Goal: Task Accomplishment & Management: Use online tool/utility

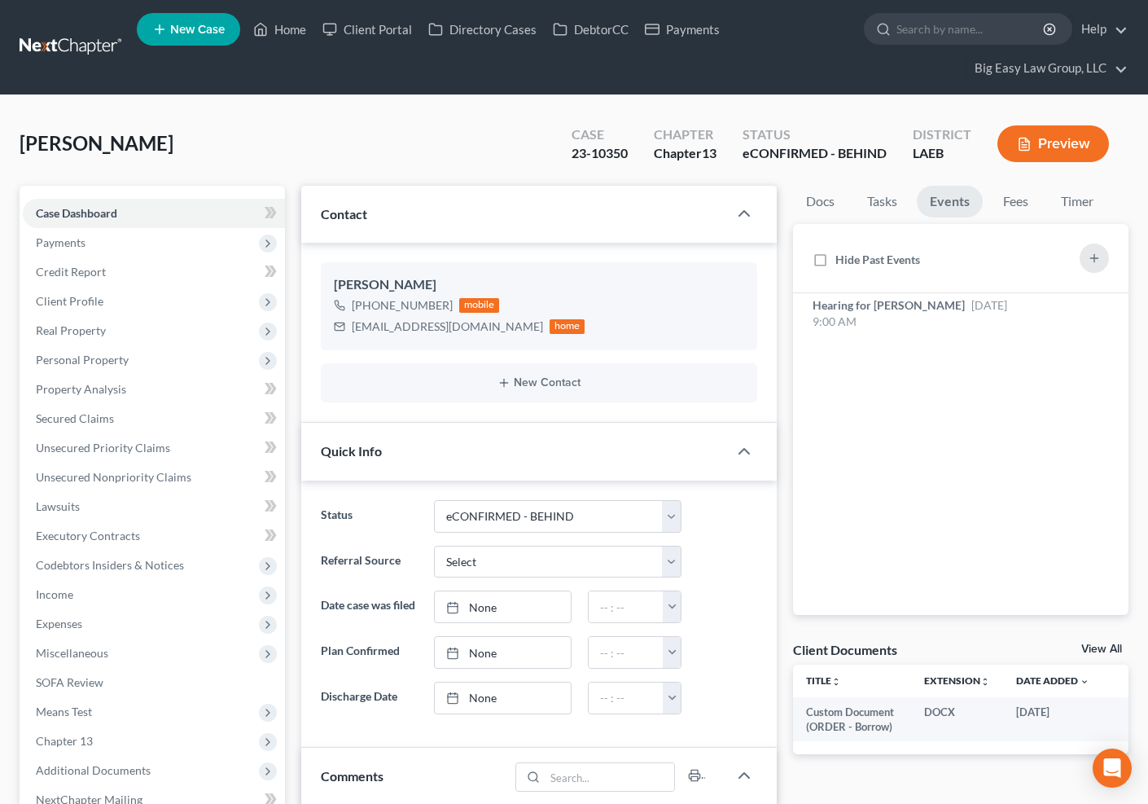
select select "14"
select select "0"
click at [288, 27] on link "Home" at bounding box center [279, 29] width 69 height 29
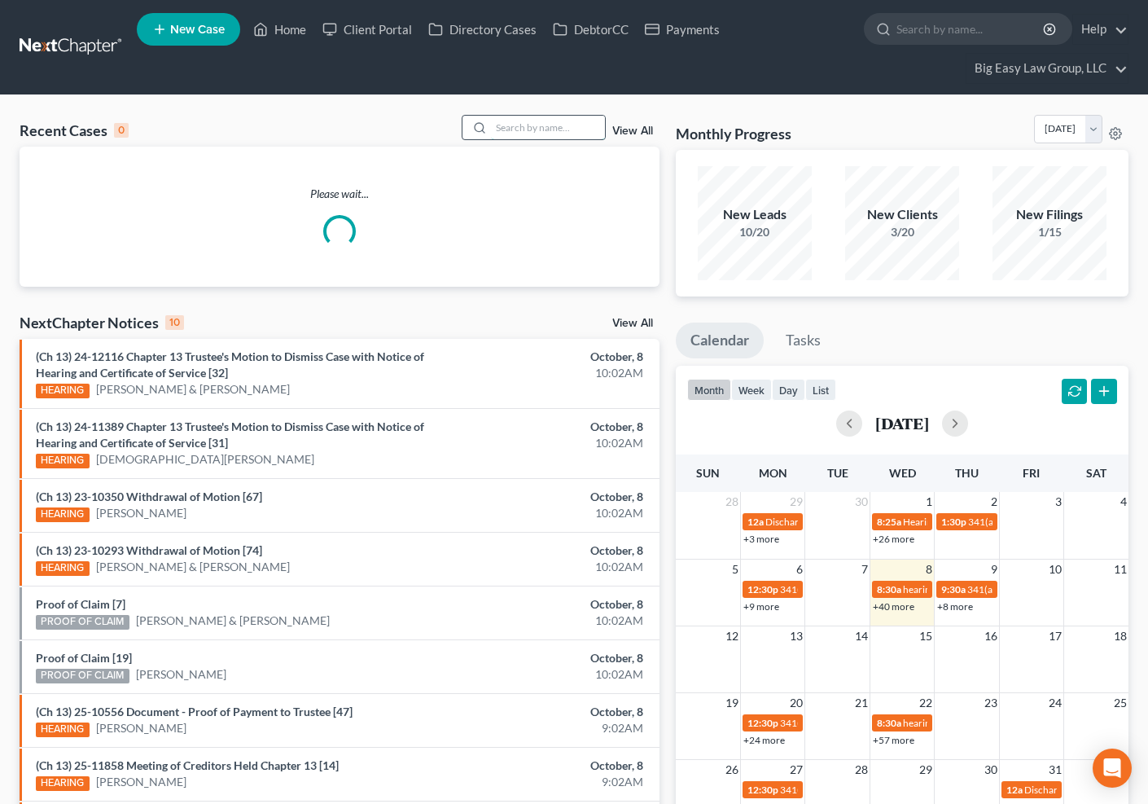
click at [547, 134] on input "search" at bounding box center [548, 128] width 114 height 24
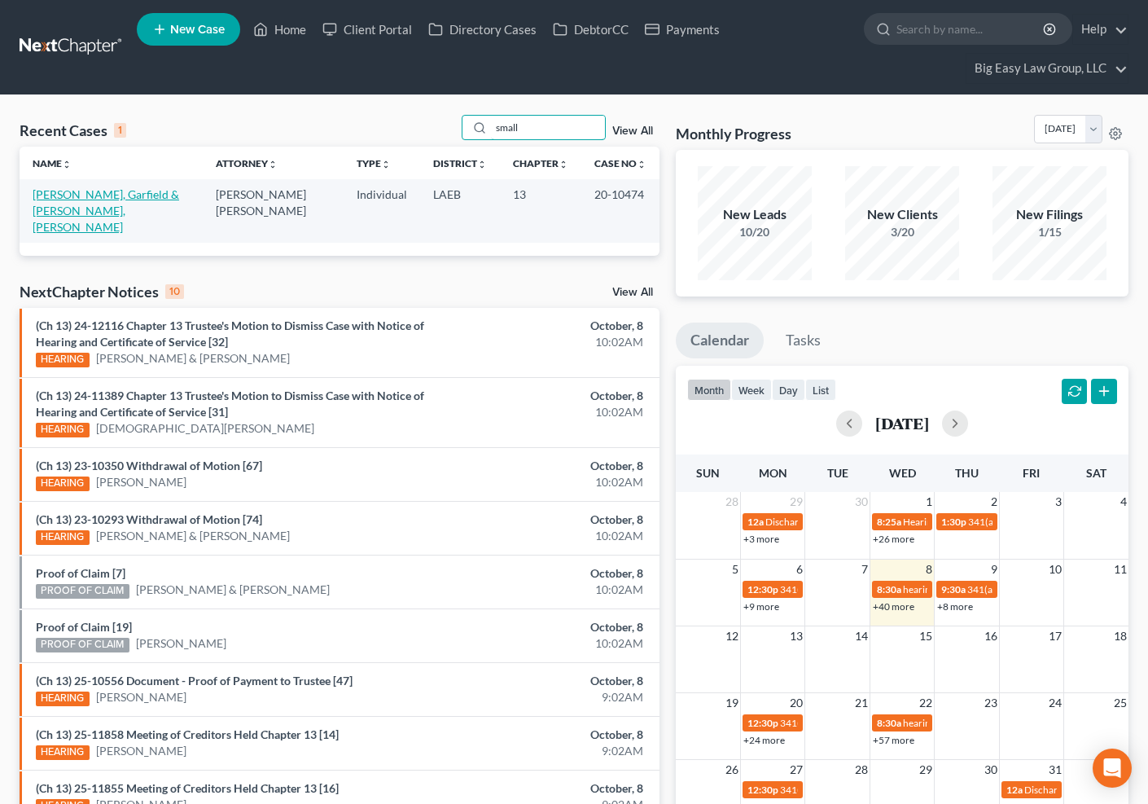
type input "small"
click at [62, 194] on link "[PERSON_NAME], Garfield & [PERSON_NAME], [PERSON_NAME]" at bounding box center [106, 210] width 147 height 46
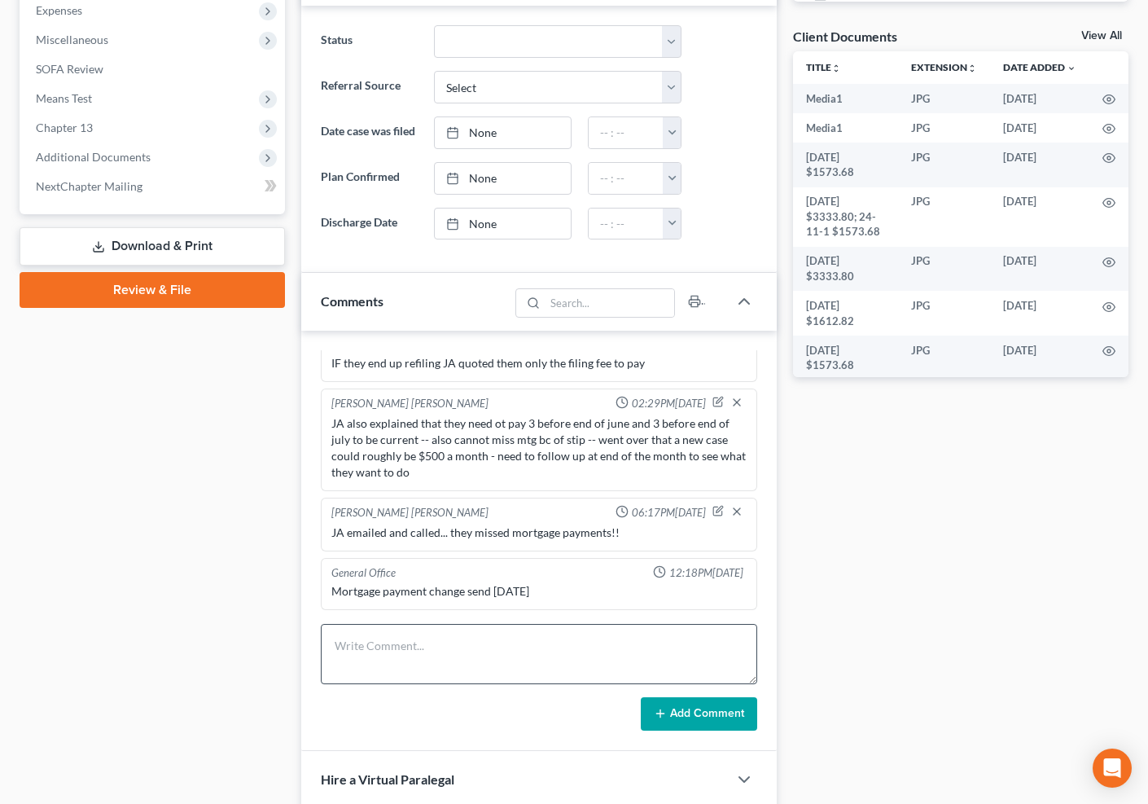
scroll to position [615, 0]
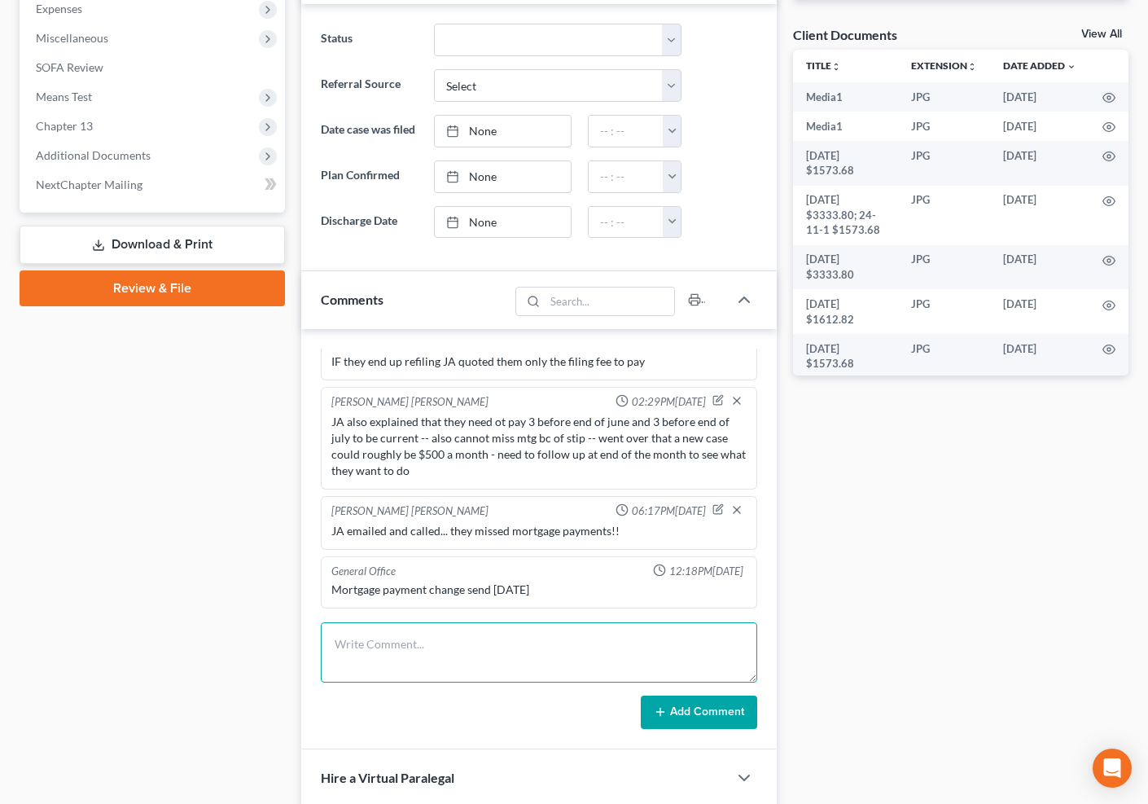
click at [458, 650] on textarea at bounding box center [539, 652] width 437 height 60
paste textarea "Trustee received the $990 you sent at the end of September, the Oct payment is …"
click at [449, 654] on textarea "Trustee received the $990 you sent at the end of September, the Oct payment is …" at bounding box center [539, 652] width 437 height 60
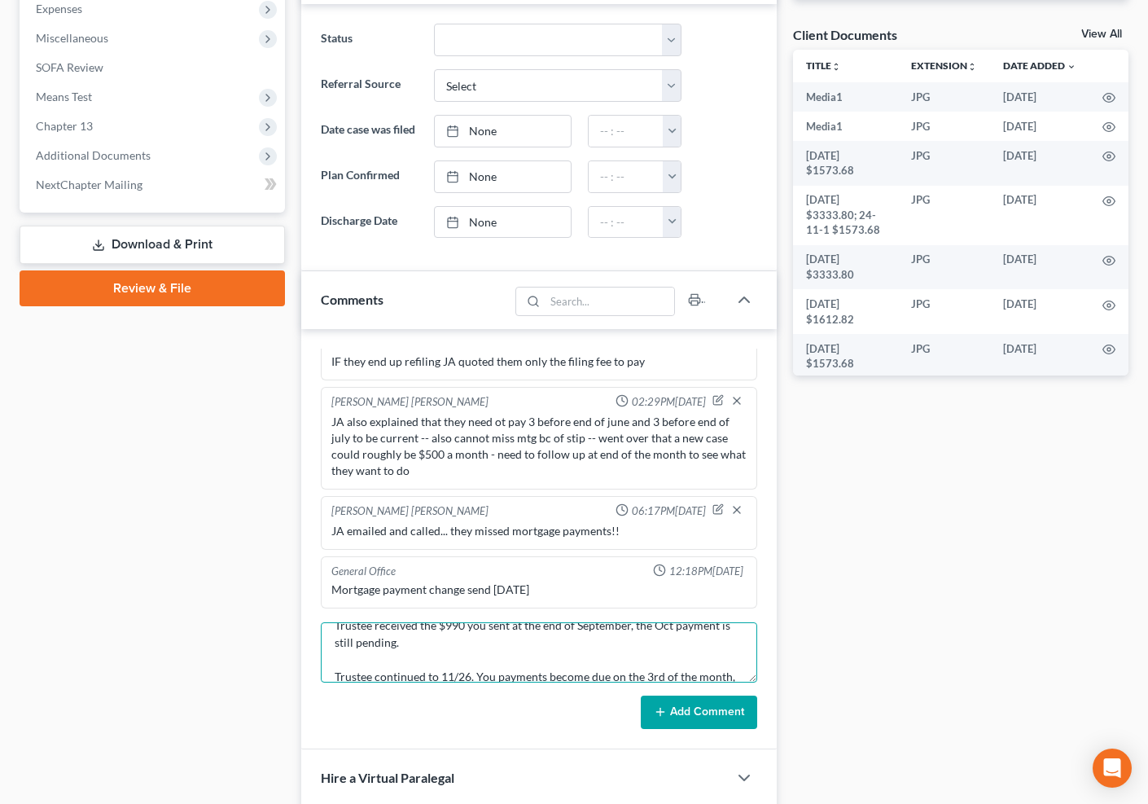
scroll to position [21, 0]
click at [371, 651] on textarea "Trustee received the $990 you sent at the end of September, the Oct payment is …" at bounding box center [539, 652] width 437 height 60
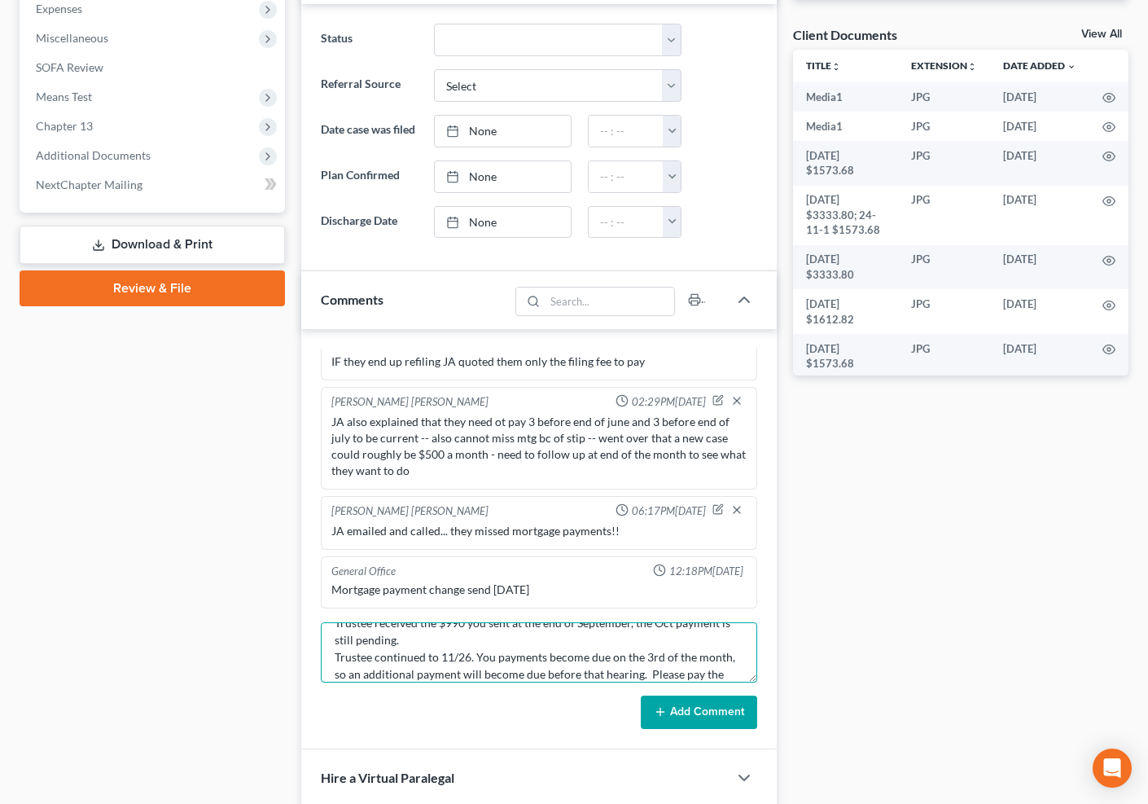
type textarea "Trustee received the $990 you sent at the end of September, the Oct payment is …"
drag, startPoint x: 687, startPoint y: 699, endPoint x: 685, endPoint y: 674, distance: 24.6
click at [687, 699] on button "Add Comment" at bounding box center [699, 712] width 116 height 34
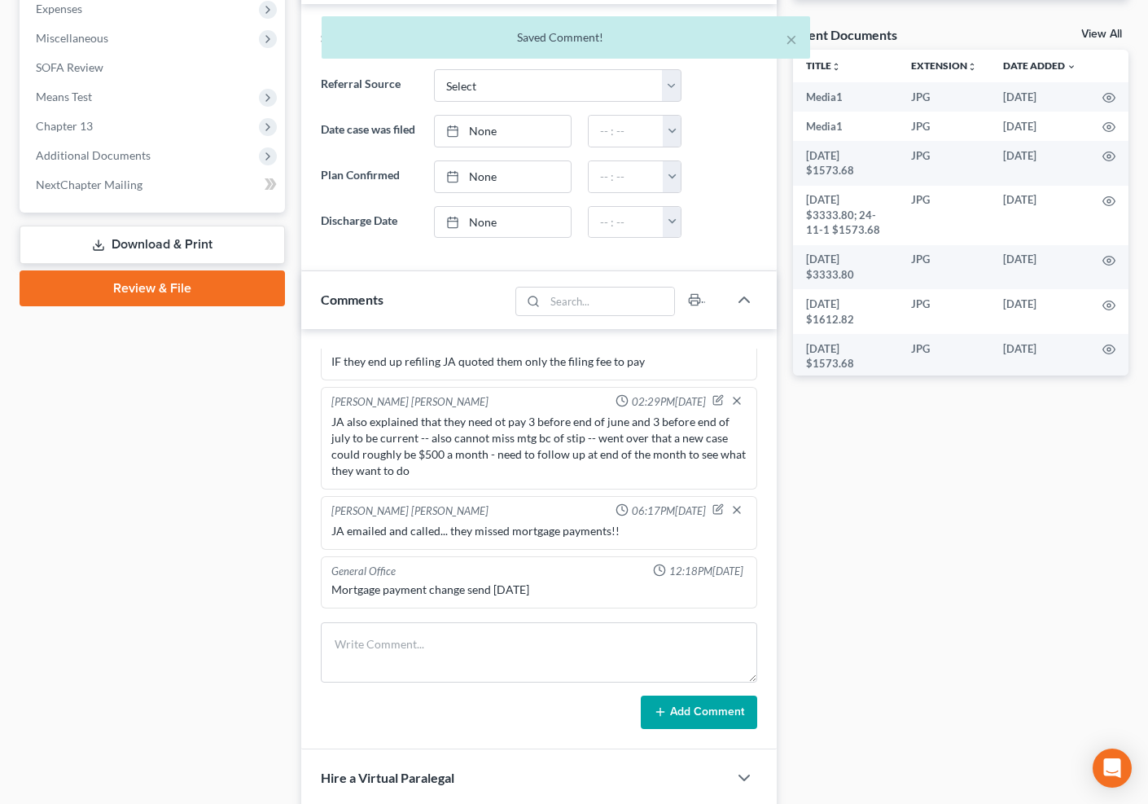
scroll to position [257, 0]
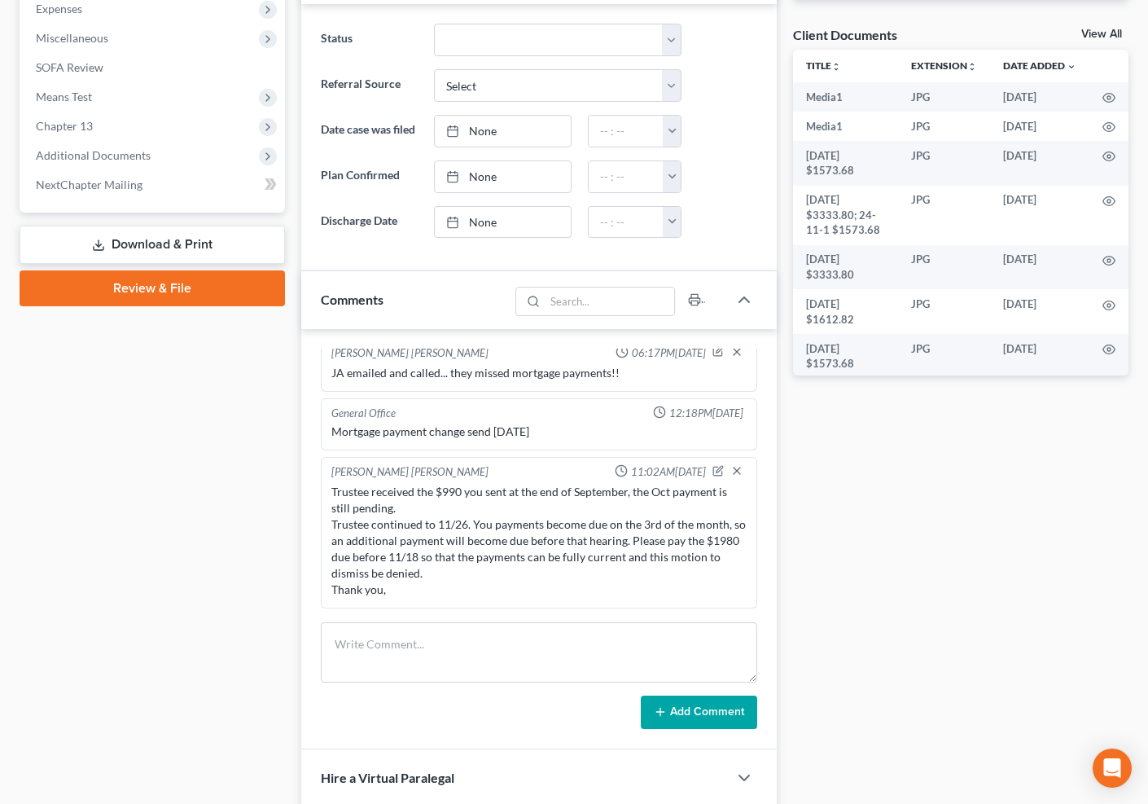
click at [403, 599] on div "Trustee received the $990 you sent at the end of September, the Oct payment is …" at bounding box center [539, 540] width 423 height 121
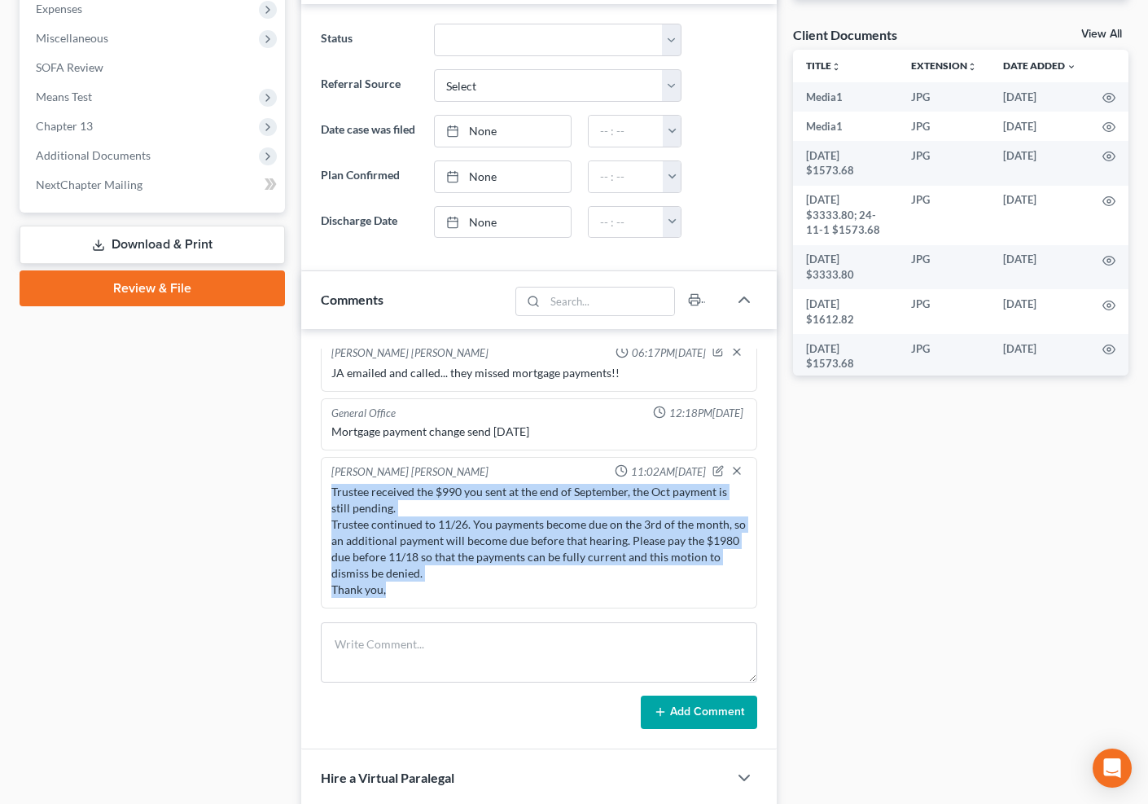
drag, startPoint x: 388, startPoint y: 590, endPoint x: 327, endPoint y: 493, distance: 114.8
click at [328, 493] on div "Trustee received the $990 you sent at the end of September, the Oct payment is …" at bounding box center [539, 540] width 423 height 121
copy div "Trustee received the $990 you sent at the end of September, the Oct payment is …"
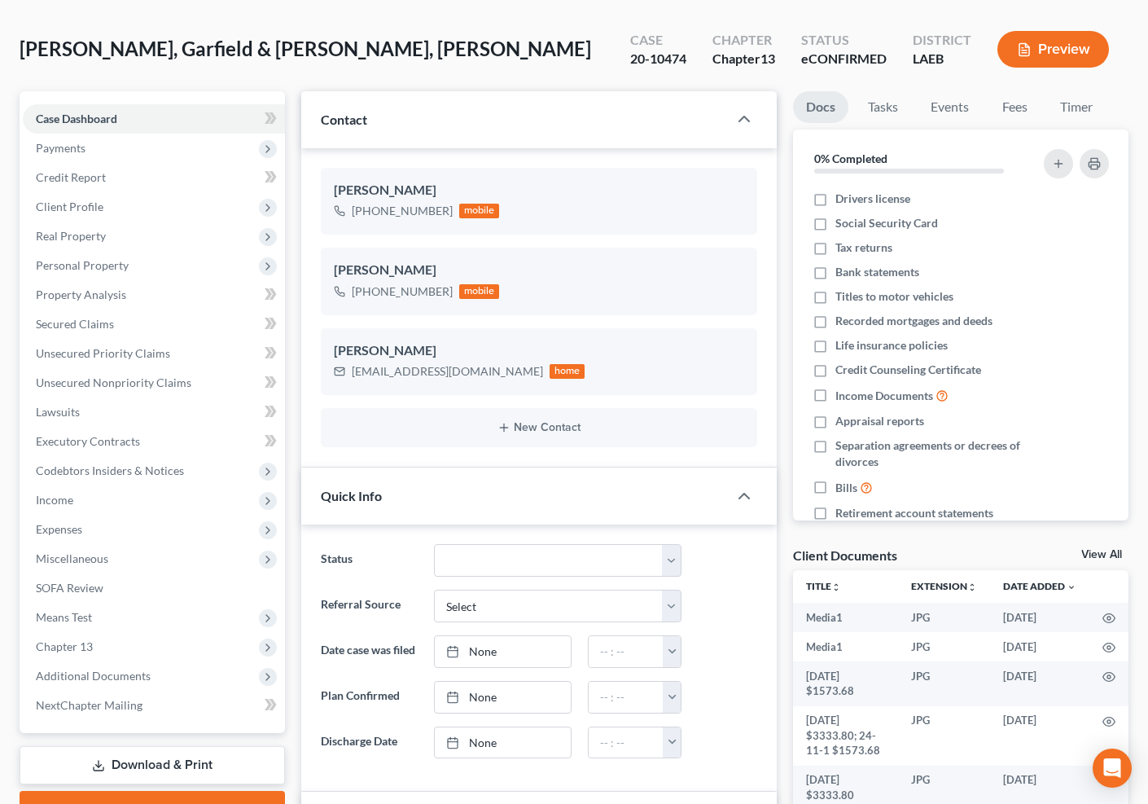
scroll to position [0, 0]
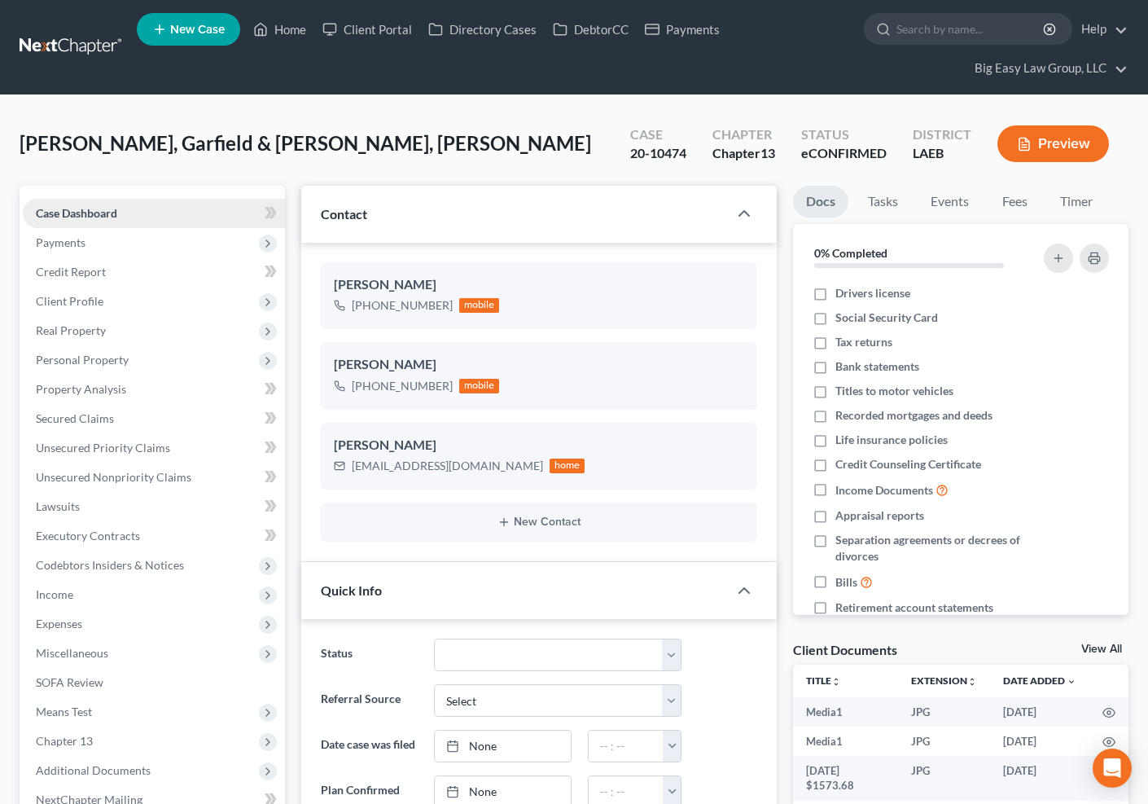
click at [142, 207] on link "Case Dashboard" at bounding box center [154, 213] width 262 height 29
click at [288, 34] on link "Home" at bounding box center [279, 29] width 69 height 29
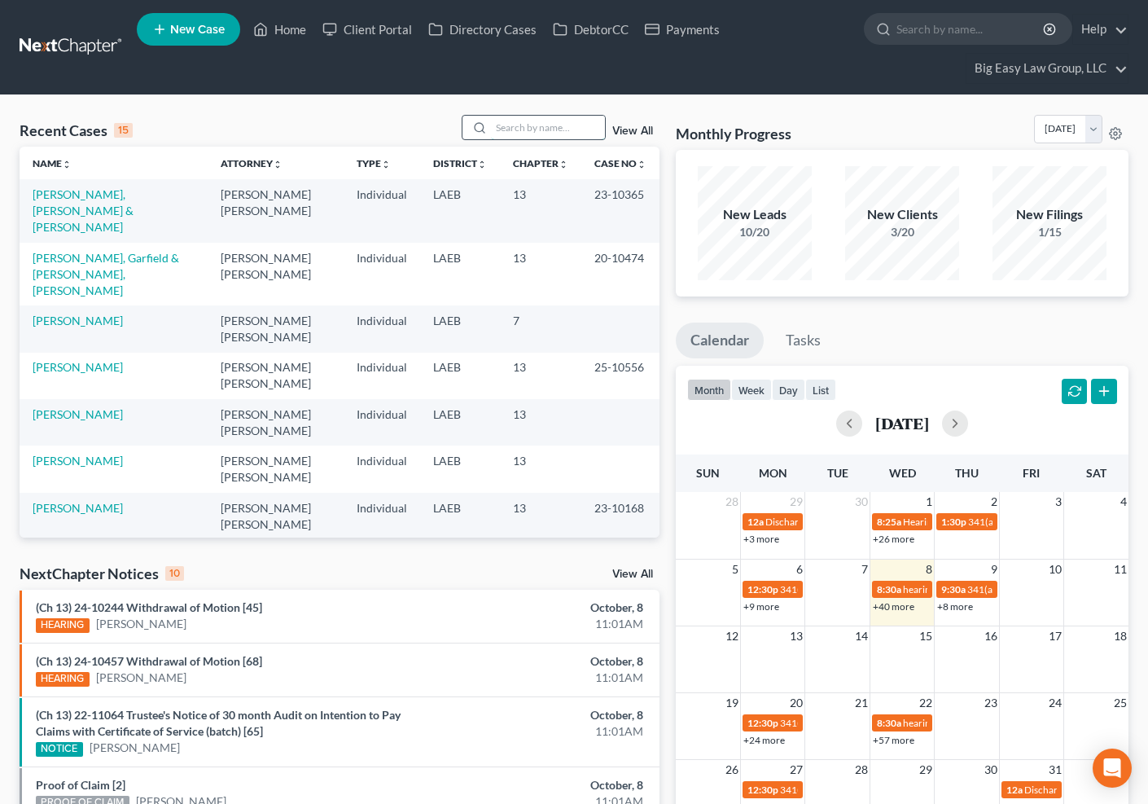
click at [568, 121] on input "search" at bounding box center [548, 128] width 114 height 24
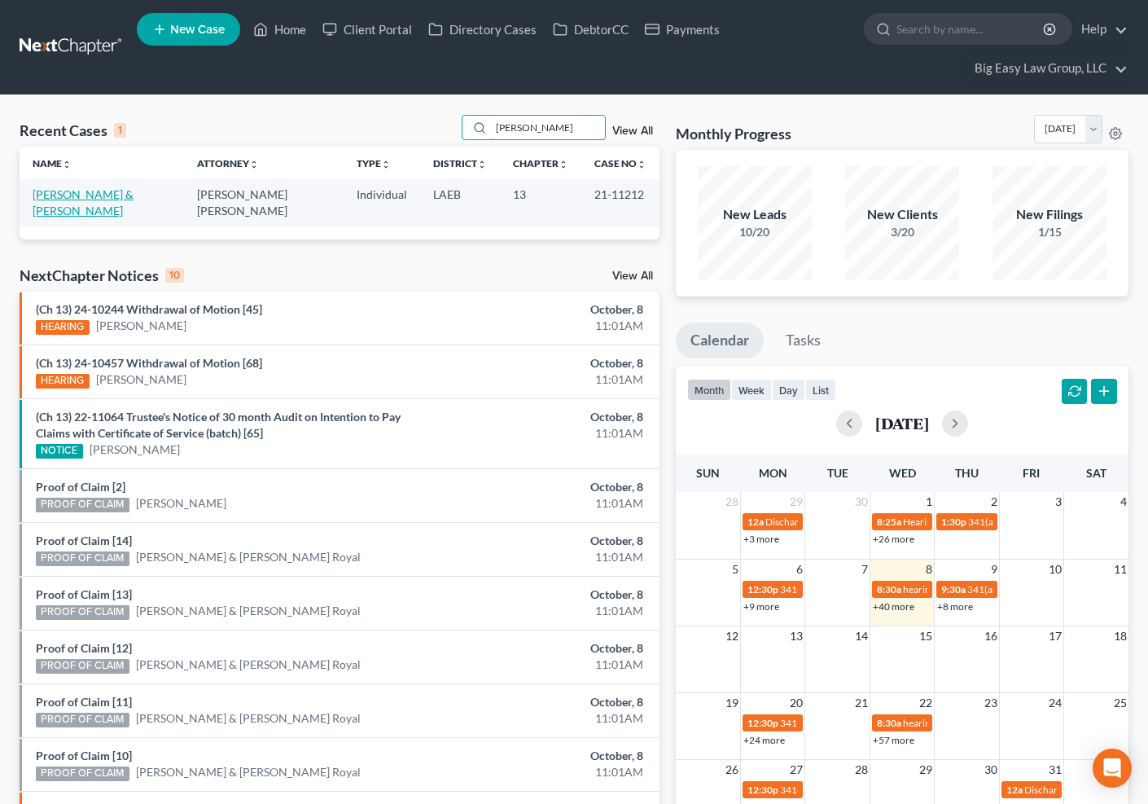
type input "[PERSON_NAME]"
click at [88, 192] on link "[PERSON_NAME] & [PERSON_NAME]" at bounding box center [83, 202] width 101 height 30
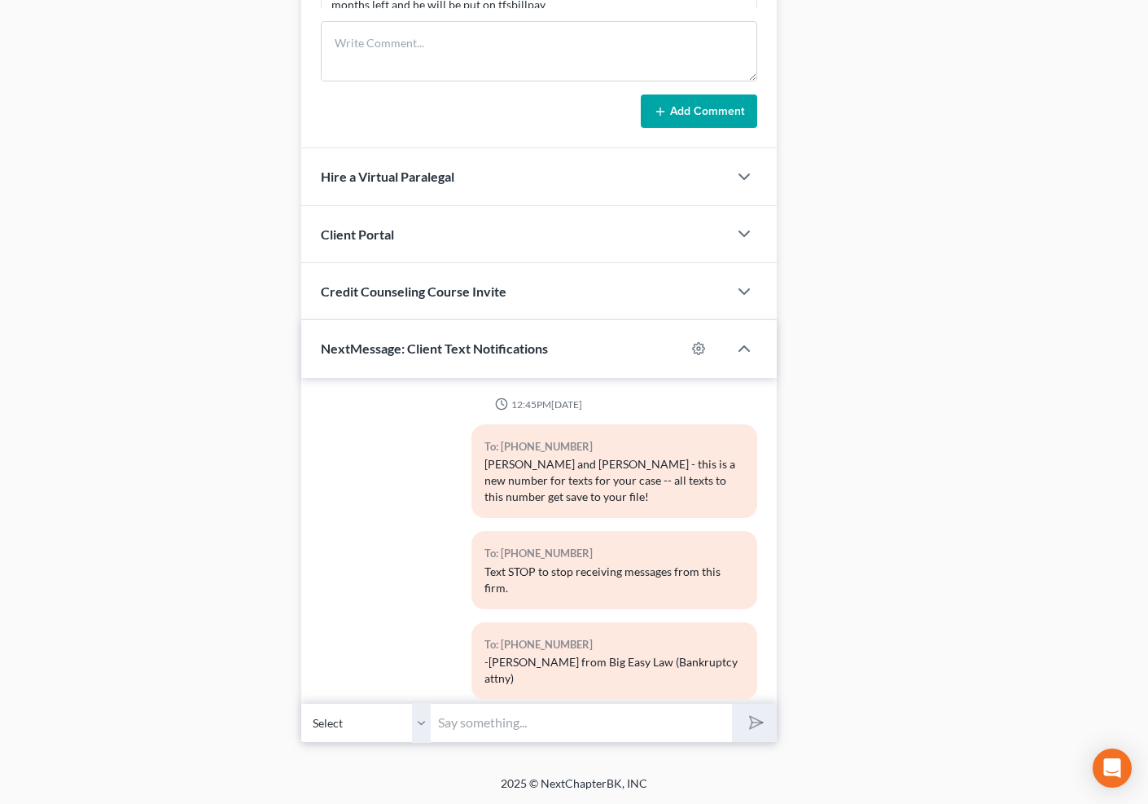
scroll to position [20182, 0]
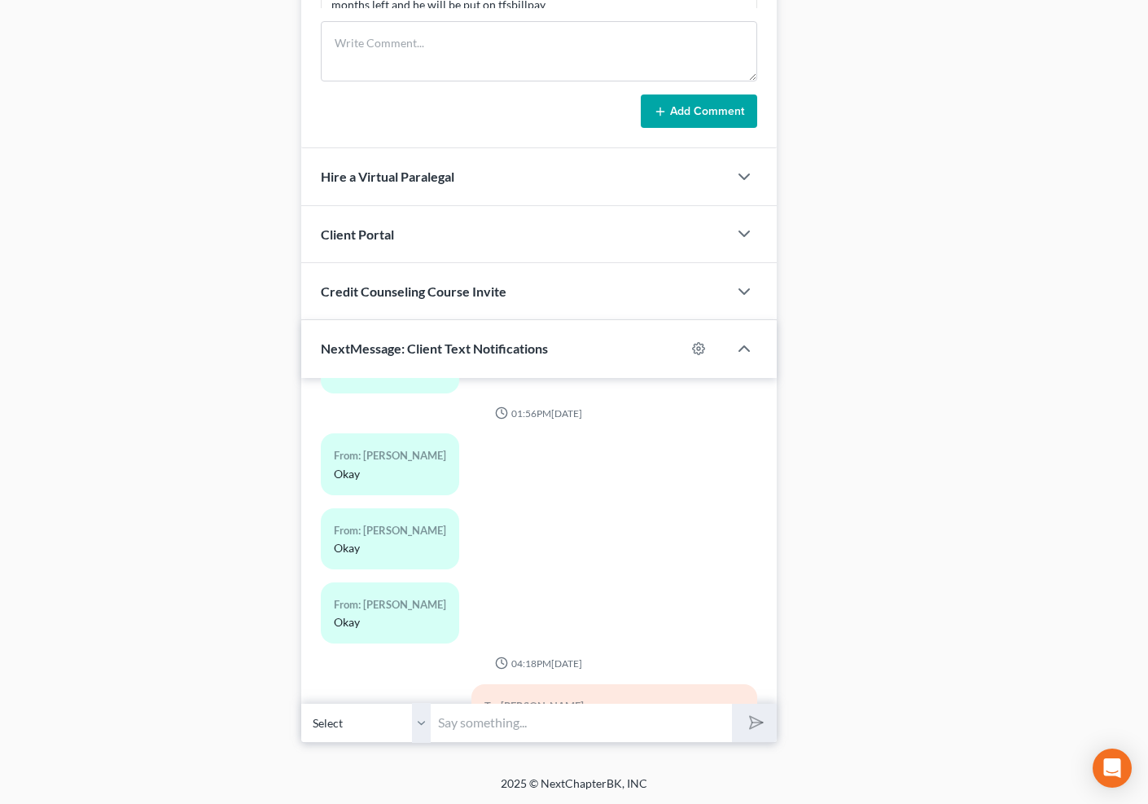
click at [554, 719] on input "text" at bounding box center [582, 723] width 300 height 40
type input "Case was dismissed at hearing."
click at [423, 730] on select "Select [PHONE_NUMBER] - [PERSON_NAME] [PHONE_NUMBER] - [PERSON_NAME] [PHONE_NUM…" at bounding box center [366, 723] width 130 height 40
select select "2"
click at [301, 703] on select "Select [PHONE_NUMBER] - [PERSON_NAME] [PHONE_NUMBER] - [PERSON_NAME] [PHONE_NUM…" at bounding box center [366, 723] width 130 height 40
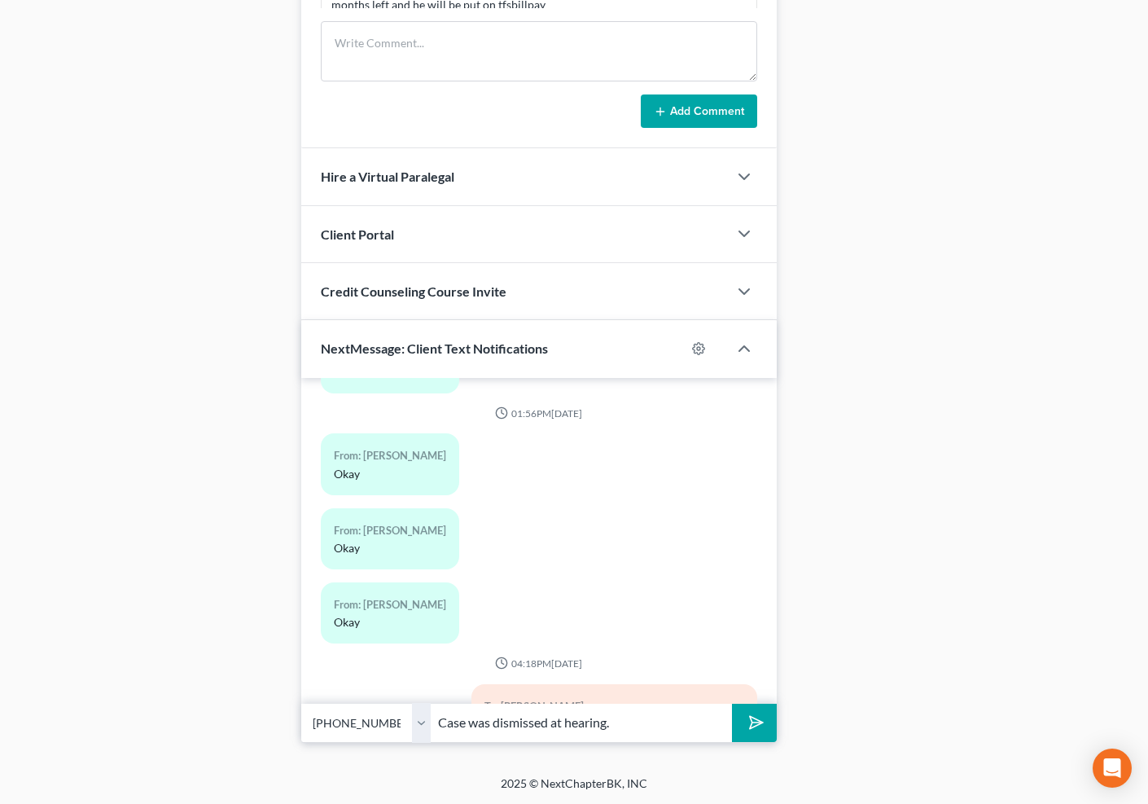
click at [638, 719] on input "Case was dismissed at hearing." at bounding box center [582, 723] width 300 height 40
type input "Case was dismissed at hearing [DATE]. You will receive the dismissal in the mail"
click at [732, 704] on button "submit" at bounding box center [754, 723] width 45 height 38
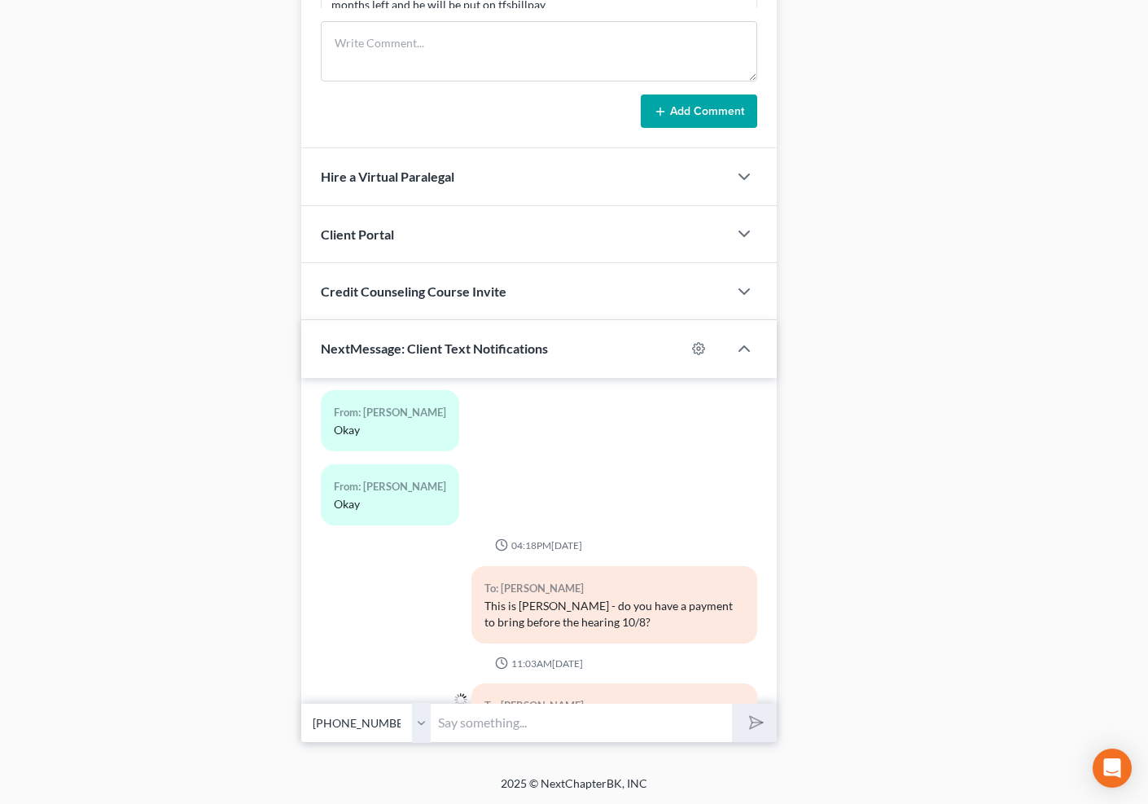
drag, startPoint x: 636, startPoint y: 651, endPoint x: 479, endPoint y: 625, distance: 159.3
click at [476, 683] on div "To: [PERSON_NAME] Case was dismissed at hearing [DATE]. You will receive the di…" at bounding box center [614, 721] width 286 height 77
copy div "Case was dismissed at hearing [DATE]. You will receive the dismissal in the mail"
click at [365, 728] on select "Select [PHONE_NUMBER] - [PERSON_NAME] [PHONE_NUMBER] - [PERSON_NAME] [PHONE_NUM…" at bounding box center [366, 723] width 130 height 40
select select "3"
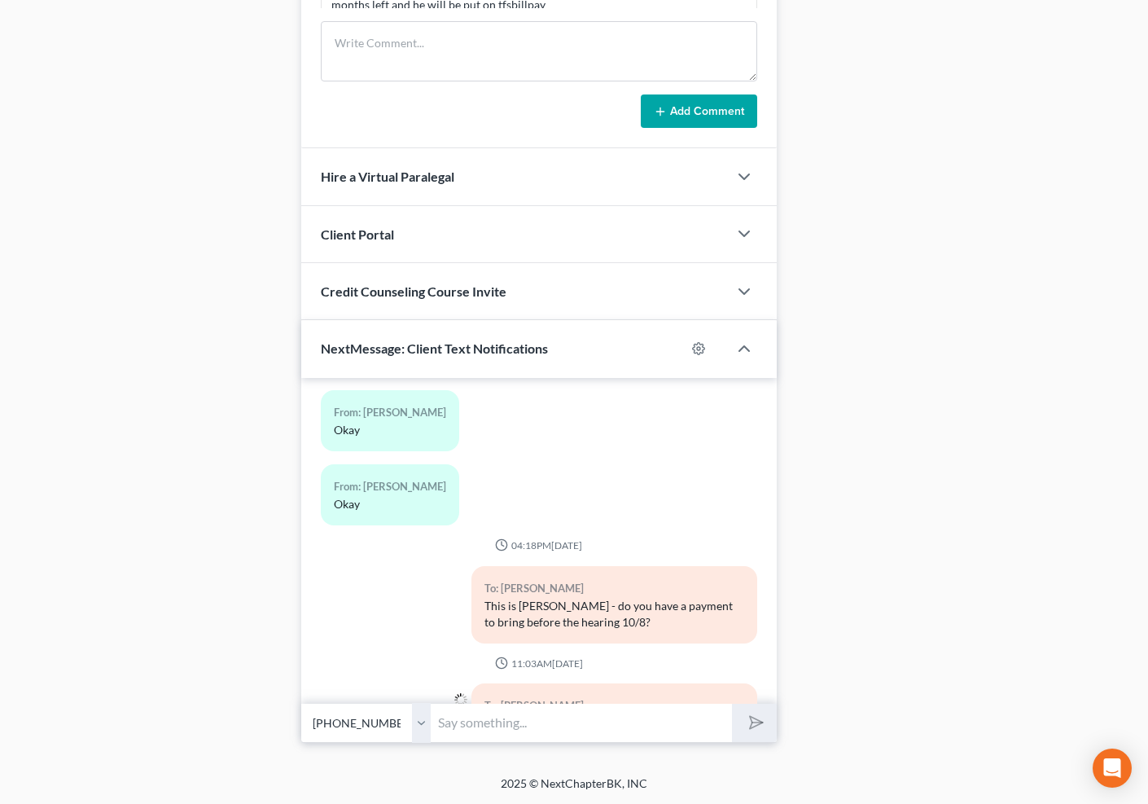
click at [301, 703] on select "Select [PHONE_NUMBER] - [PERSON_NAME] [PHONE_NUMBER] - [PERSON_NAME] [PHONE_NUM…" at bounding box center [366, 723] width 130 height 40
click at [514, 716] on input "text" at bounding box center [582, 723] width 300 height 40
paste input "Case was dismissed at hearing [DATE]. You will receive the dismissal in the mail"
type input "Case was dismissed at hearing [DATE]. You will receive the dismissal in the mail"
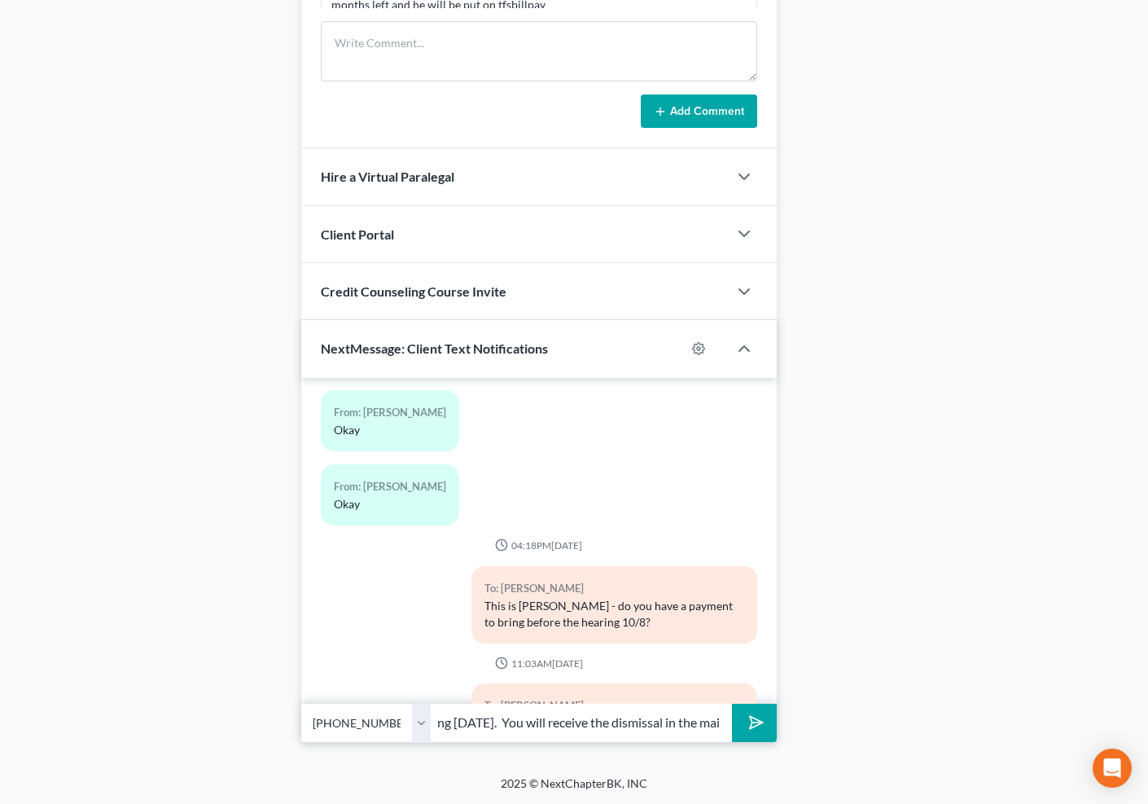
scroll to position [0, 0]
click at [764, 717] on button "submit" at bounding box center [754, 723] width 45 height 38
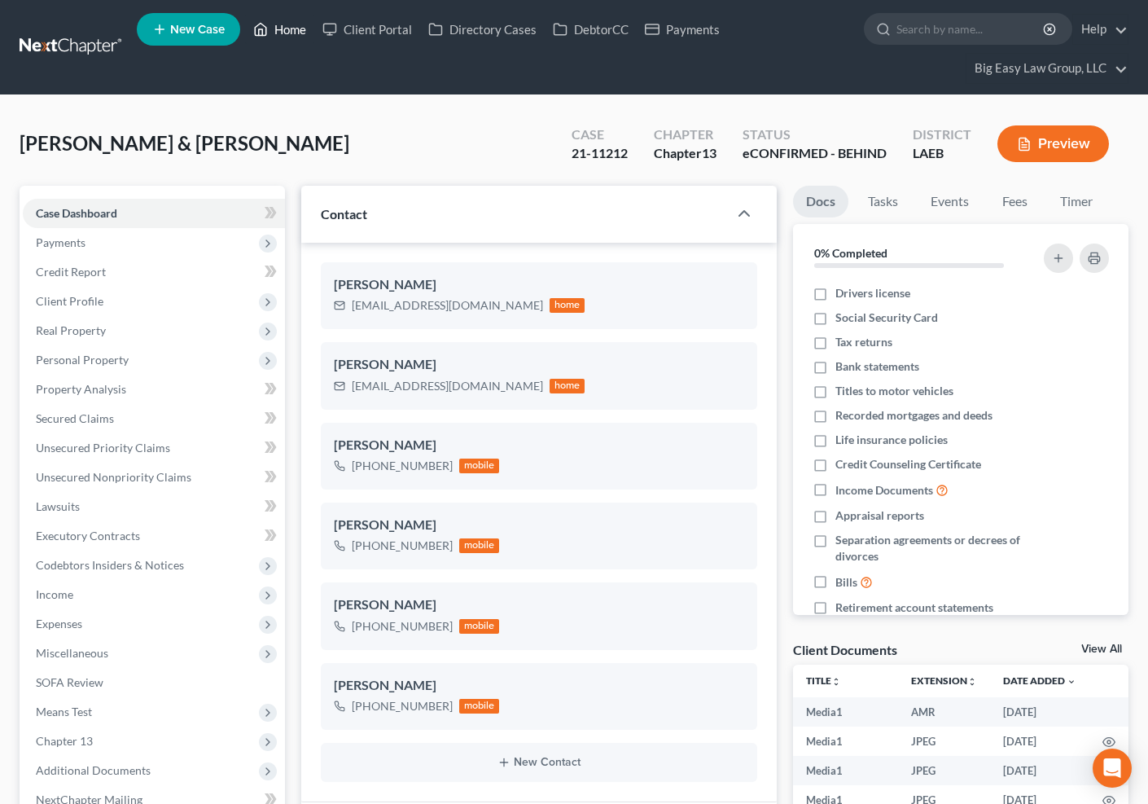
click at [300, 22] on link "Home" at bounding box center [279, 29] width 69 height 29
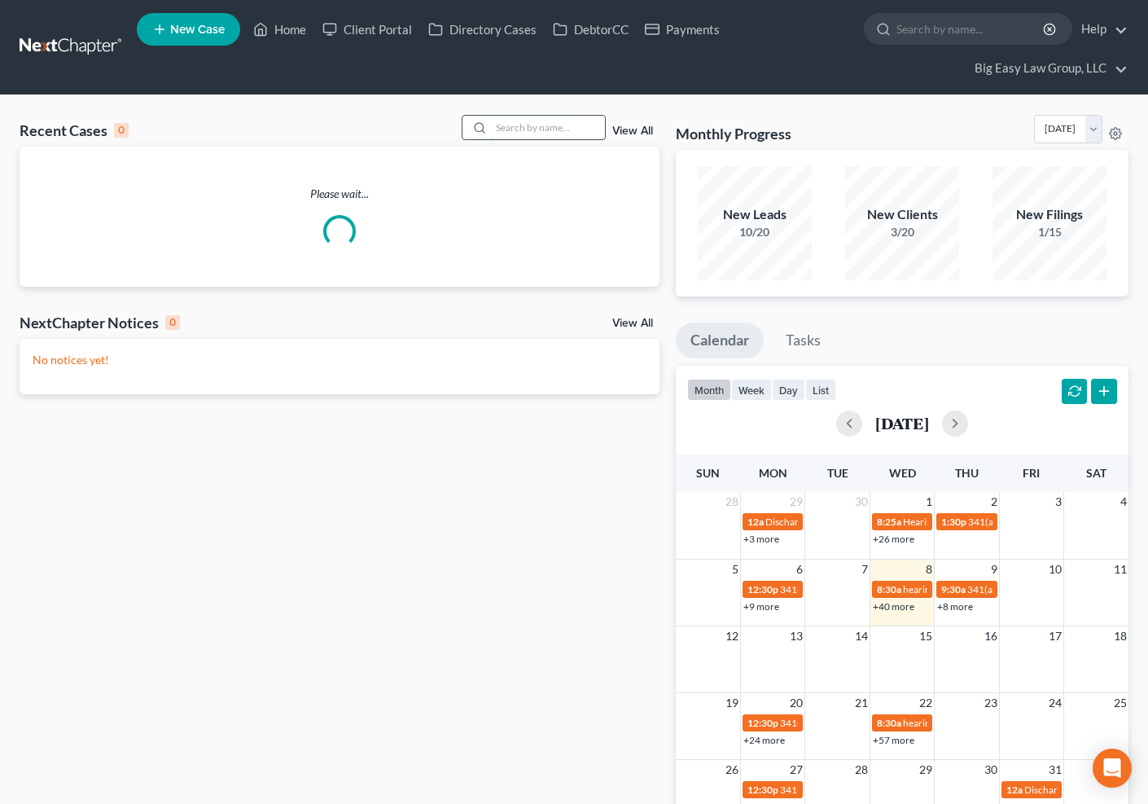
click at [596, 122] on input "search" at bounding box center [548, 128] width 114 height 24
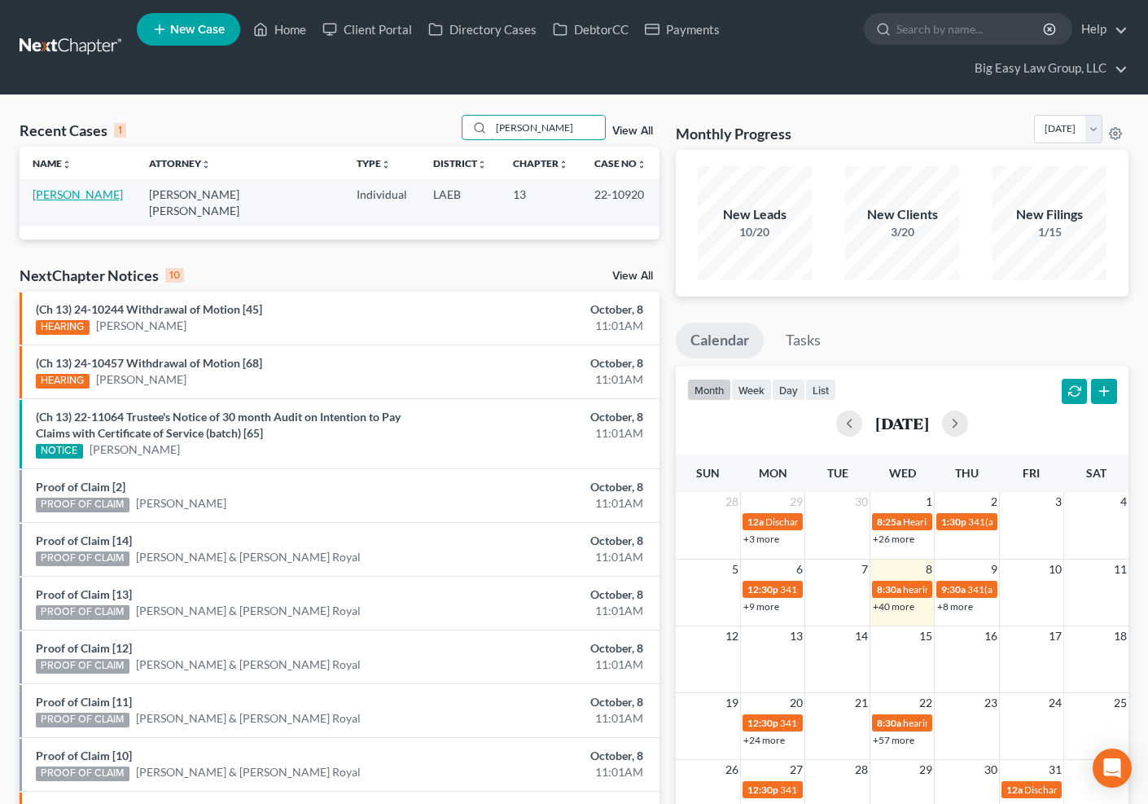
type input "[PERSON_NAME]"
click at [85, 191] on link "[PERSON_NAME]" at bounding box center [78, 194] width 90 height 14
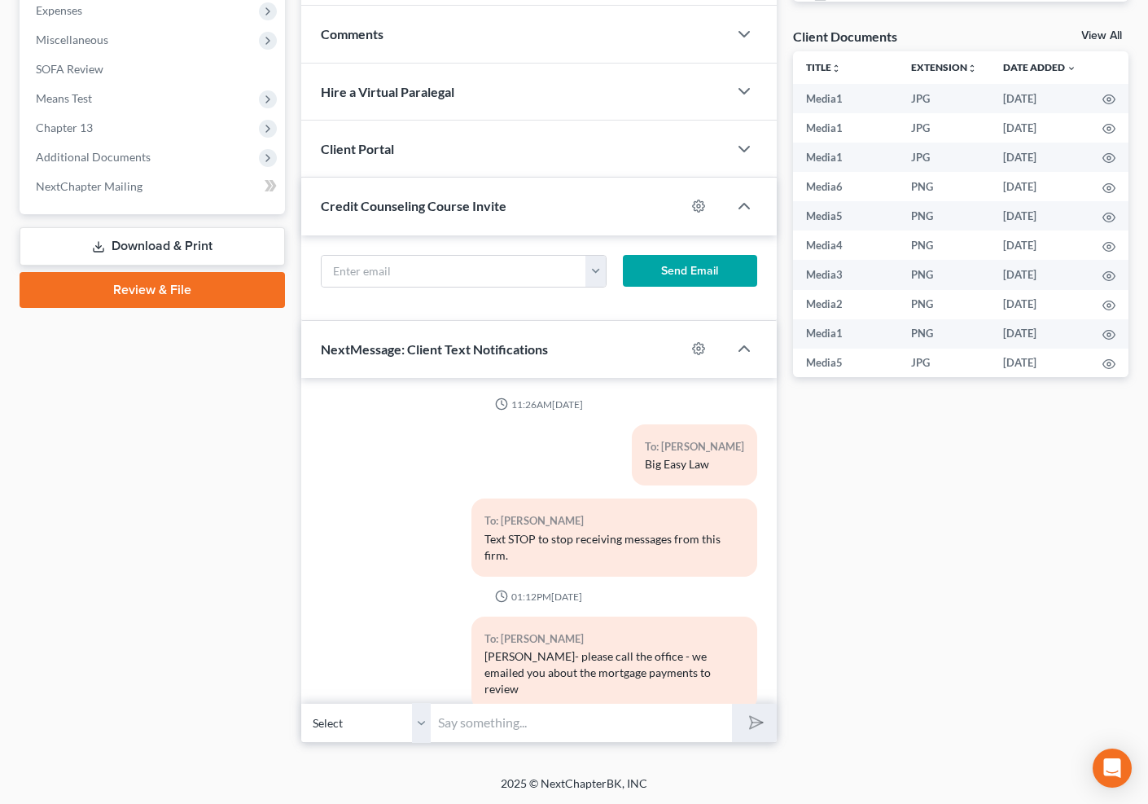
scroll to position [5084, 0]
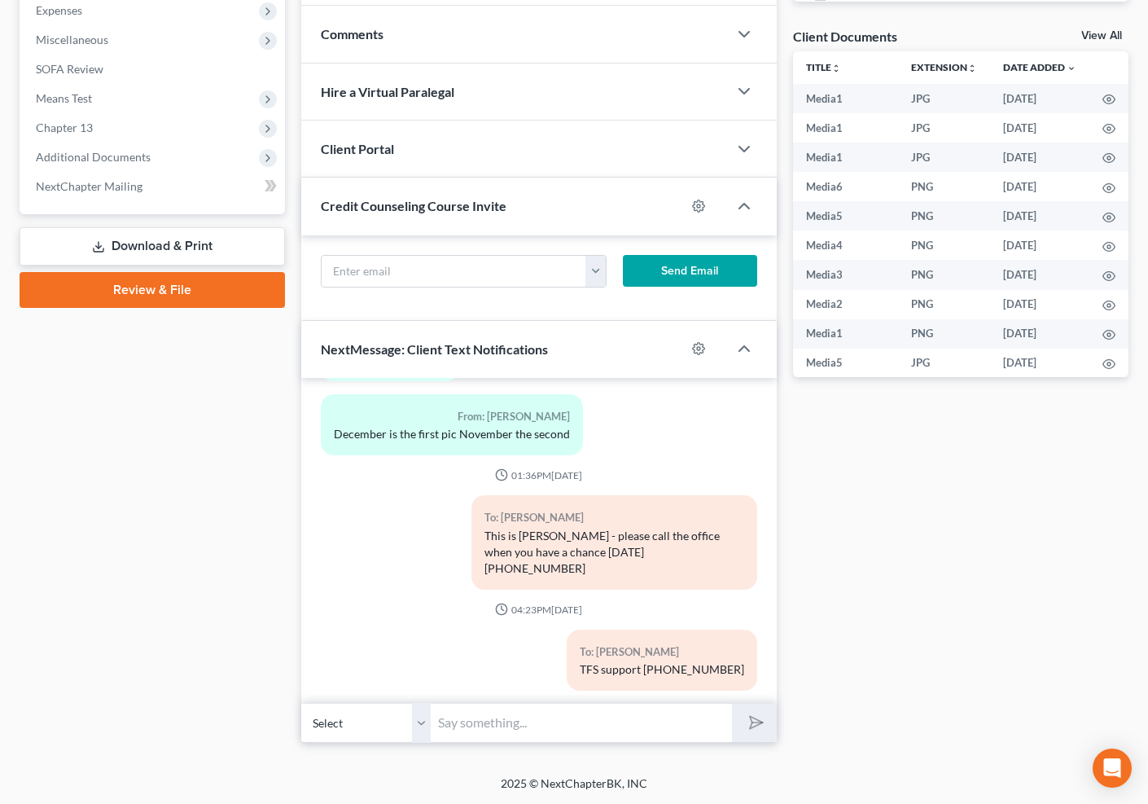
click at [572, 726] on input "text" at bounding box center [582, 723] width 300 height 40
type input "THe hearing for [DATE] was moved to 11/26 -- let's hope we can get an update on…"
click at [732, 704] on button "submit" at bounding box center [754, 723] width 45 height 38
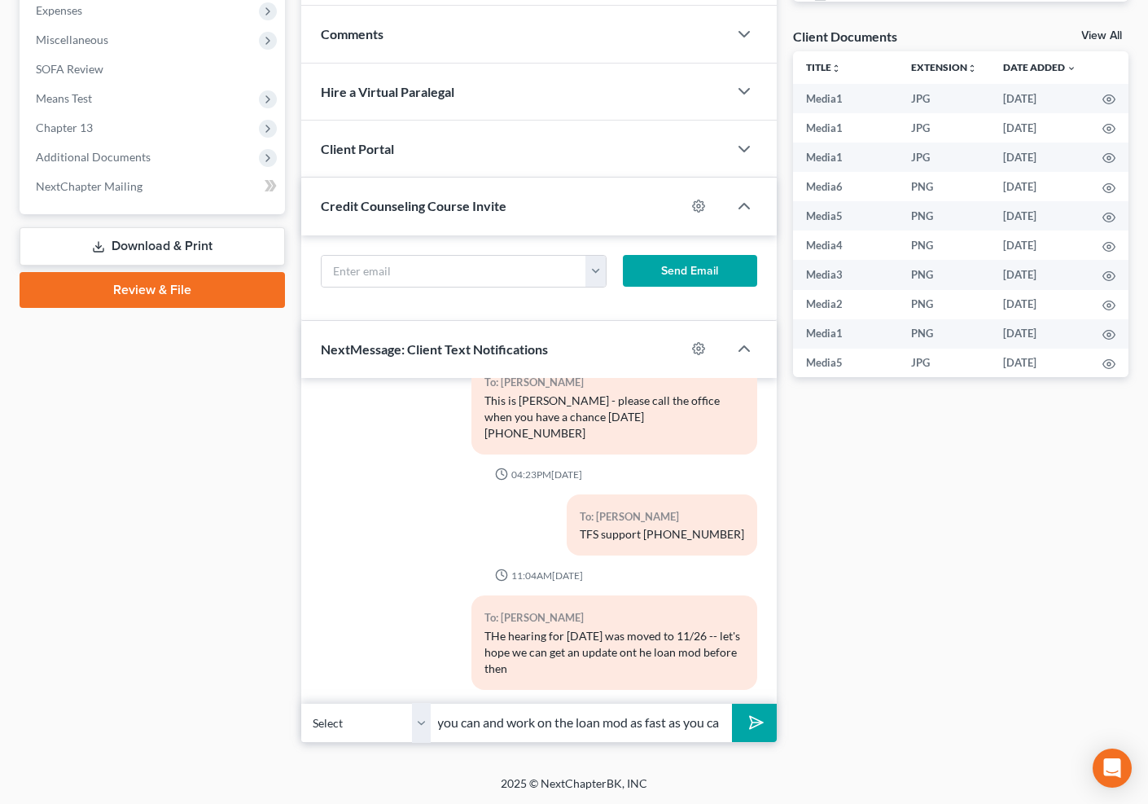
scroll to position [0, 542]
type input "also, the payment to the trustee increased this month to $1625 -- please pay as…"
click at [732, 704] on button "submit" at bounding box center [754, 723] width 45 height 38
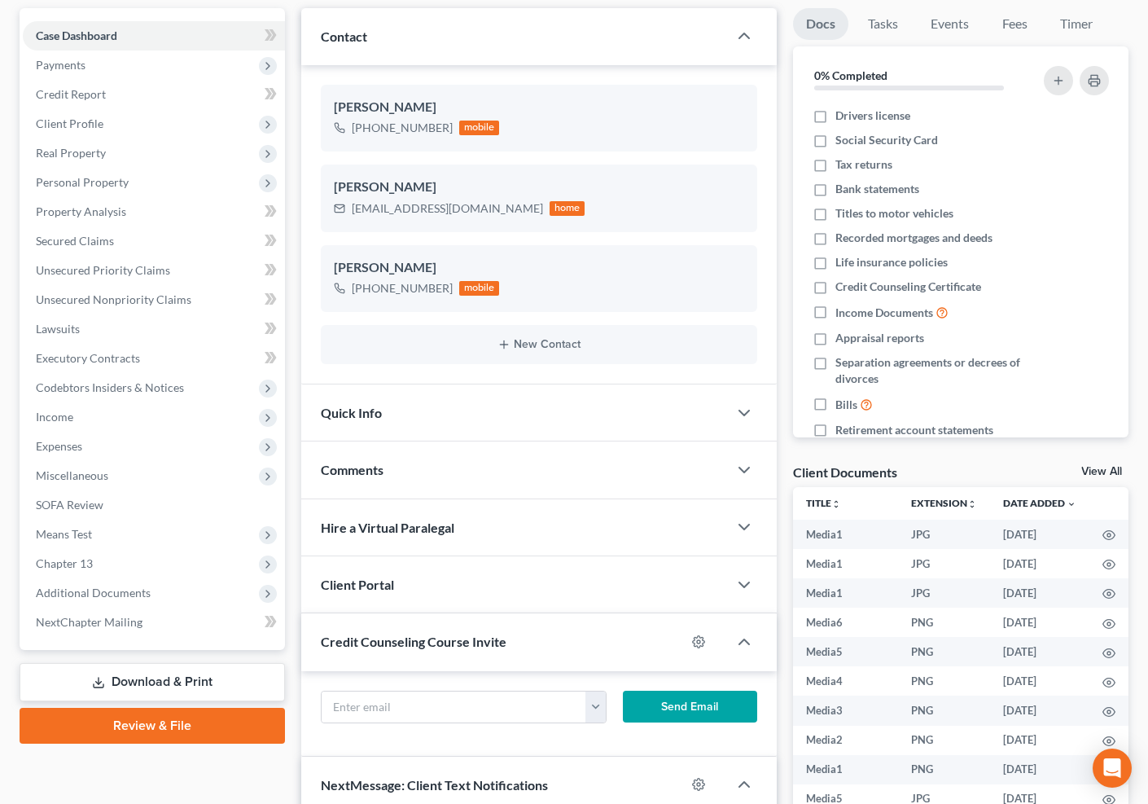
scroll to position [0, 0]
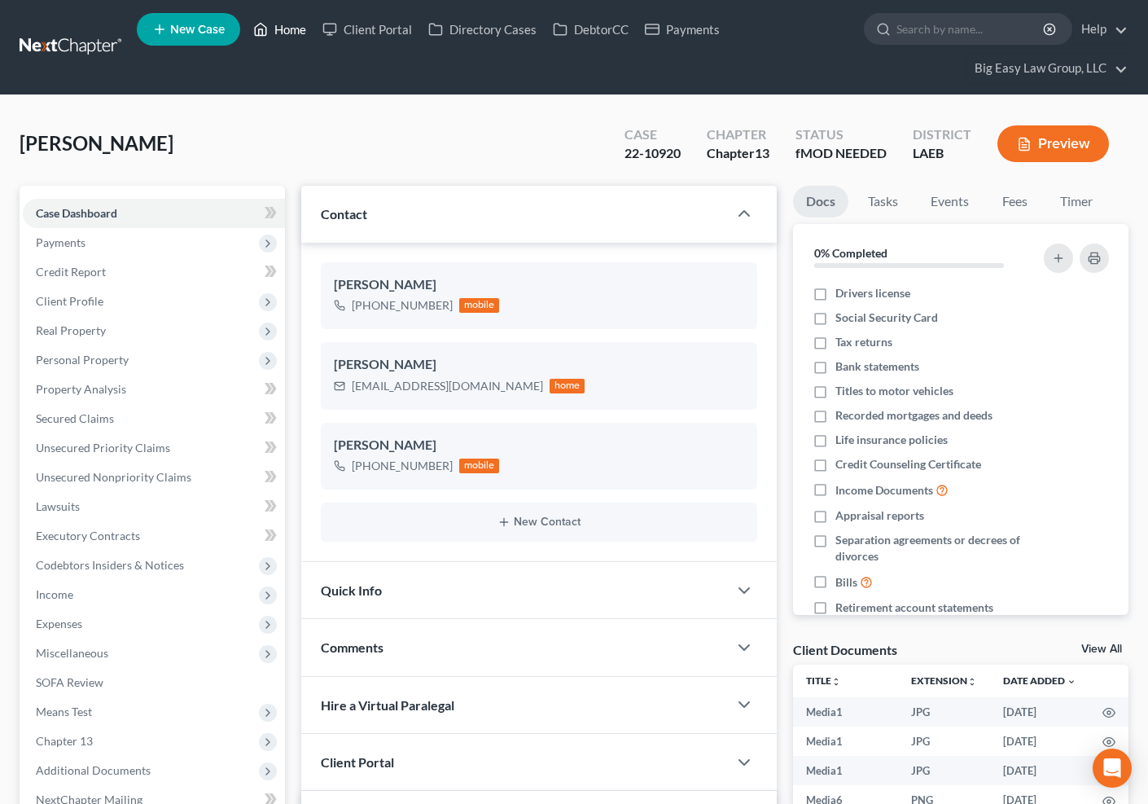
click at [292, 31] on link "Home" at bounding box center [279, 29] width 69 height 29
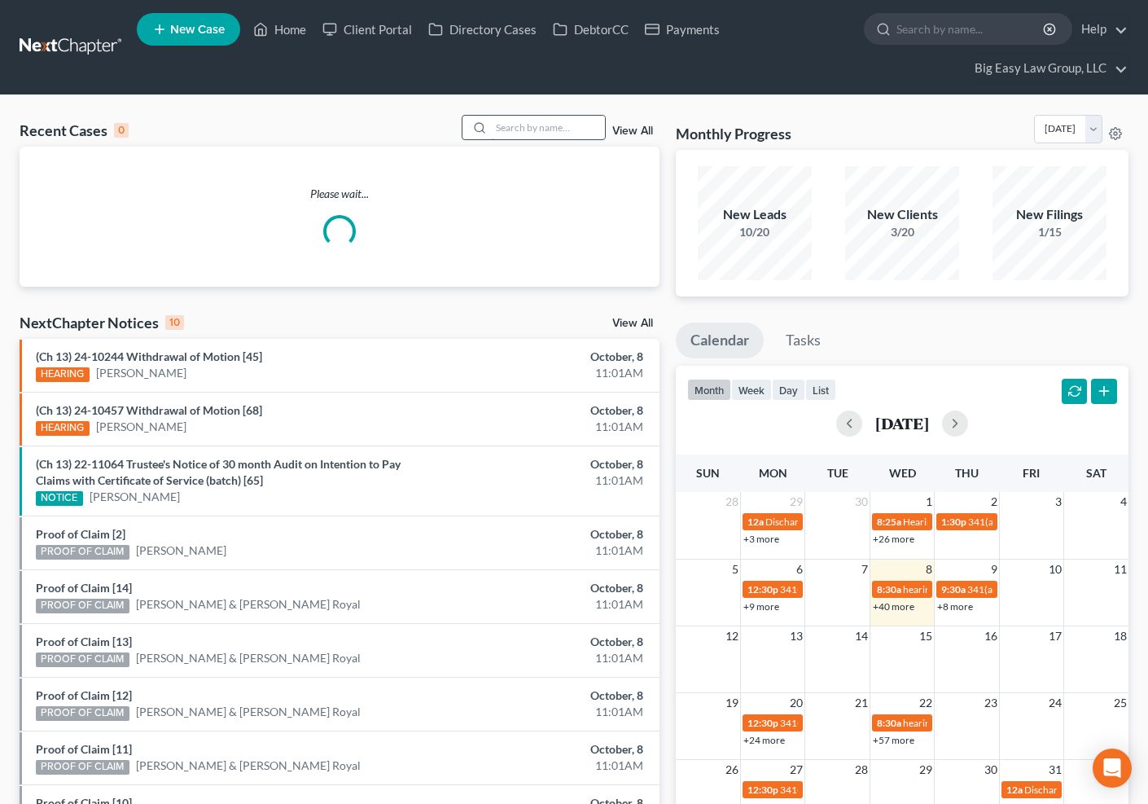
click at [545, 129] on input "search" at bounding box center [548, 128] width 114 height 24
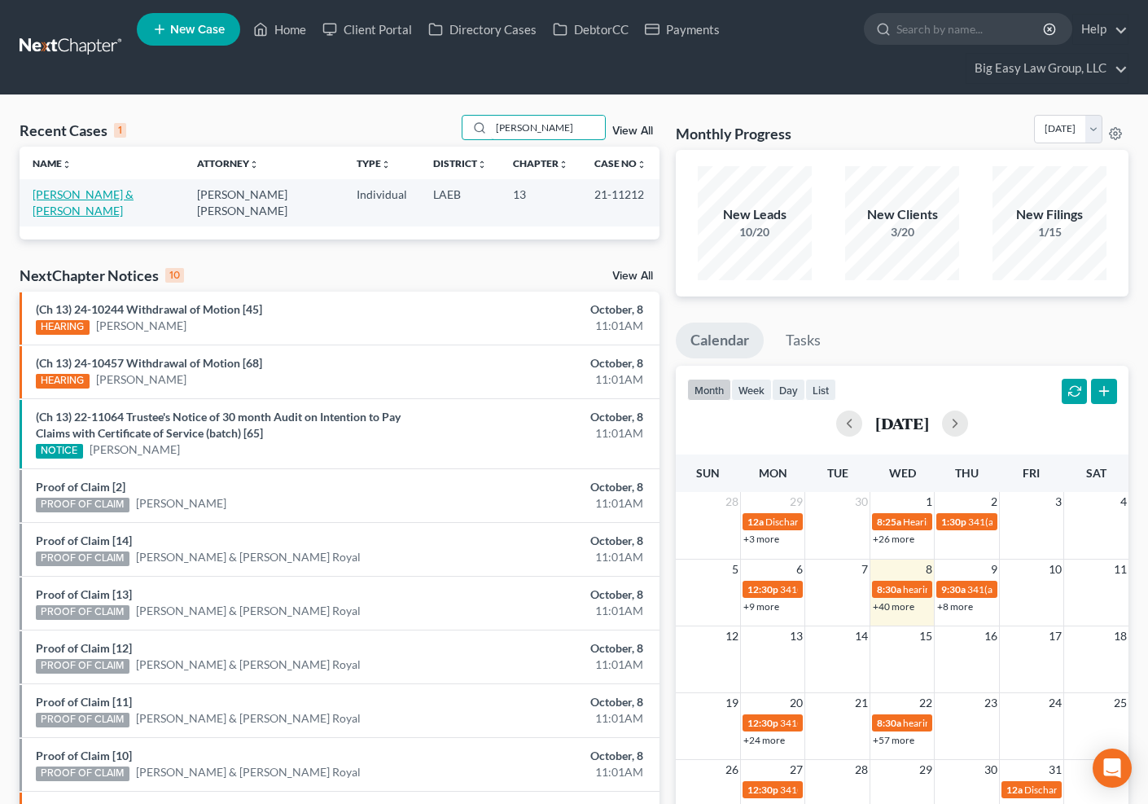
type input "[PERSON_NAME]"
click at [58, 198] on link "[PERSON_NAME] & [PERSON_NAME]" at bounding box center [83, 202] width 101 height 30
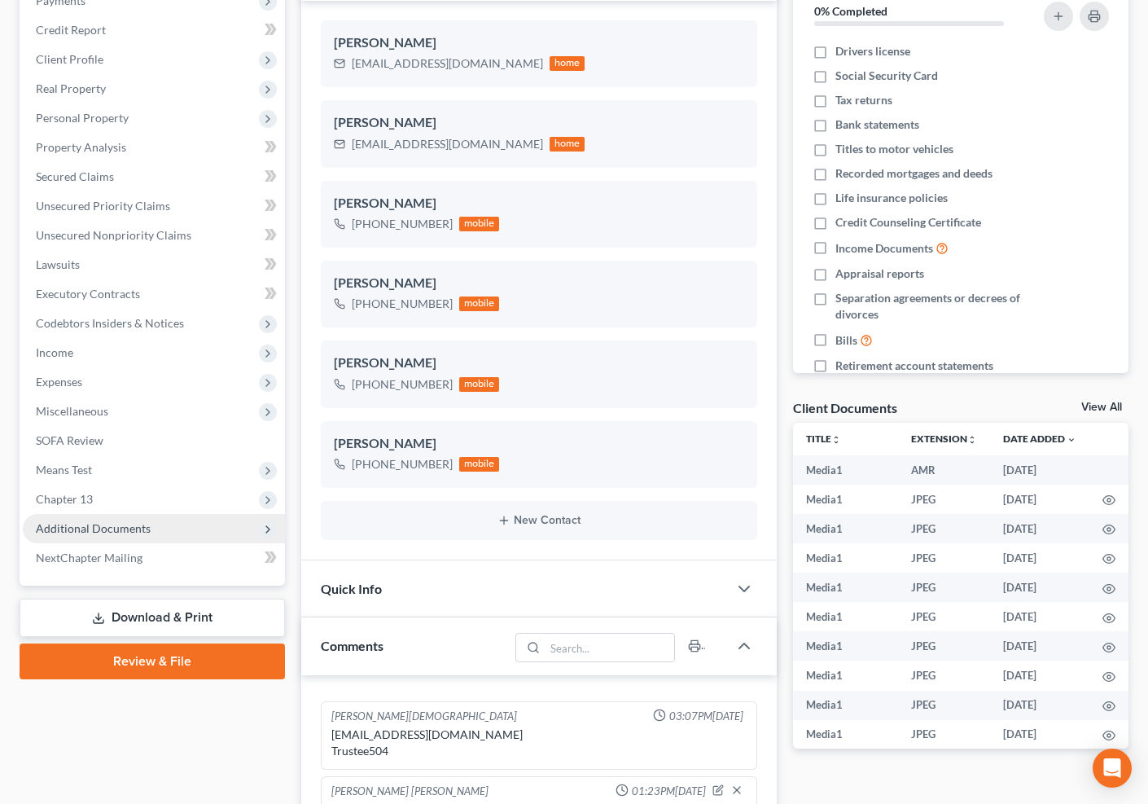
scroll to position [256, 0]
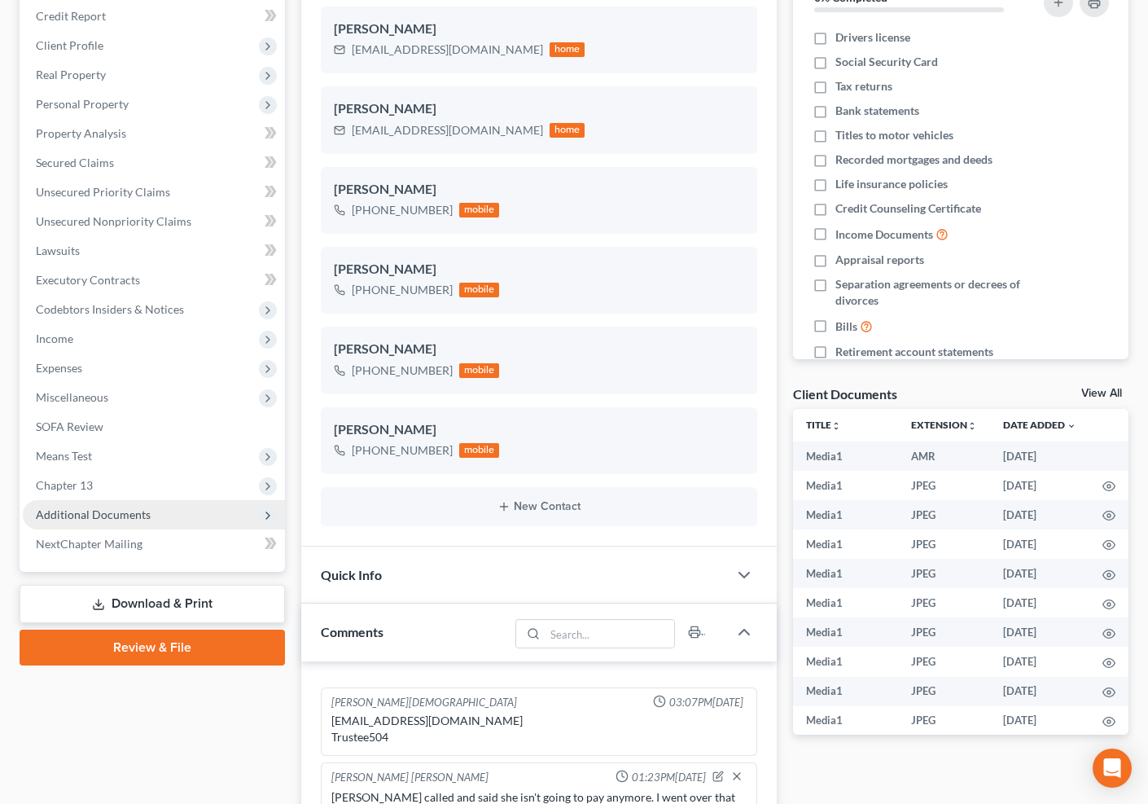
click at [172, 516] on span "Additional Documents" at bounding box center [154, 514] width 262 height 29
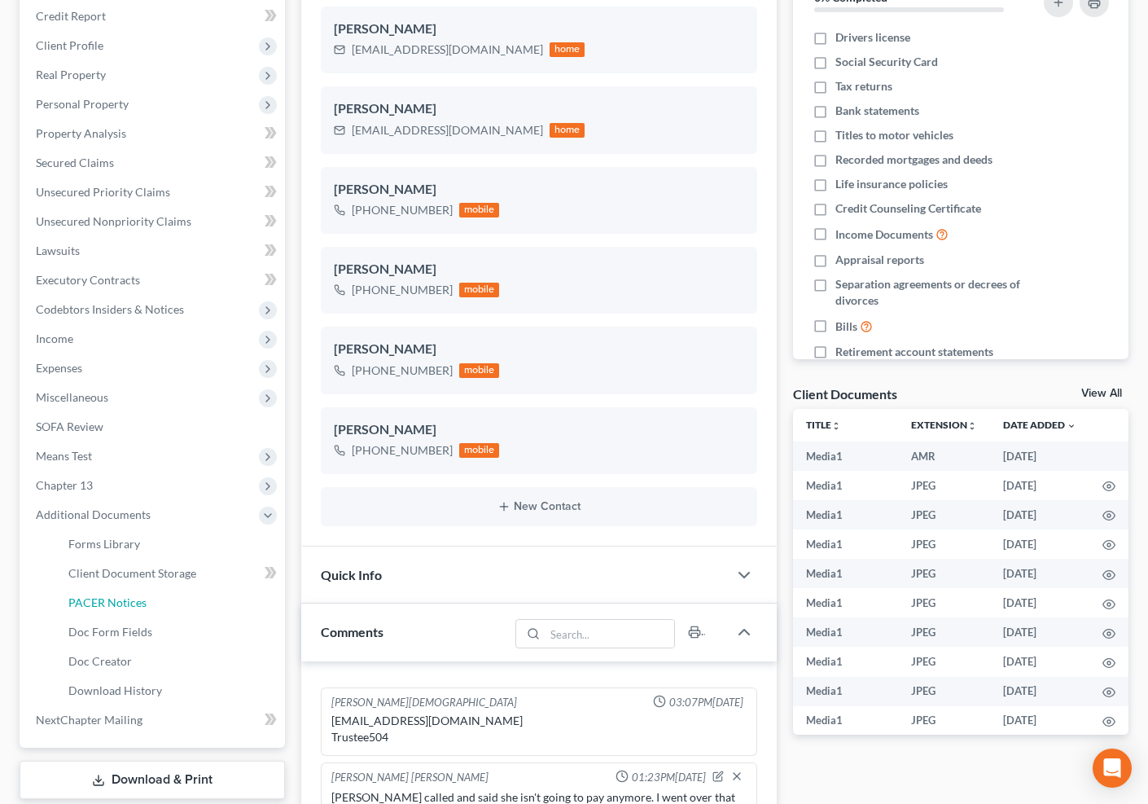
drag, startPoint x: 208, startPoint y: 592, endPoint x: 493, endPoint y: 371, distance: 360.3
click at [208, 593] on link "PACER Notices" at bounding box center [170, 602] width 230 height 29
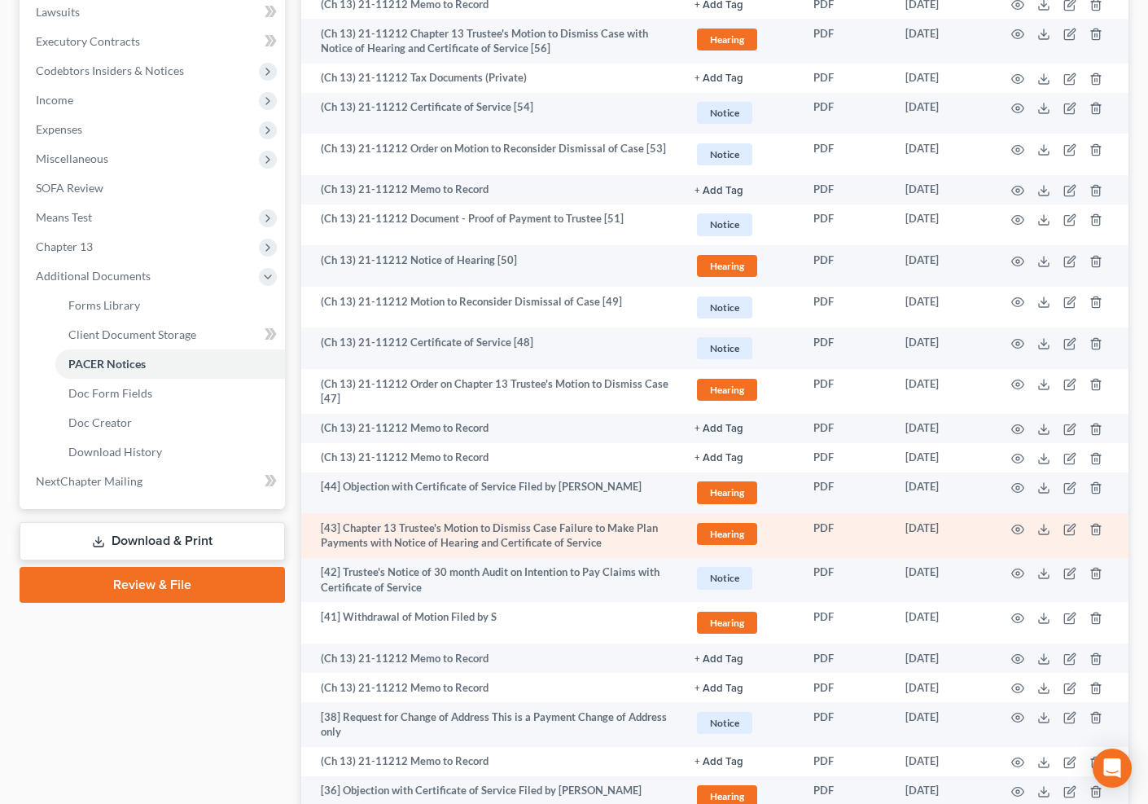
scroll to position [523, 0]
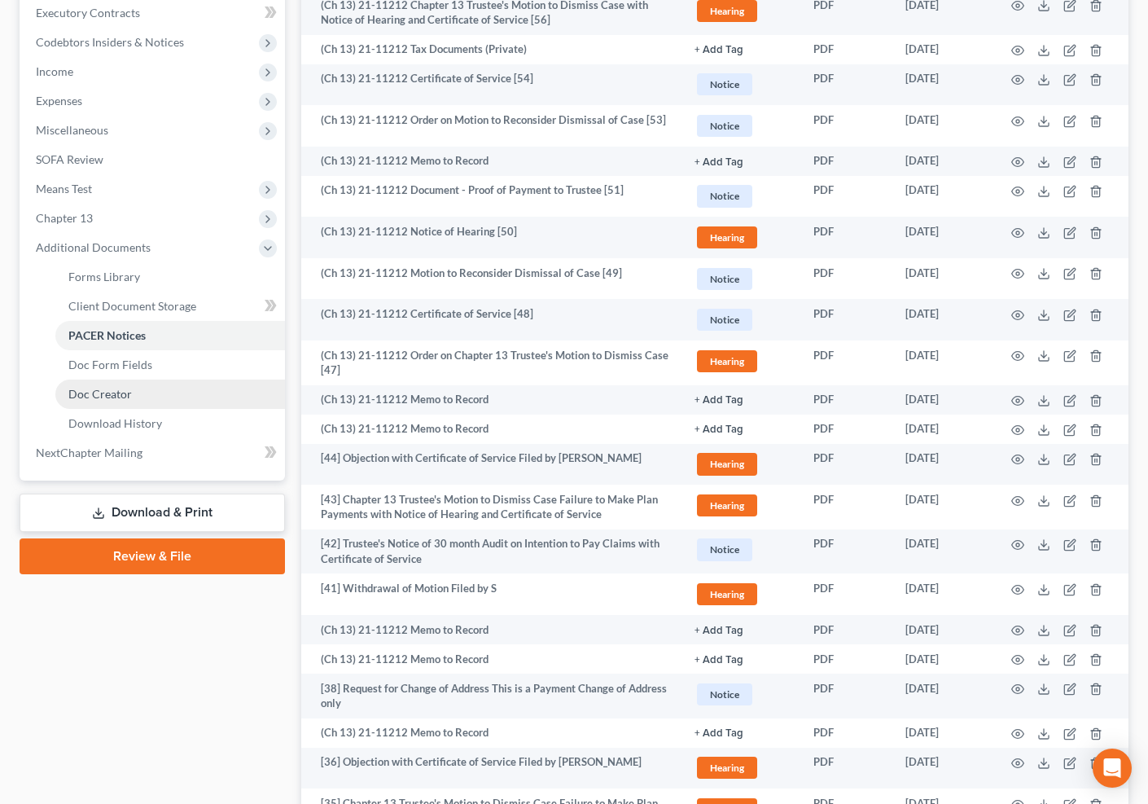
click at [218, 383] on link "Doc Creator" at bounding box center [170, 393] width 230 height 29
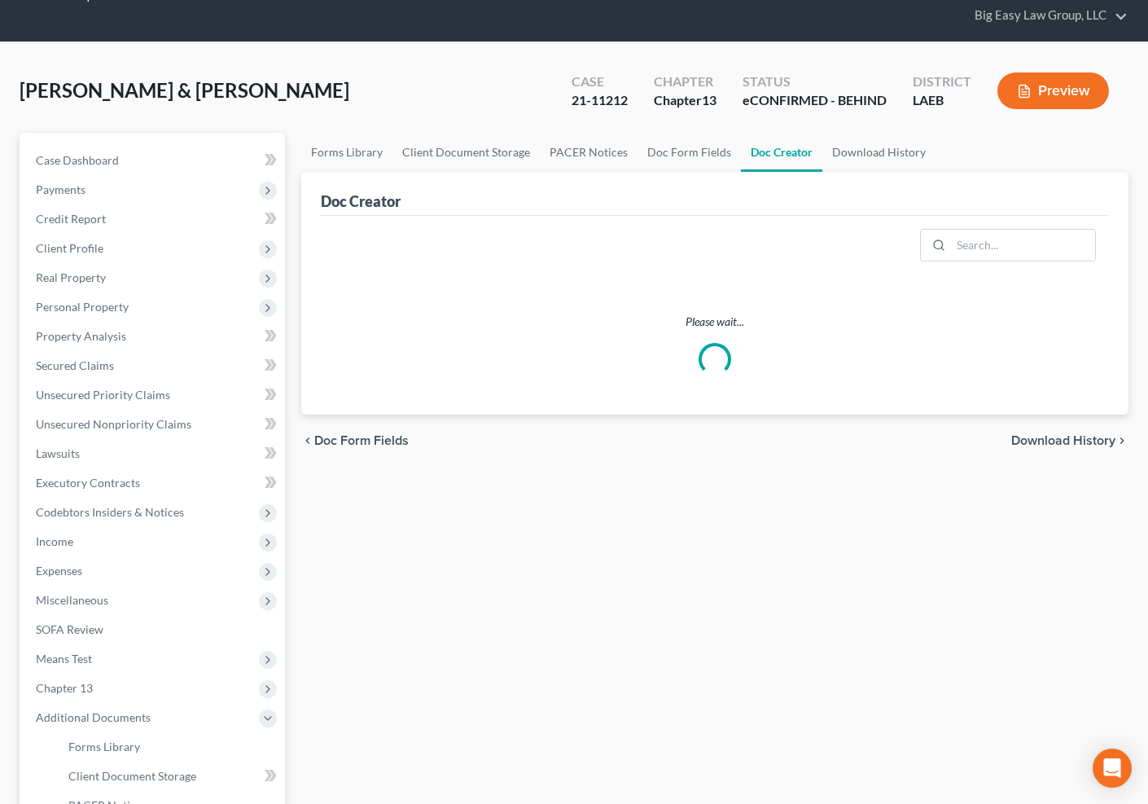
scroll to position [54, 0]
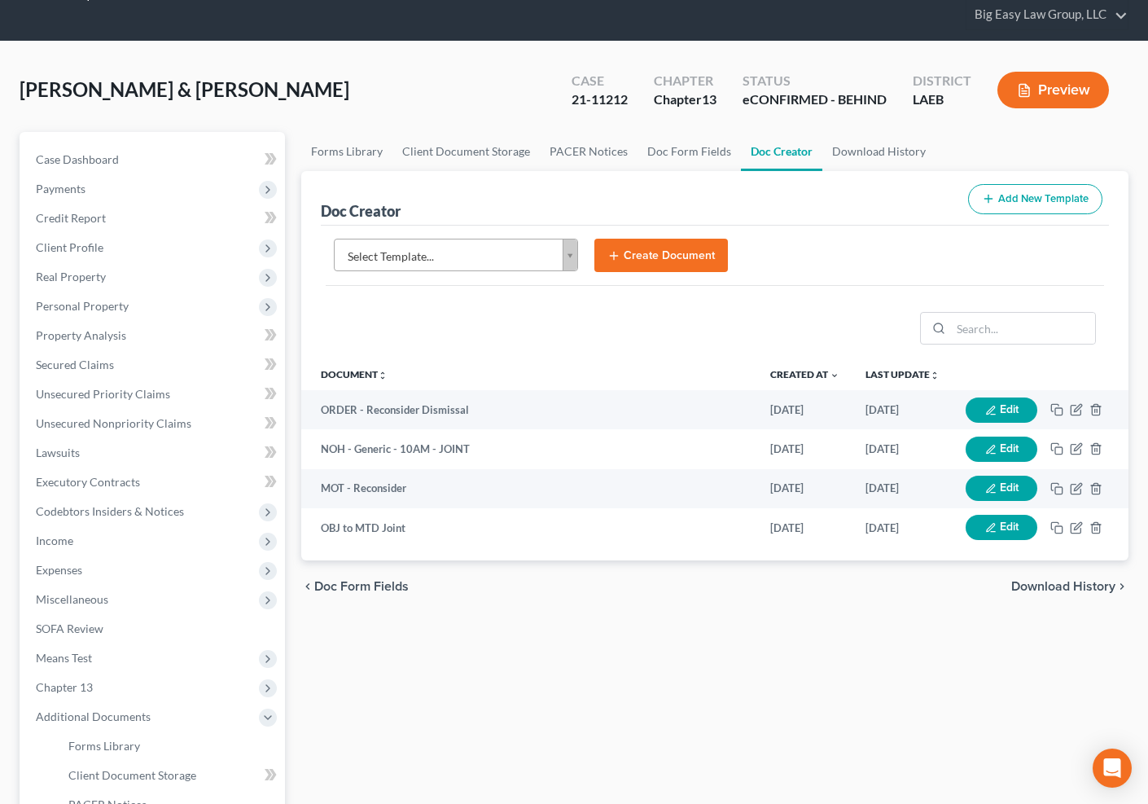
click at [567, 253] on body "Home New Case Client Portal Directory Cases DebtorCC Payments Big Easy Law Grou…" at bounding box center [574, 548] width 1148 height 1204
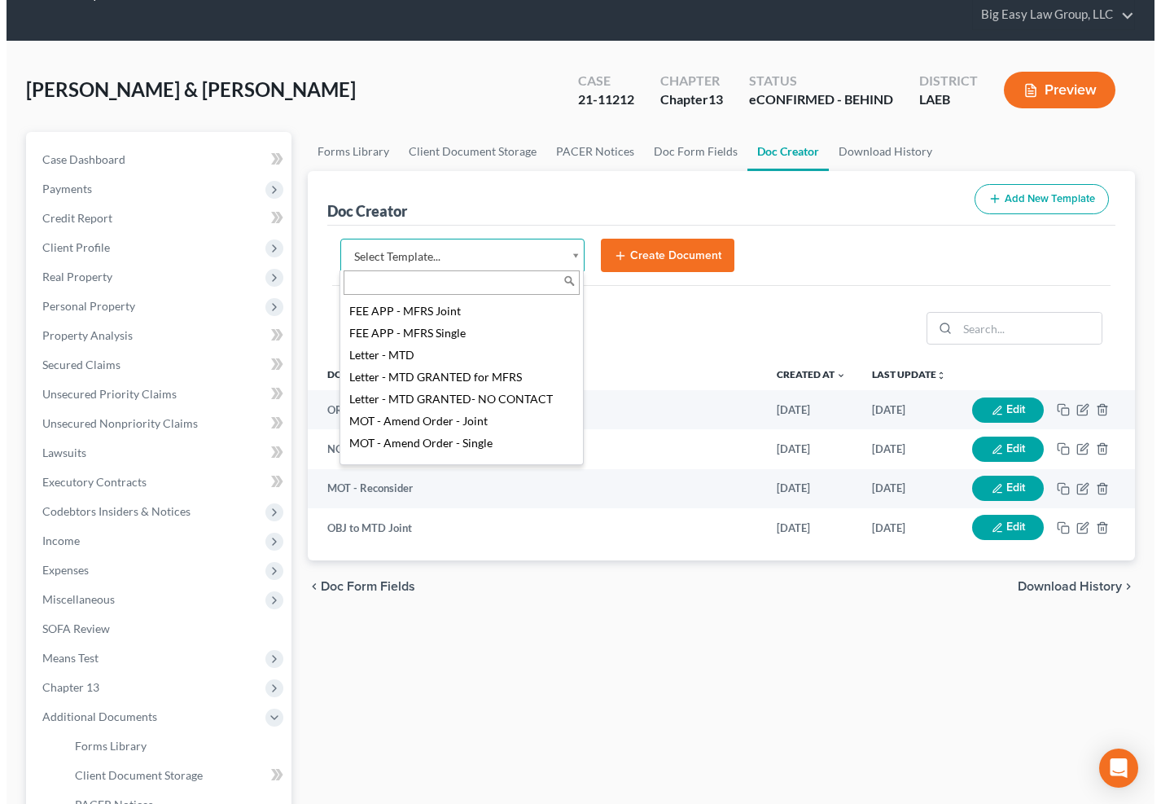
scroll to position [458, 0]
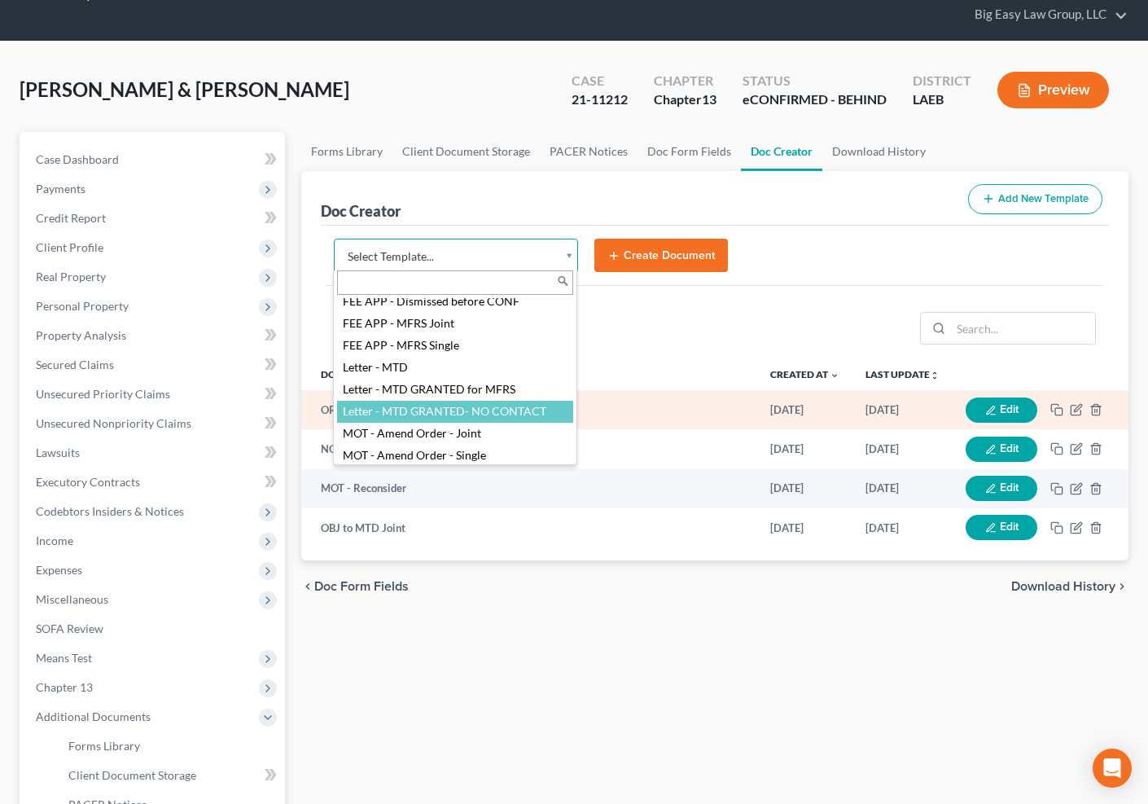
select select "100000"
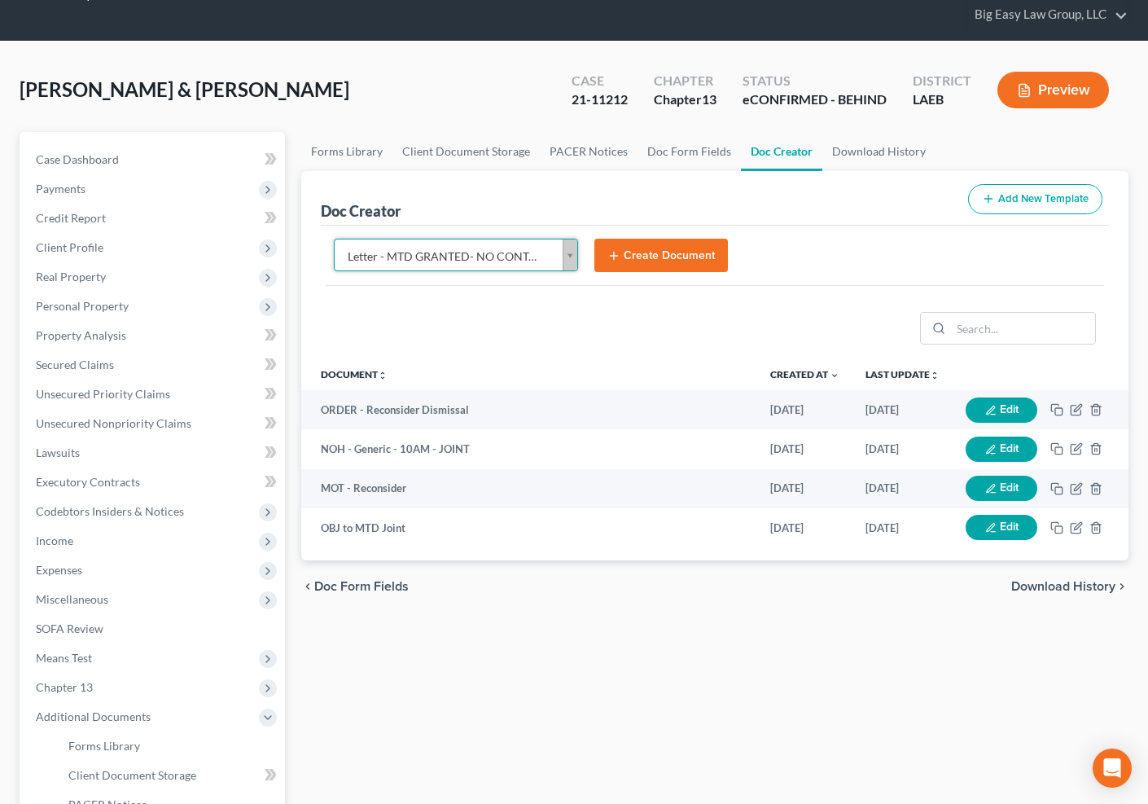
click at [647, 260] on button "Create Document" at bounding box center [661, 256] width 134 height 34
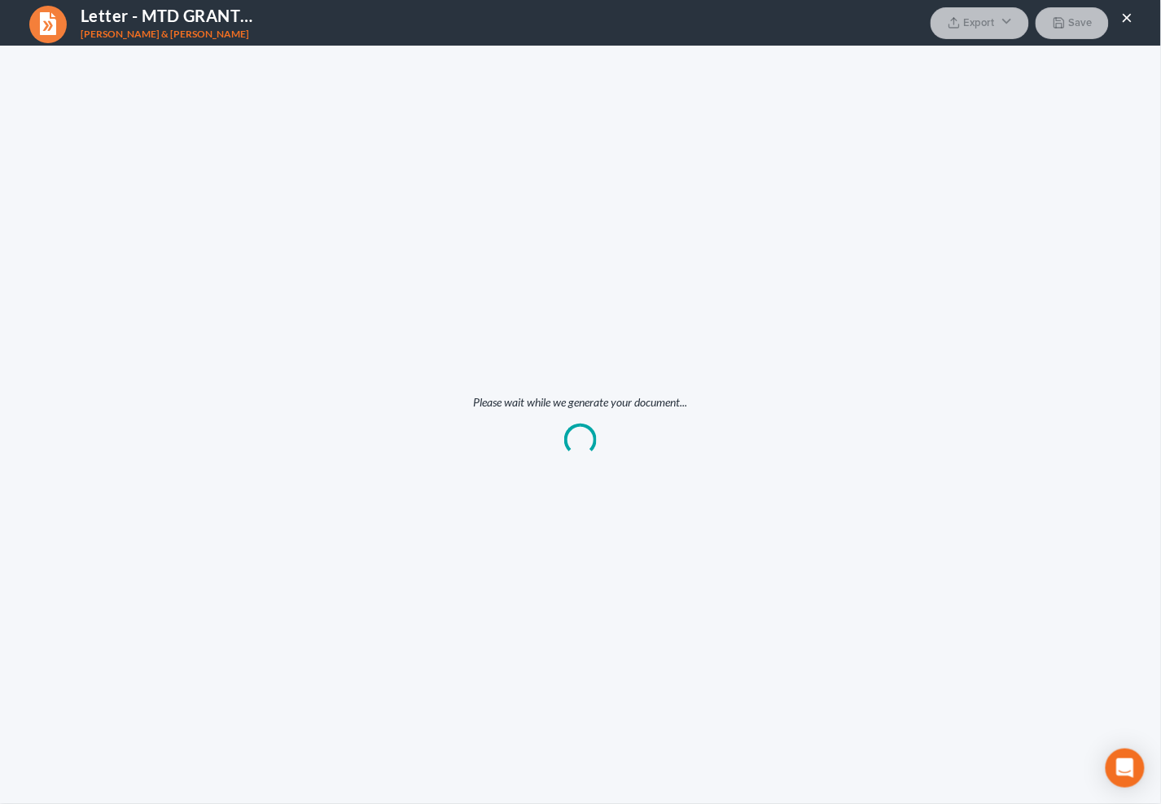
scroll to position [0, 0]
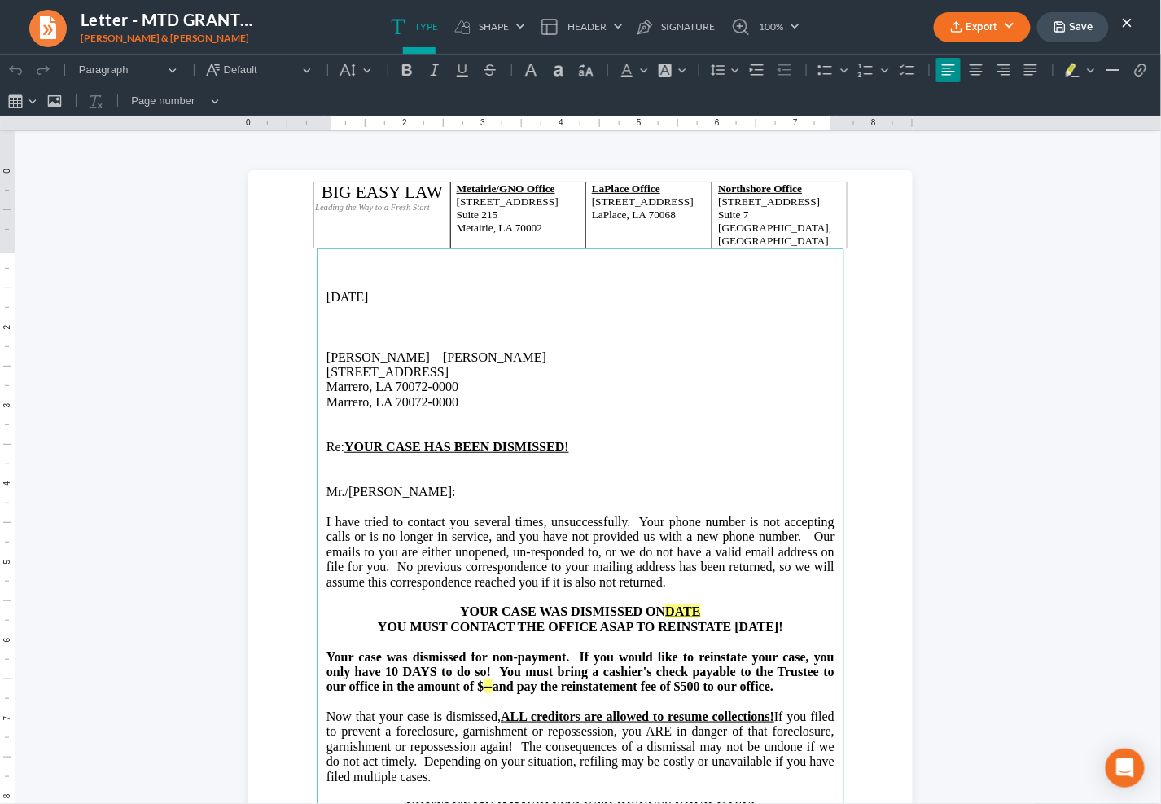
drag, startPoint x: 463, startPoint y: 401, endPoint x: 317, endPoint y: 404, distance: 146.6
click at [317, 404] on main "[DATE] [PERSON_NAME] [PERSON_NAME] [STREET_ADDRESS] Marrero, LA 70072-0000 Re: …" at bounding box center [581, 600] width 528 height 704
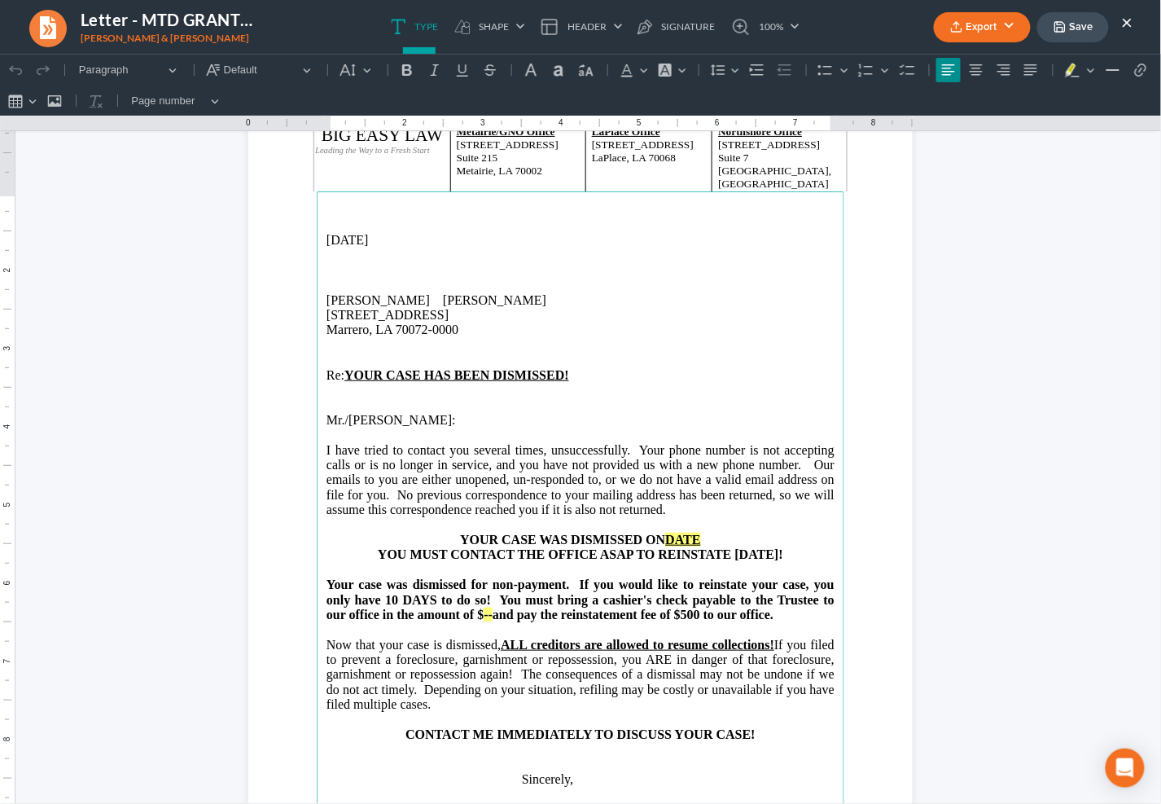
scroll to position [58, 0]
drag, startPoint x: 668, startPoint y: 505, endPoint x: 247, endPoint y: 455, distance: 423.9
click at [248, 454] on section "BIG EASY LAW Leading the Way to a Fresh Start Metairie/GNO Office [STREET_ADDRE…" at bounding box center [580, 542] width 664 height 860
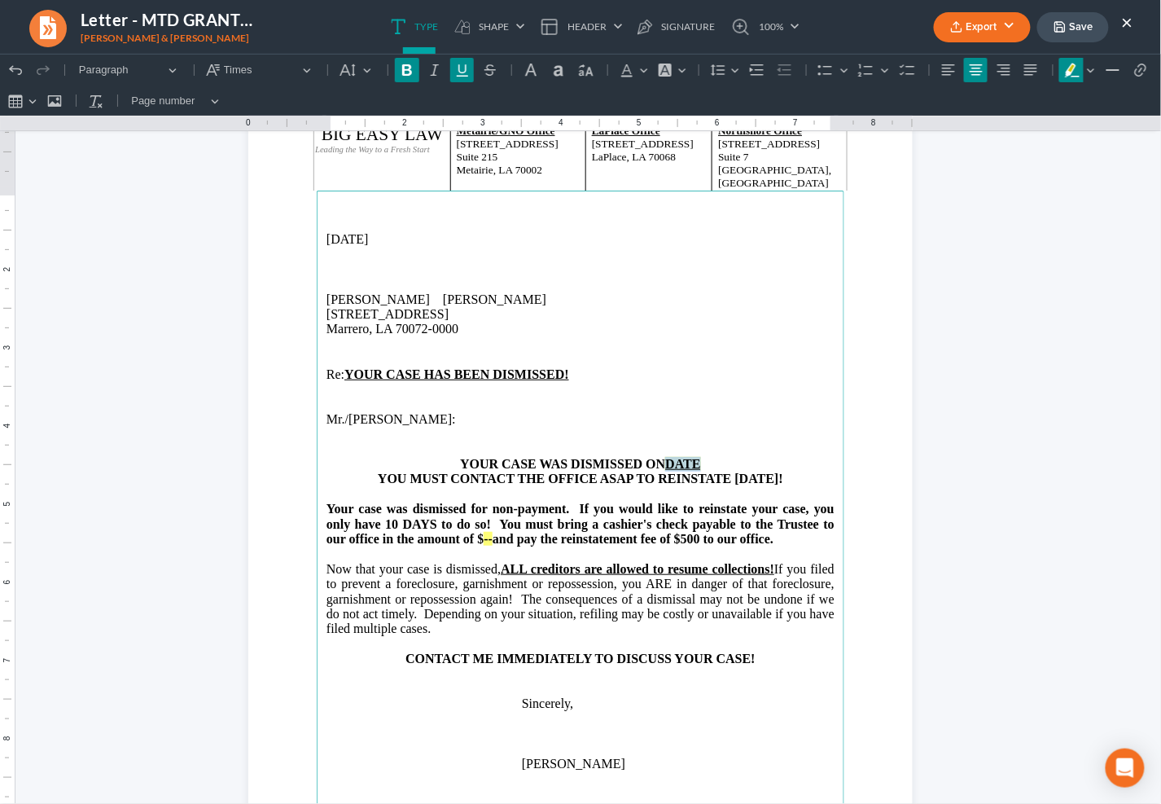
drag, startPoint x: 702, startPoint y: 459, endPoint x: 661, endPoint y: 458, distance: 40.7
click at [661, 458] on p "YOUR CASE WAS DISMISSED ON DATE" at bounding box center [581, 463] width 508 height 15
drag, startPoint x: 777, startPoint y: 546, endPoint x: 340, endPoint y: 480, distance: 441.3
click at [340, 480] on main "[DATE] [PERSON_NAME] [PERSON_NAME] [STREET_ADDRESS]-0000 Re: YOUR CASE HAS BEEN…" at bounding box center [581, 542] width 528 height 704
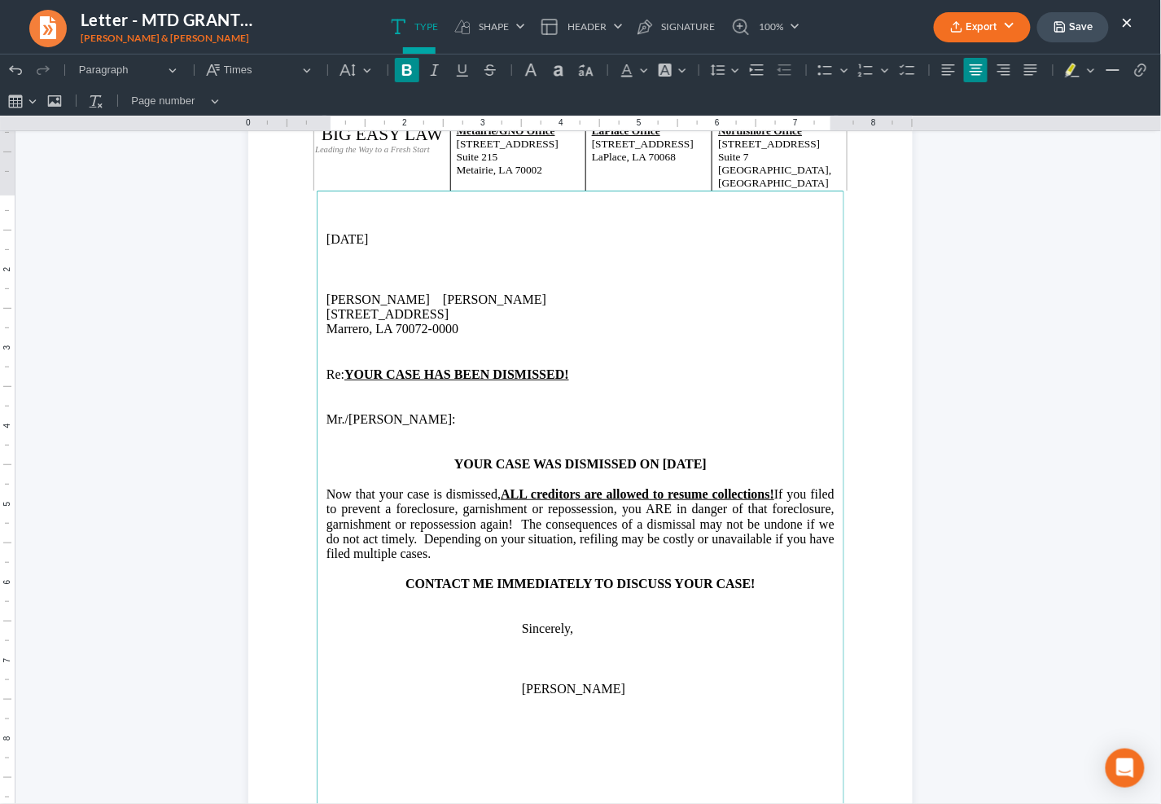
drag, startPoint x: 321, startPoint y: 494, endPoint x: 385, endPoint y: 506, distance: 65.3
click at [327, 495] on span "Now that your case is dismissed, ALL creditors are allowed to resume collection…" at bounding box center [581, 523] width 508 height 74
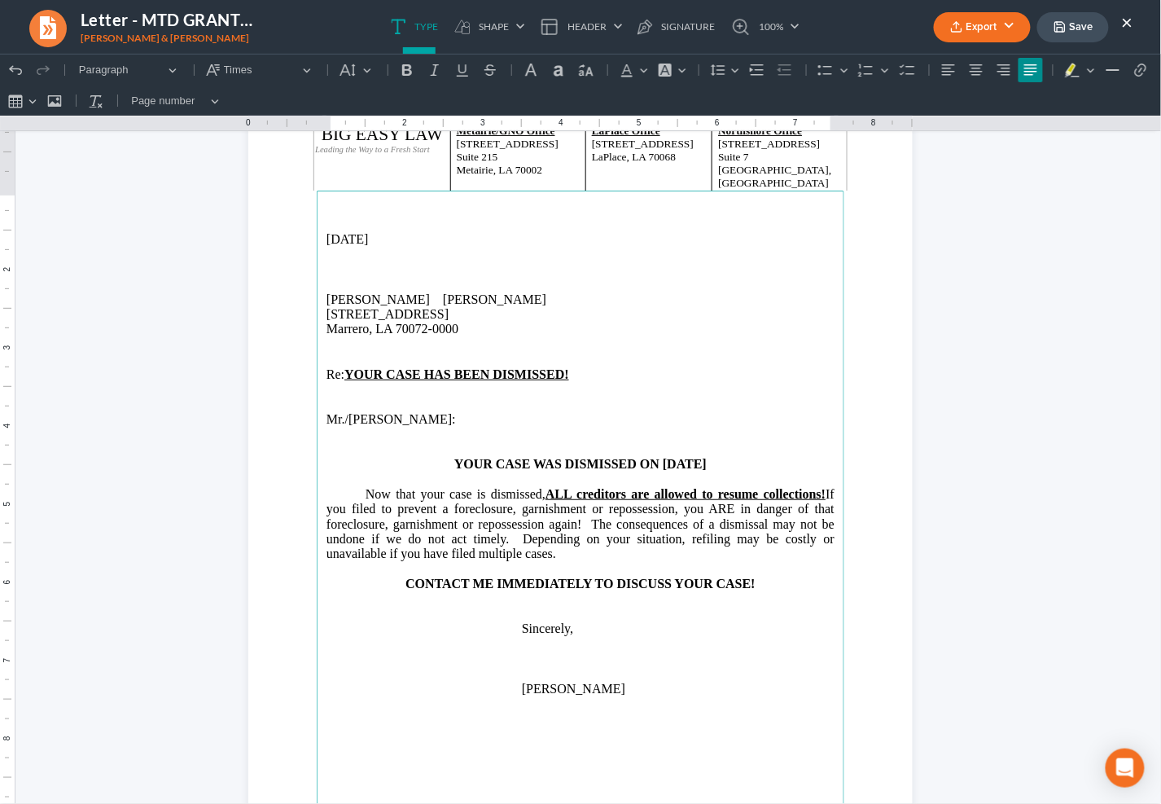
drag, startPoint x: 556, startPoint y: 554, endPoint x: 588, endPoint y: 526, distance: 42.1
click at [588, 526] on p "Now that your case is dismissed, ALL creditors are allowed to resume collection…" at bounding box center [581, 523] width 508 height 75
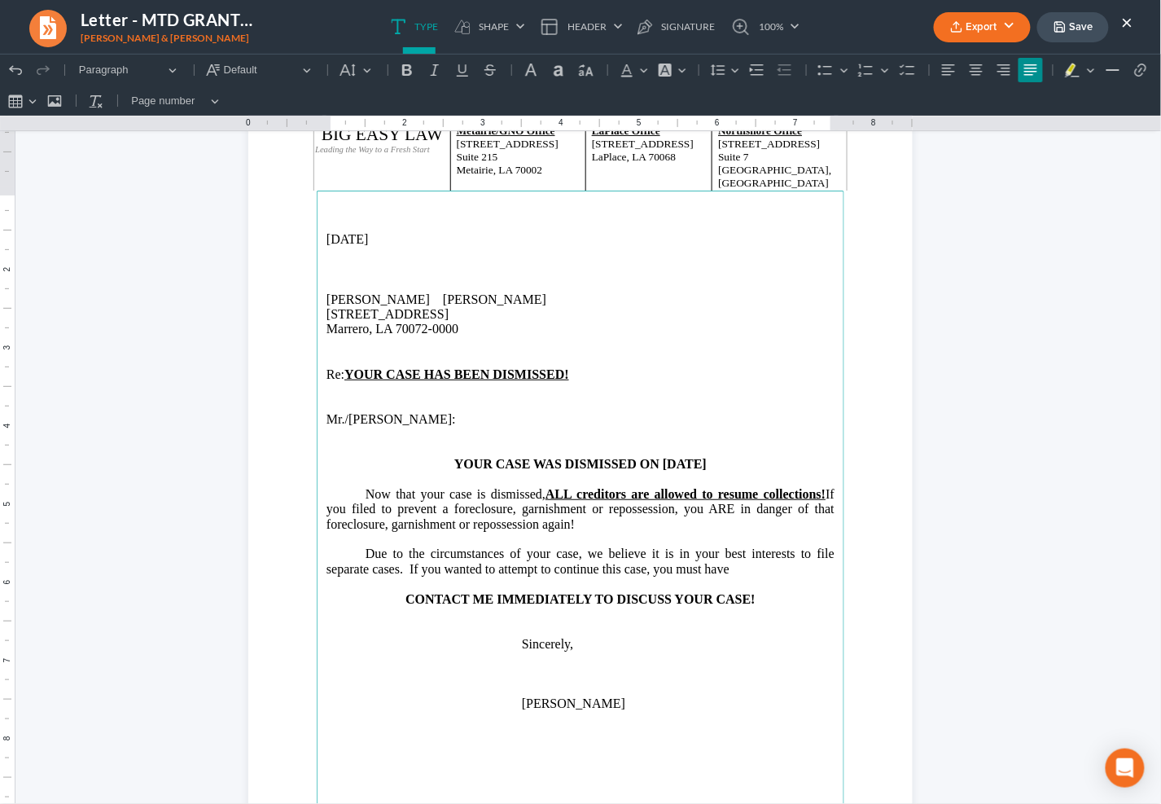
click at [726, 571] on p "⁠⁠⁠⁠⁠⁠⁠Due to the circumstances of your case, we believe it is in your best int…" at bounding box center [581, 561] width 508 height 30
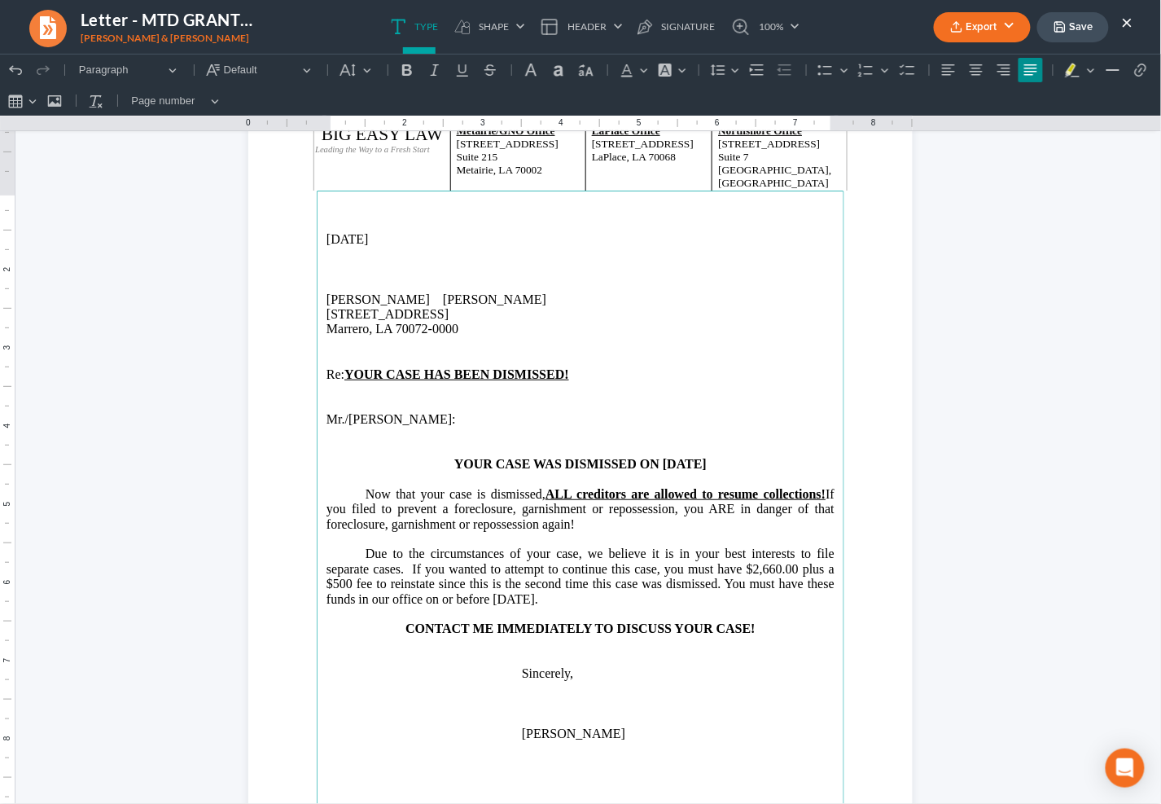
click at [791, 567] on p "⁠⁠⁠⁠⁠⁠⁠Due to the circumstances of your case, we believe it is in your best int…" at bounding box center [581, 576] width 508 height 60
click at [637, 591] on p "⁠⁠⁠⁠⁠⁠⁠Due to the circumstances of your case, we believe it is in your best int…" at bounding box center [581, 576] width 508 height 60
drag, startPoint x: 464, startPoint y: 582, endPoint x: 594, endPoint y: 590, distance: 130.5
click at [464, 582] on p "⁠⁠⁠⁠⁠⁠⁠Due to the circumstances of your case, we believe it is in your best int…" at bounding box center [581, 576] width 508 height 60
drag, startPoint x: 524, startPoint y: 587, endPoint x: 717, endPoint y: 623, distance: 195.5
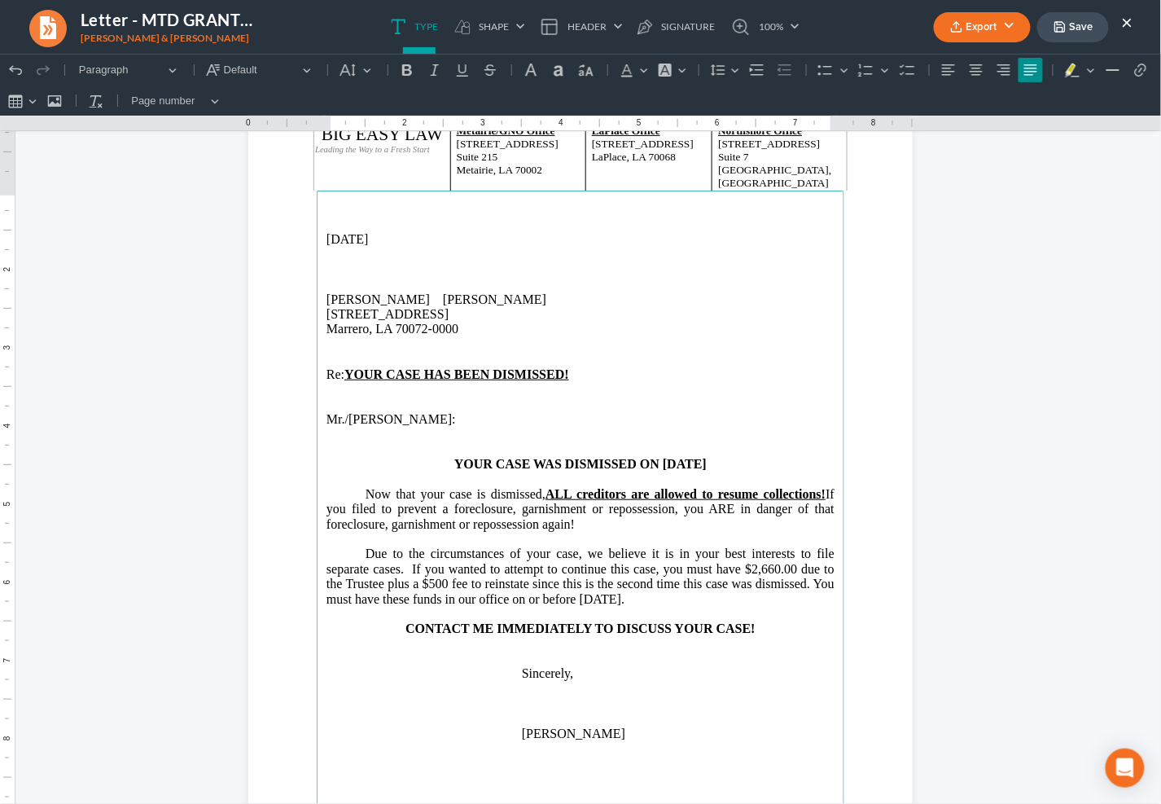
click at [524, 587] on p "⁠⁠⁠⁠⁠⁠⁠Due to the circumstances of your case, we believe it is in your best int…" at bounding box center [581, 576] width 508 height 60
click at [740, 603] on p "⁠⁠⁠⁠⁠⁠⁠Due to the circumstances of your case, we believe it is in your best int…" at bounding box center [581, 576] width 508 height 60
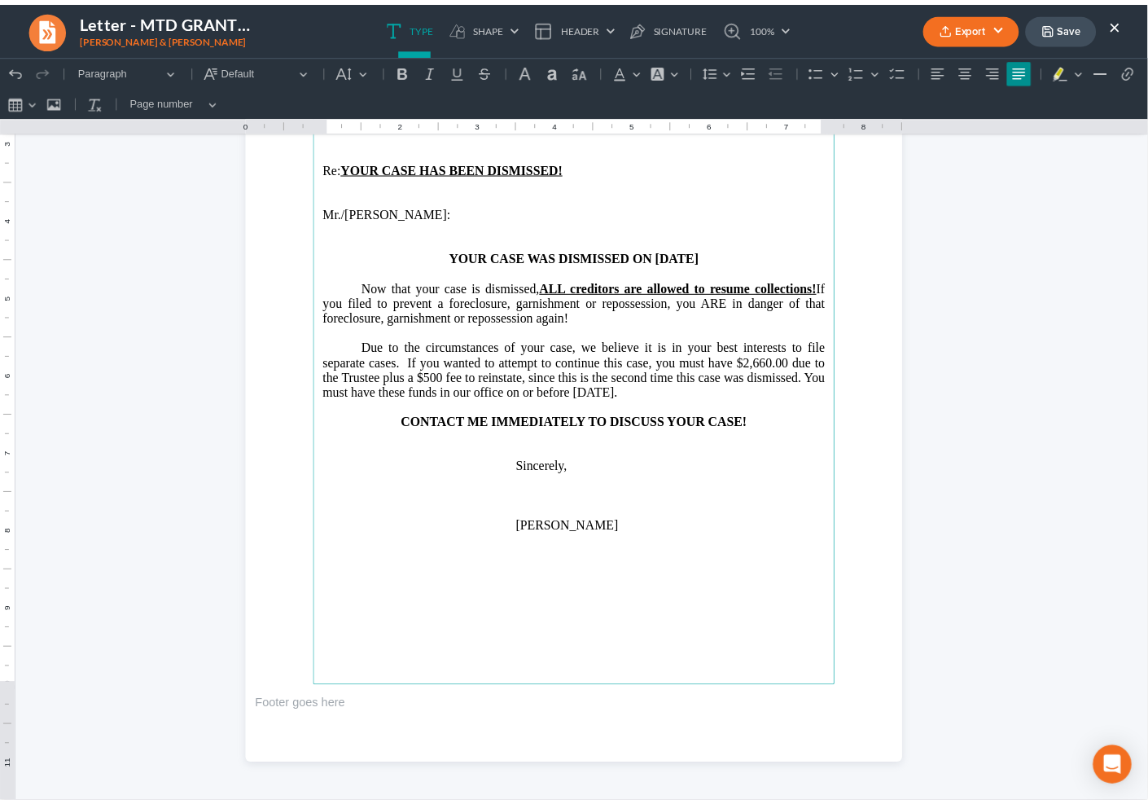
scroll to position [0, 0]
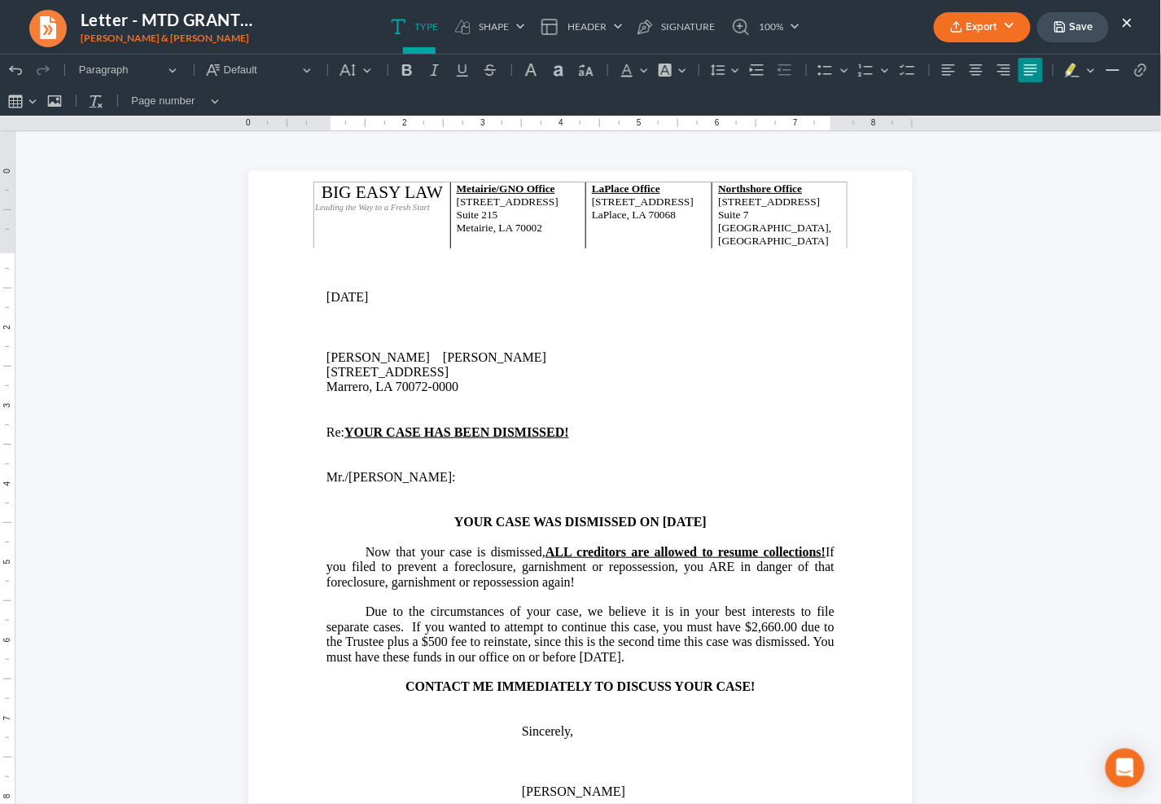
click at [996, 22] on button "Export" at bounding box center [982, 27] width 97 height 30
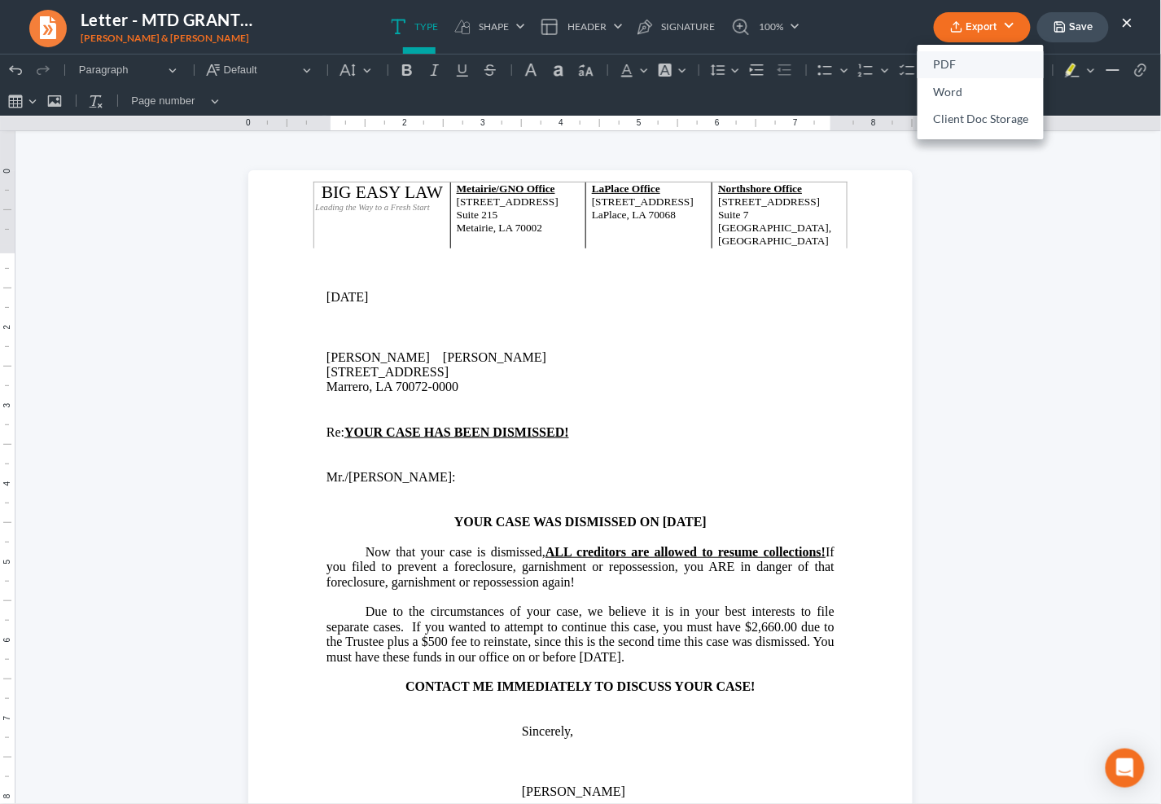
click at [975, 61] on link "PDF" at bounding box center [981, 65] width 126 height 28
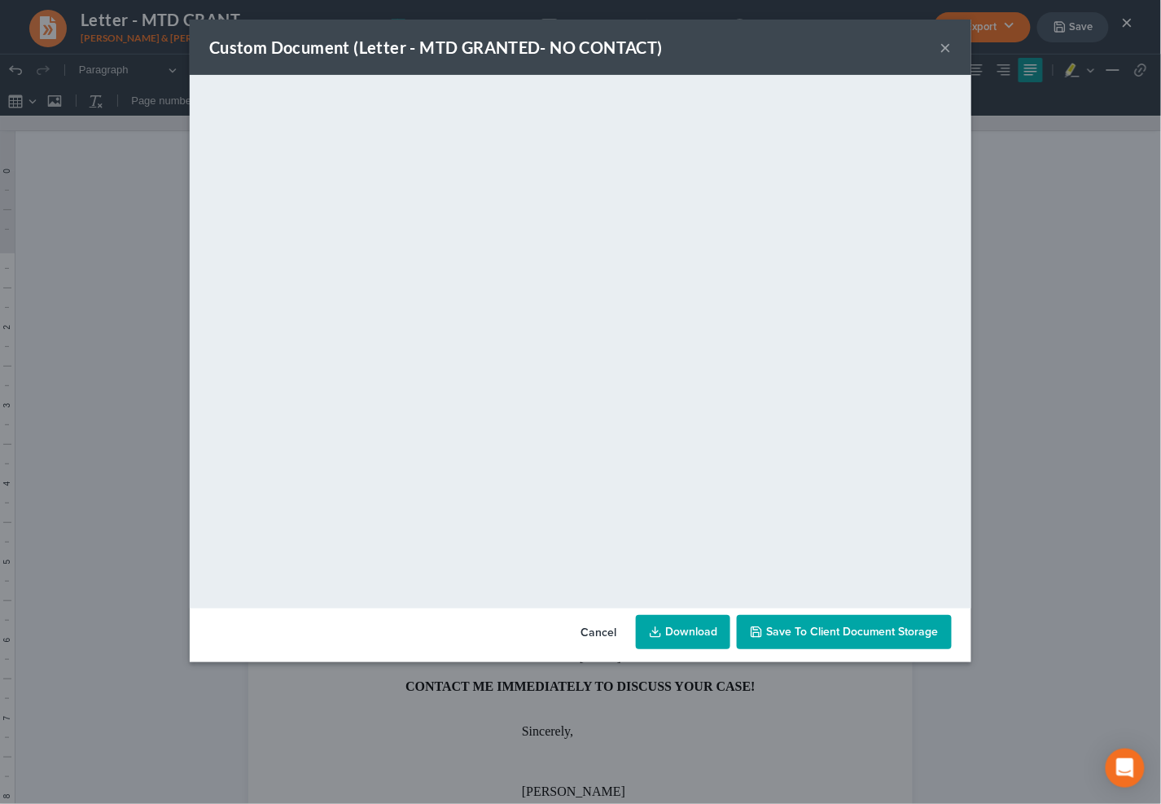
click at [948, 45] on button "×" at bounding box center [946, 47] width 11 height 20
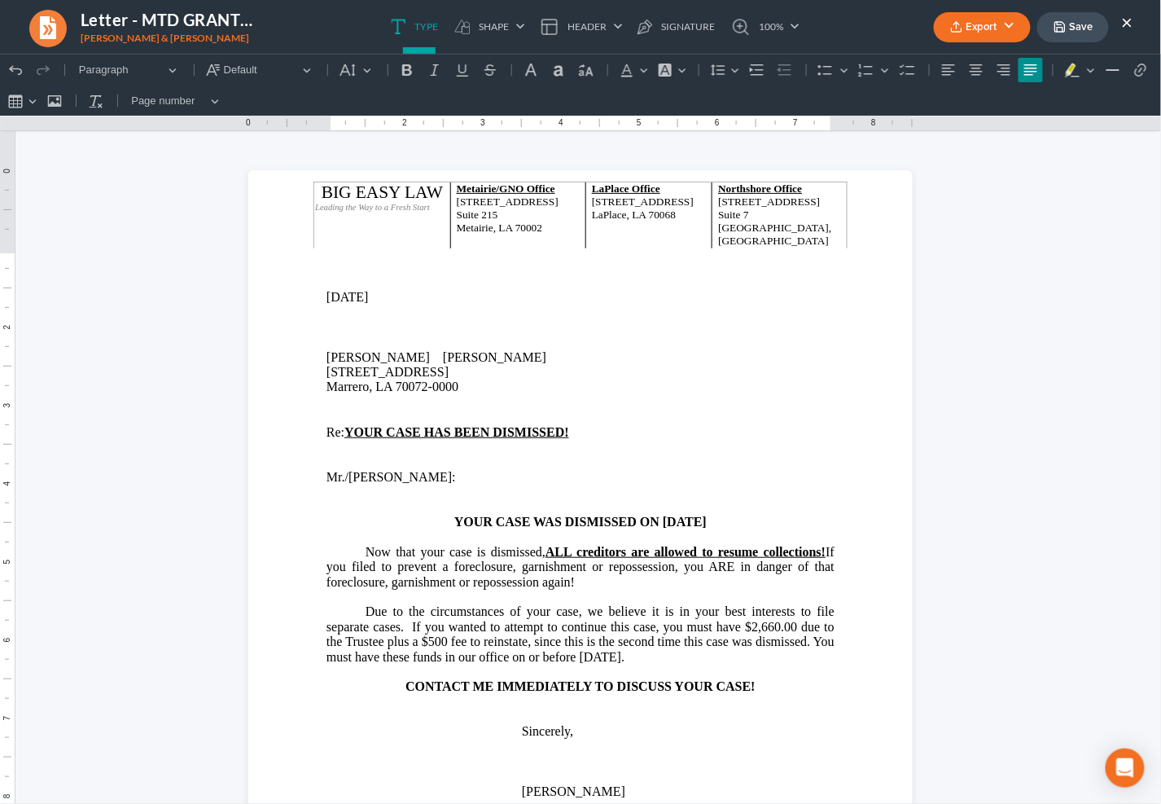
click at [1087, 27] on button "Save" at bounding box center [1073, 27] width 72 height 30
click at [1127, 22] on button "×" at bounding box center [1127, 22] width 11 height 20
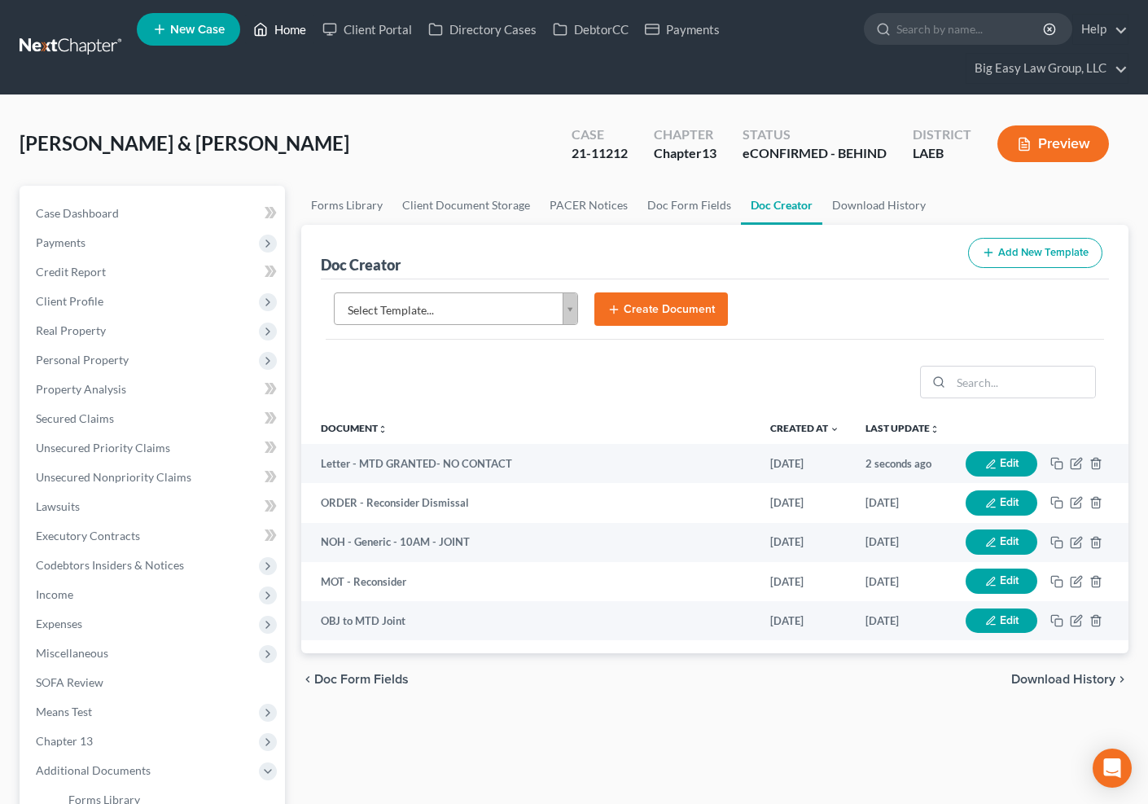
click at [278, 31] on link "Home" at bounding box center [279, 29] width 69 height 29
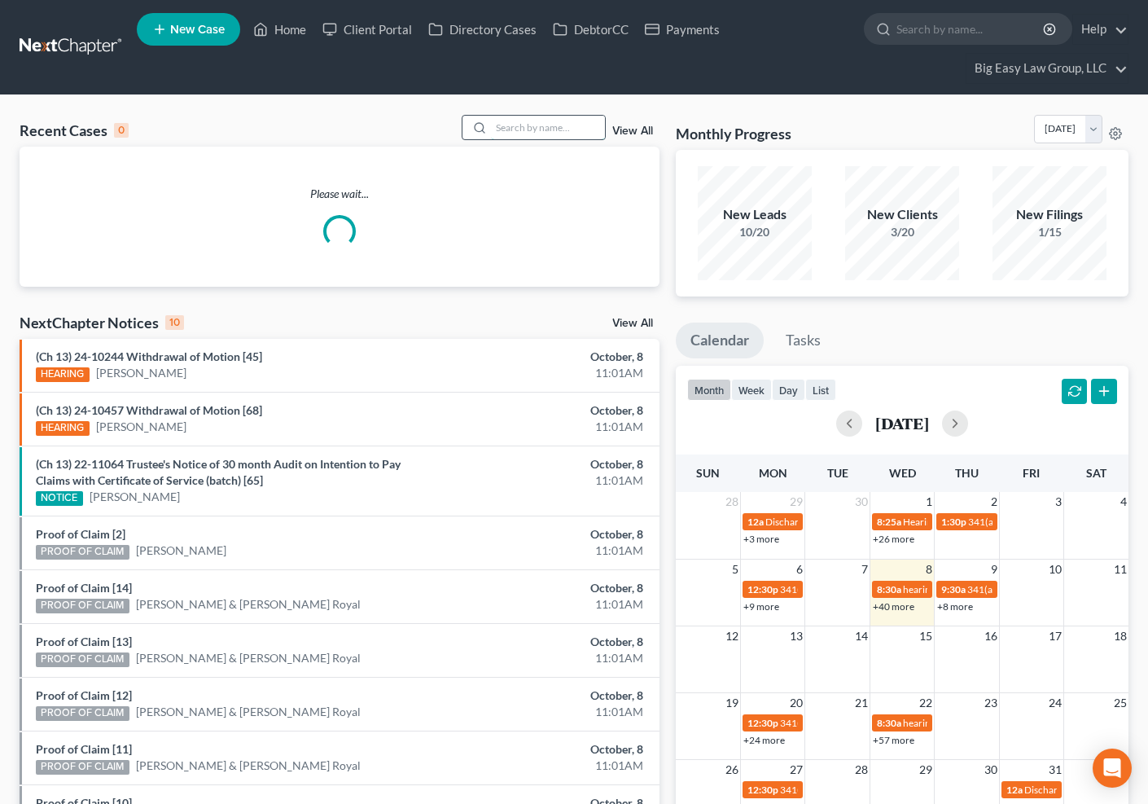
click at [518, 117] on input "search" at bounding box center [548, 128] width 114 height 24
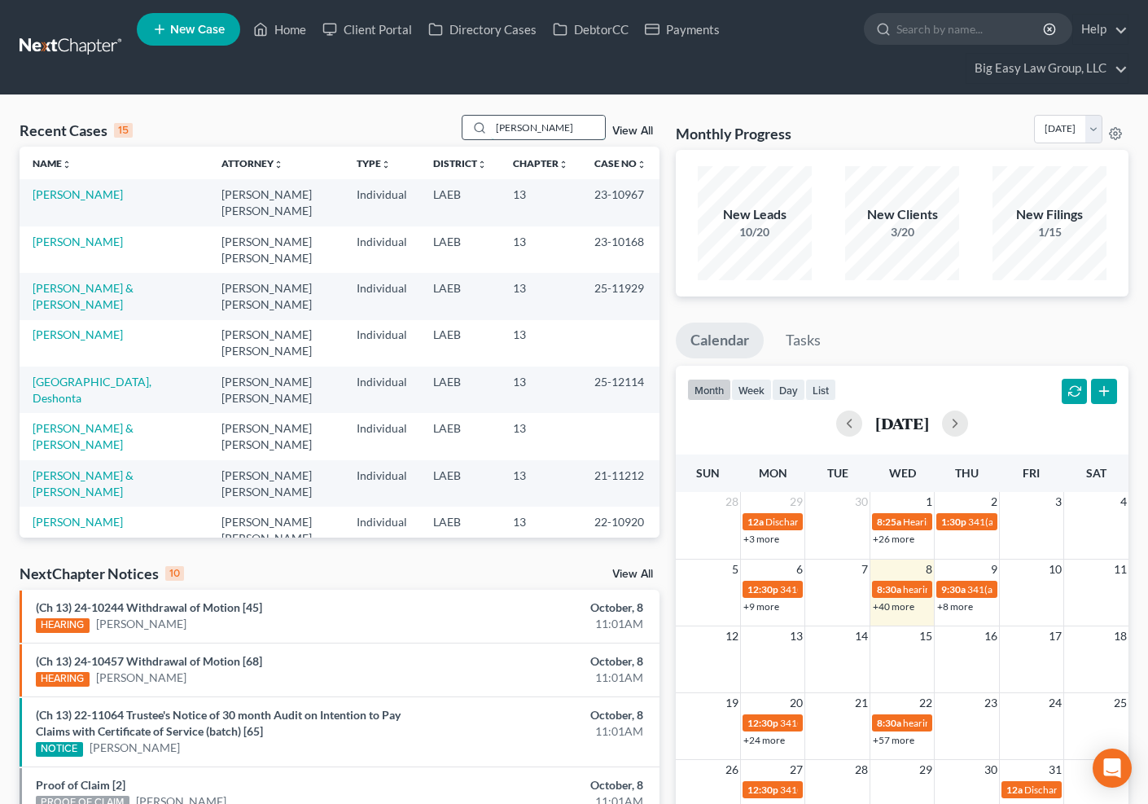
type input "[PERSON_NAME]"
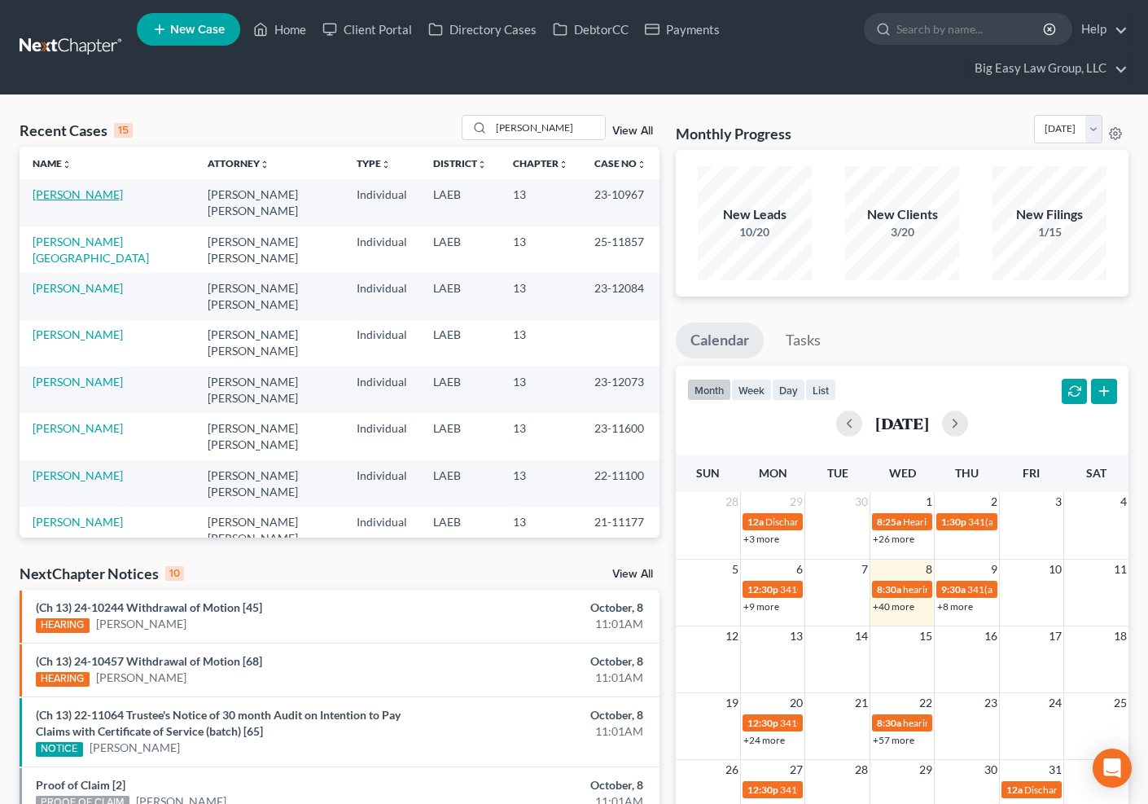
click at [79, 194] on link "[PERSON_NAME]" at bounding box center [78, 194] width 90 height 14
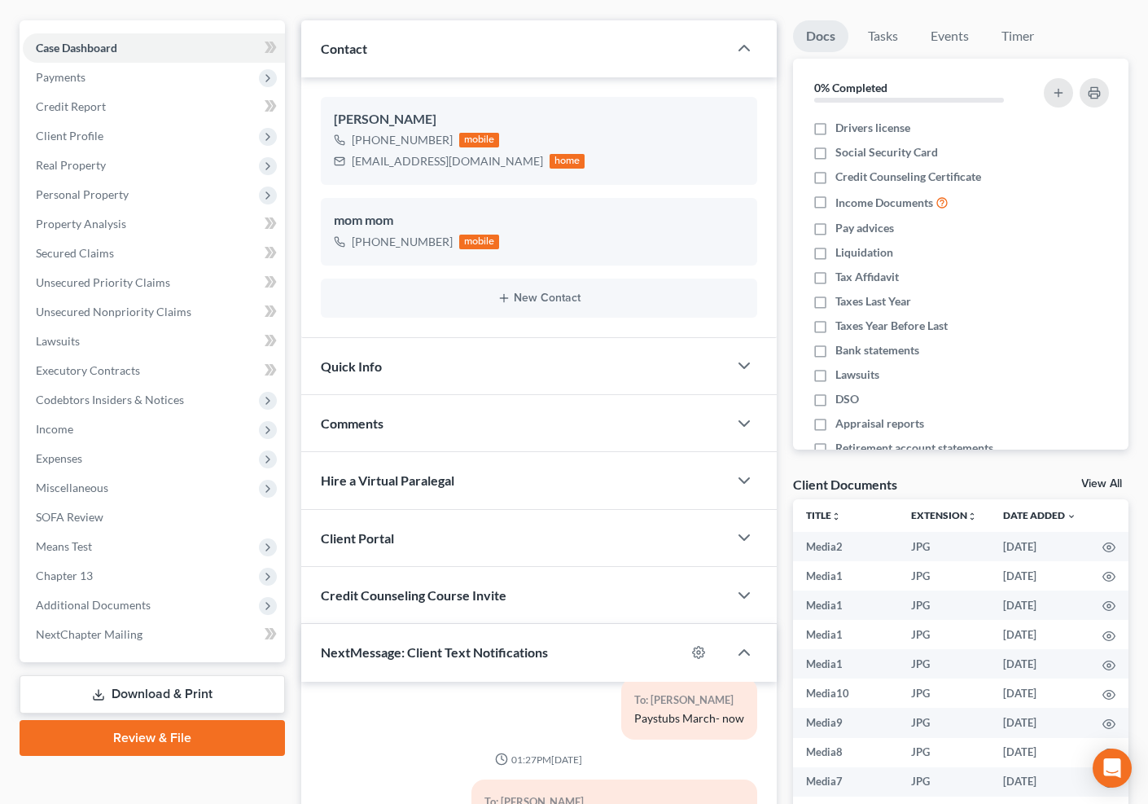
scroll to position [168, 0]
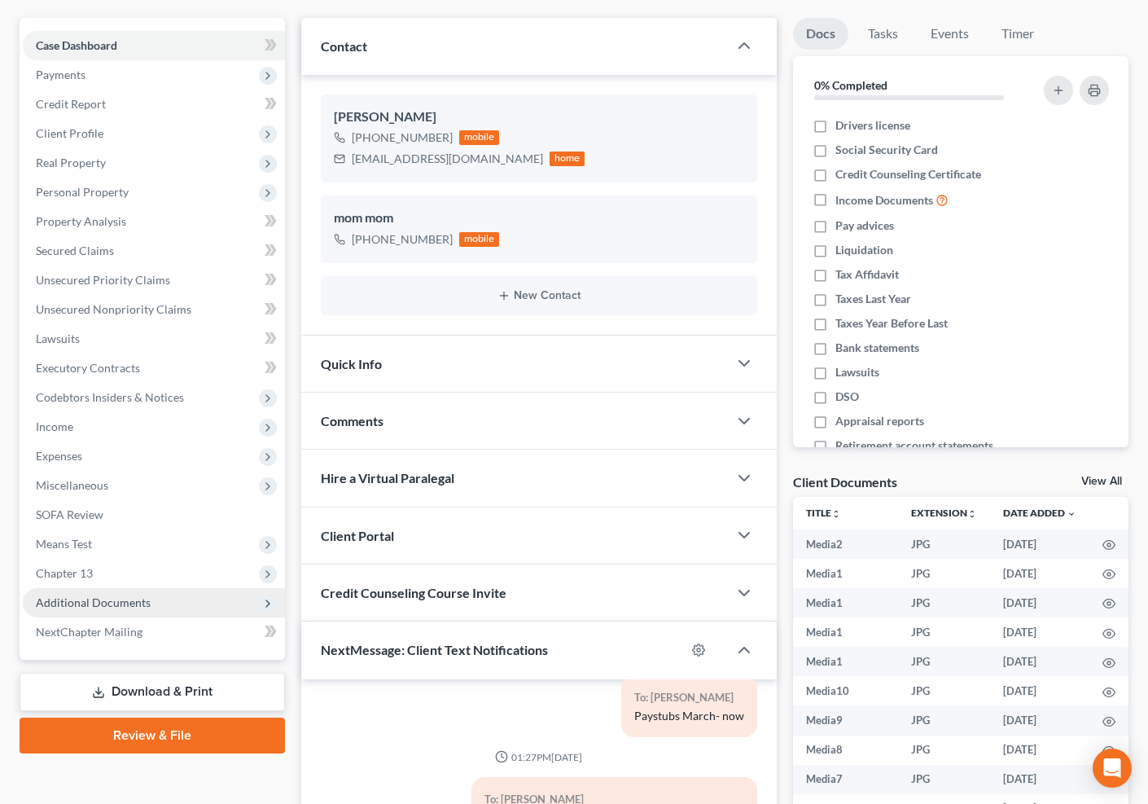
click at [145, 595] on span "Additional Documents" at bounding box center [93, 602] width 115 height 14
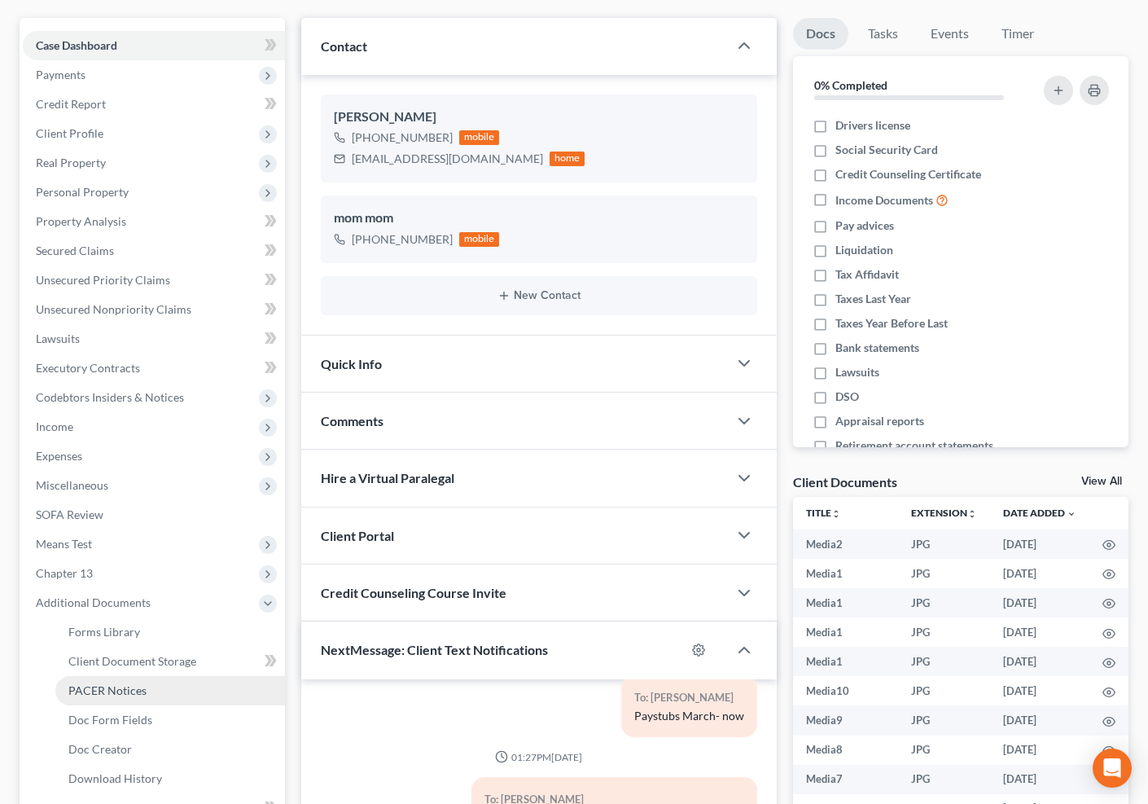
click at [118, 691] on span "PACER Notices" at bounding box center [107, 690] width 78 height 14
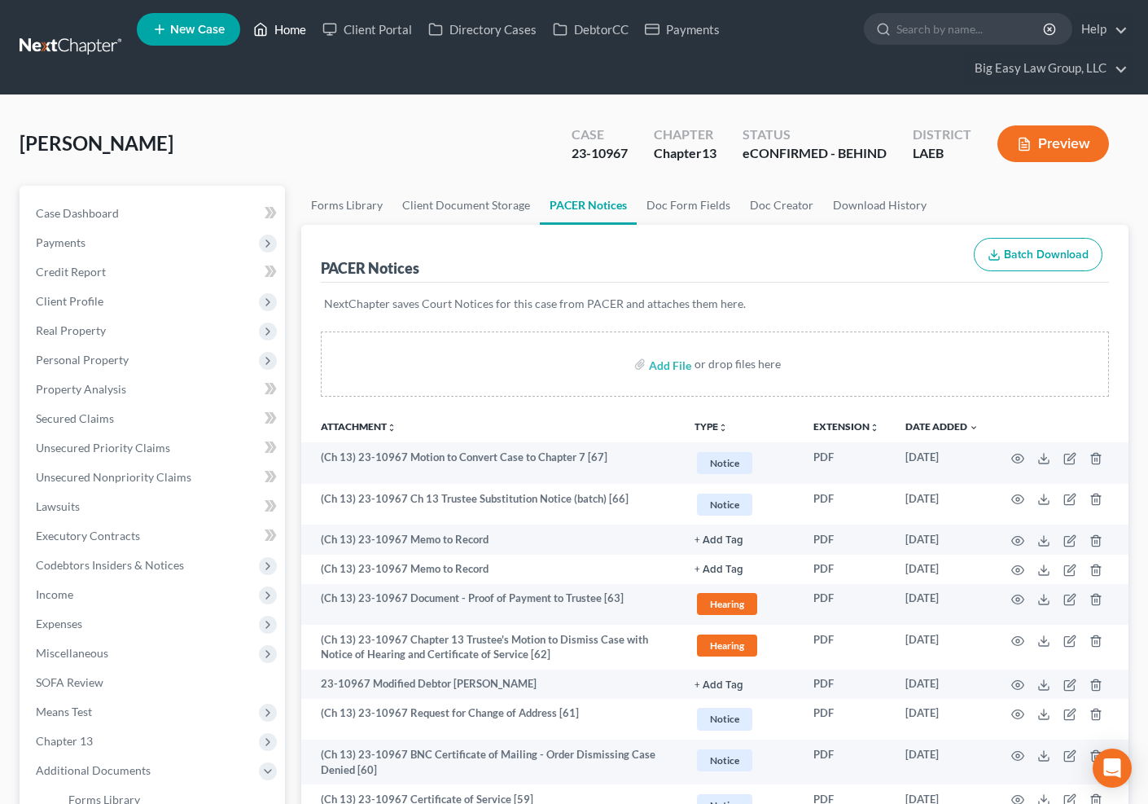
click at [278, 25] on link "Home" at bounding box center [279, 29] width 69 height 29
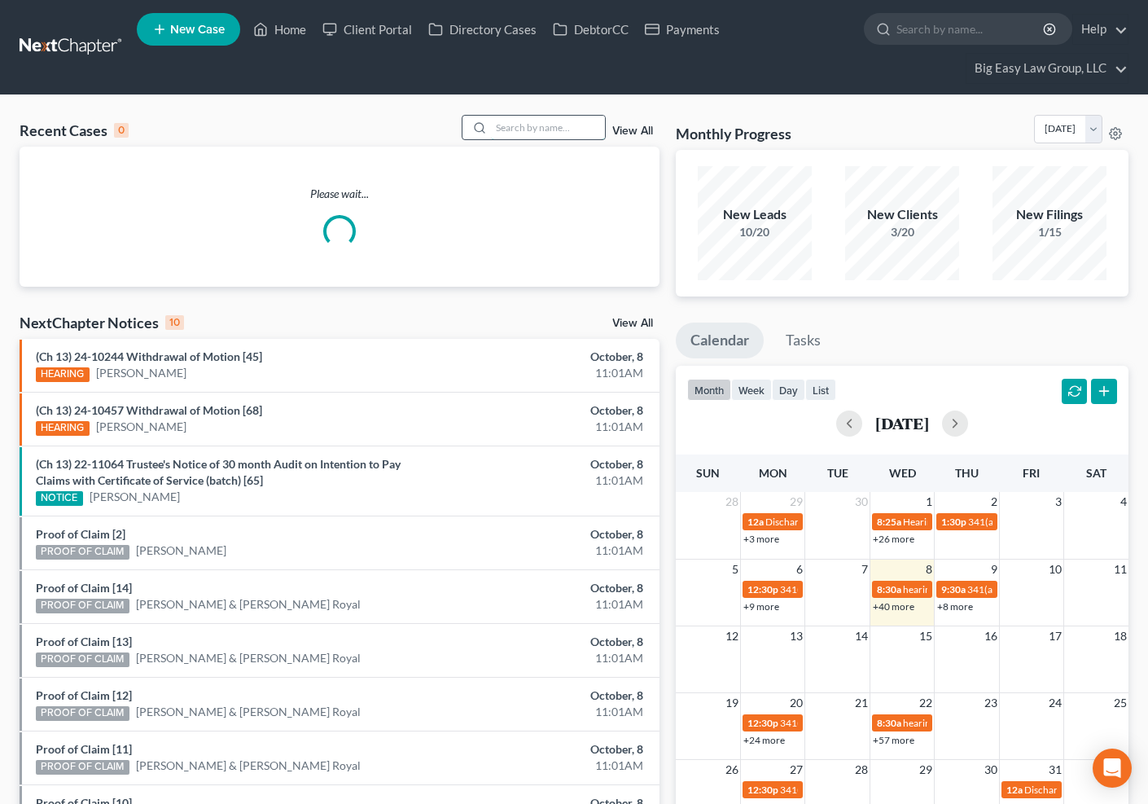
click at [513, 126] on input "search" at bounding box center [548, 128] width 114 height 24
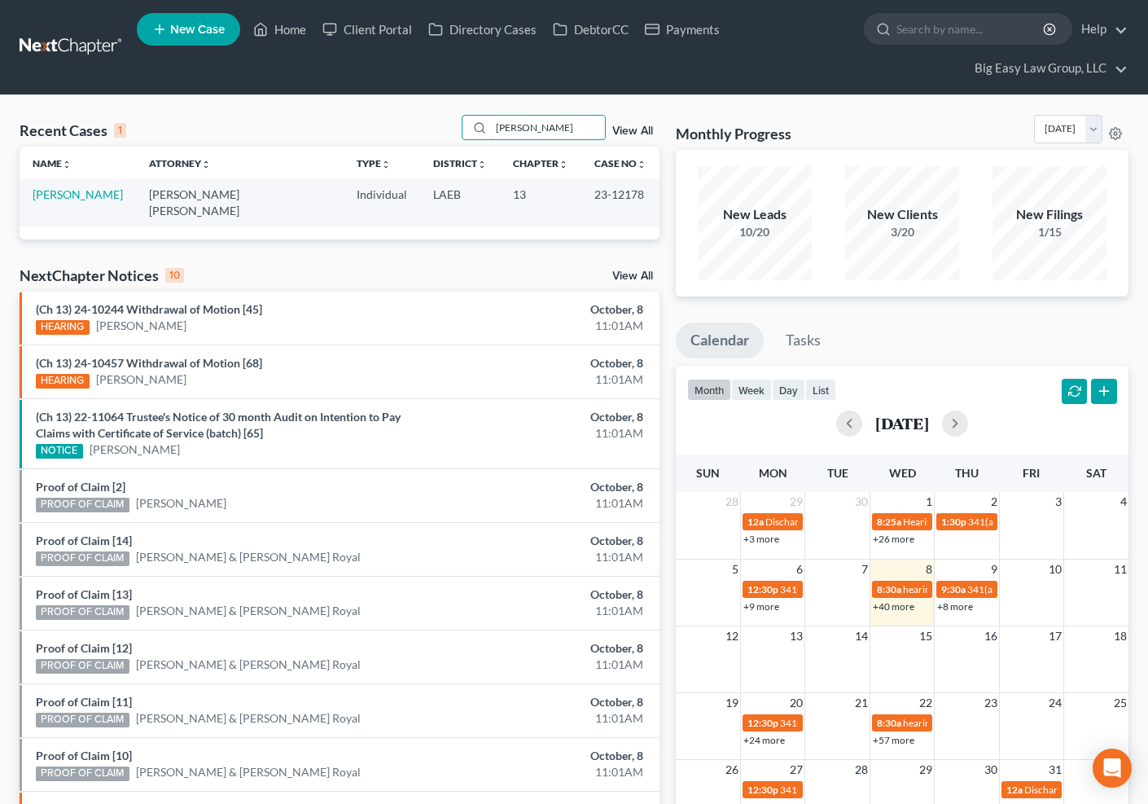
type input "[PERSON_NAME]"
click at [91, 195] on link "[PERSON_NAME]" at bounding box center [78, 194] width 90 height 14
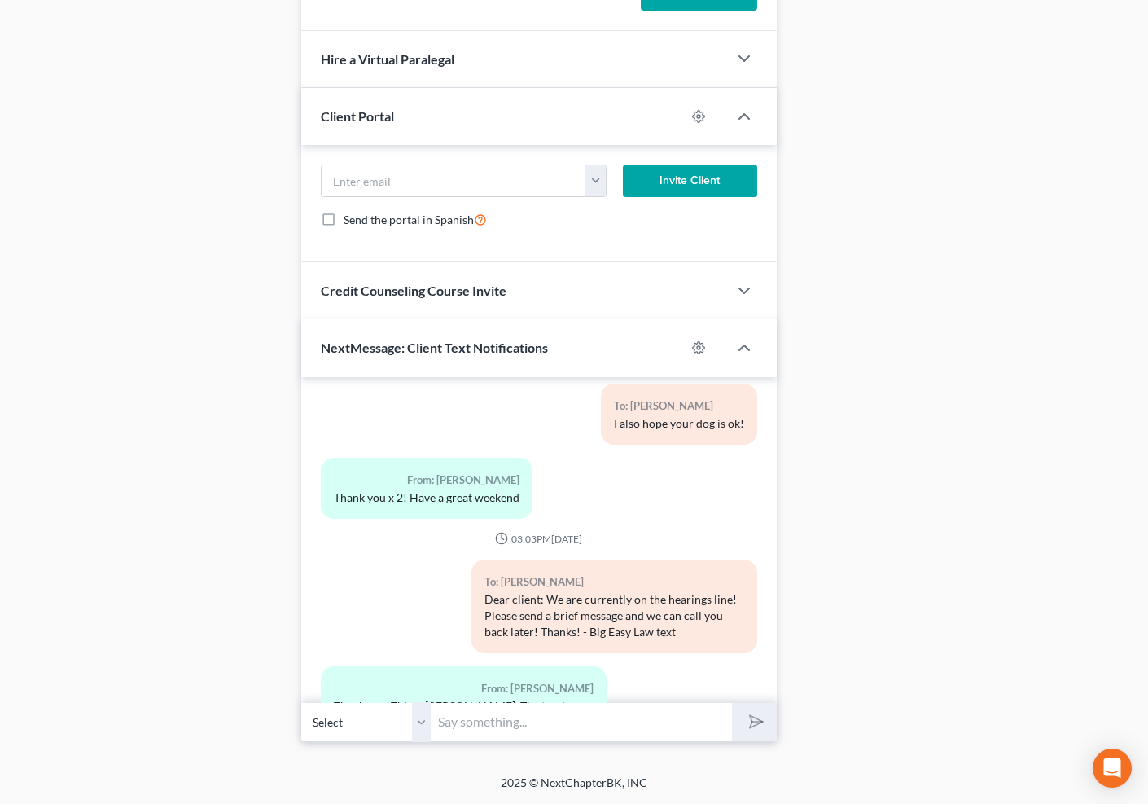
scroll to position [1886, 0]
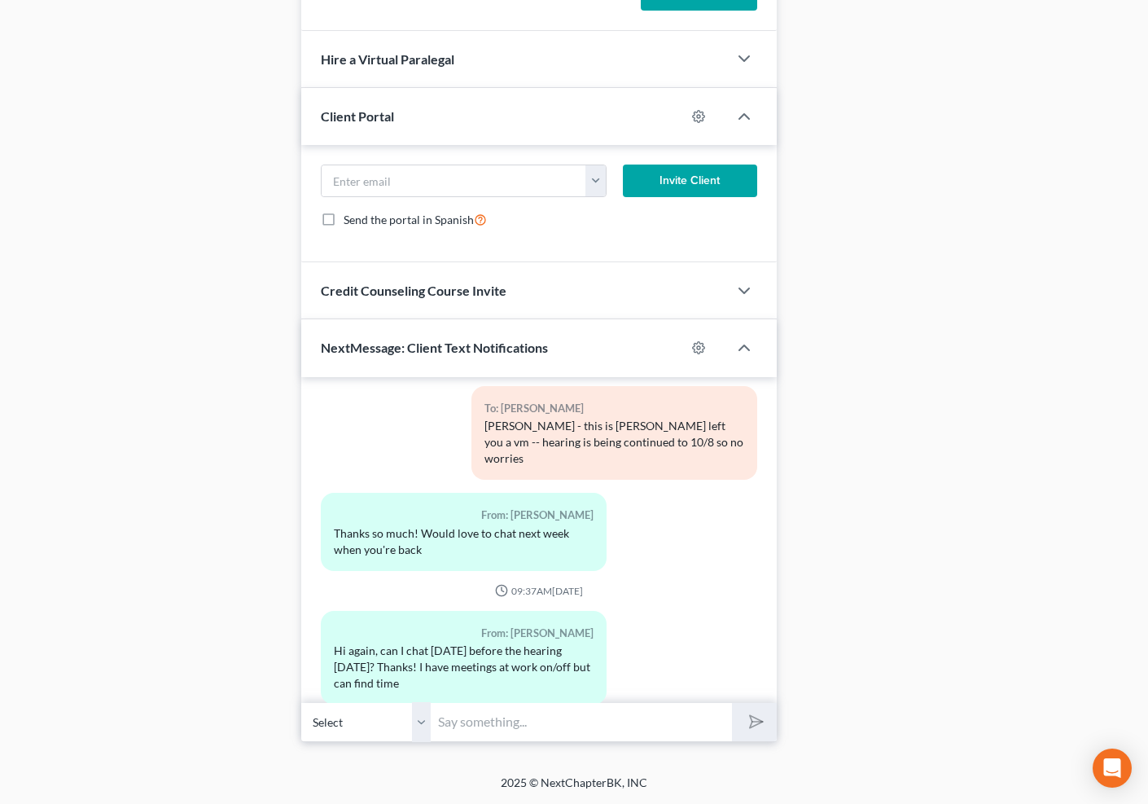
click at [513, 721] on input "text" at bounding box center [582, 722] width 300 height 40
click at [641, 718] on input "text" at bounding box center [582, 722] width 300 height 40
type input "H"
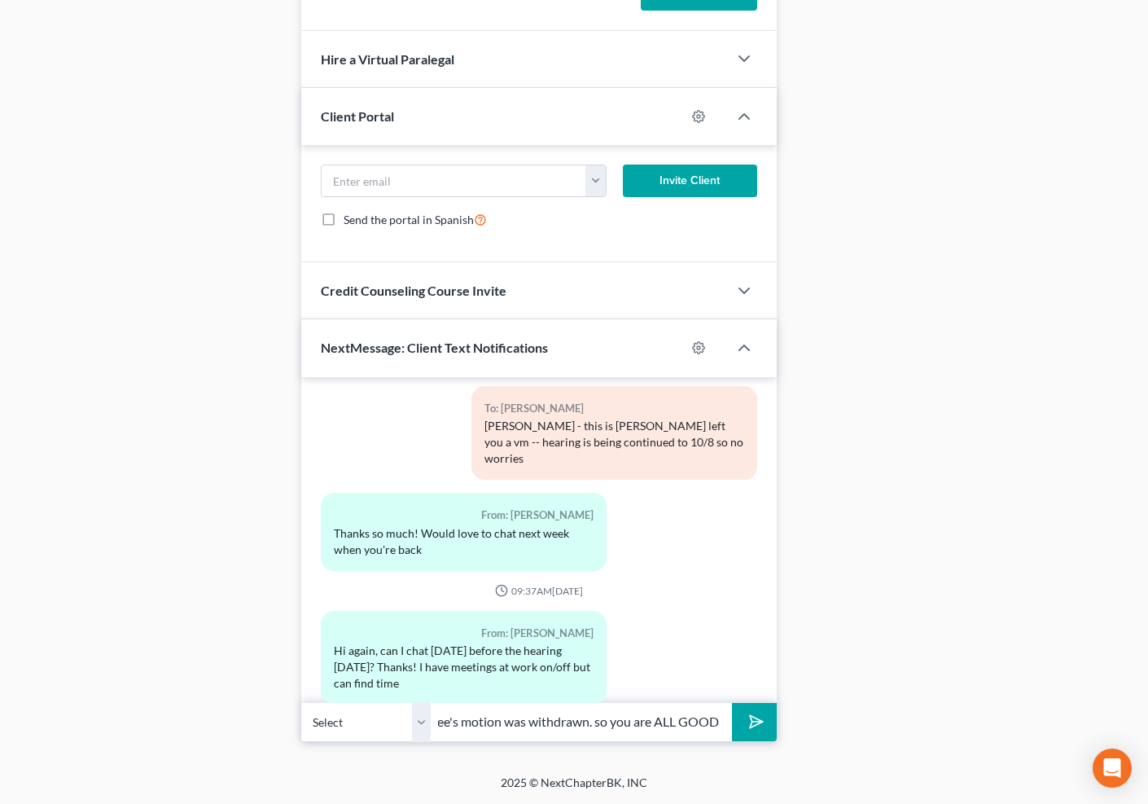
type input "Good Morning - Hearing went great! Trustee's motion was withdrawn. so you are A…"
click at [732, 703] on button "submit" at bounding box center [754, 722] width 45 height 38
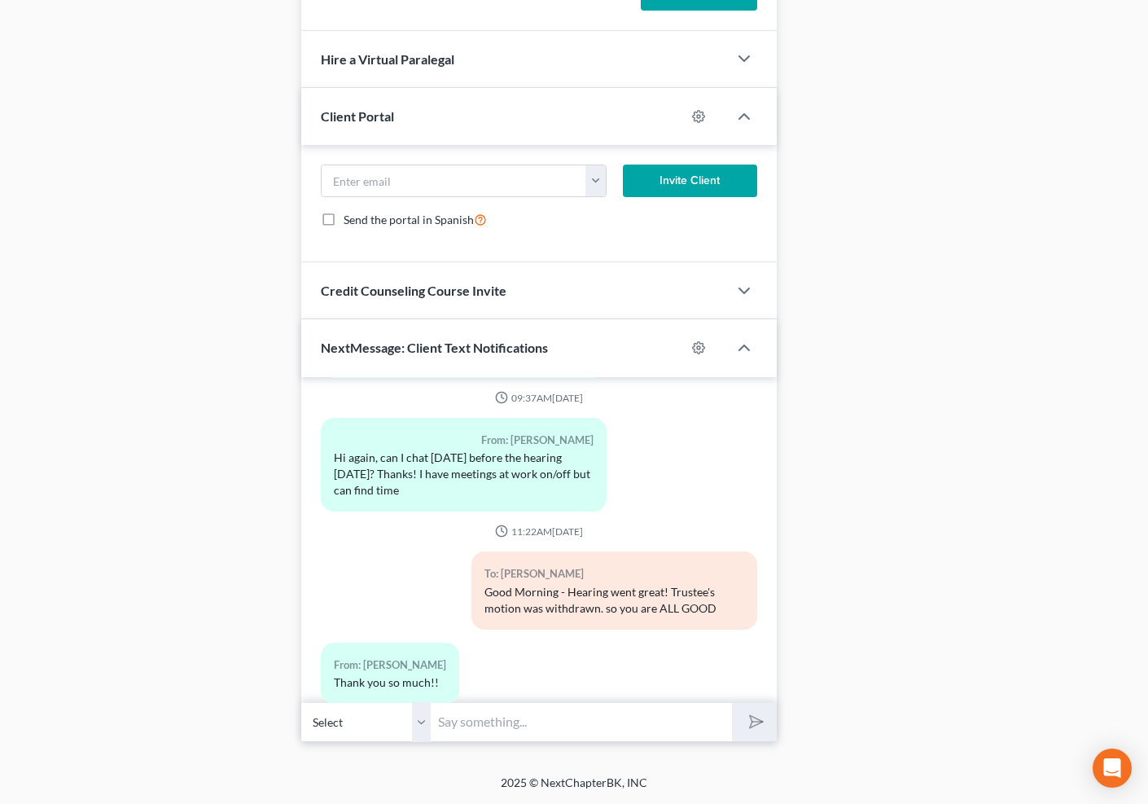
scroll to position [0, 0]
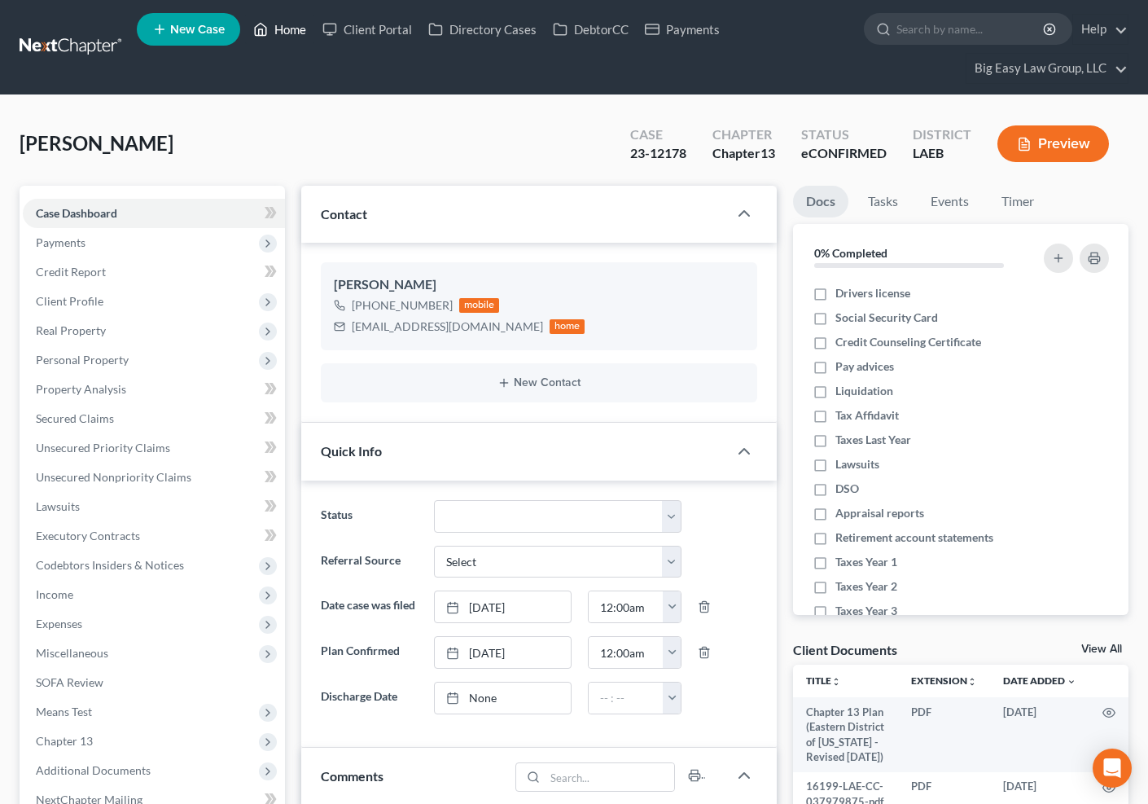
click at [304, 19] on link "Home" at bounding box center [279, 29] width 69 height 29
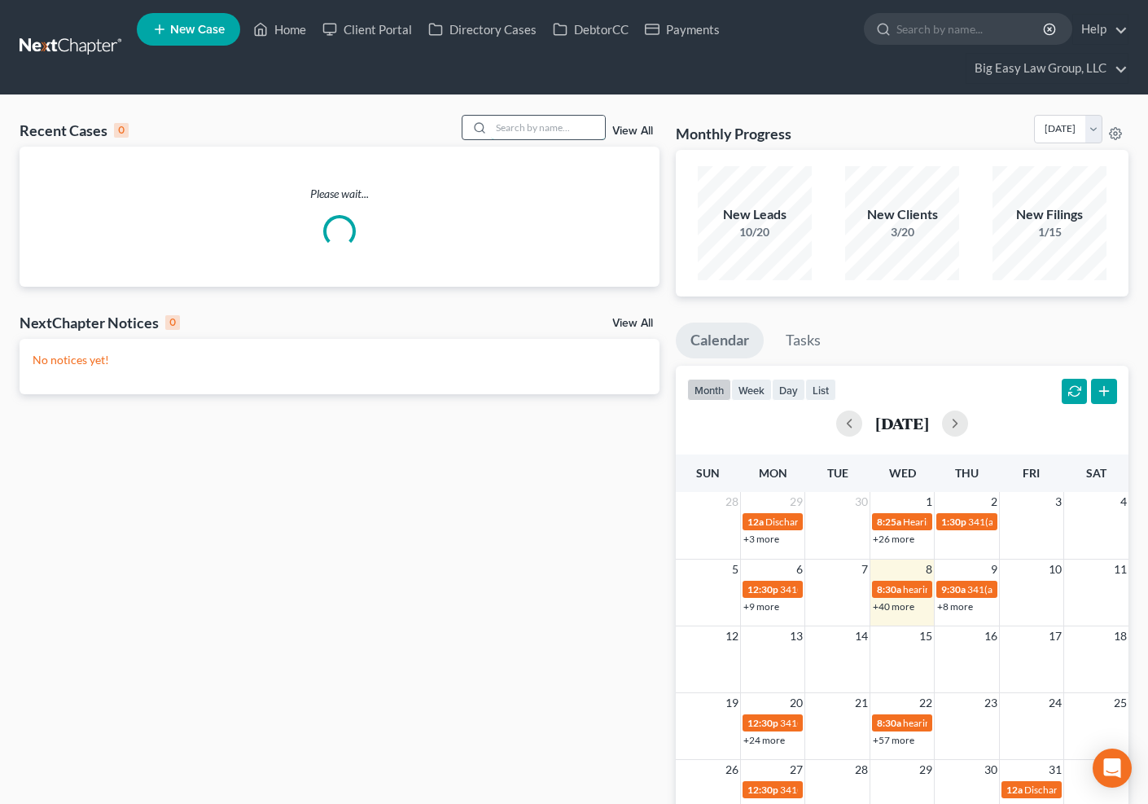
click at [576, 129] on input "search" at bounding box center [548, 128] width 114 height 24
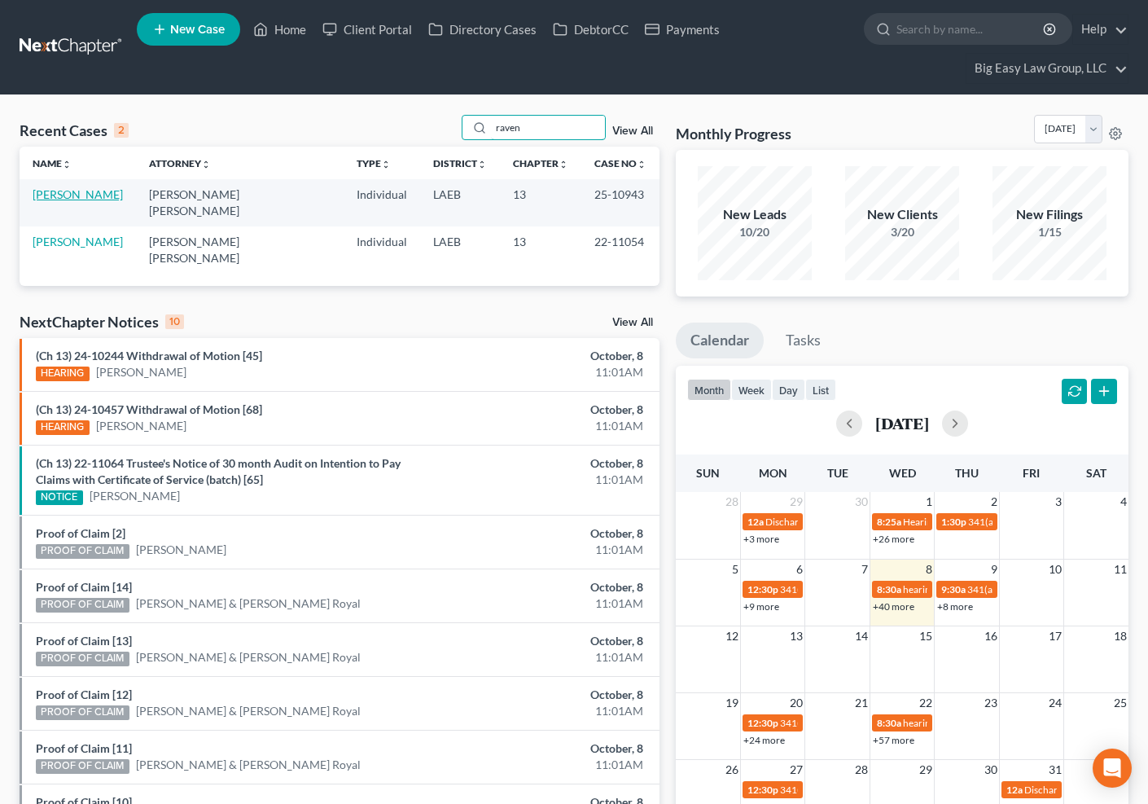
type input "raven"
drag, startPoint x: 86, startPoint y: 192, endPoint x: 262, endPoint y: 267, distance: 191.9
click at [86, 192] on link "[PERSON_NAME]" at bounding box center [78, 194] width 90 height 14
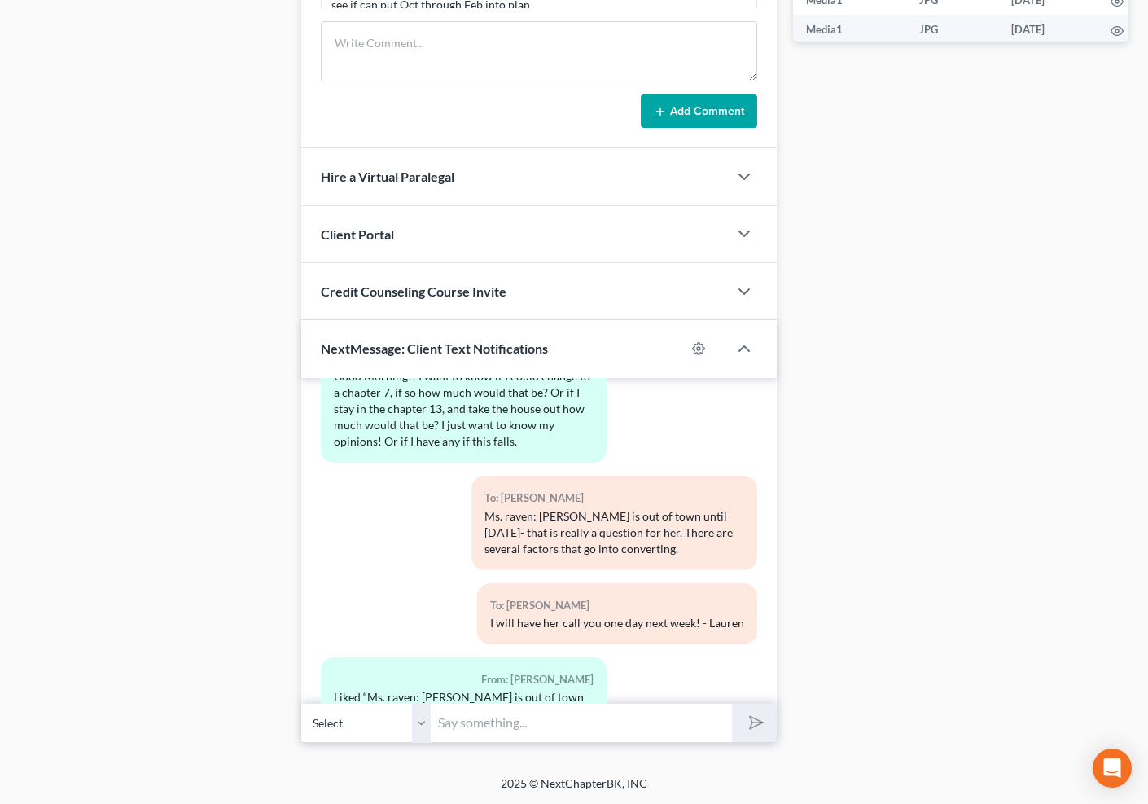
scroll to position [14098, 0]
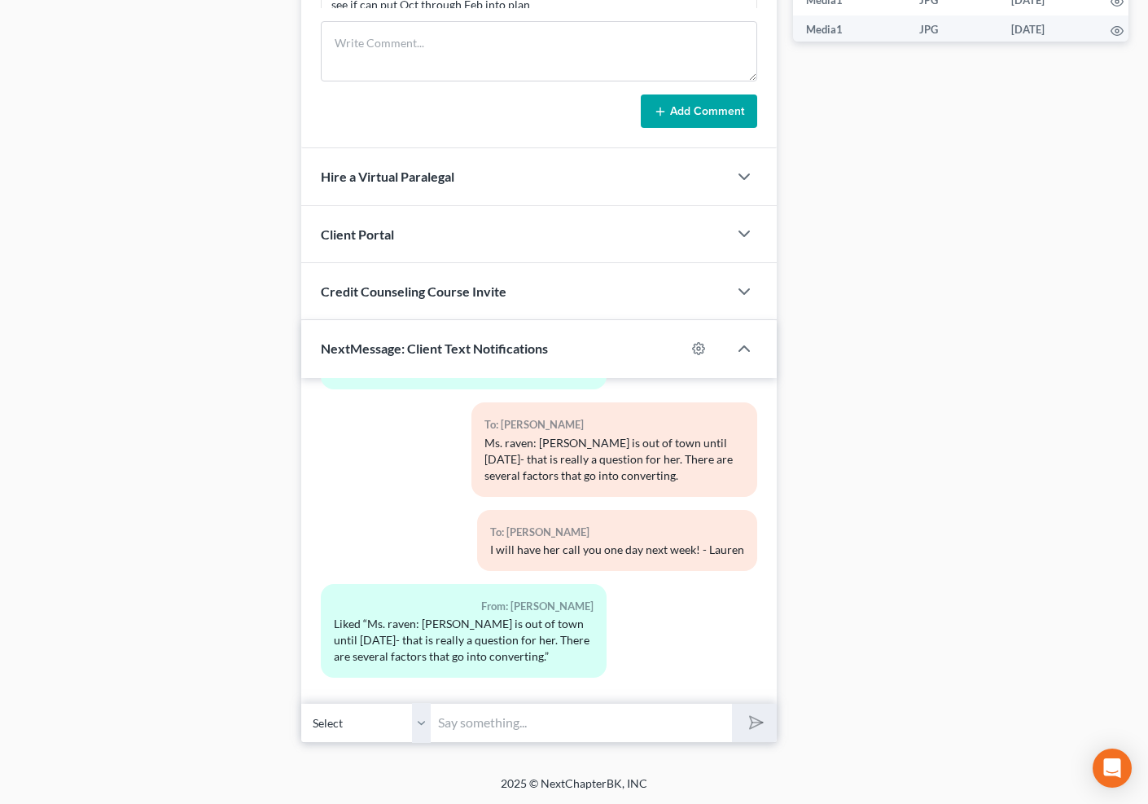
click at [603, 717] on input "text" at bounding box center [582, 723] width 300 height 40
click at [732, 704] on button "submit" at bounding box center [754, 723] width 45 height 38
type input "Good Morning - confirmation was denied. The trustee will file a motion to dismi…"
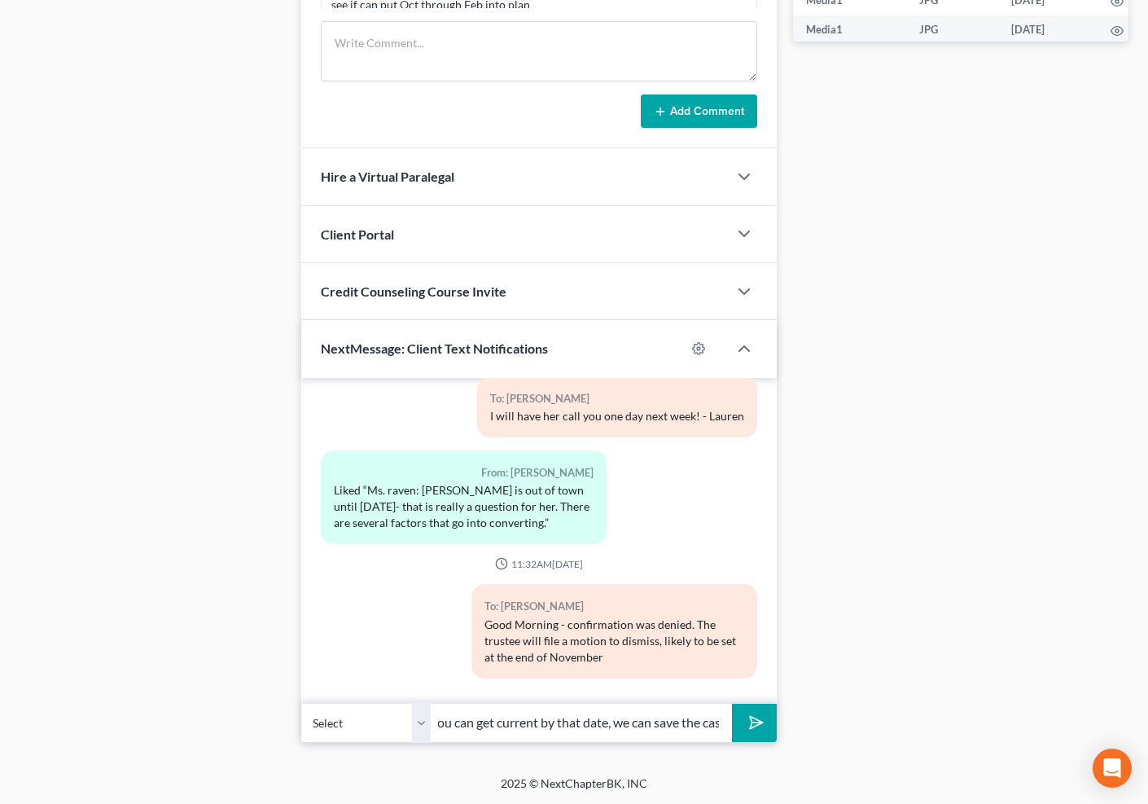
scroll to position [0, 30]
type input "If you can get current by that date, we can save the case"
click at [732, 704] on button "submit" at bounding box center [754, 723] width 45 height 38
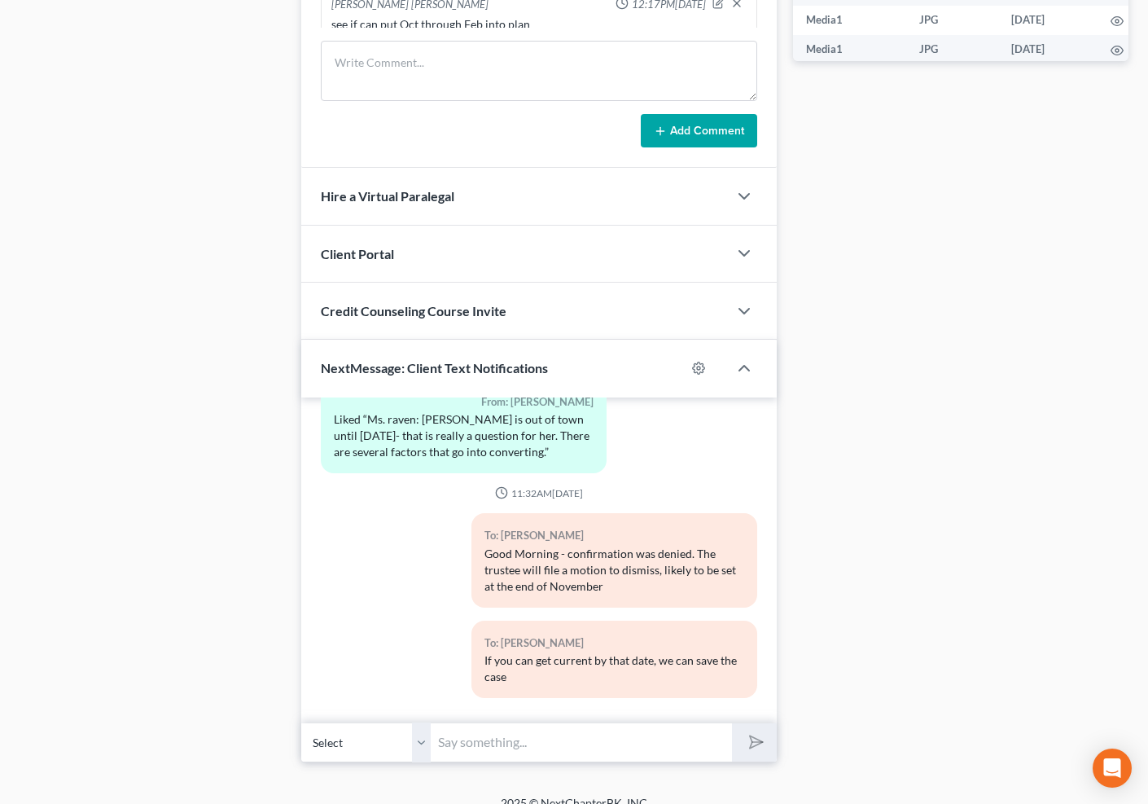
scroll to position [0, 0]
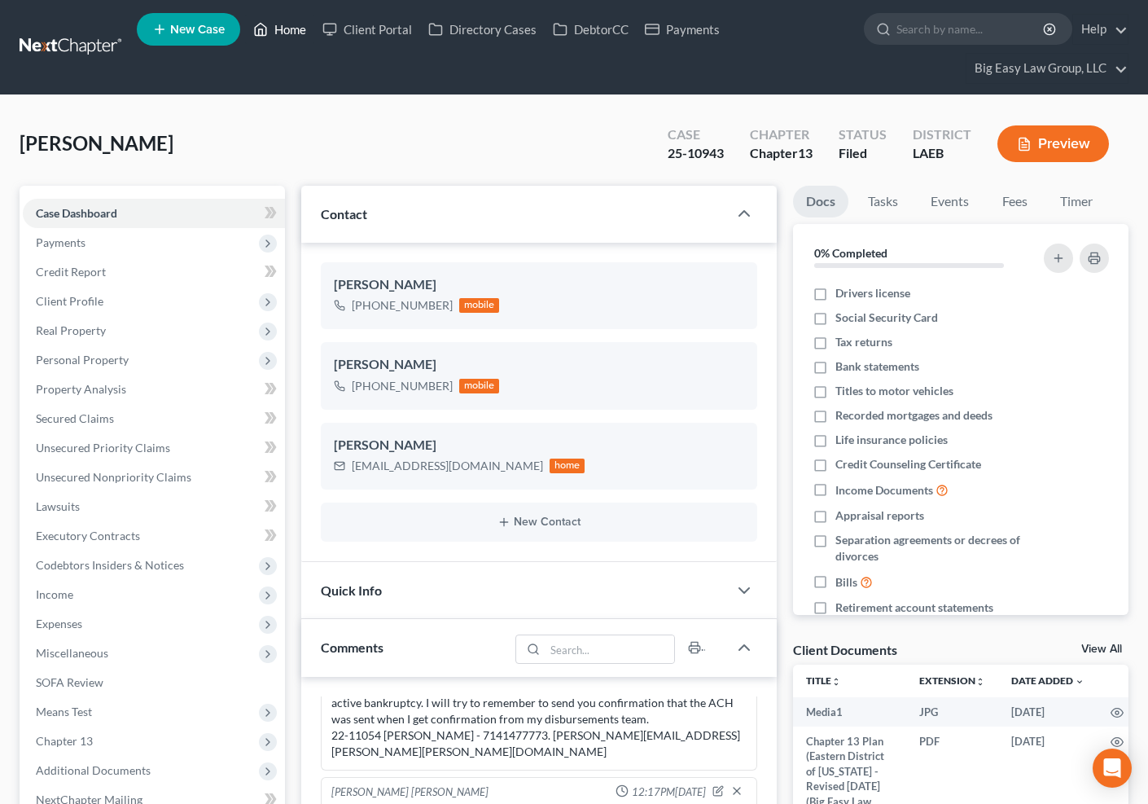
drag, startPoint x: 268, startPoint y: 33, endPoint x: 375, endPoint y: 85, distance: 118.4
click at [268, 34] on icon at bounding box center [260, 30] width 15 height 20
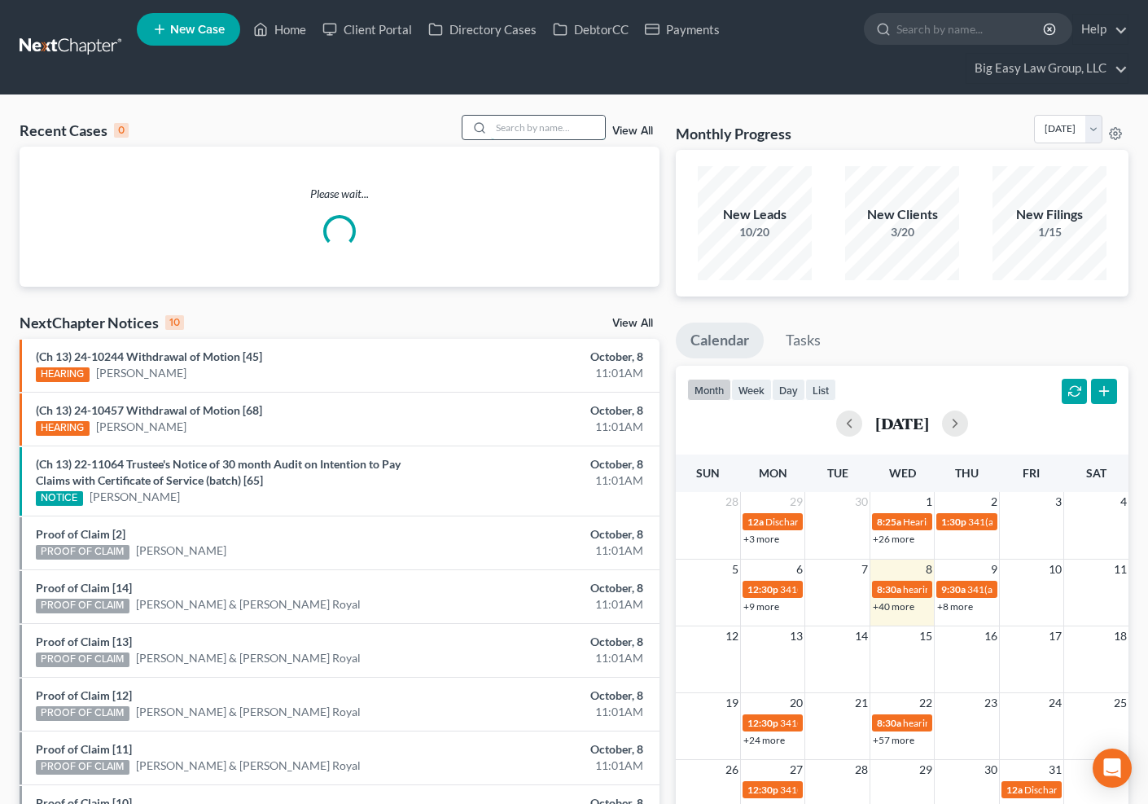
click at [551, 128] on input "search" at bounding box center [548, 128] width 114 height 24
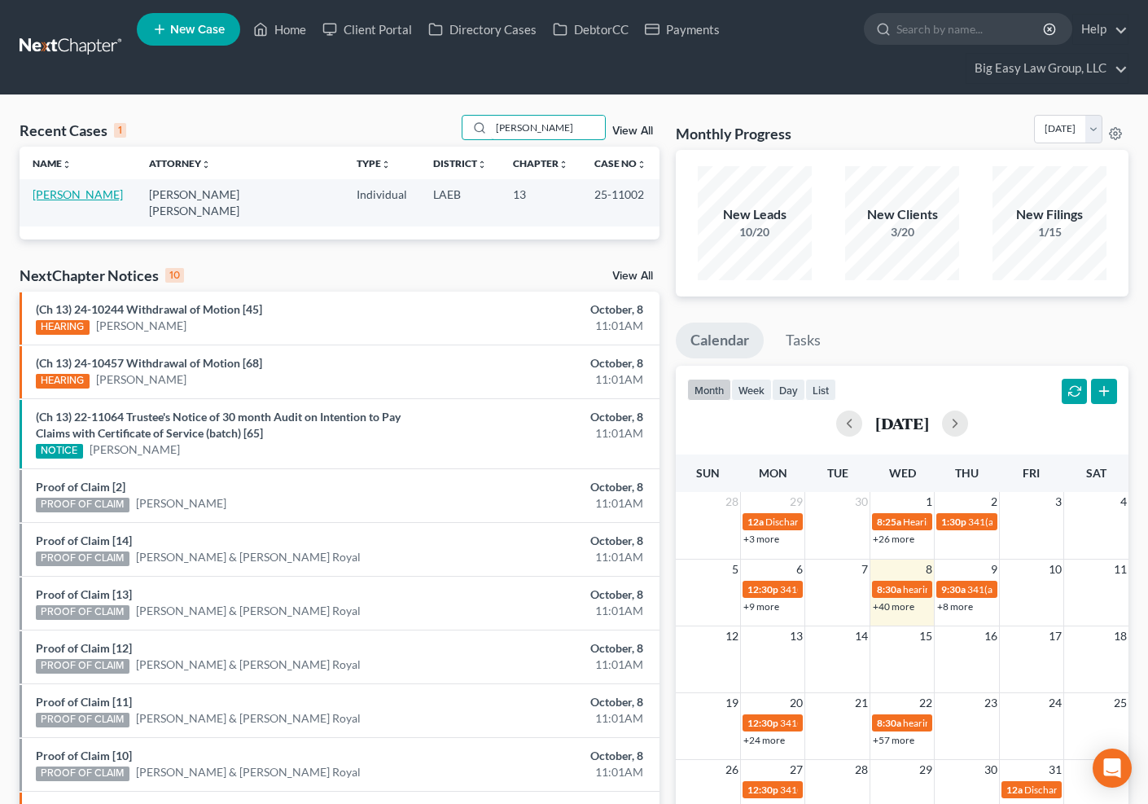
type input "[PERSON_NAME]"
click at [92, 192] on link "[PERSON_NAME]" at bounding box center [78, 194] width 90 height 14
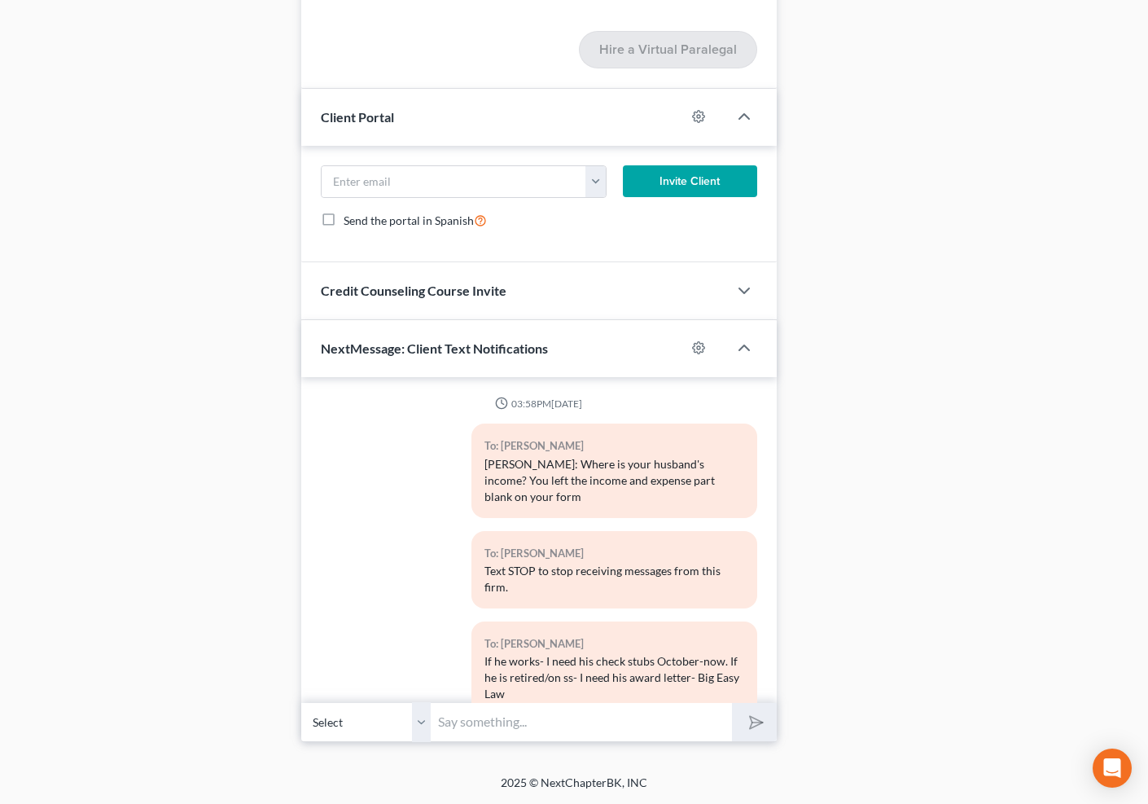
scroll to position [3708, 0]
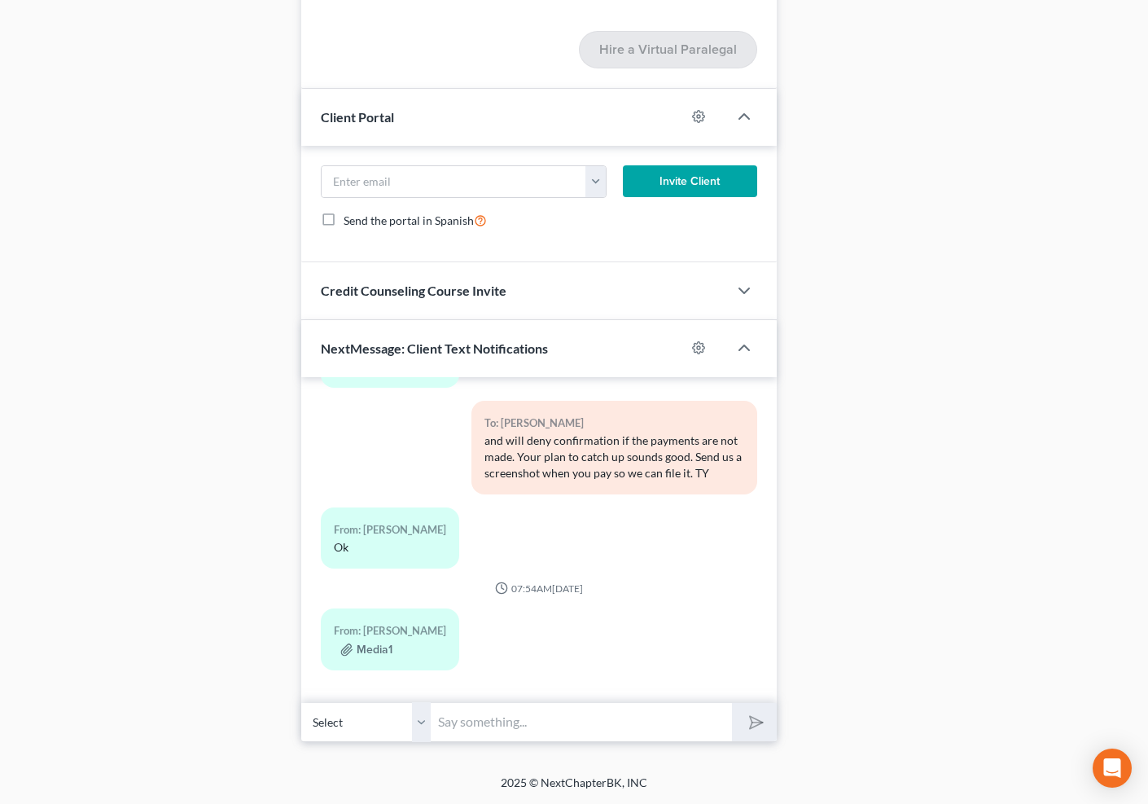
click at [505, 724] on input "text" at bounding box center [582, 722] width 300 height 40
type input "Good Morning - confirmation was denied."
click at [732, 703] on button "submit" at bounding box center [754, 722] width 45 height 38
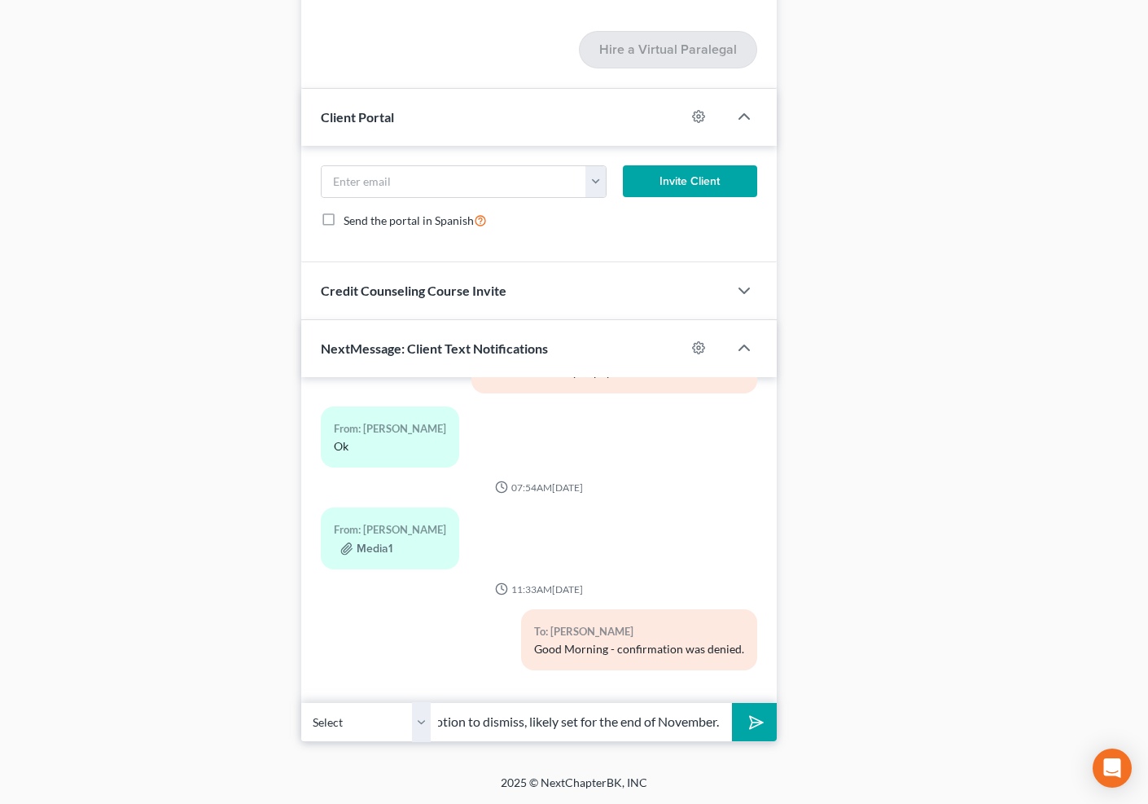
scroll to position [0, 118]
type input "Trustee will file a motion to dismiss, likely set for the end of November."
click at [732, 703] on button "submit" at bounding box center [754, 722] width 45 height 38
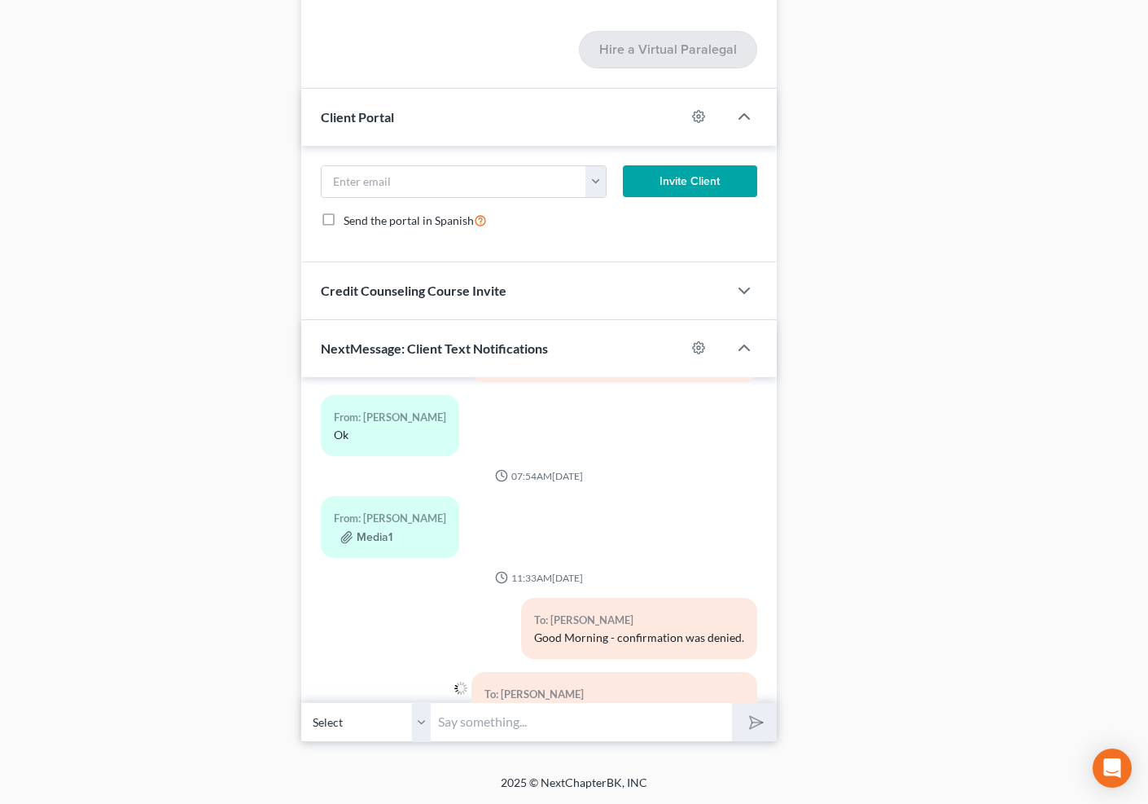
scroll to position [3901, 0]
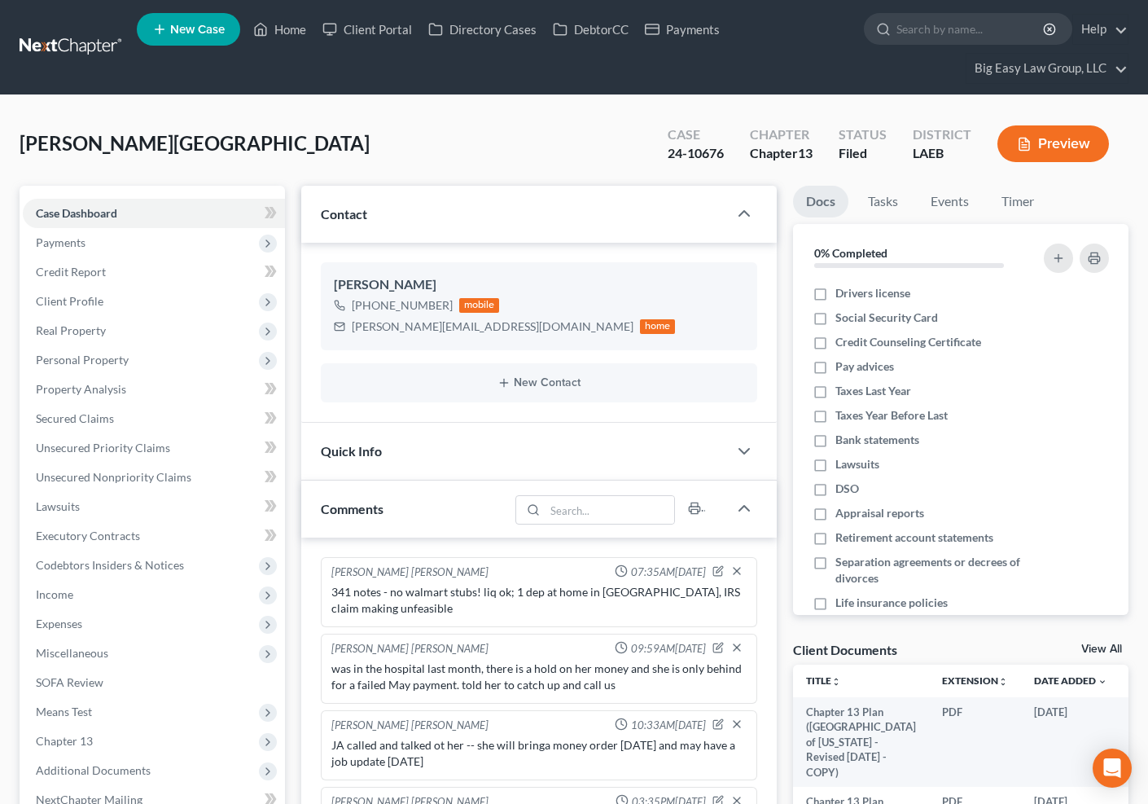
select select "0"
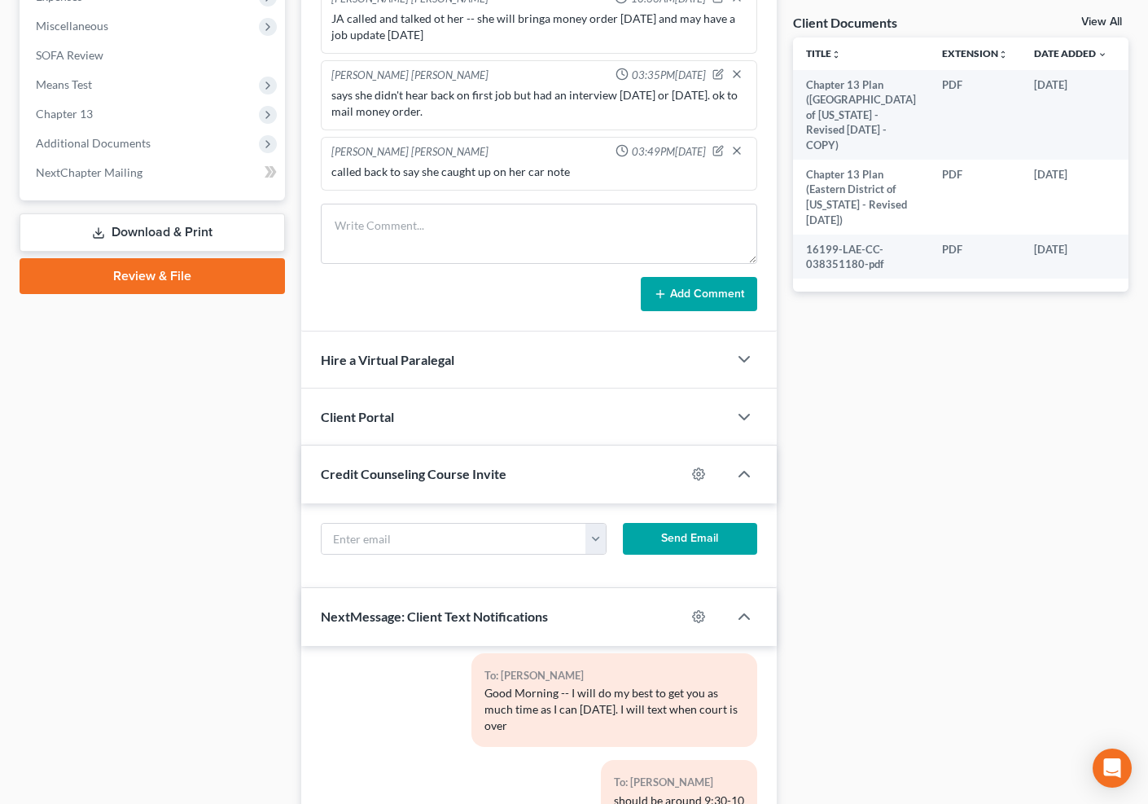
scroll to position [896, 0]
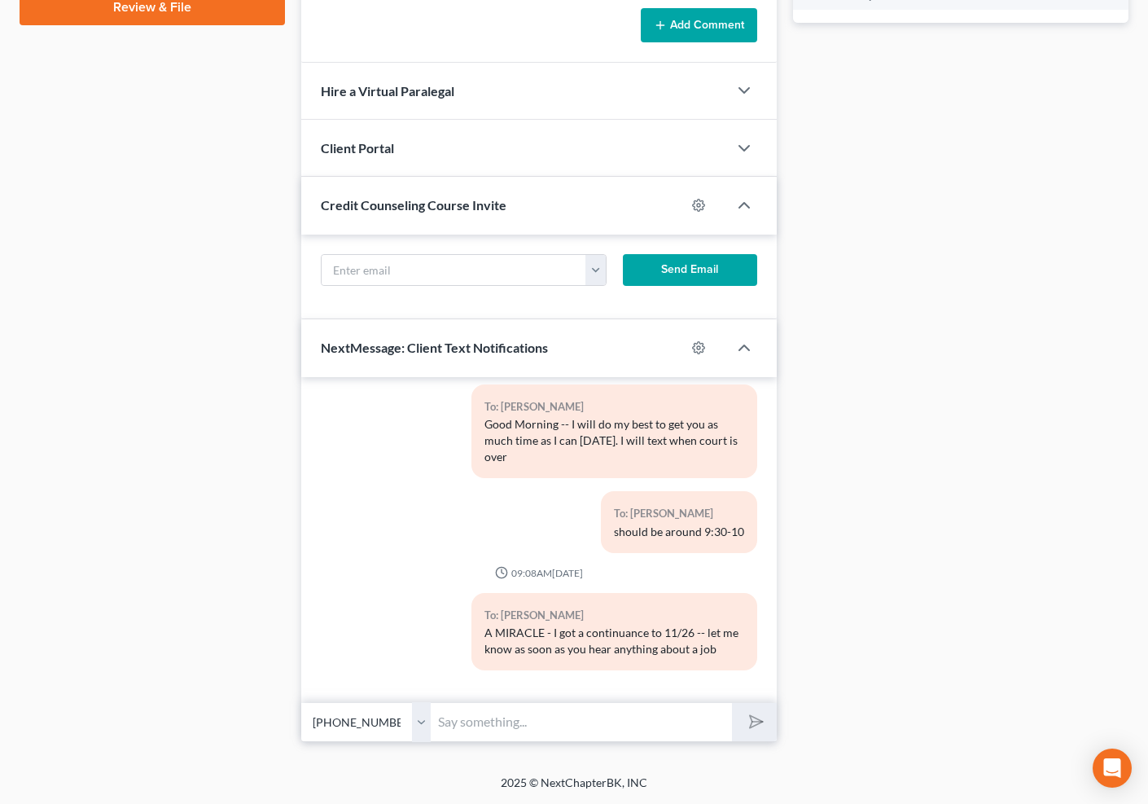
click at [661, 716] on input "text" at bounding box center [582, 722] width 300 height 40
click at [662, 715] on input "text" at bounding box center [582, 722] width 300 height 40
click at [964, 561] on div "Docs Tasks Events Timer 0% Completed Nothing here yet! Drivers license Social S…" at bounding box center [961, 16] width 352 height 1452
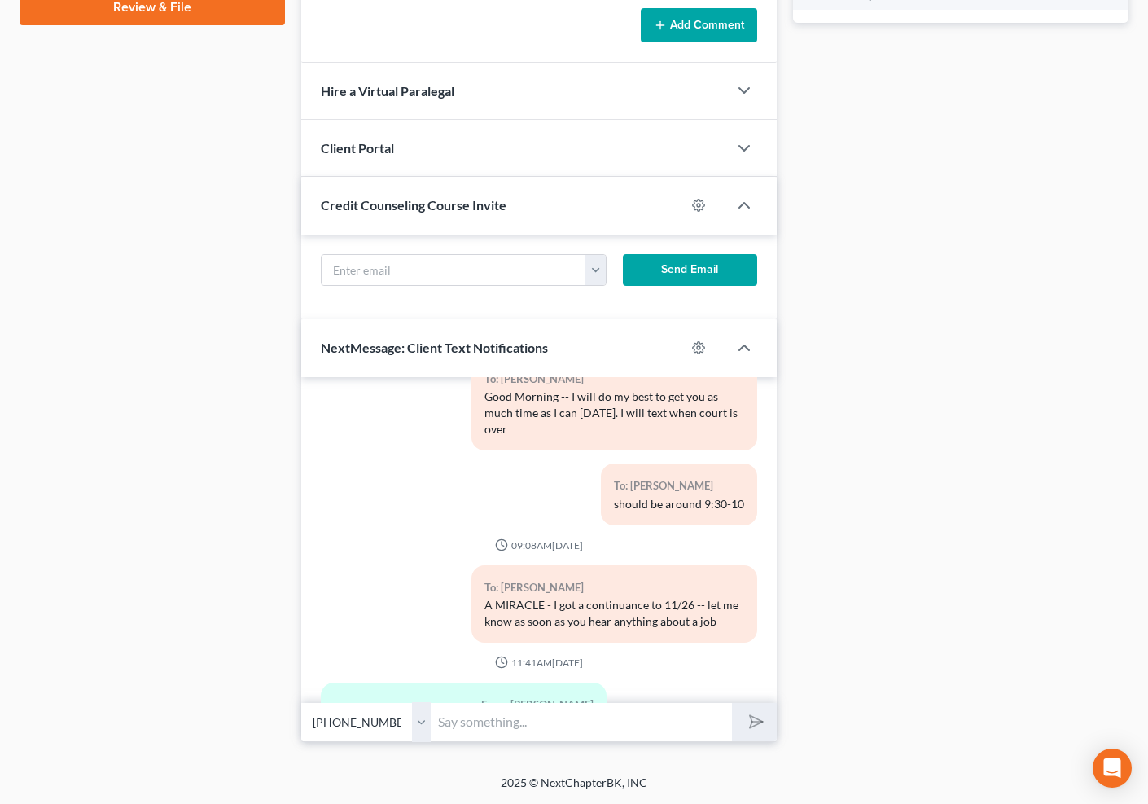
scroll to position [9993, 0]
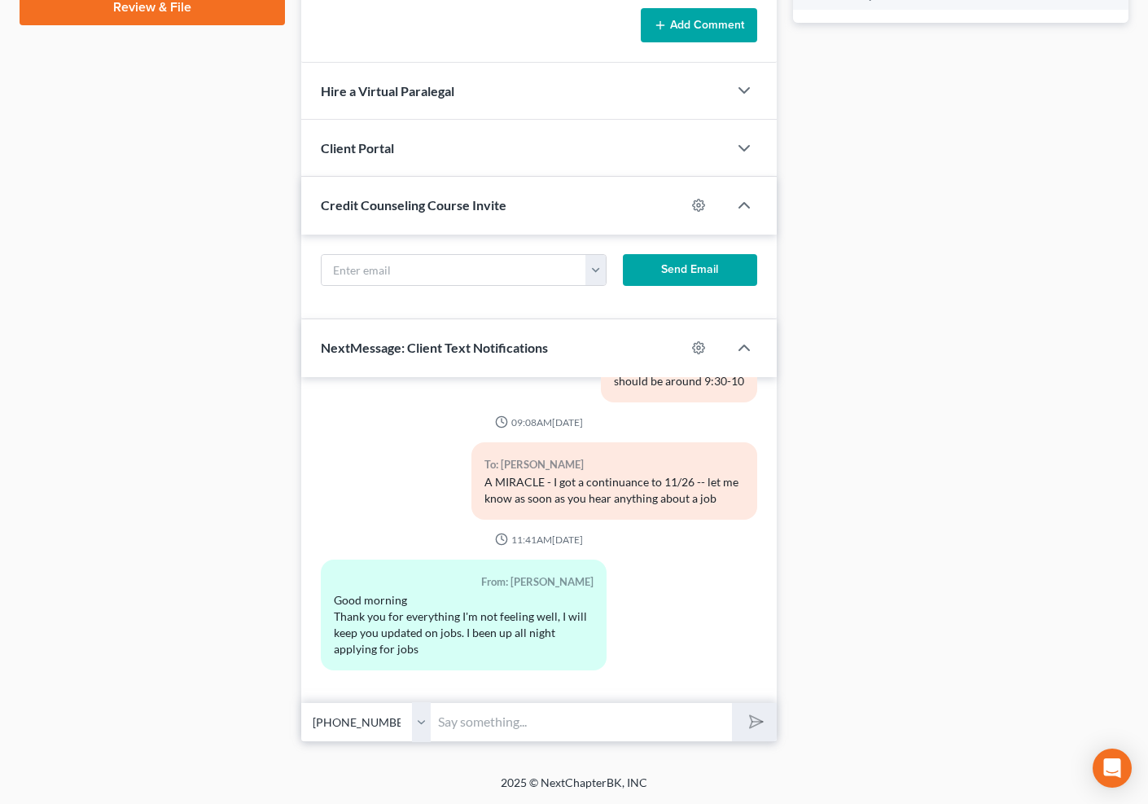
click at [642, 717] on input "text" at bounding box center [582, 722] width 300 height 40
click at [586, 727] on input "text" at bounding box center [582, 722] width 300 height 40
type input "OMG i am so glad to hear from you"
click at [732, 703] on button "submit" at bounding box center [754, 722] width 45 height 38
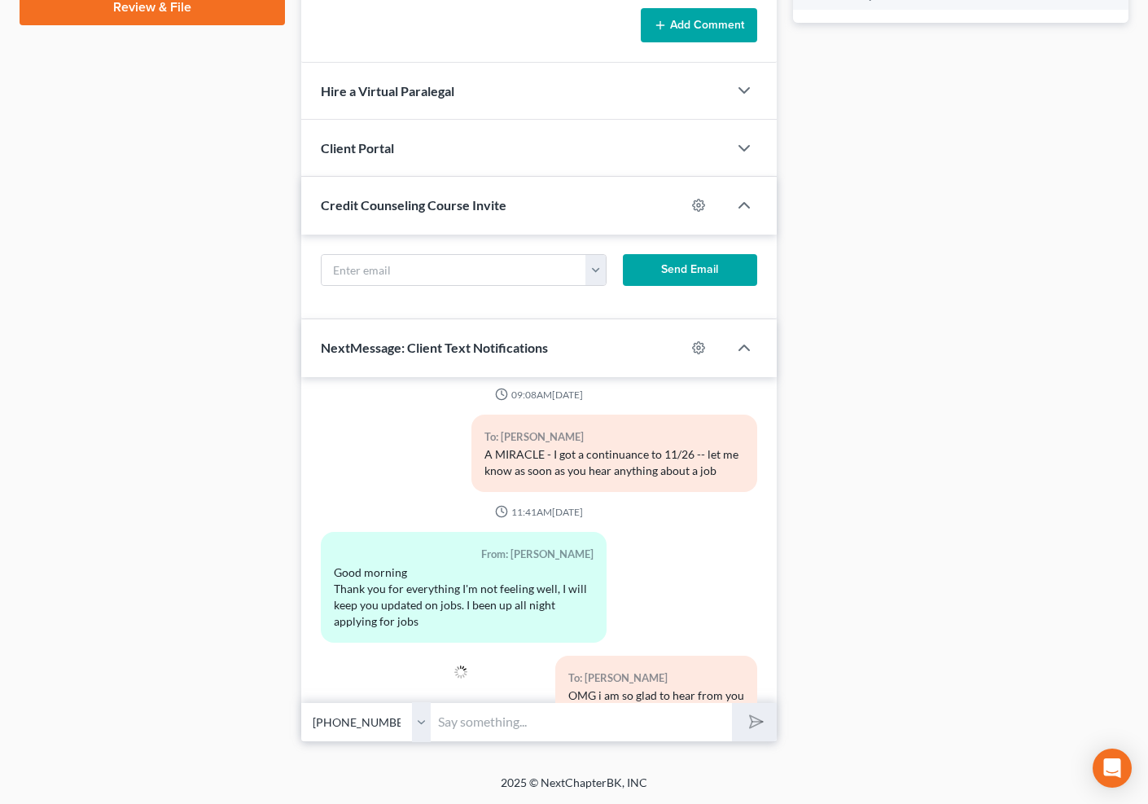
scroll to position [10067, 0]
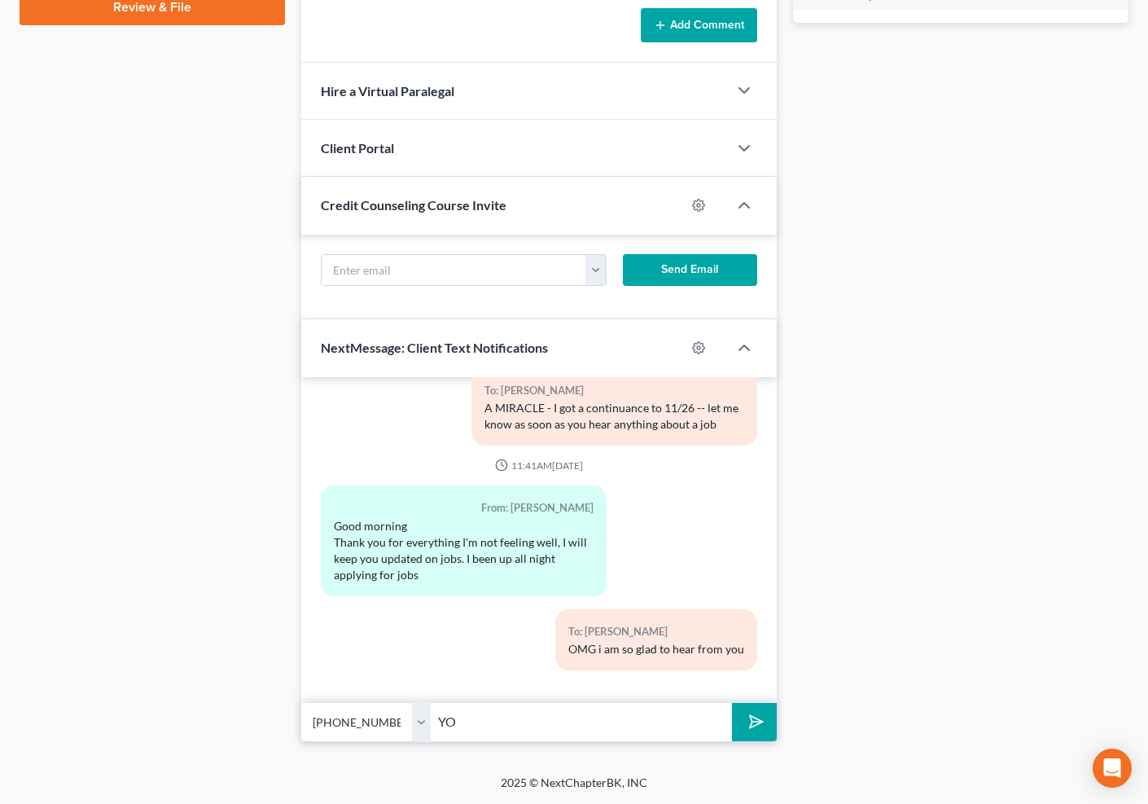
type input "Y"
click at [552, 721] on input "Good luck with yoru job search -" at bounding box center [582, 722] width 300 height 40
click at [632, 718] on input "Good luck with your job search -" at bounding box center [582, 722] width 300 height 40
type input "Good luck with your job search - don't get disheartened - it is a terrible econ…"
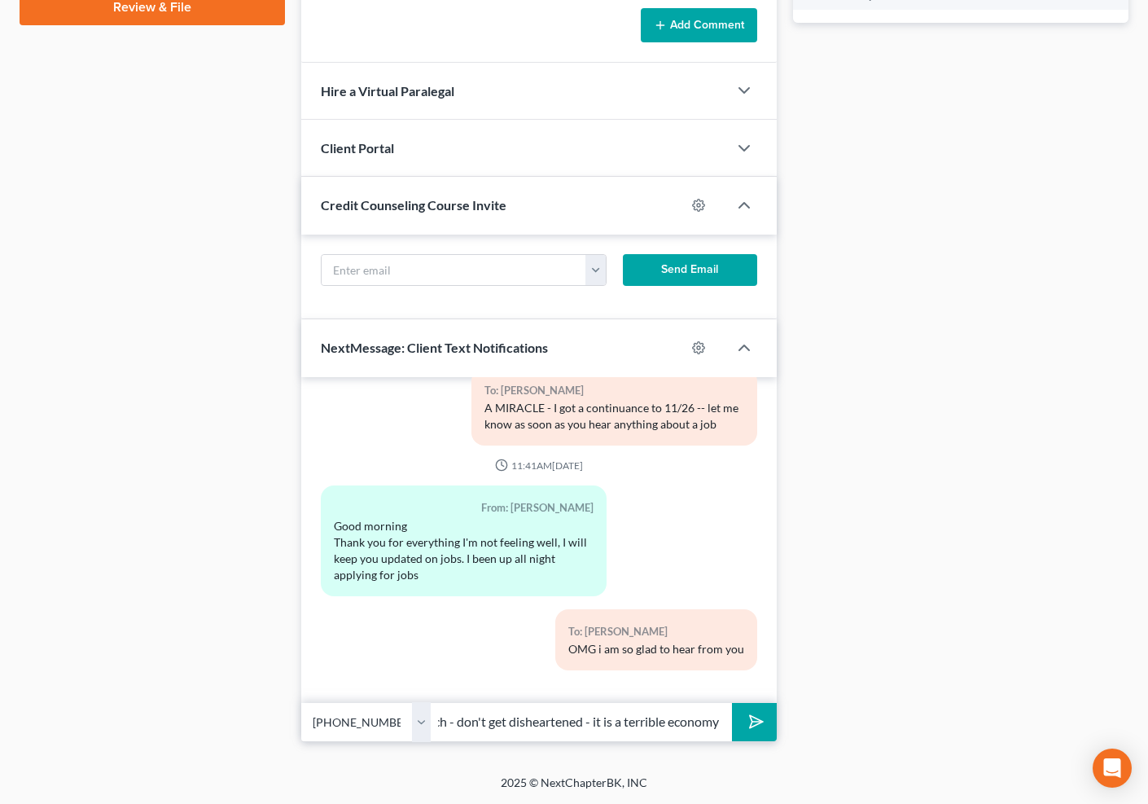
click at [732, 703] on button "submit" at bounding box center [754, 722] width 45 height 38
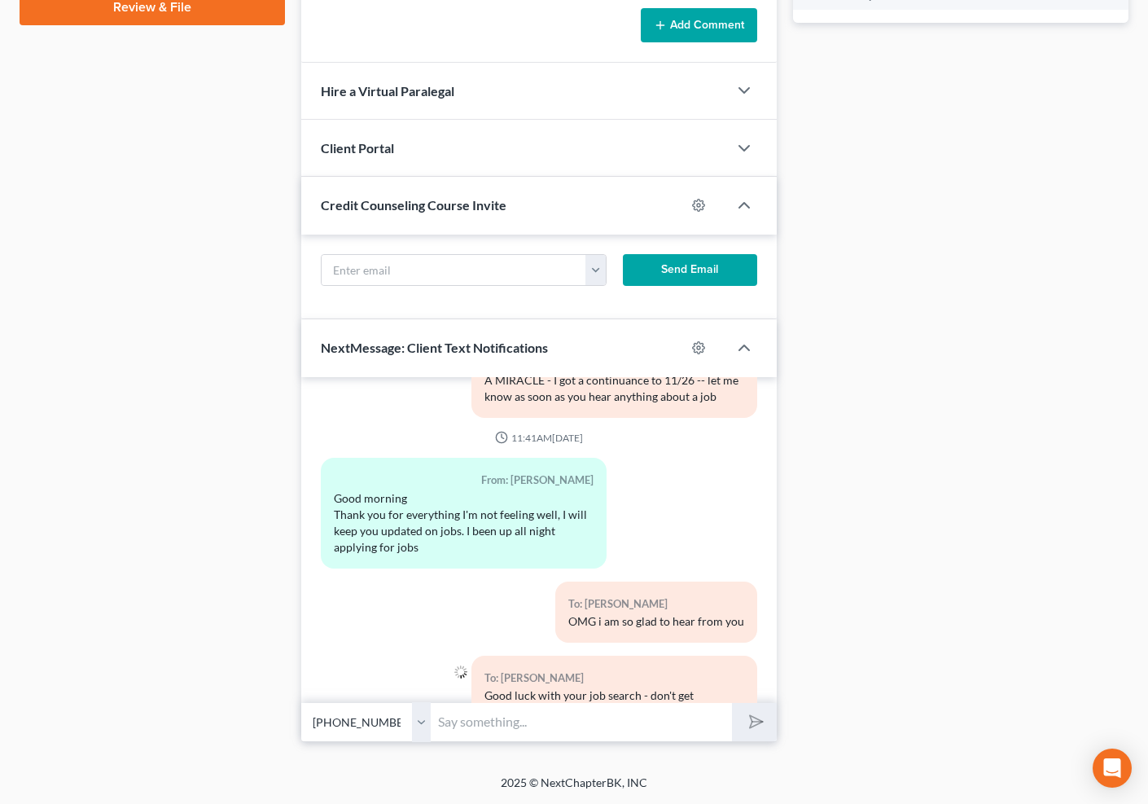
scroll to position [10158, 0]
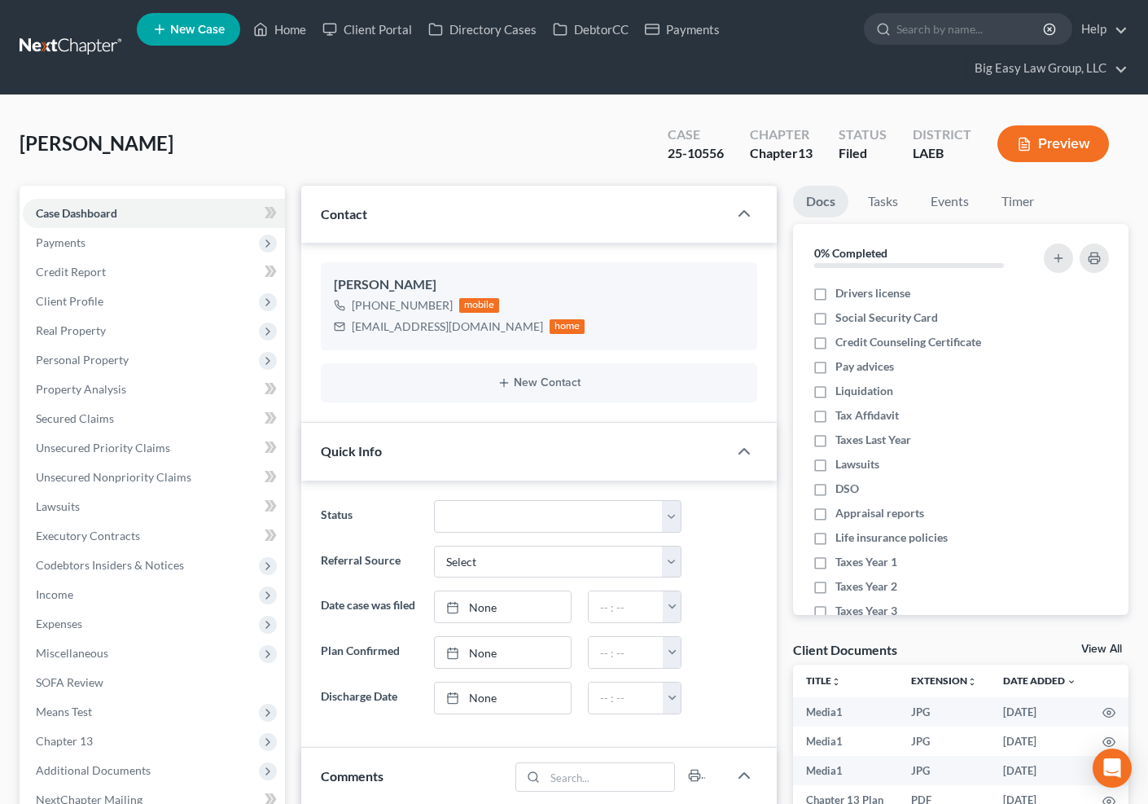
select select "0"
click at [286, 29] on link "Home" at bounding box center [279, 29] width 69 height 29
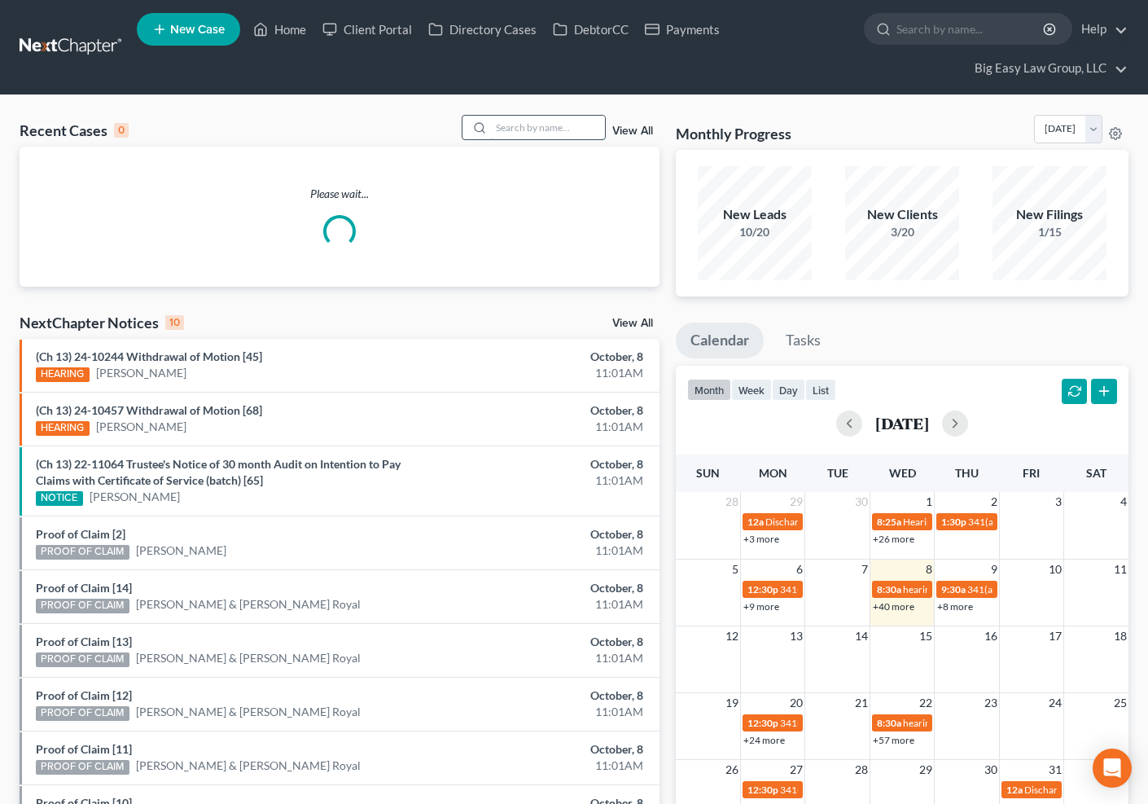
click at [563, 127] on input "search" at bounding box center [548, 128] width 114 height 24
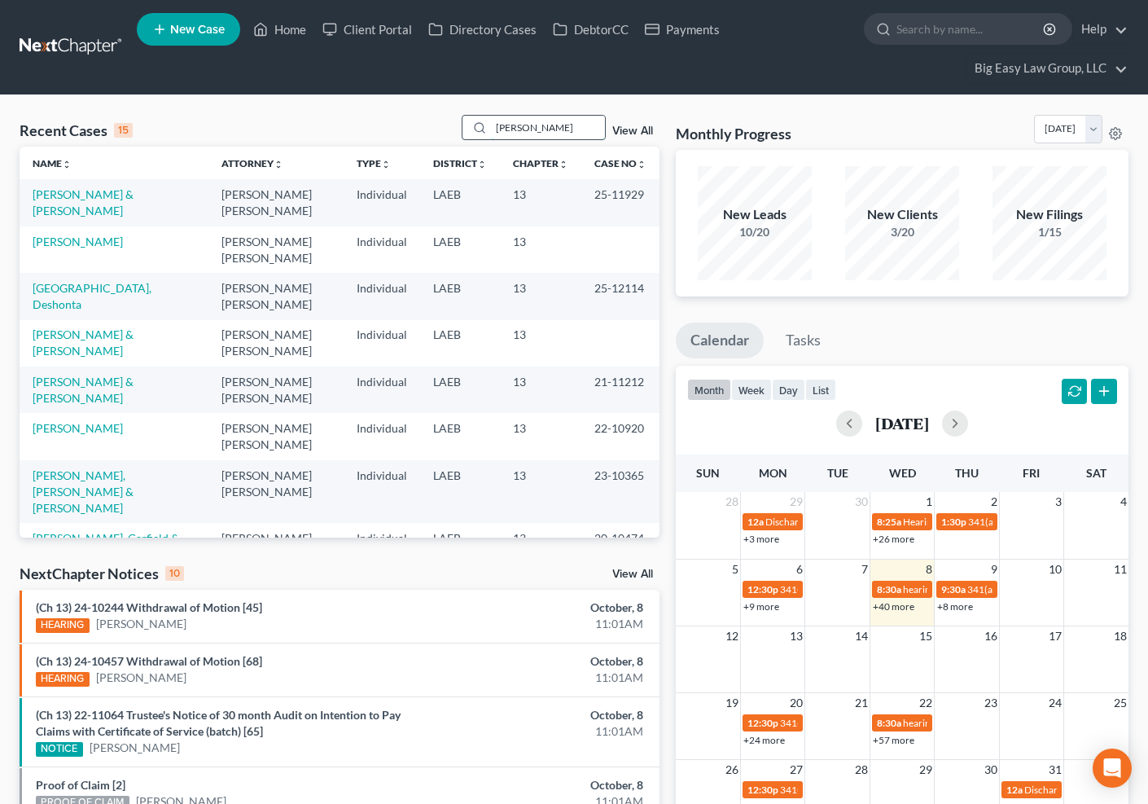
type input "rolando"
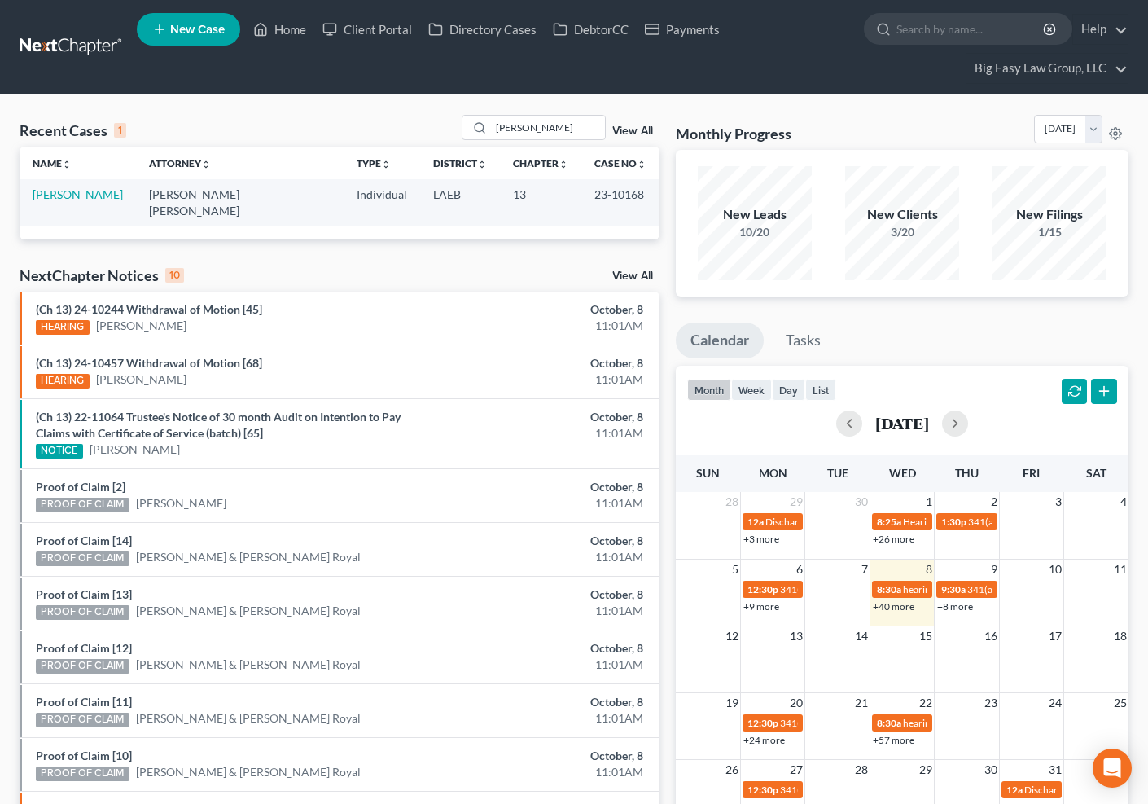
click at [102, 195] on link "[PERSON_NAME]" at bounding box center [78, 194] width 90 height 14
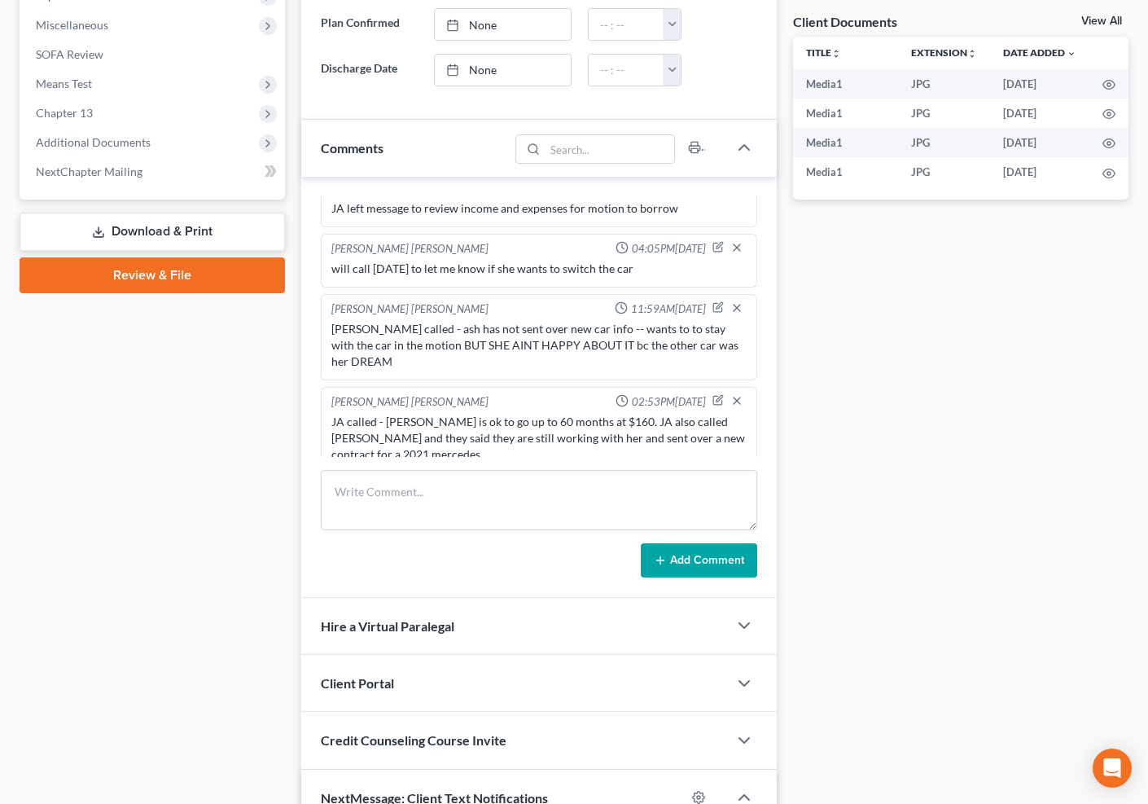
scroll to position [629, 0]
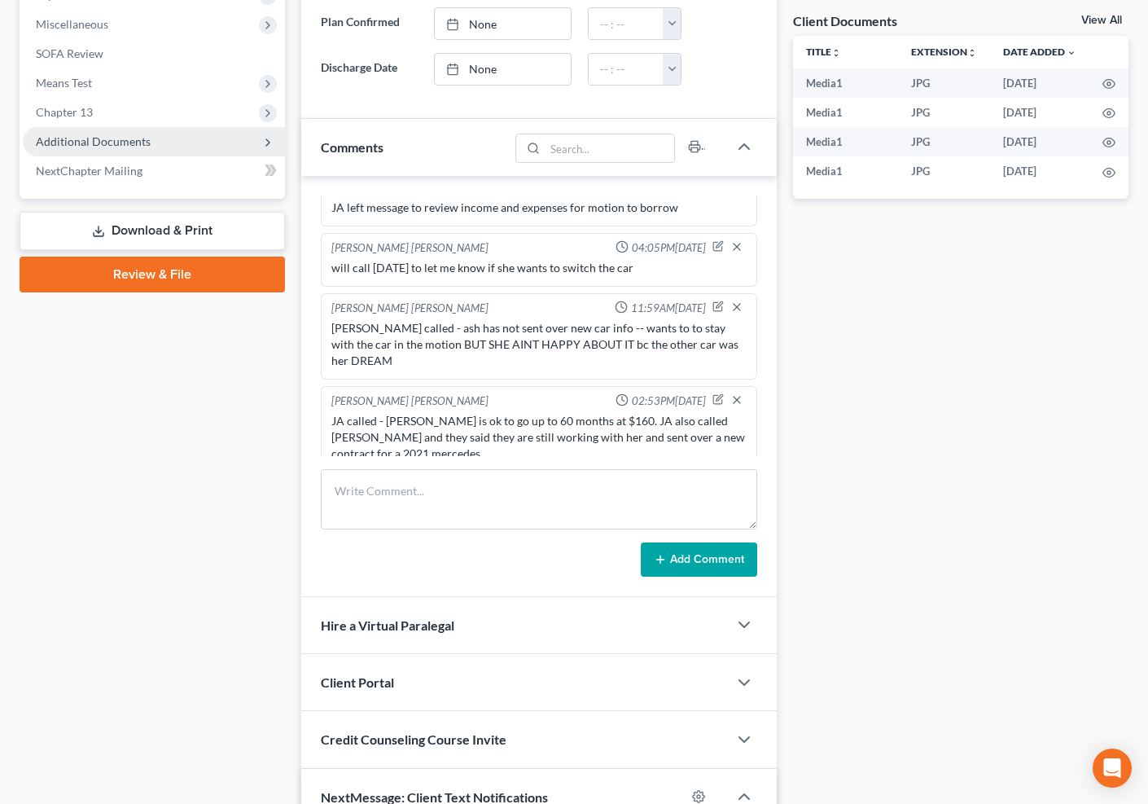
click at [179, 140] on span "Additional Documents" at bounding box center [154, 141] width 262 height 29
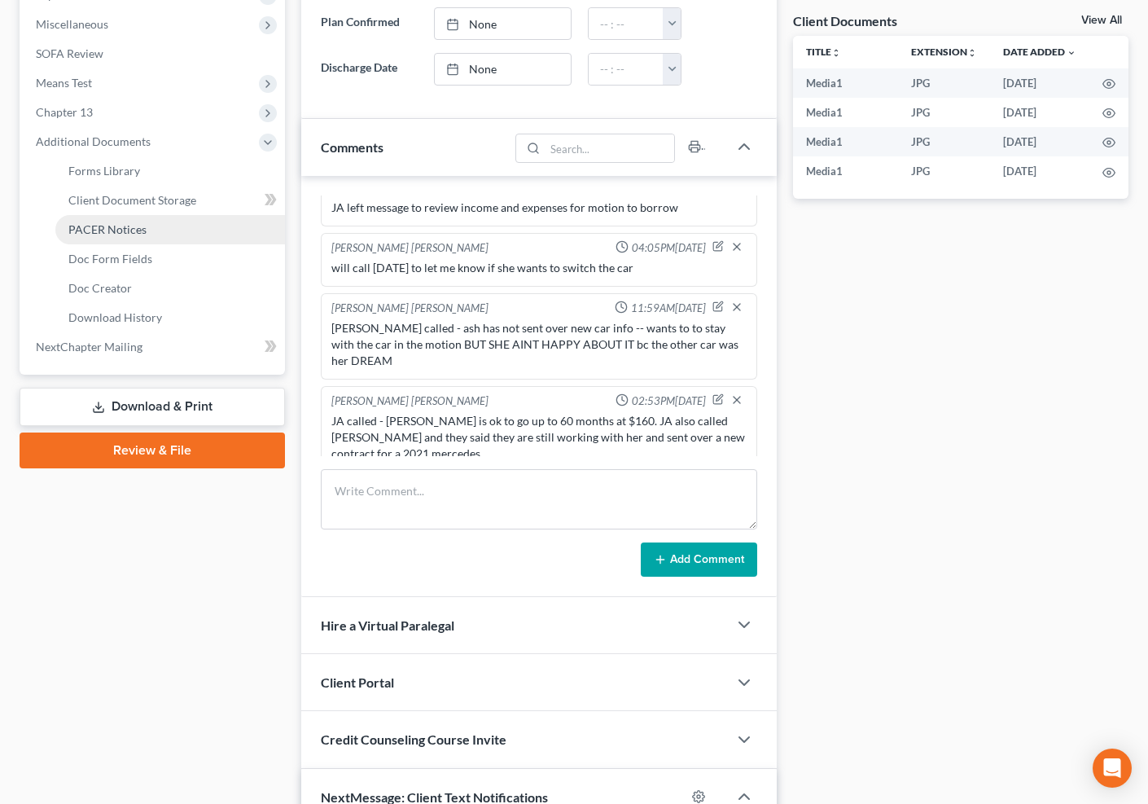
click at [223, 221] on link "PACER Notices" at bounding box center [170, 229] width 230 height 29
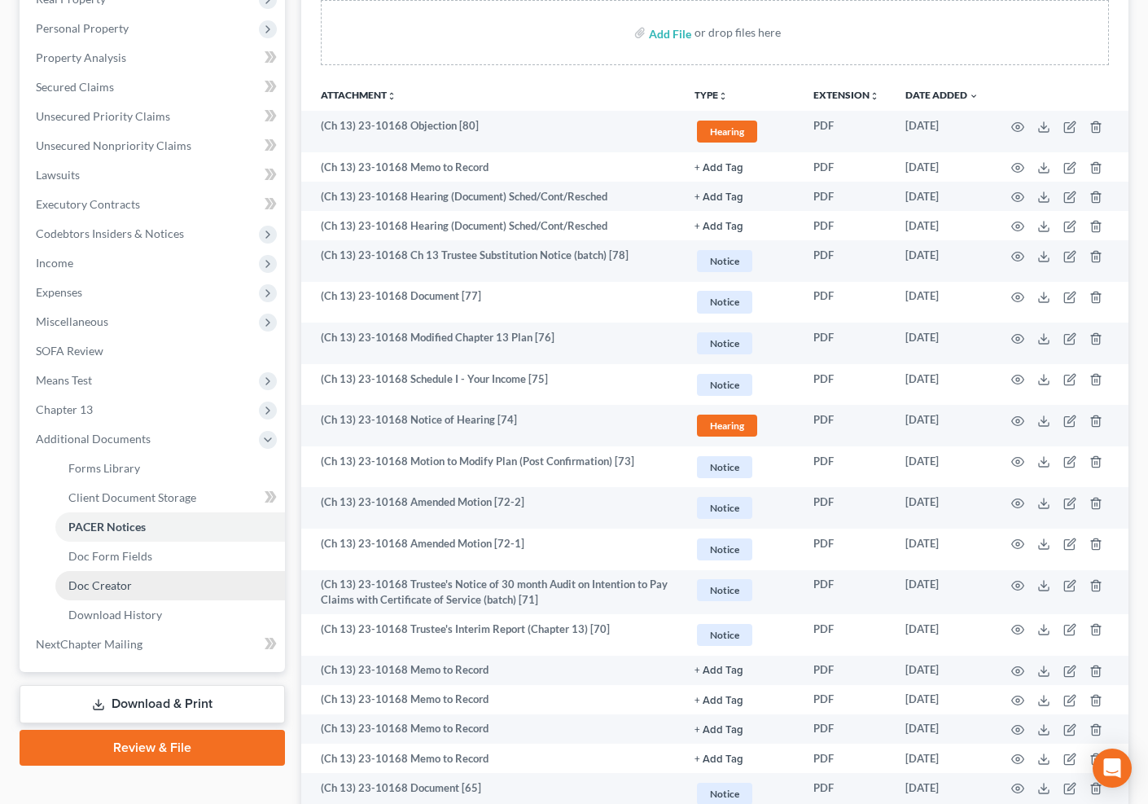
scroll to position [681, 0]
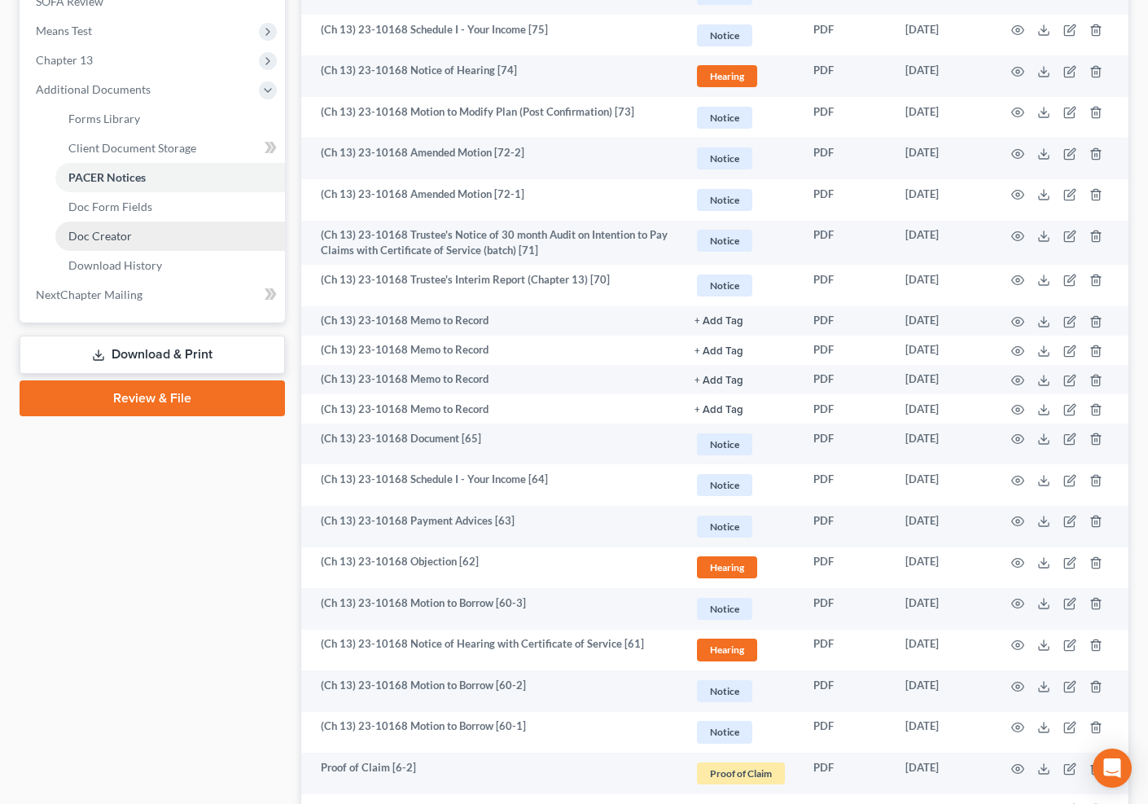
click at [169, 227] on link "Doc Creator" at bounding box center [170, 235] width 230 height 29
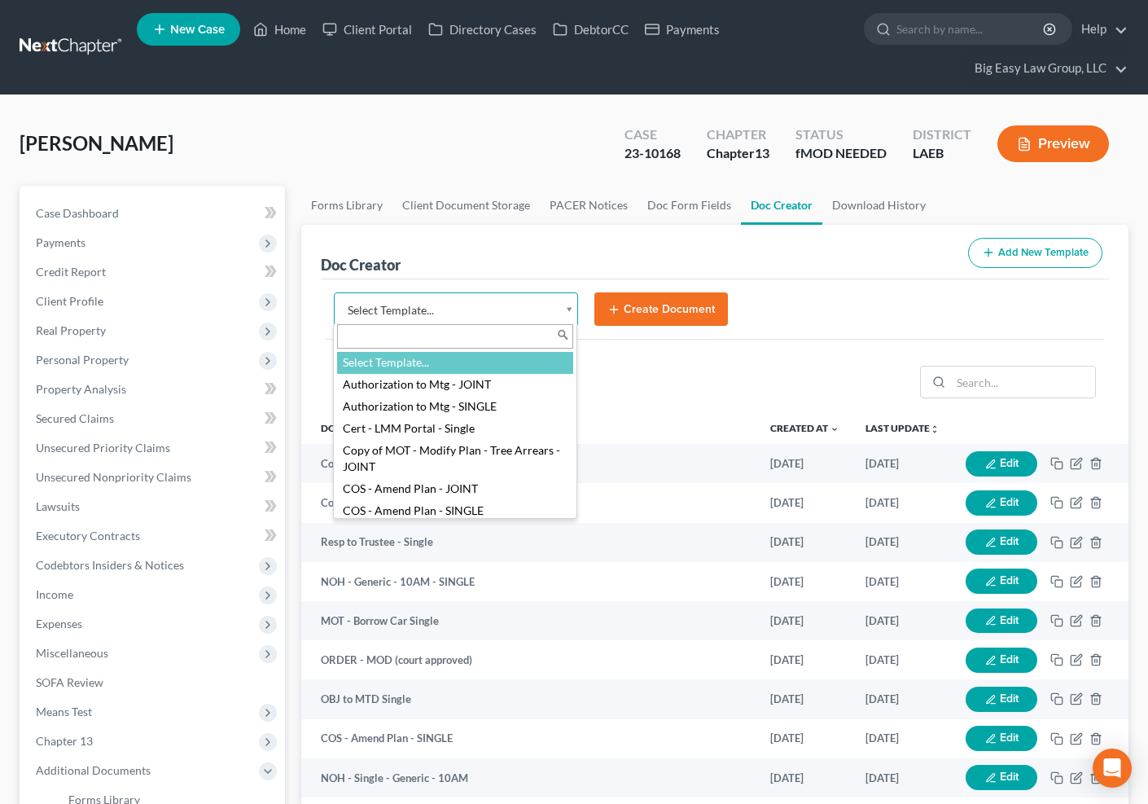
click at [568, 307] on body "Home New Case Client Portal Directory Cases DebtorCC Payments Big Easy Law Grou…" at bounding box center [574, 602] width 1148 height 1204
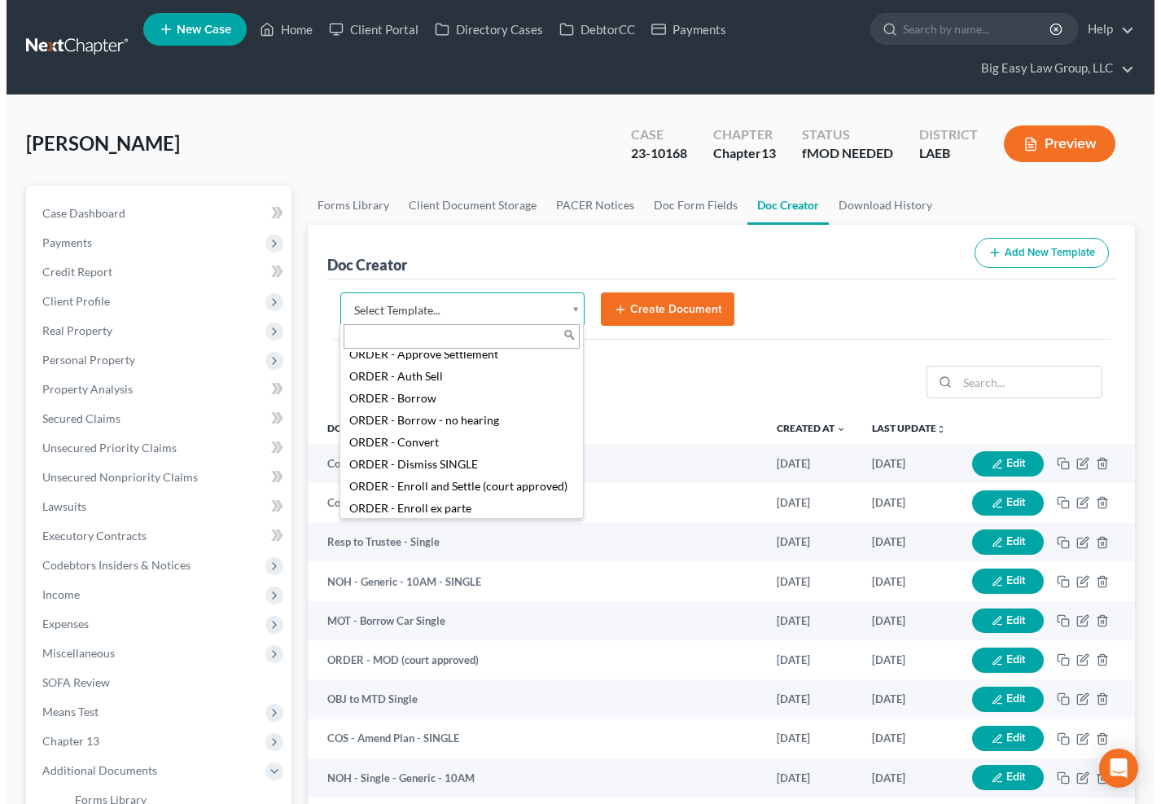
scroll to position [1932, 0]
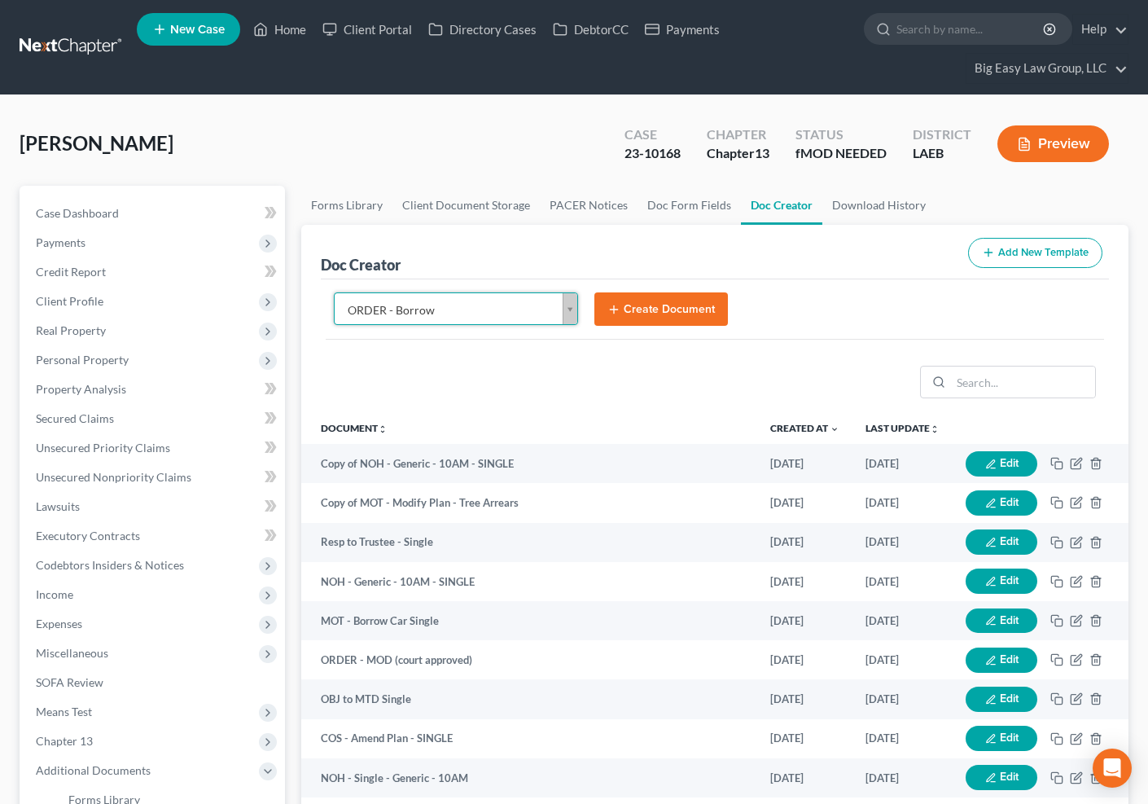
select select "96838"
click at [690, 300] on button "Create Document" at bounding box center [661, 309] width 134 height 34
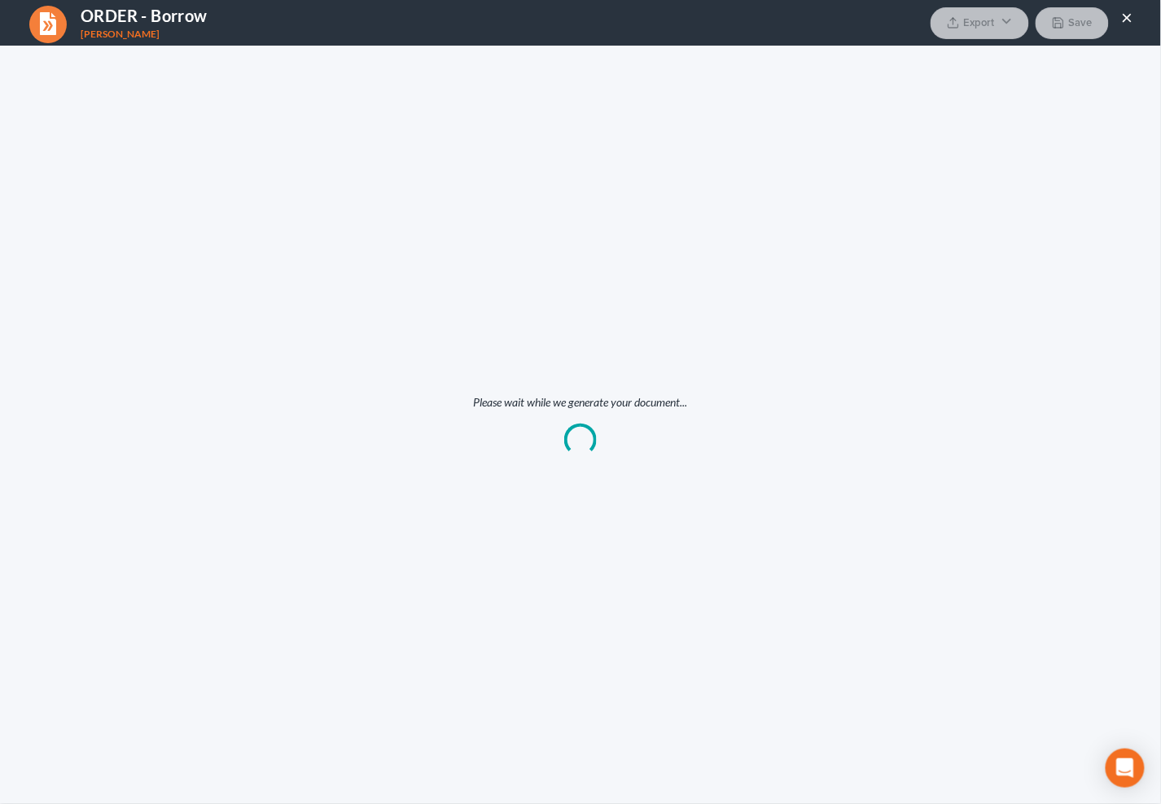
scroll to position [0, 0]
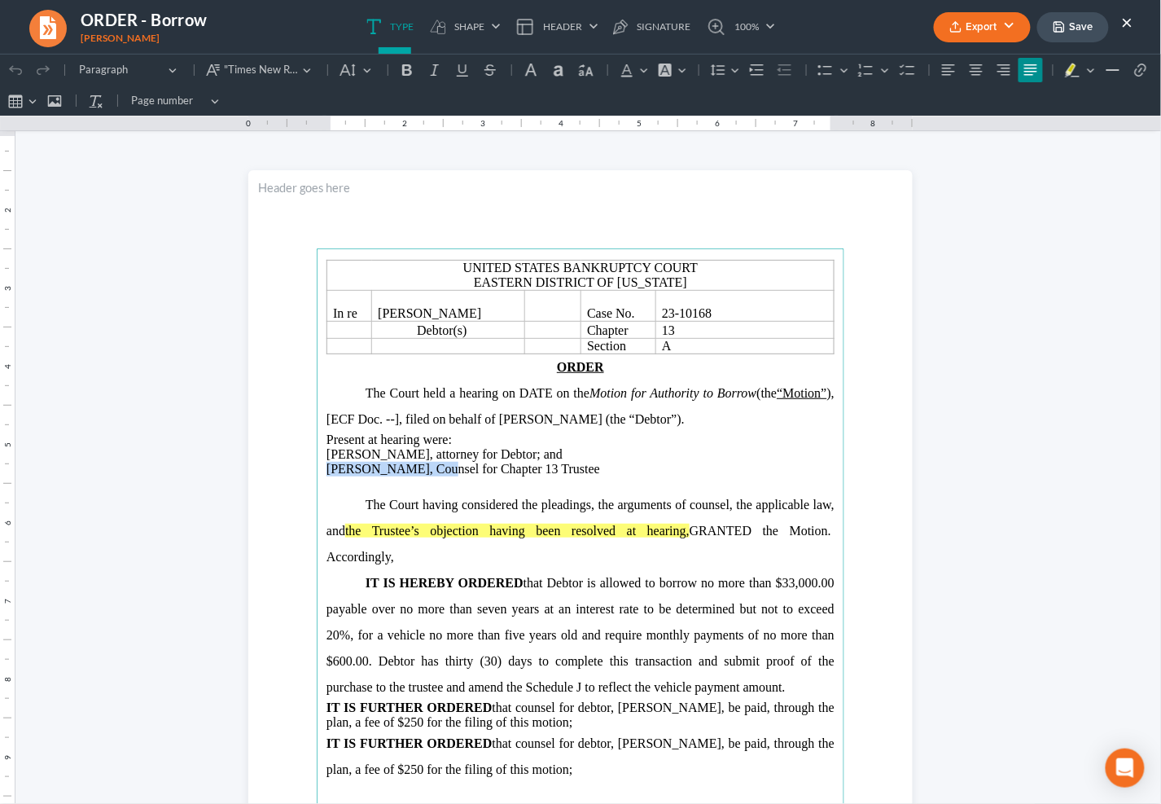
drag, startPoint x: 421, startPoint y: 470, endPoint x: 322, endPoint y: 471, distance: 99.3
click at [327, 471] on span "Andrew Wiebelt, II, Counsel for Chapter 13 Trustee" at bounding box center [464, 468] width 274 height 14
click at [449, 420] on span "The Court held a hearing on DATE on the Motion for Authority to Borrow (the “Mo…" at bounding box center [581, 405] width 508 height 40
click at [756, 392] on icon "Motion for Authority to Borrow" at bounding box center [673, 392] width 167 height 14
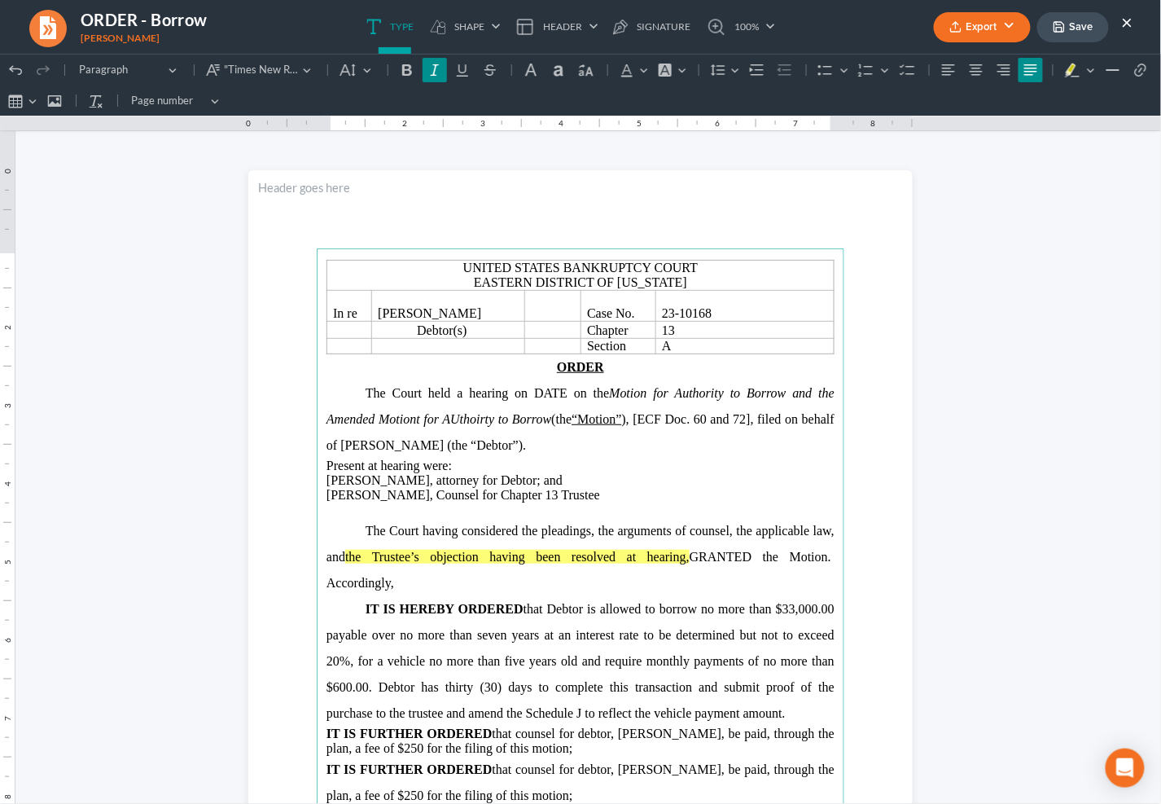
drag, startPoint x: 473, startPoint y: 415, endPoint x: 479, endPoint y: 426, distance: 12.0
click at [473, 416] on icon "Motion for Authority to Borrow and the Amended Motiont for AUthoirty to Borrow" at bounding box center [581, 405] width 508 height 40
click at [456, 414] on icon "Motion for Authority to Borrow and the Amended Motiont for AUthority to Borrow" at bounding box center [581, 405] width 508 height 40
click at [452, 414] on icon "Motion for Authority to Borrow and the Amended Motiont for AUthority to Borrow" at bounding box center [581, 405] width 508 height 40
drag, startPoint x: 410, startPoint y: 418, endPoint x: 442, endPoint y: 423, distance: 33.1
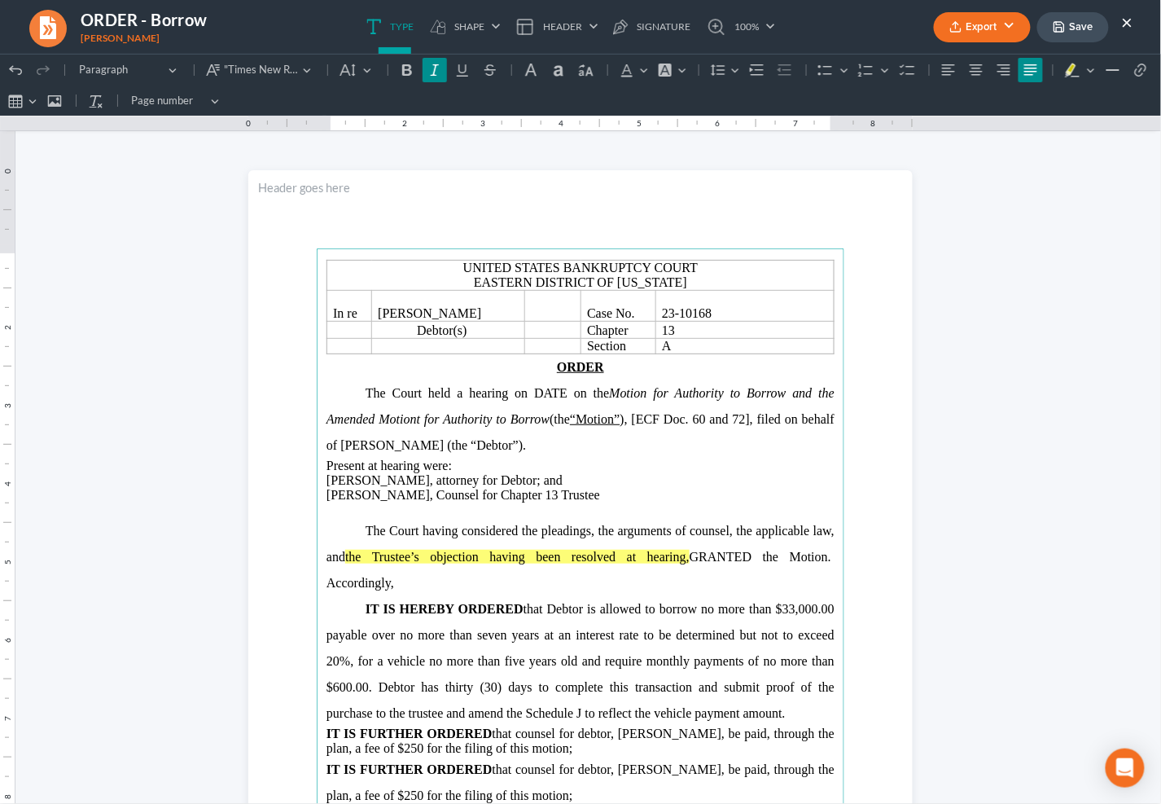
click at [410, 418] on icon "Motion for Authority to Borrow and the Amended Motiont for Authority to Borrow" at bounding box center [581, 405] width 508 height 40
click at [680, 419] on span "The Court held a hearing on DATE on the Motion for Authority to Borrow and the …" at bounding box center [581, 418] width 508 height 66
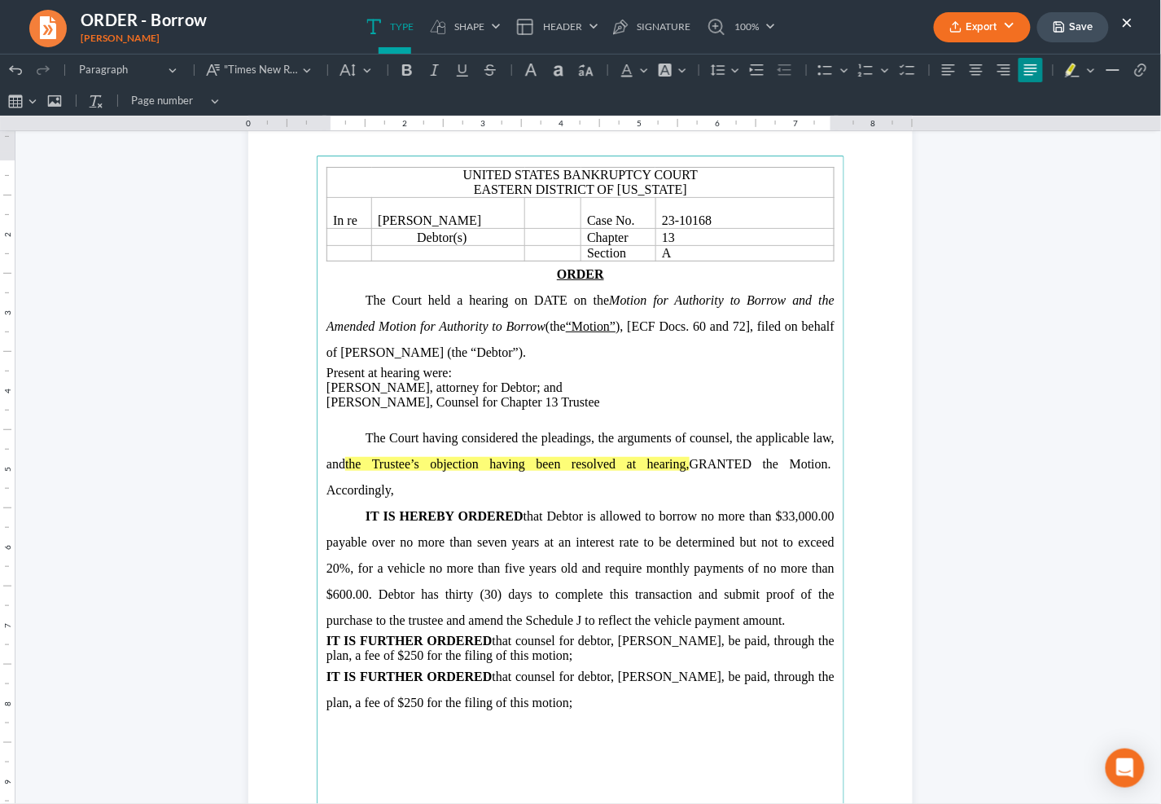
scroll to position [190, 0]
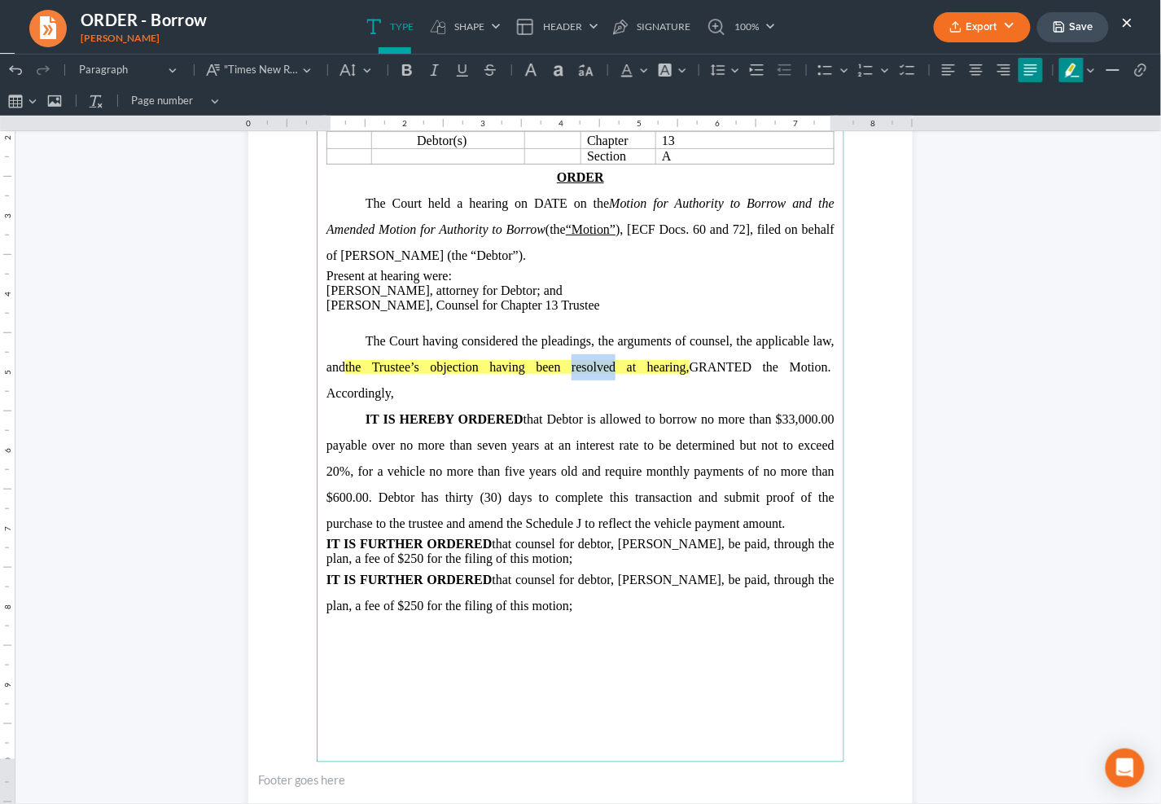
drag, startPoint x: 610, startPoint y: 363, endPoint x: 565, endPoint y: 377, distance: 46.9
click at [565, 377] on p "The Court having considered the pleadings, the arguments of counsel, the applic…" at bounding box center [581, 366] width 508 height 78
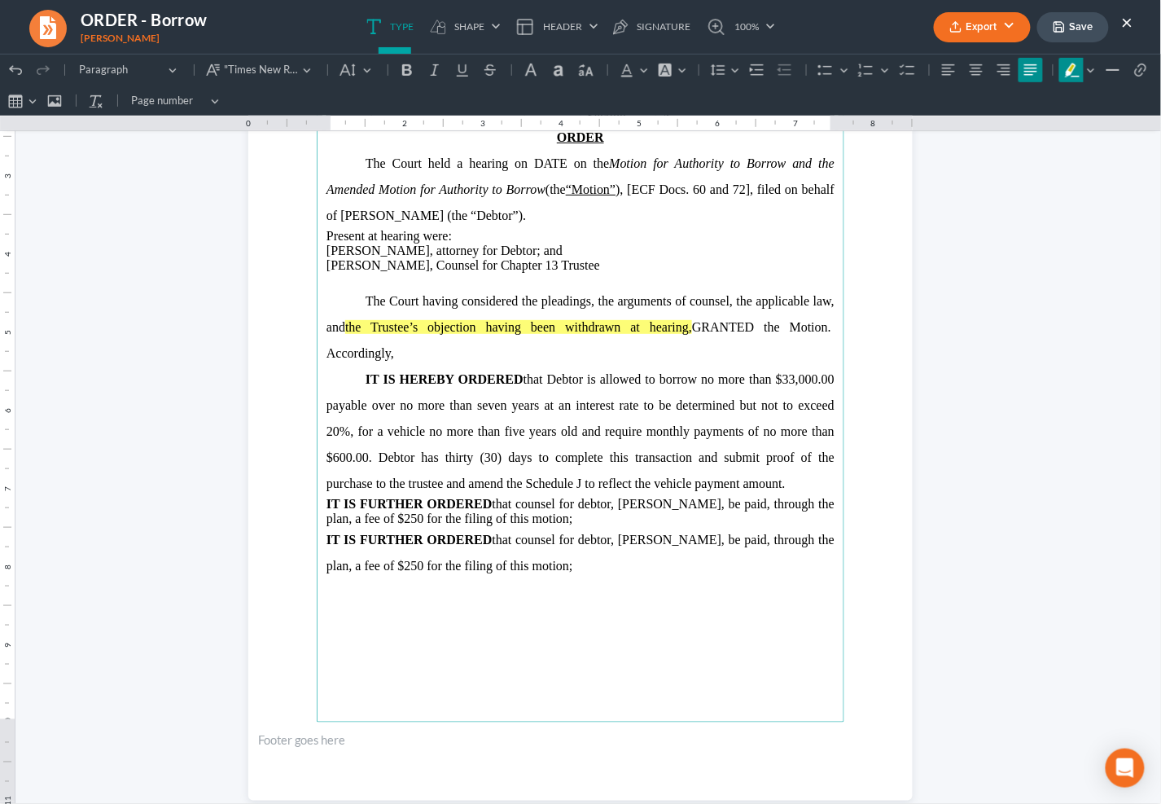
scroll to position [248, 0]
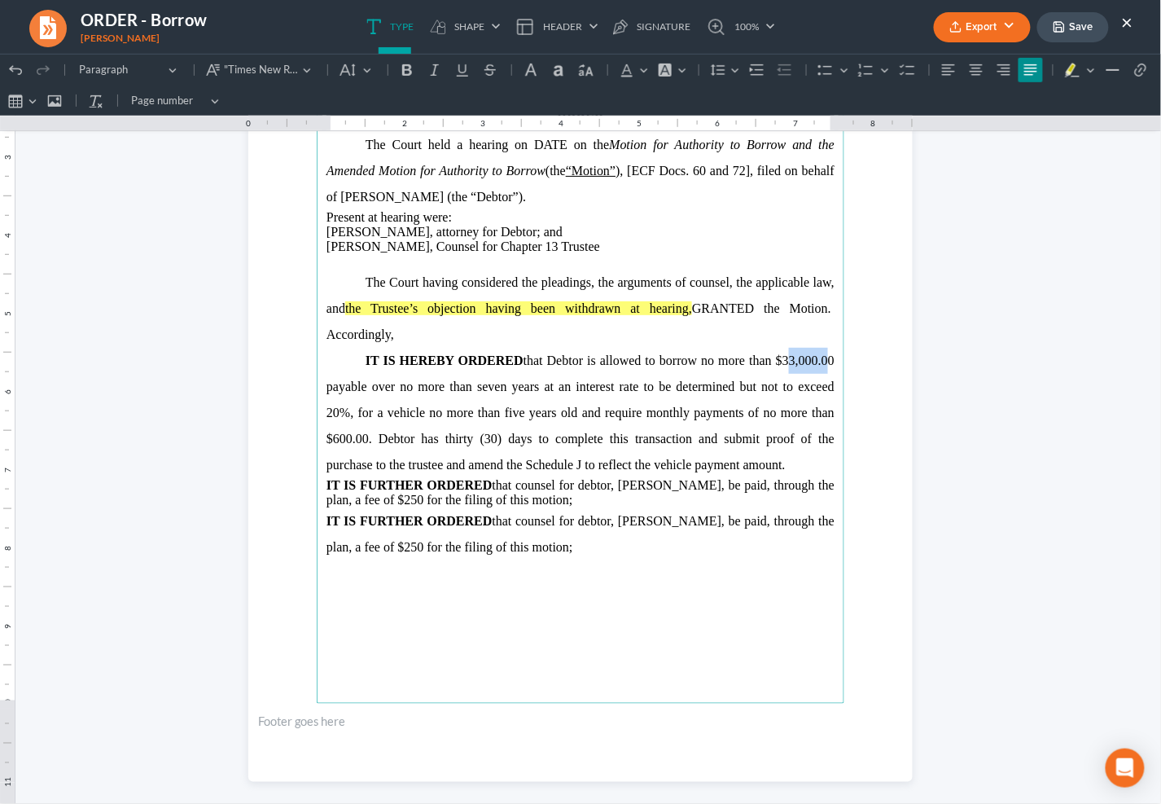
drag, startPoint x: 775, startPoint y: 363, endPoint x: 816, endPoint y: 357, distance: 41.1
click at [816, 357] on span "IT IS HEREBY ORDERED that Debtor is allowed to borrow no more than $33,000.00 p…" at bounding box center [581, 412] width 508 height 118
drag, startPoint x: 498, startPoint y: 388, endPoint x: 478, endPoint y: 389, distance: 19.6
click at [478, 389] on span "IT IS HEREBY ORDERED that Debtor is allowed to borrow no more than $54,098.00 p…" at bounding box center [581, 412] width 508 height 118
click at [372, 410] on span "IT IS HEREBY ORDERED that Debtor is allowed to borrow no more than $54,098.00 p…" at bounding box center [581, 412] width 508 height 118
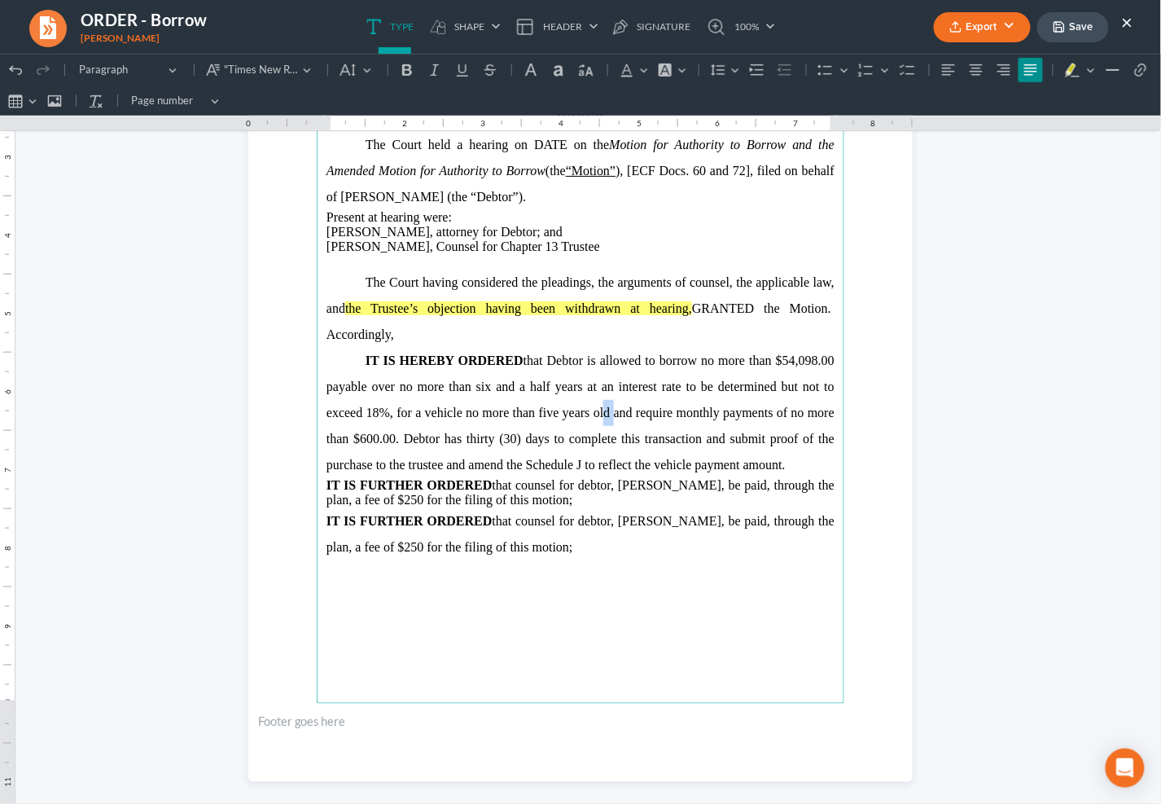
click at [593, 418] on span "IT IS HEREBY ORDERED that Debtor is allowed to borrow no more than $54,098.00 p…" at bounding box center [581, 412] width 508 height 118
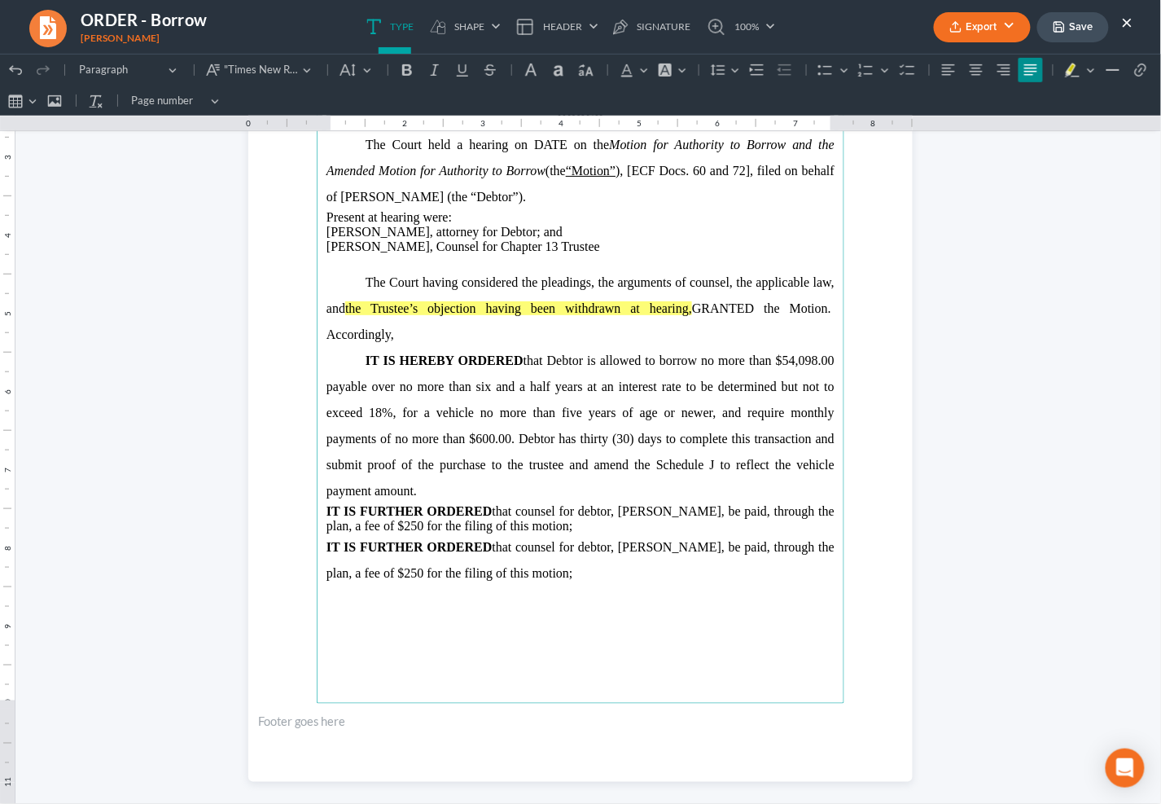
click at [481, 438] on span "IT IS HEREBY ORDERED that Debtor is allowed to borrow no more than $54,098.00 p…" at bounding box center [581, 425] width 508 height 144
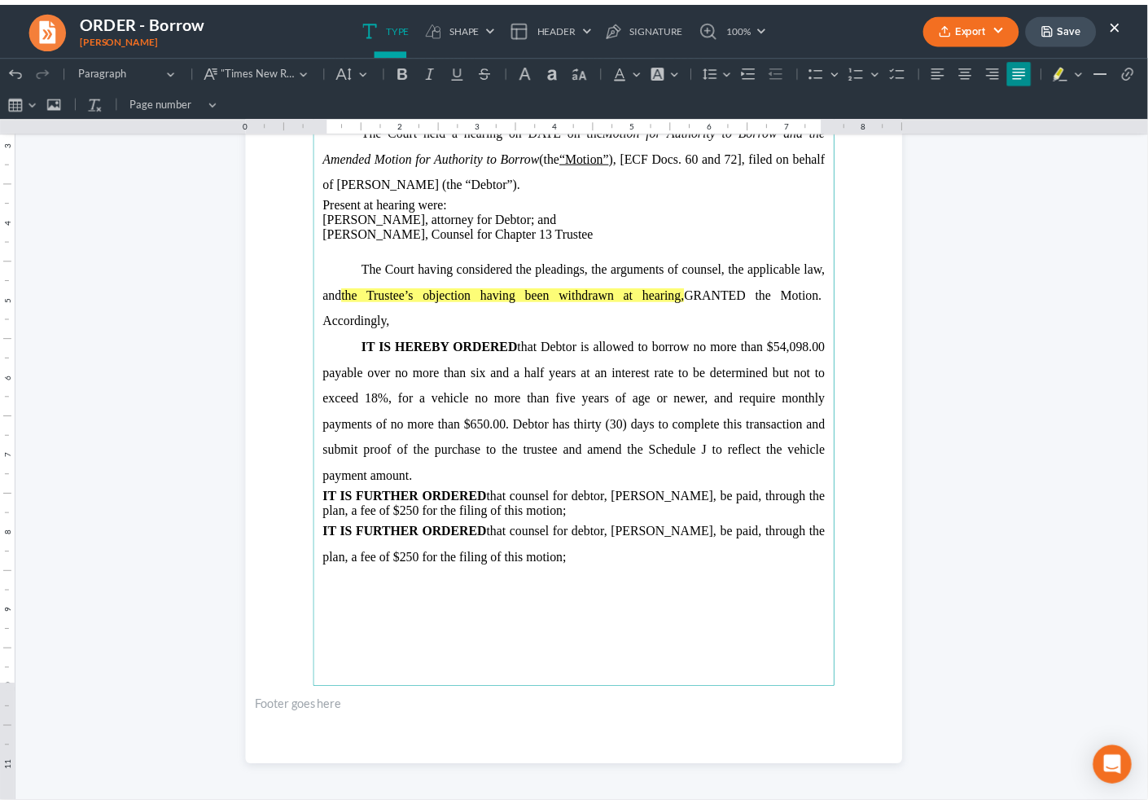
scroll to position [265, 0]
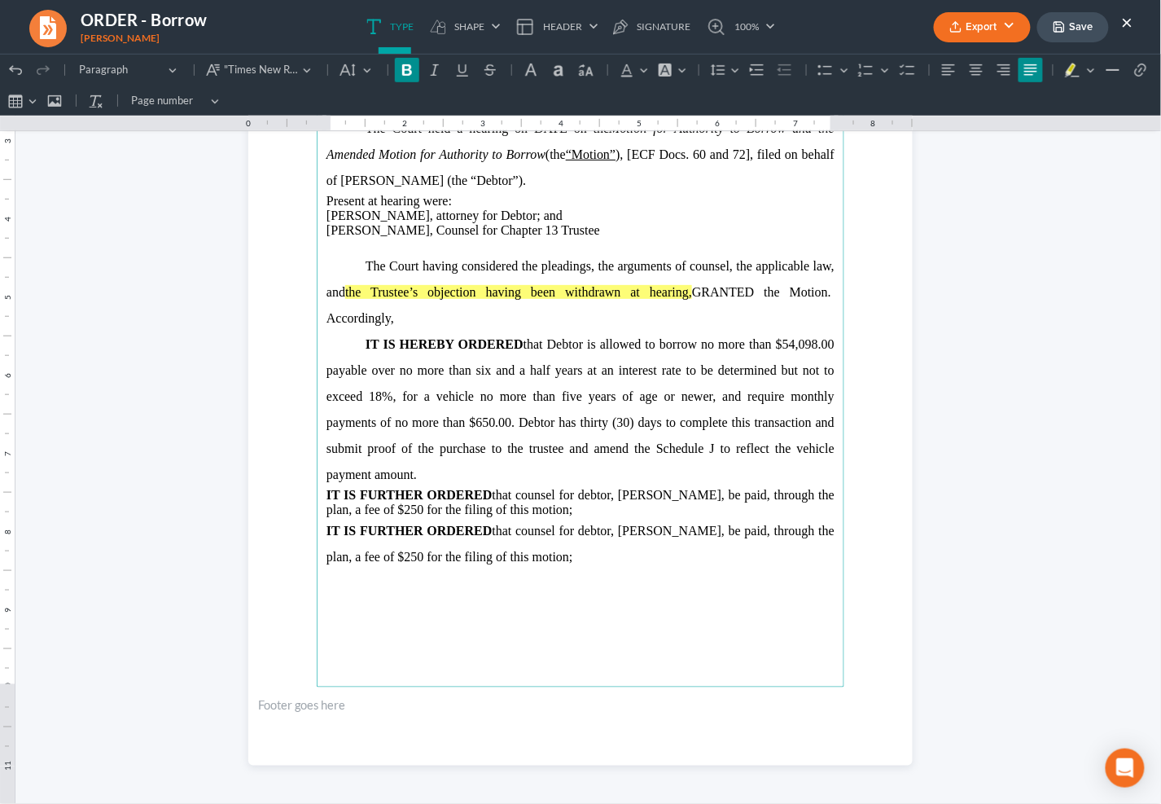
drag, startPoint x: 550, startPoint y: 511, endPoint x: 240, endPoint y: 500, distance: 310.5
click at [240, 500] on html "1.00 10.00 0 1 1 2 2 3 3 4 4 5 5 6 6 7 7 8 8 9 9 10 10 11 11 Undo (⌘Z) Undo Red…" at bounding box center [580, 295] width 1161 height 1015
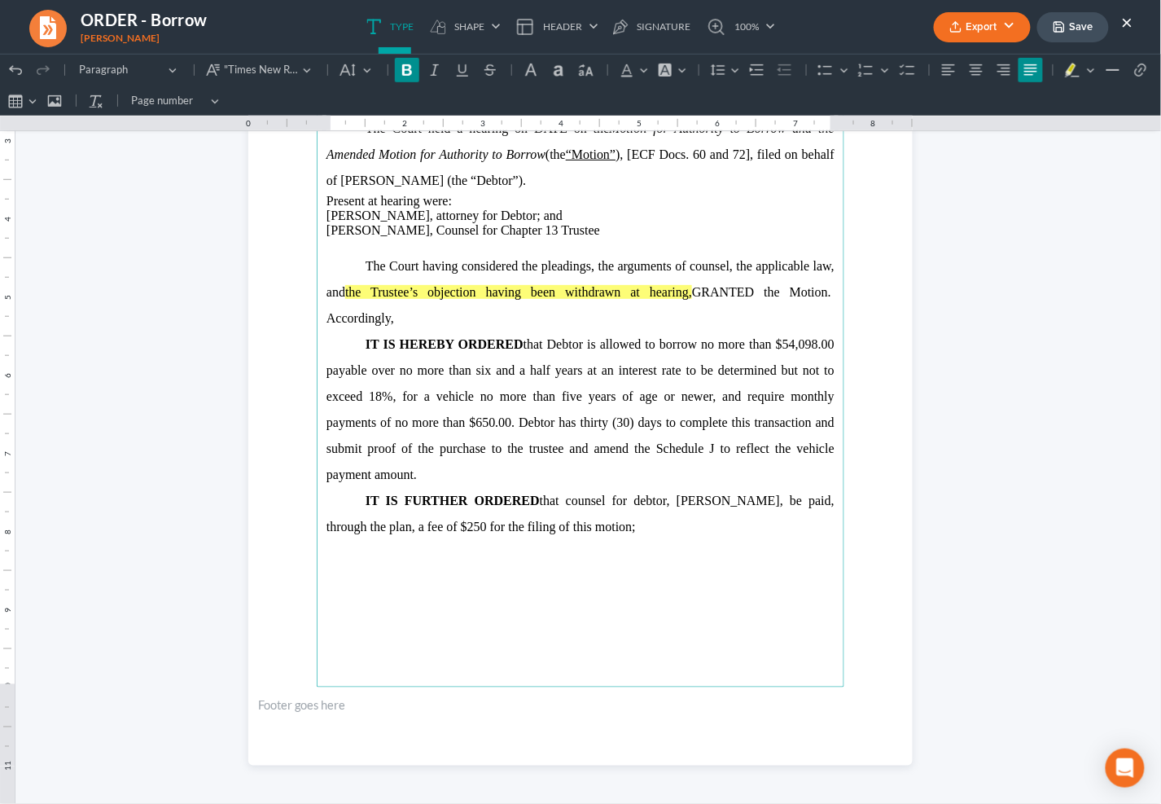
click at [1015, 26] on button "Export" at bounding box center [982, 27] width 97 height 30
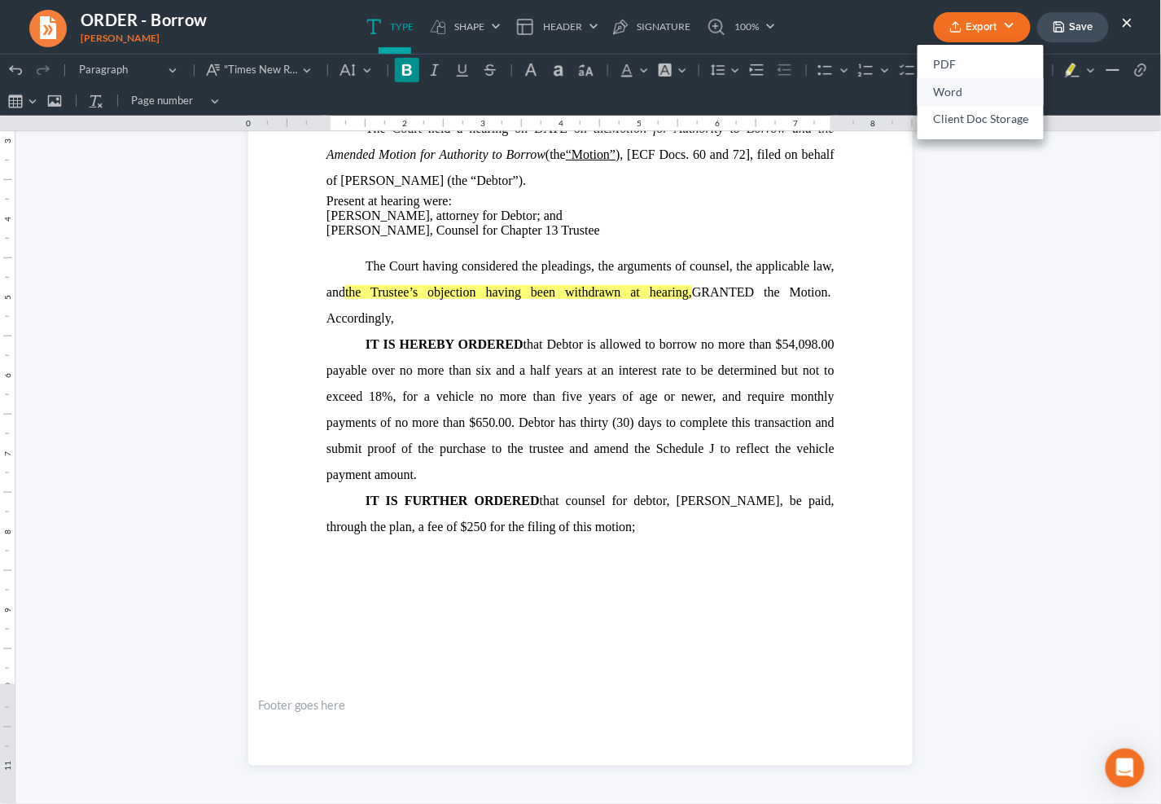
click at [971, 94] on link "Word" at bounding box center [981, 92] width 126 height 28
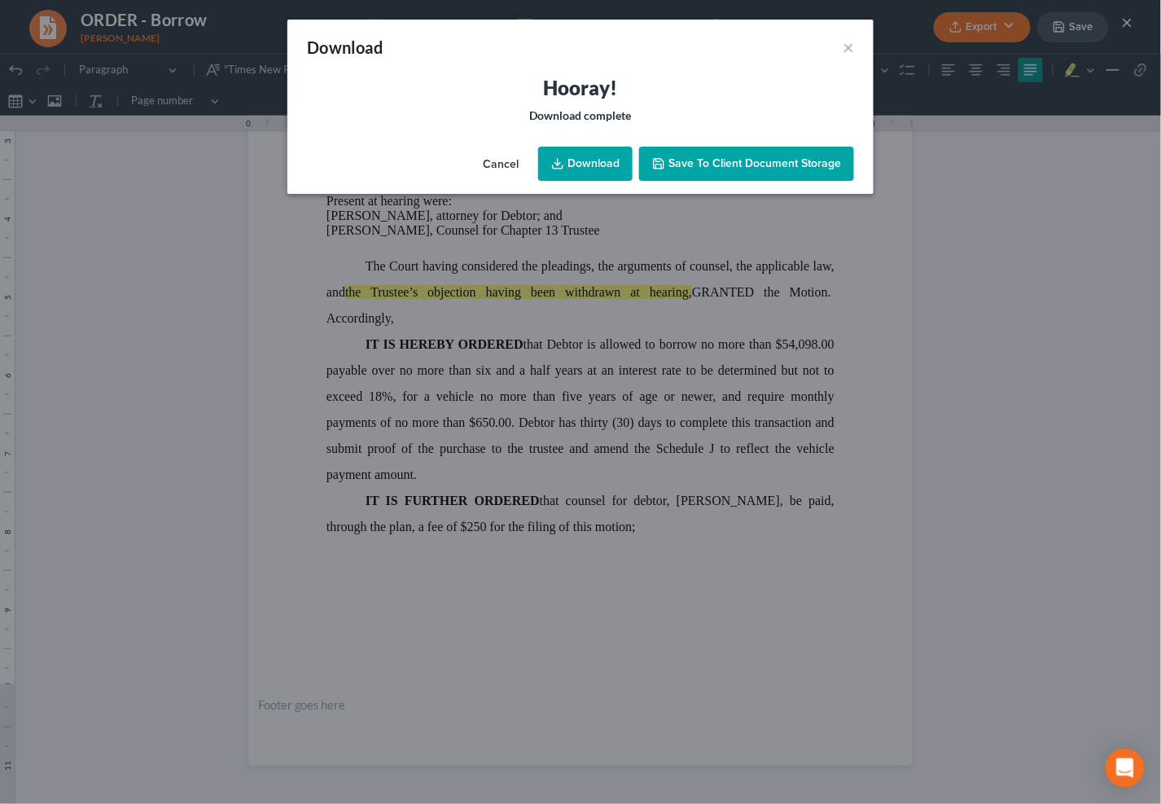
click at [594, 156] on link "Download" at bounding box center [585, 164] width 94 height 34
click at [853, 42] on button "×" at bounding box center [848, 47] width 11 height 20
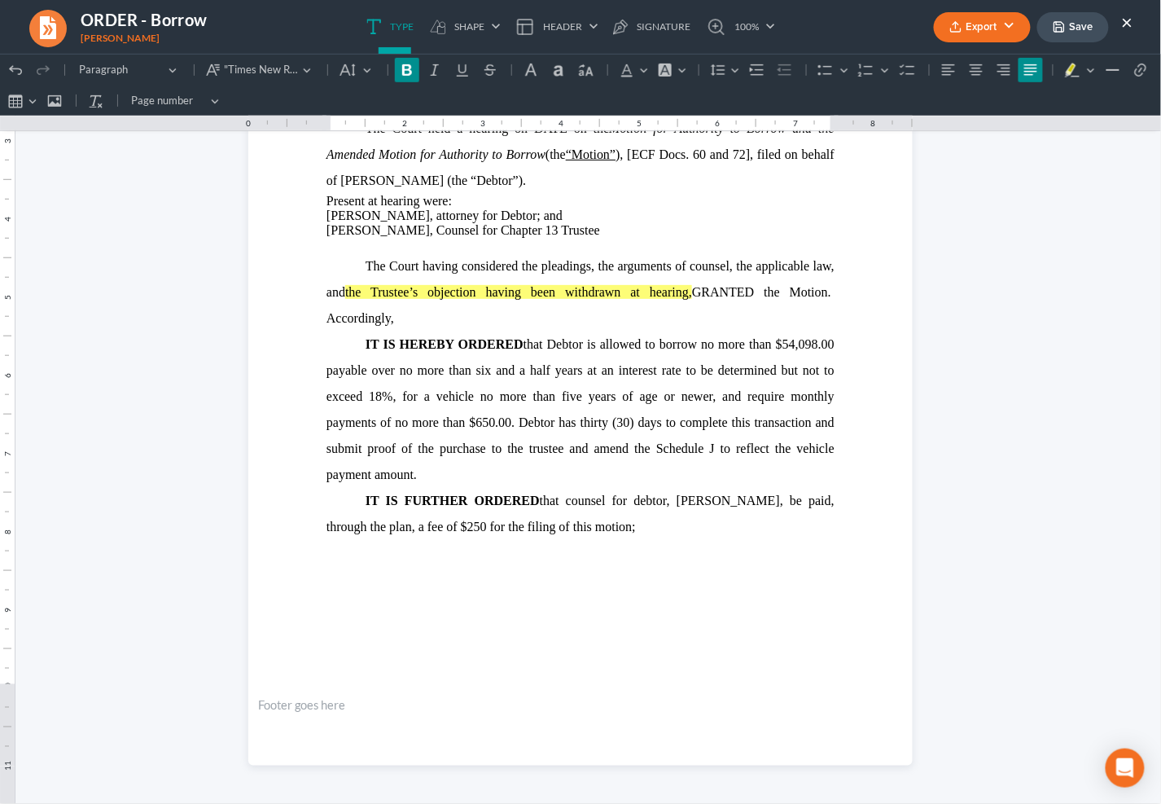
click at [1107, 37] on li "Save" at bounding box center [1073, 27] width 72 height 30
click at [1102, 35] on button "Save" at bounding box center [1073, 27] width 72 height 30
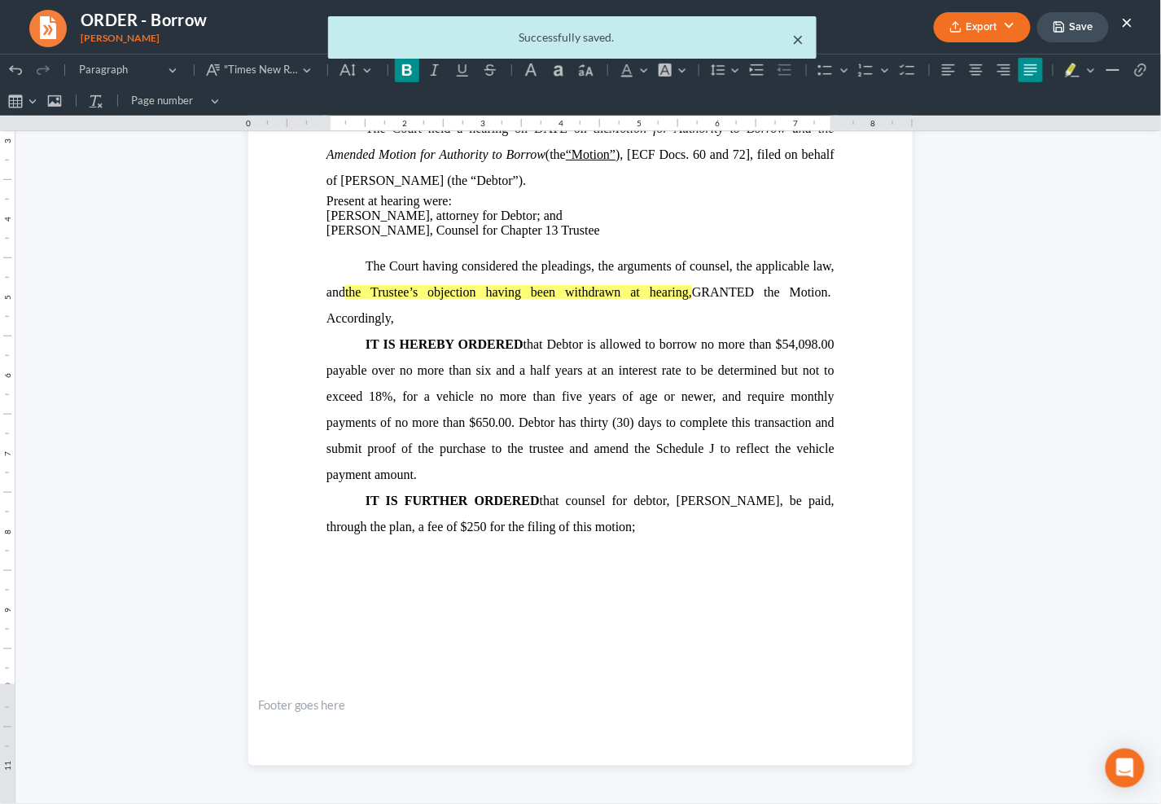
click at [802, 40] on button "×" at bounding box center [797, 39] width 11 height 20
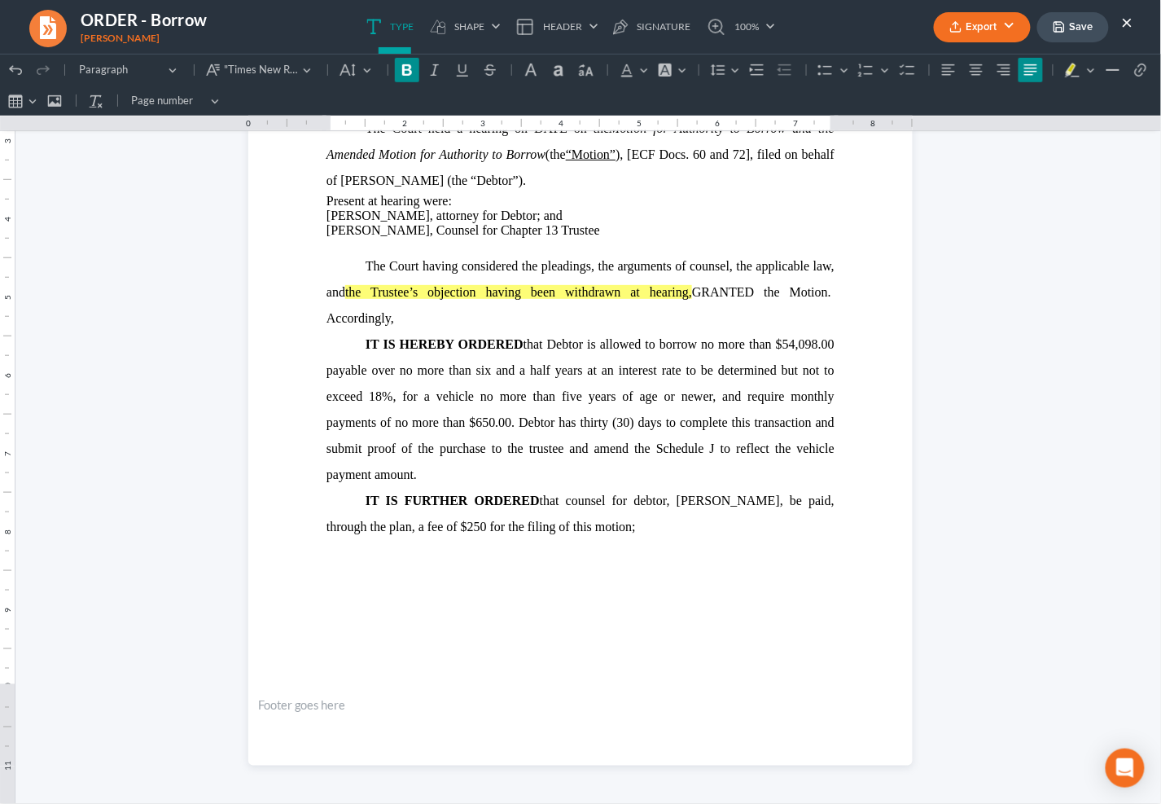
click at [1132, 20] on button "×" at bounding box center [1127, 22] width 11 height 20
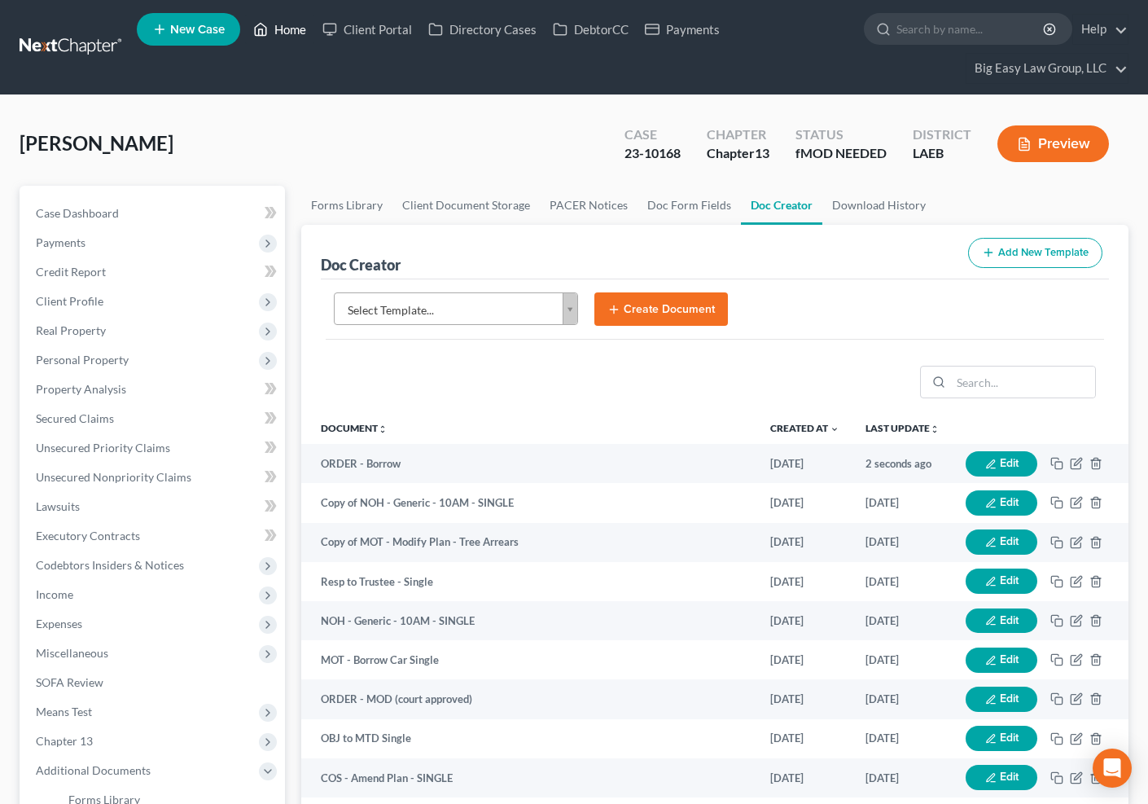
click at [298, 33] on link "Home" at bounding box center [279, 29] width 69 height 29
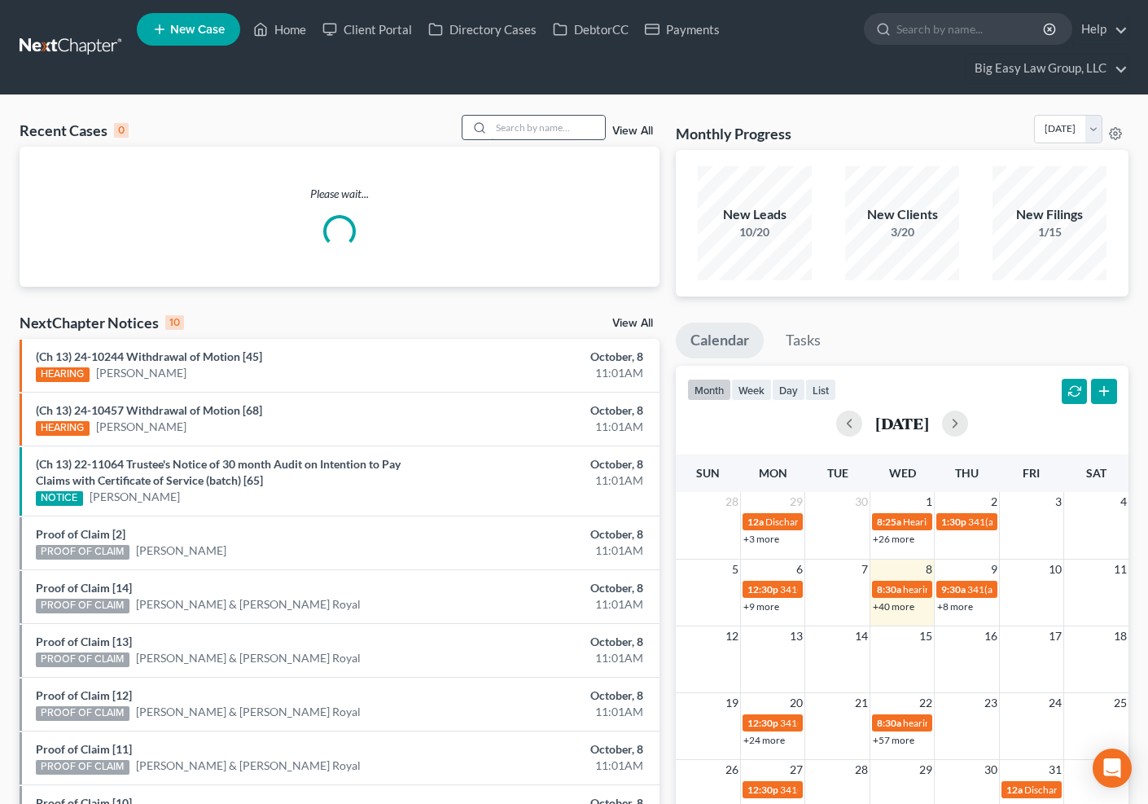
click at [517, 129] on input "search" at bounding box center [548, 128] width 114 height 24
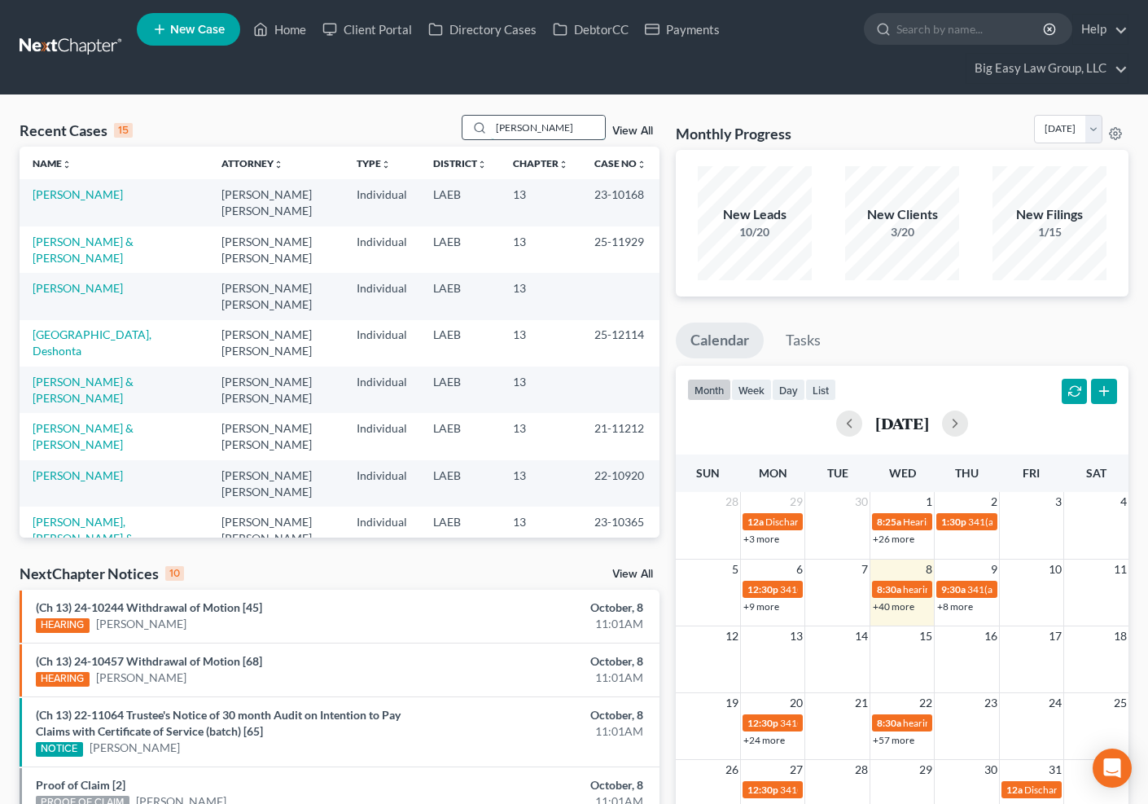
type input "[PERSON_NAME]"
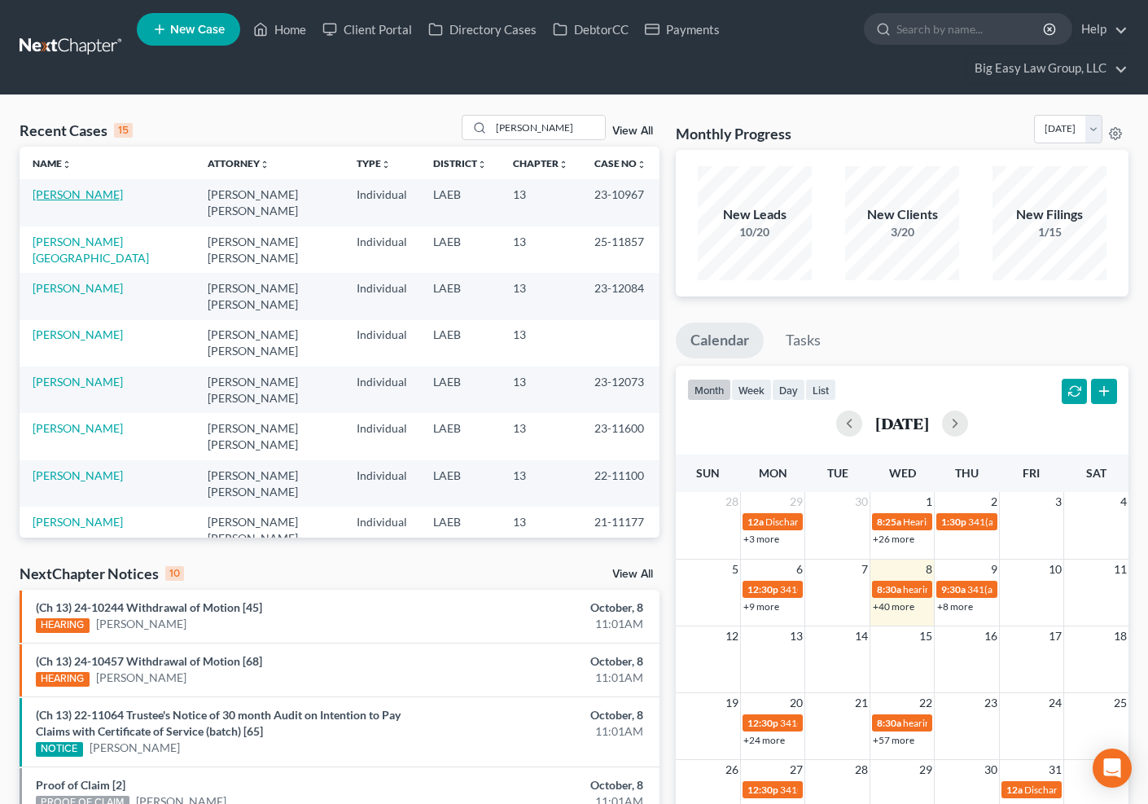
click at [93, 191] on link "[PERSON_NAME]" at bounding box center [78, 194] width 90 height 14
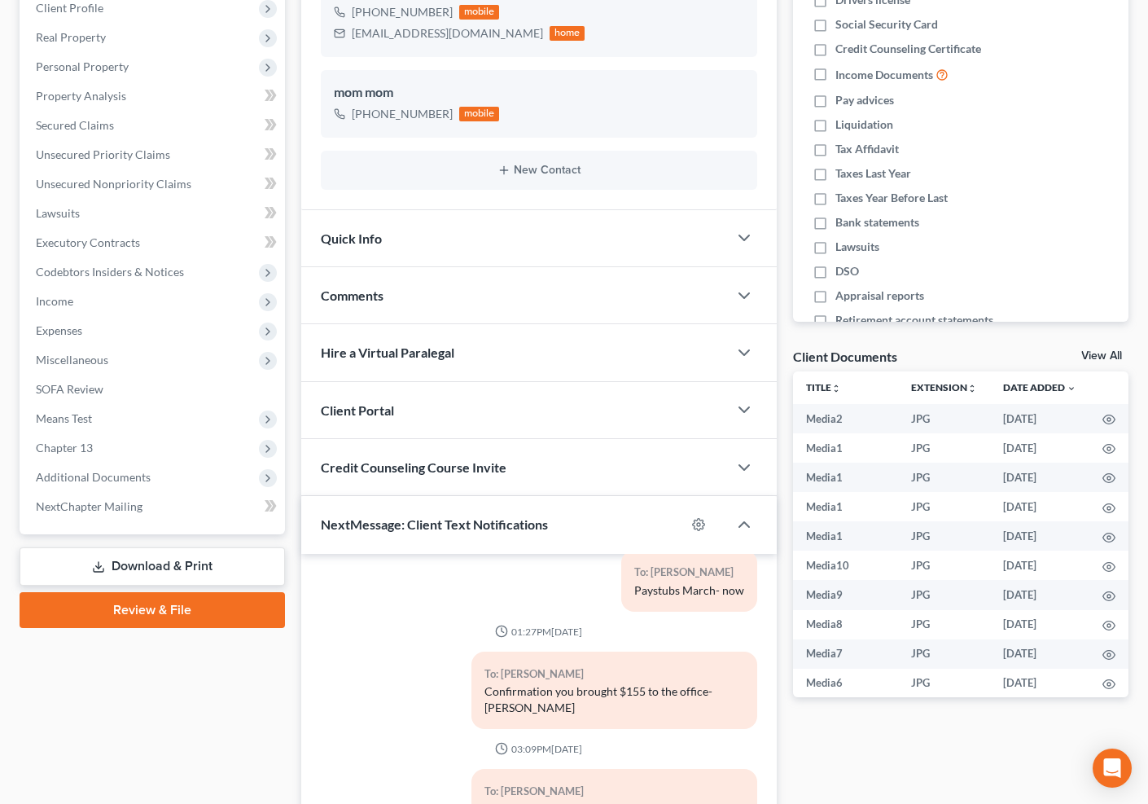
scroll to position [328, 0]
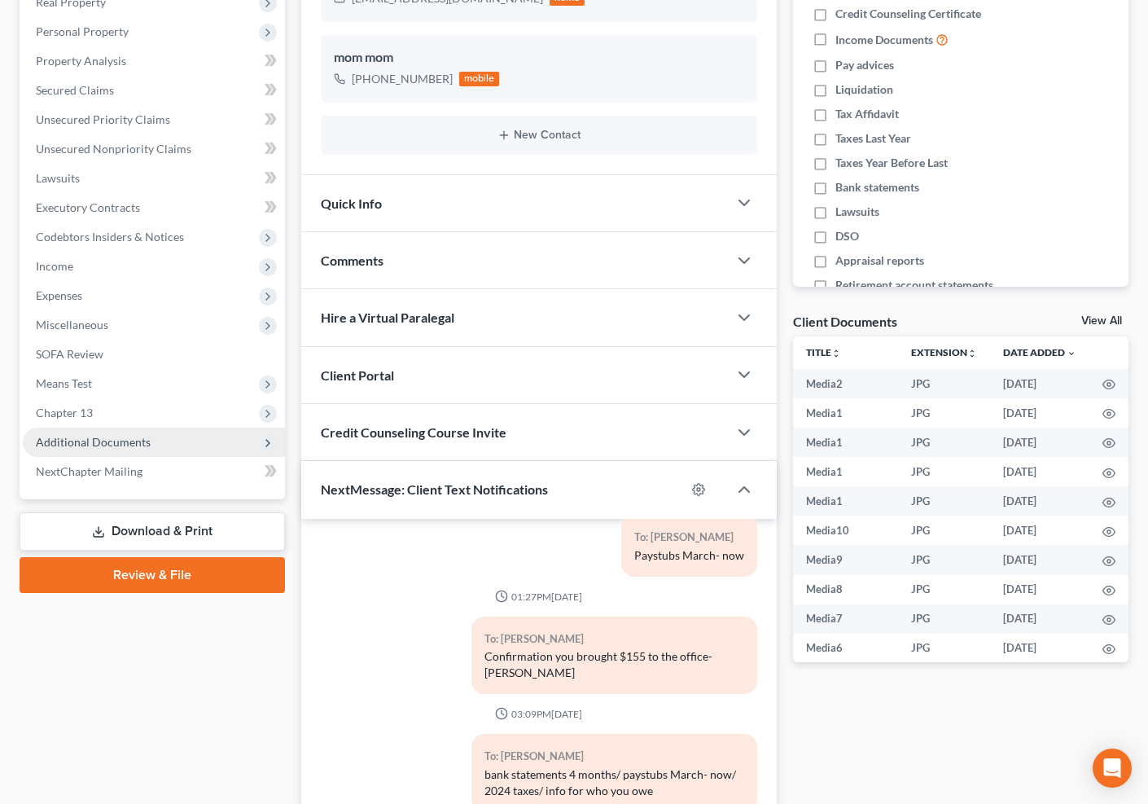
click at [181, 438] on span "Additional Documents" at bounding box center [154, 442] width 262 height 29
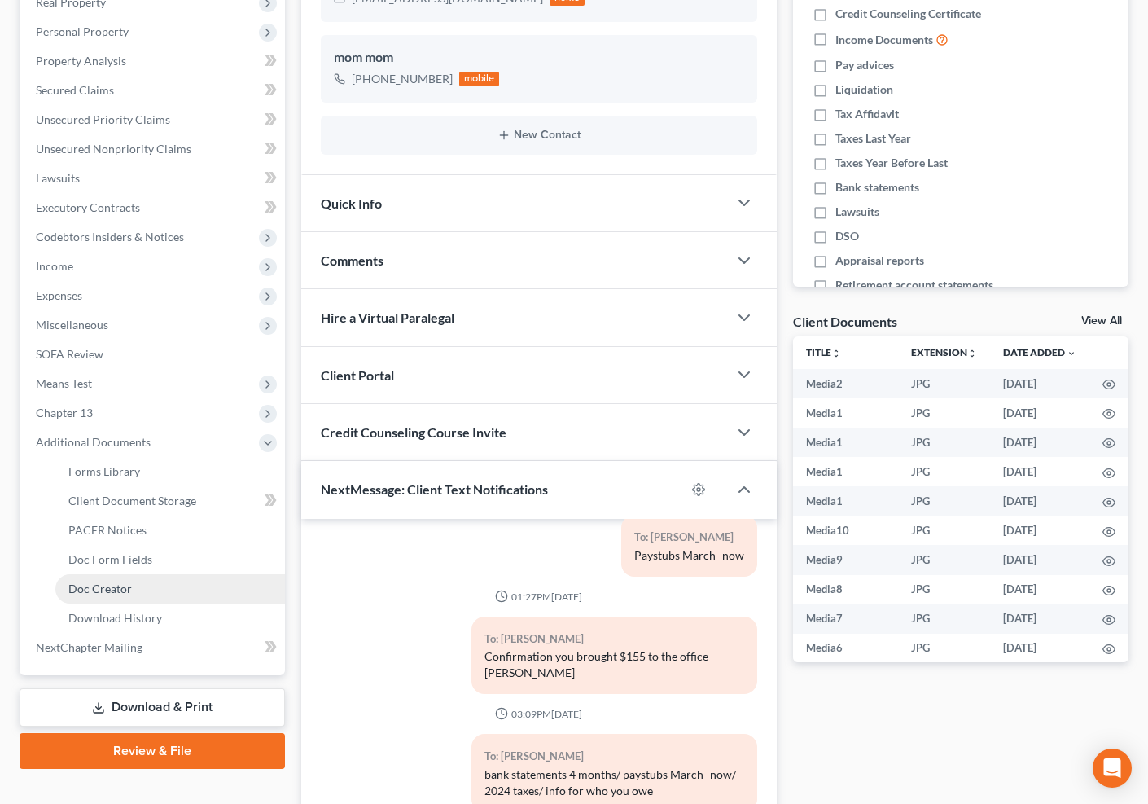
click at [186, 577] on link "Doc Creator" at bounding box center [170, 588] width 230 height 29
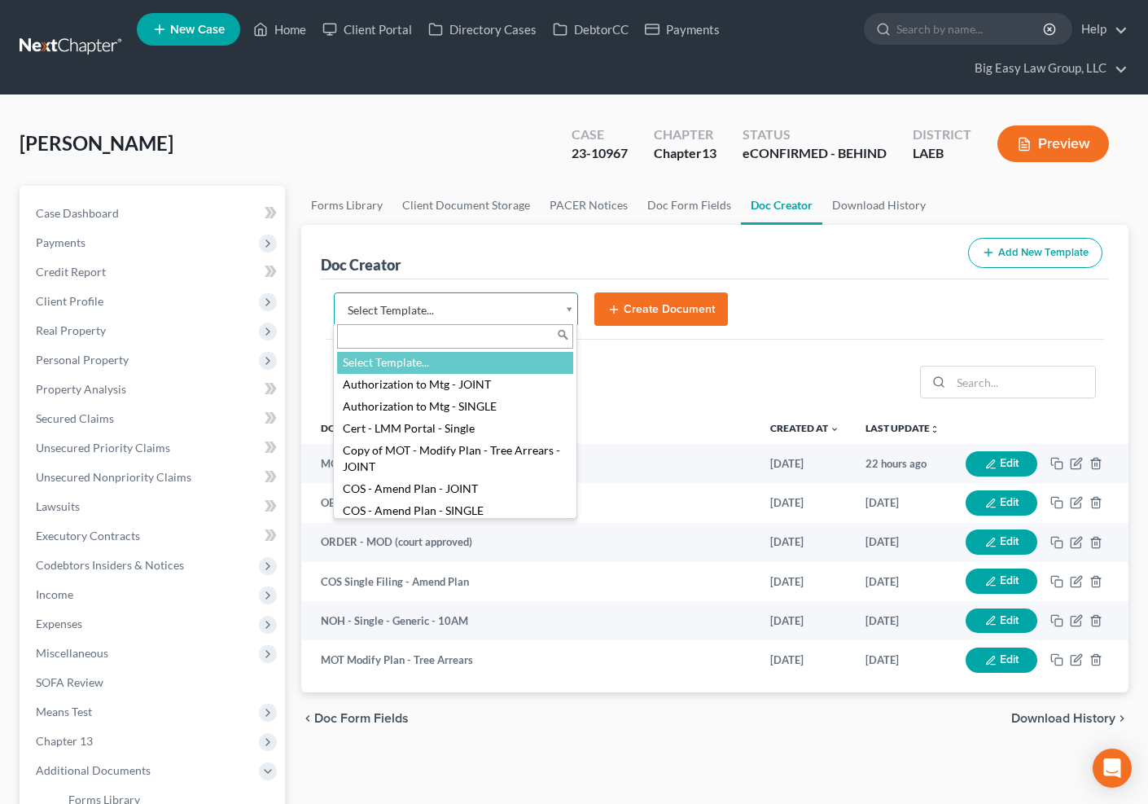
click at [570, 305] on body "Home New Case Client Portal Directory Cases DebtorCC Payments Big Easy Law Grou…" at bounding box center [574, 602] width 1148 height 1204
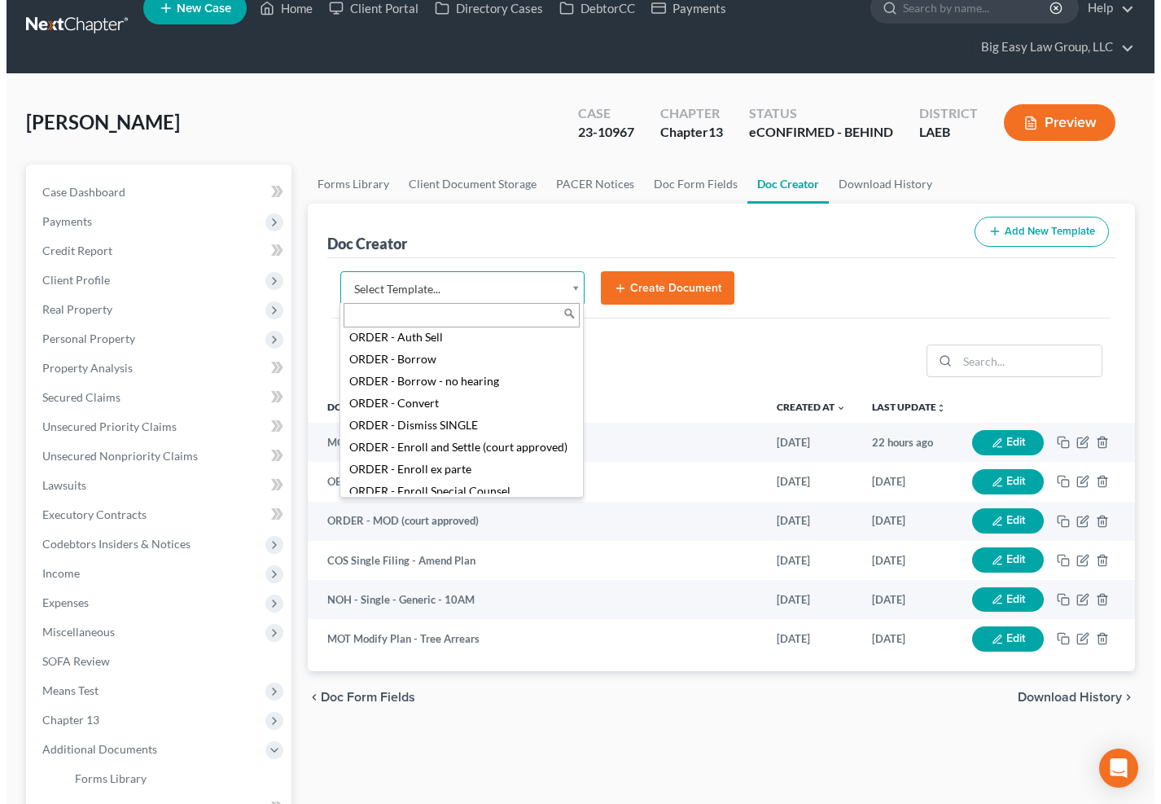
scroll to position [1993, 0]
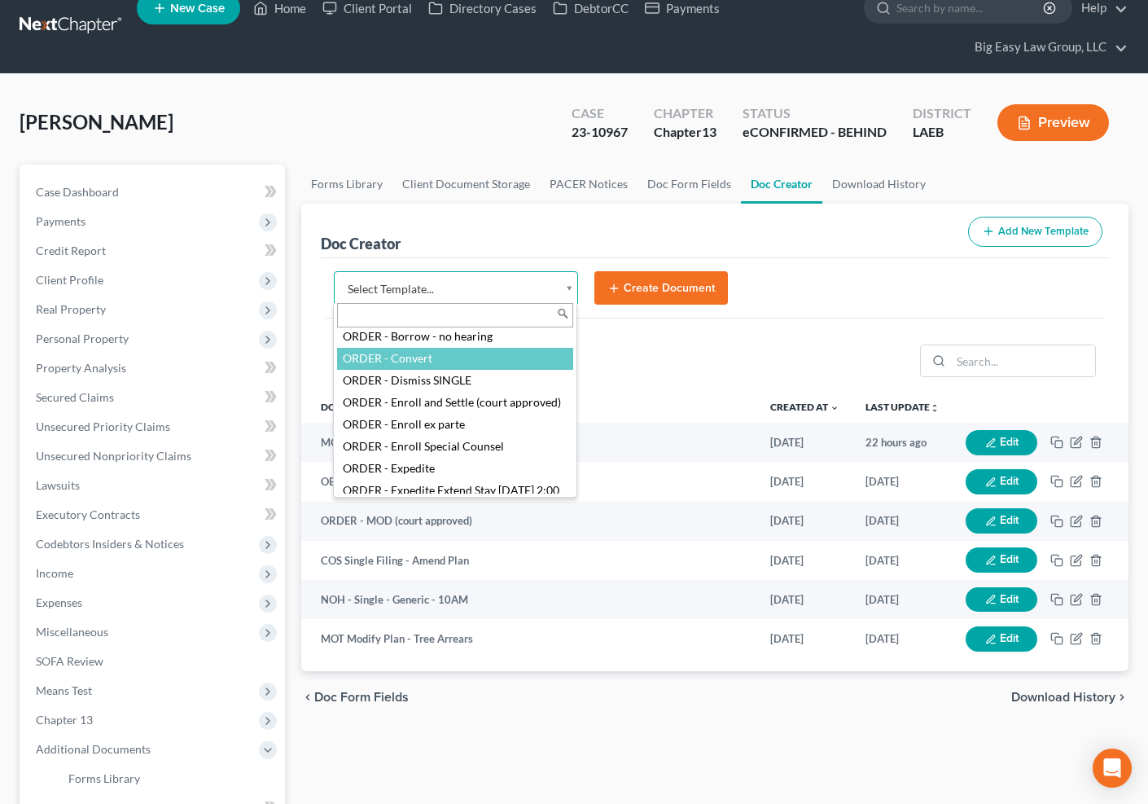
select select "96840"
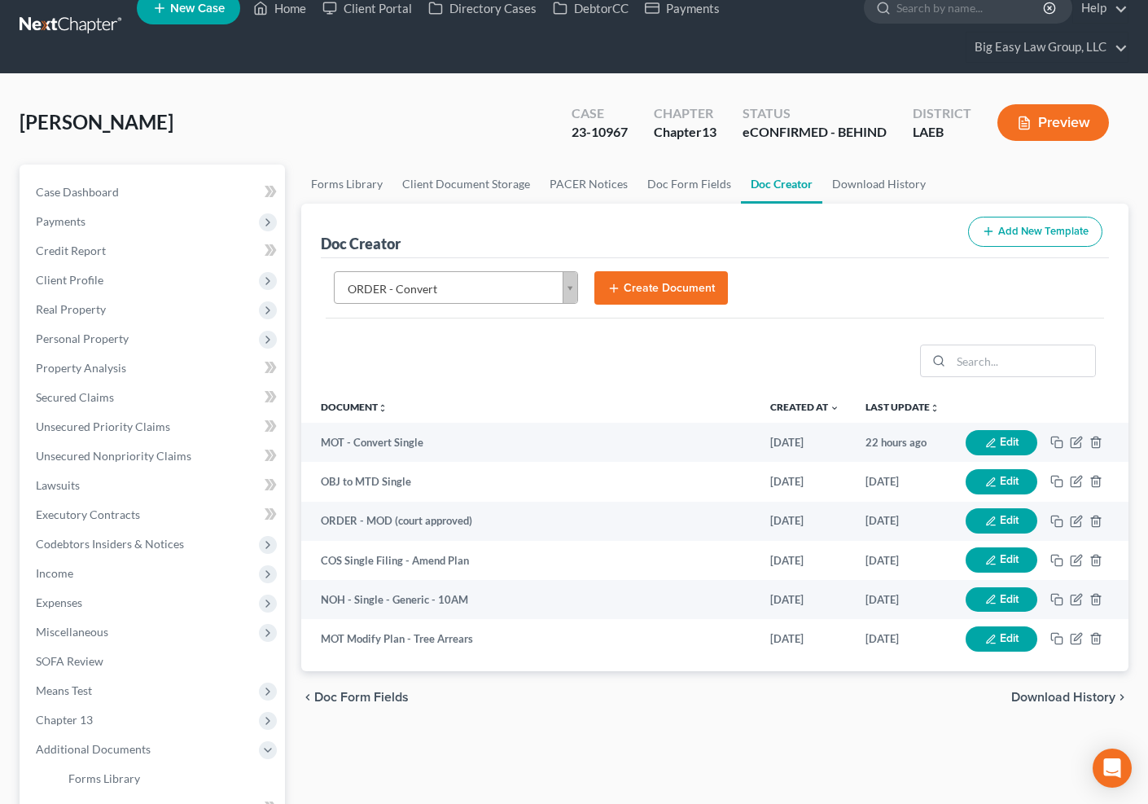
click at [646, 287] on button "Create Document" at bounding box center [661, 288] width 134 height 34
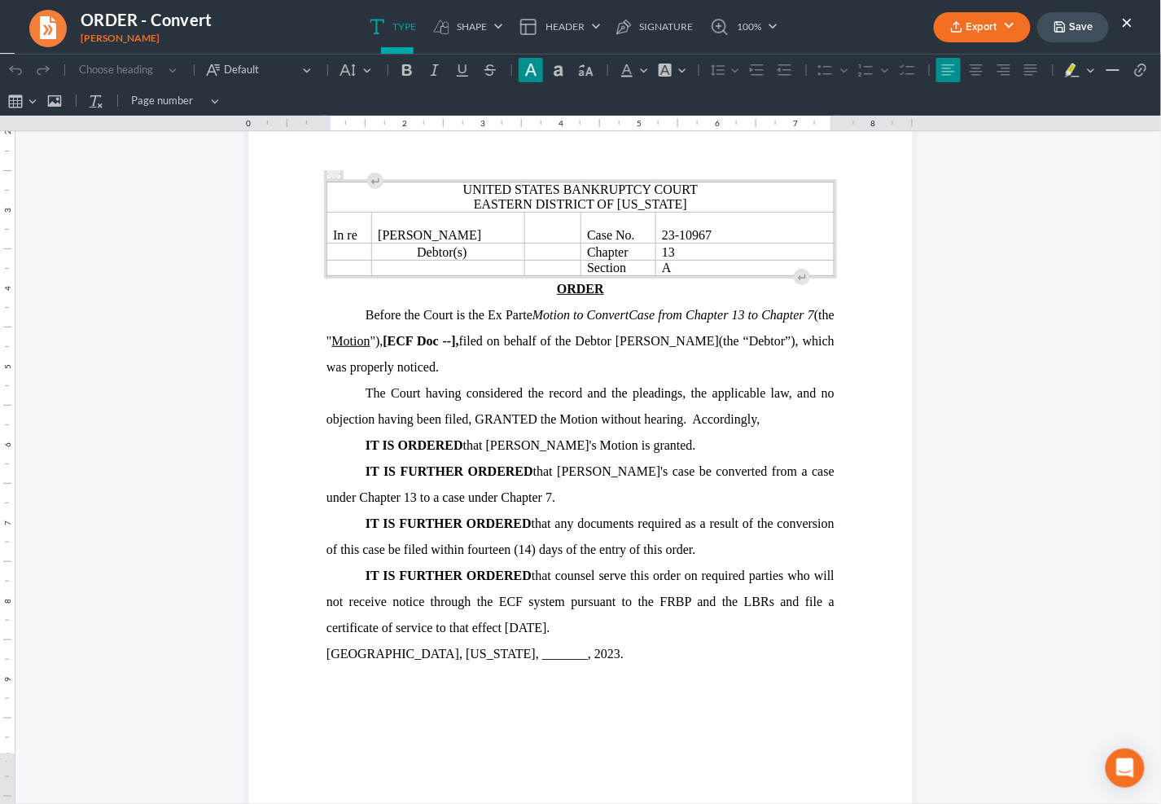
scroll to position [107, 0]
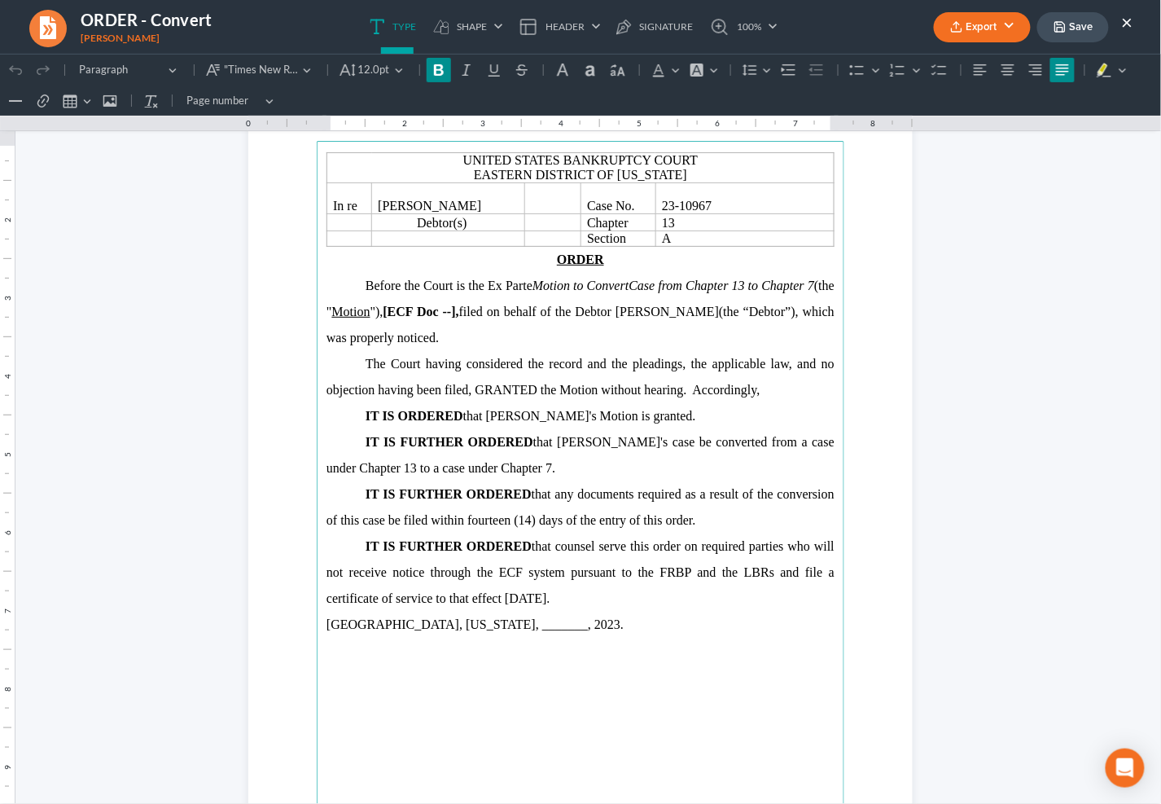
click at [459, 314] on strong "[ECF Doc --]," at bounding box center [422, 311] width 76 height 14
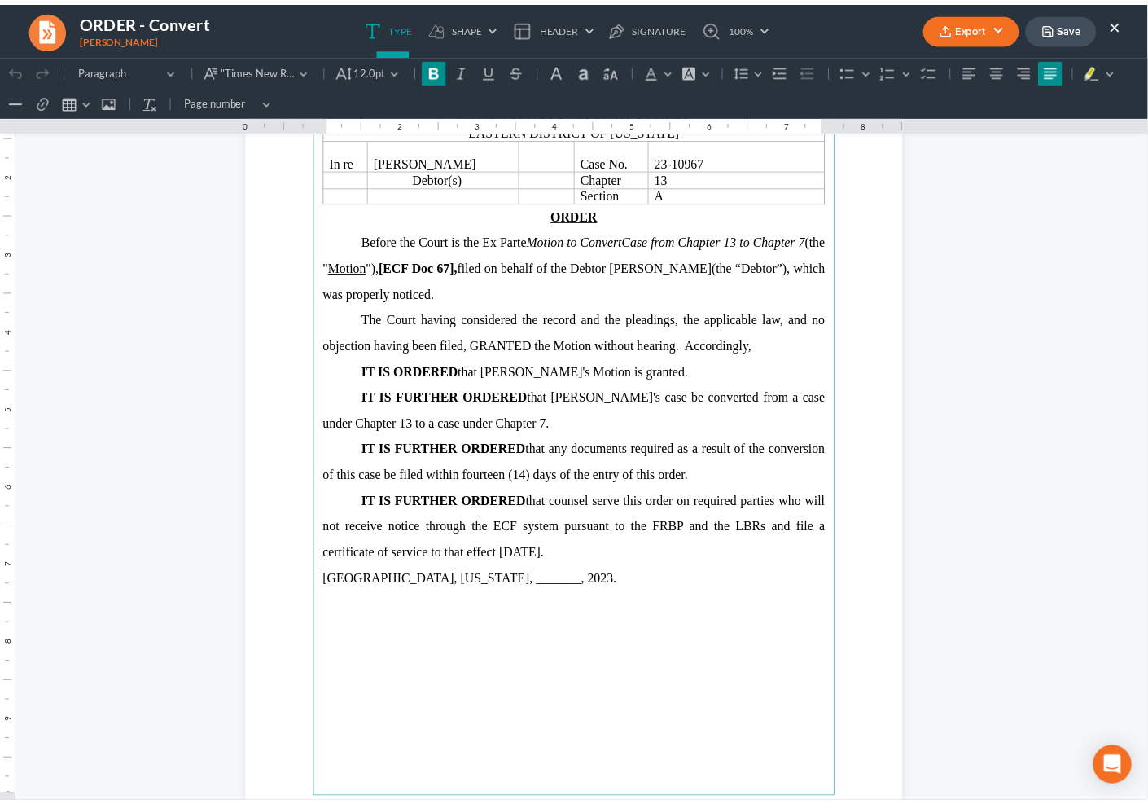
scroll to position [156, 0]
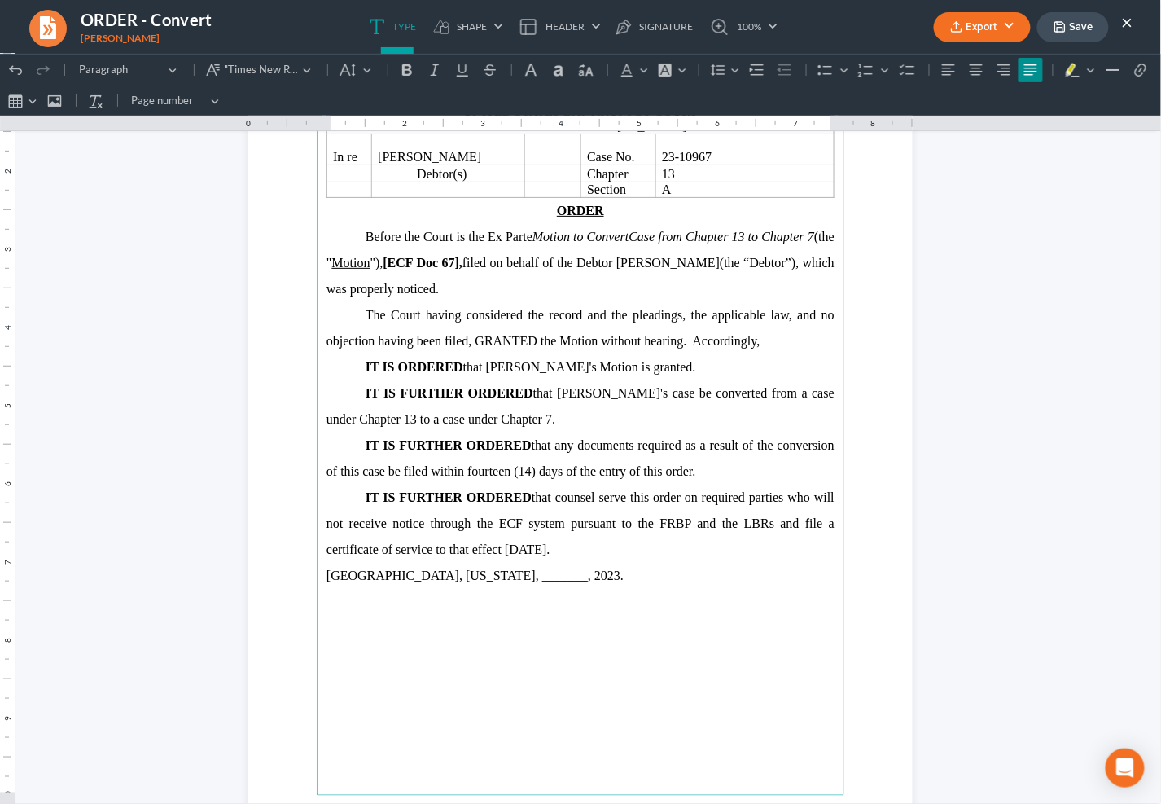
click at [525, 576] on span "New Orleans, Louisiana, _______, 2023." at bounding box center [475, 575] width 297 height 14
click at [987, 18] on button "Export" at bounding box center [982, 27] width 97 height 30
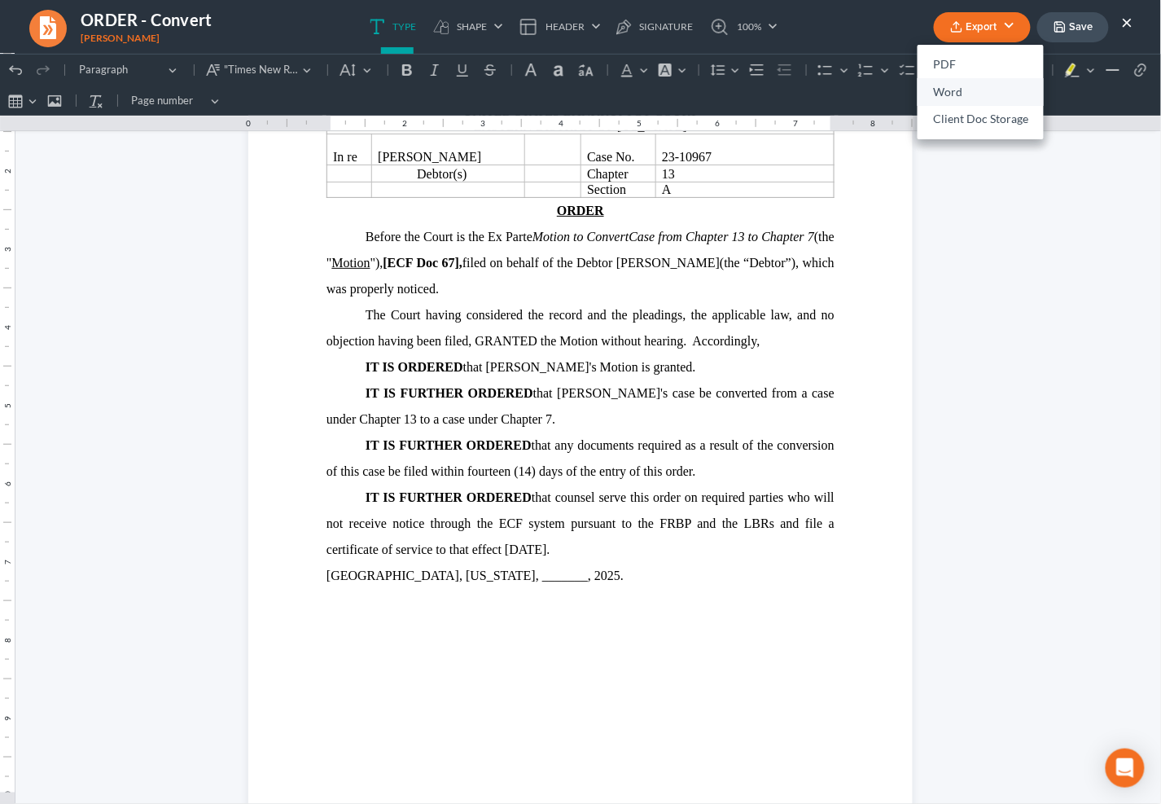
click at [942, 95] on link "Word" at bounding box center [981, 92] width 126 height 28
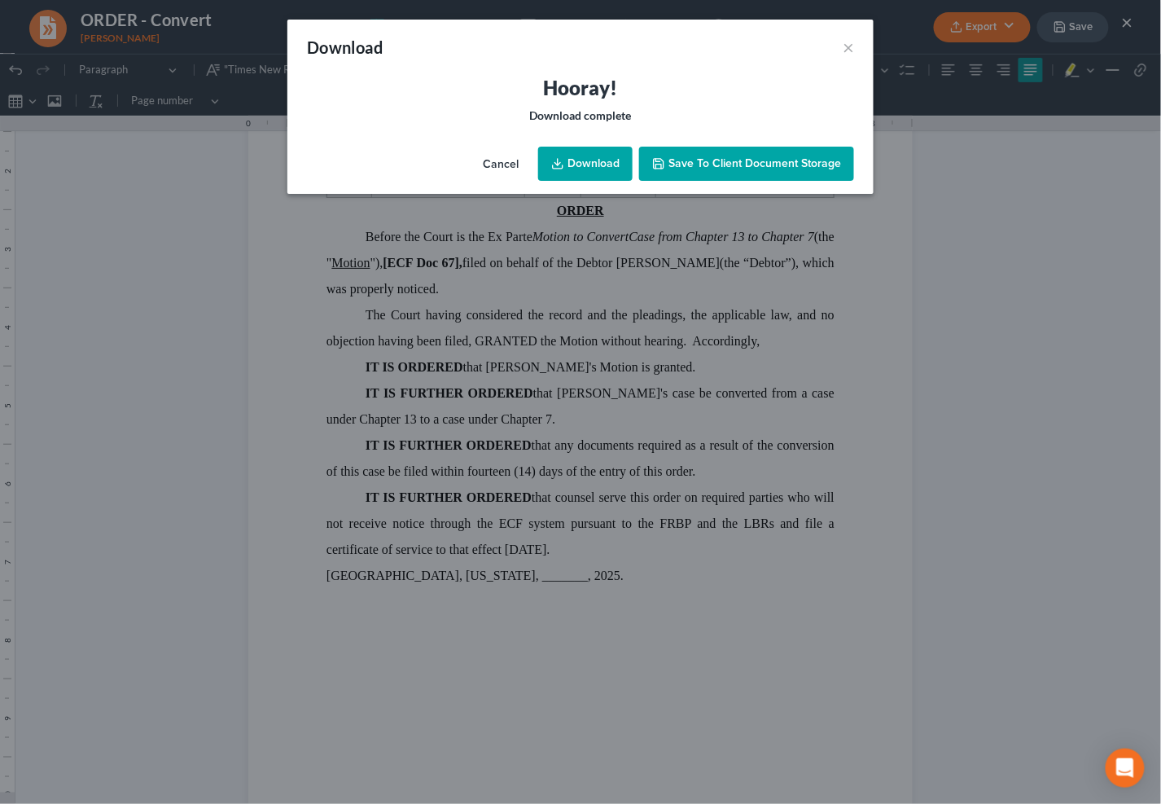
click at [616, 169] on link "Download" at bounding box center [585, 164] width 94 height 34
drag, startPoint x: 512, startPoint y: 45, endPoint x: 635, endPoint y: 51, distance: 123.1
click at [512, 45] on div "Download ×" at bounding box center [580, 47] width 586 height 55
drag, startPoint x: 843, startPoint y: 51, endPoint x: 863, endPoint y: 50, distance: 20.4
click at [843, 51] on button "×" at bounding box center [848, 47] width 11 height 20
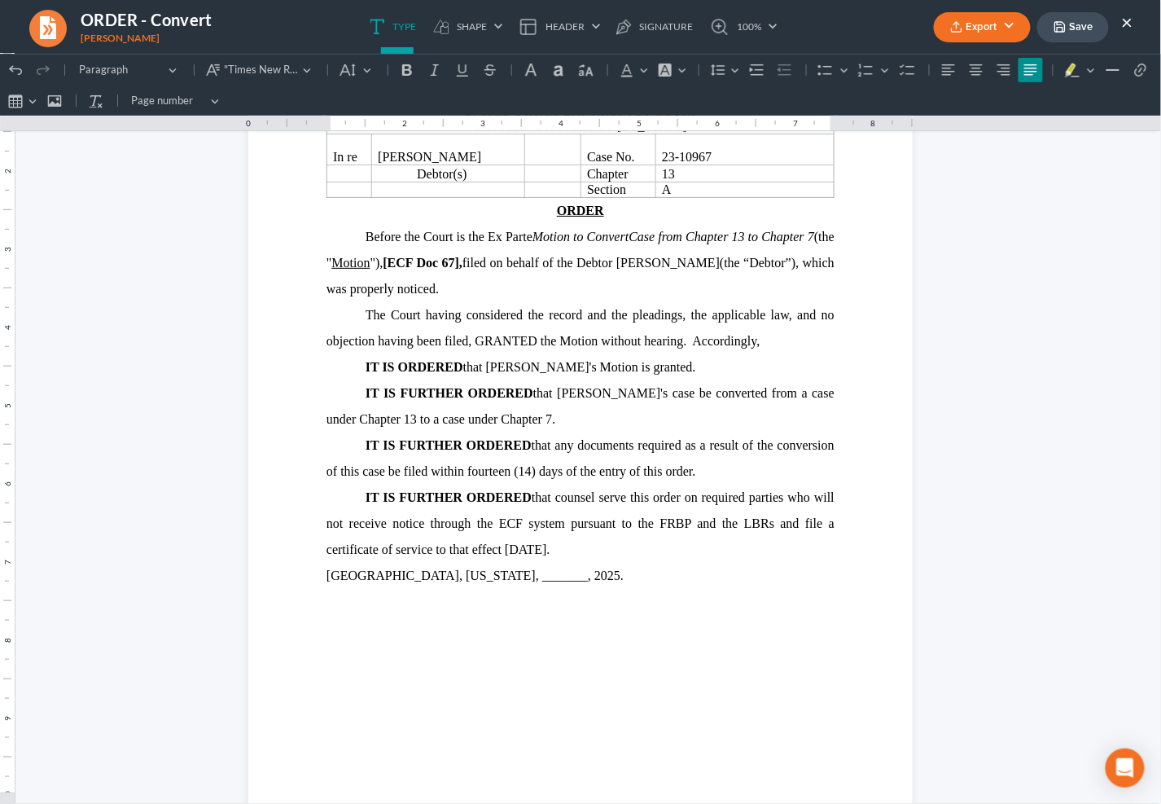
drag, startPoint x: 1072, startPoint y: 25, endPoint x: 1053, endPoint y: 33, distance: 20.9
click at [1072, 25] on button "Save" at bounding box center [1073, 27] width 72 height 30
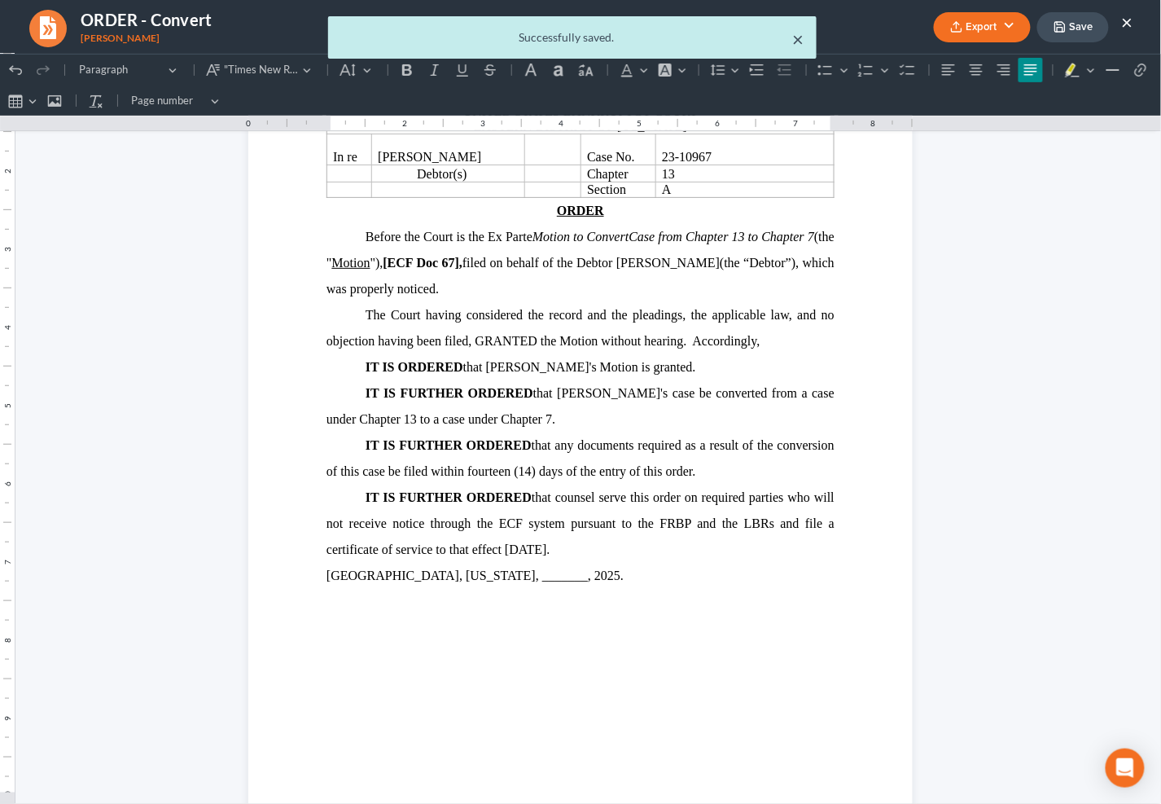
drag, startPoint x: 794, startPoint y: 32, endPoint x: 832, endPoint y: 35, distance: 38.4
click at [794, 32] on button "×" at bounding box center [797, 39] width 11 height 20
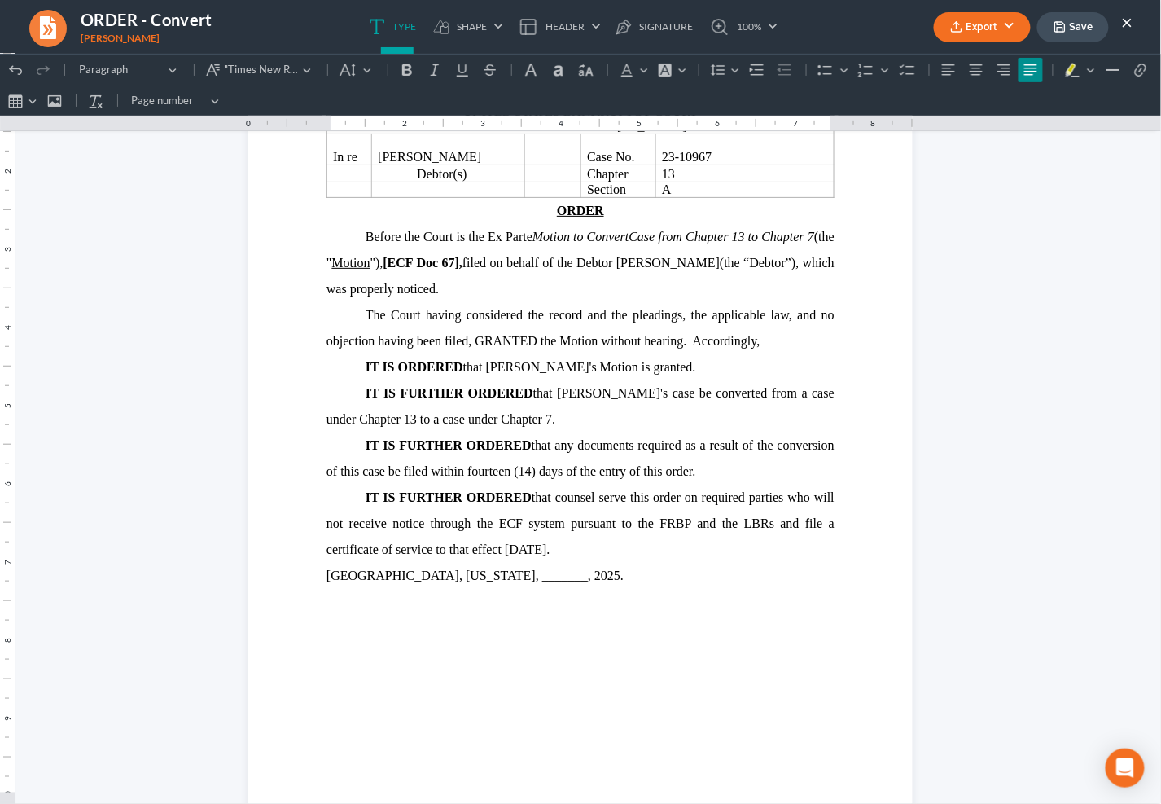
click at [1125, 23] on button "×" at bounding box center [1127, 22] width 11 height 20
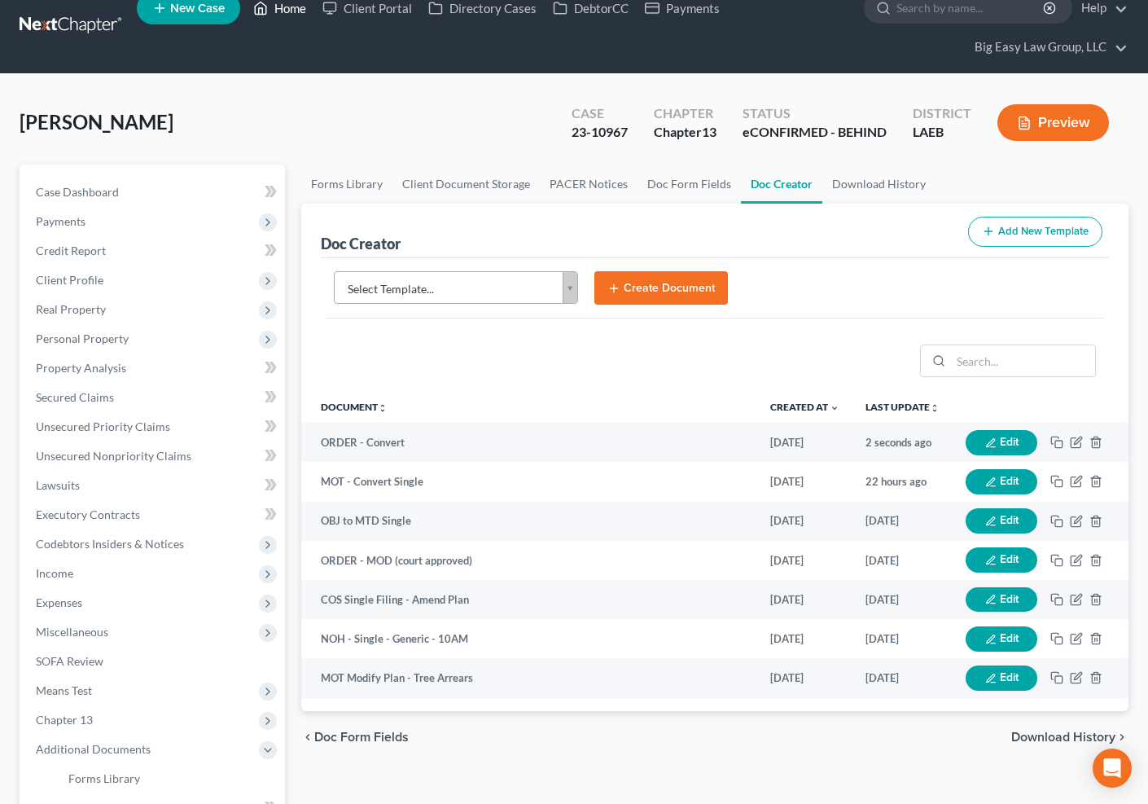
drag, startPoint x: 289, startPoint y: 10, endPoint x: 392, endPoint y: 93, distance: 132.0
click at [289, 10] on link "Home" at bounding box center [279, 7] width 69 height 29
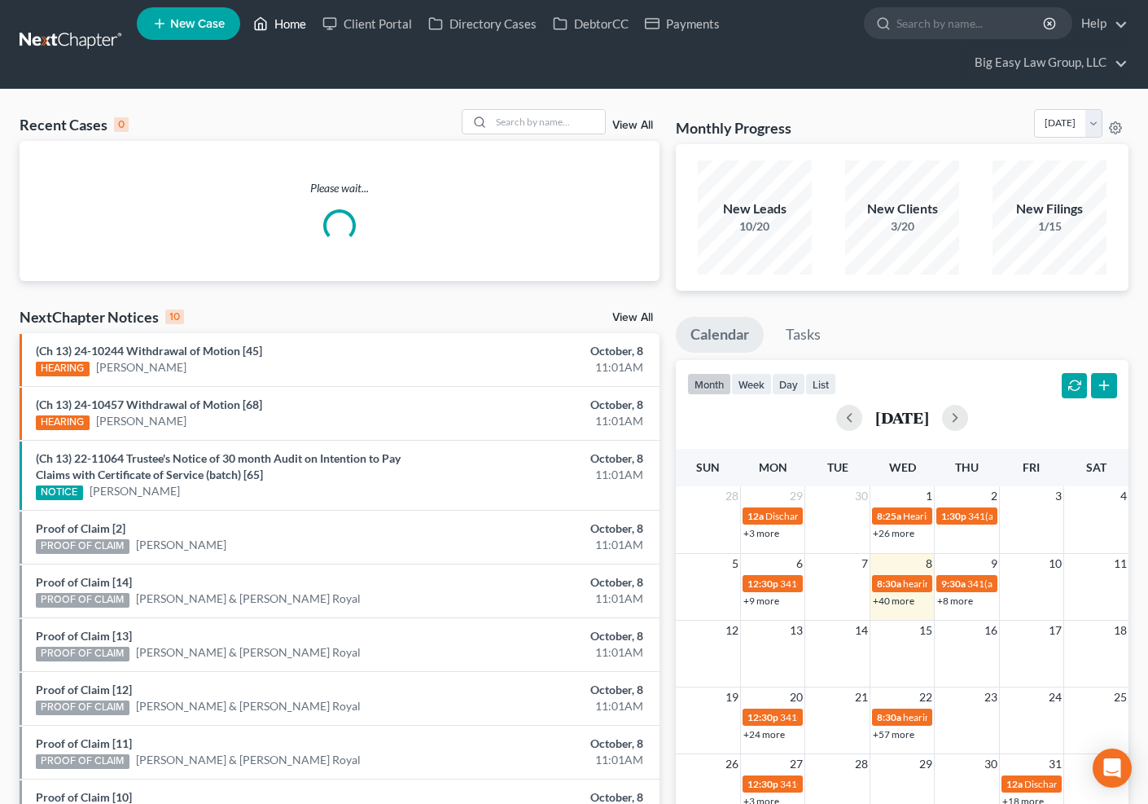
scroll to position [7, 0]
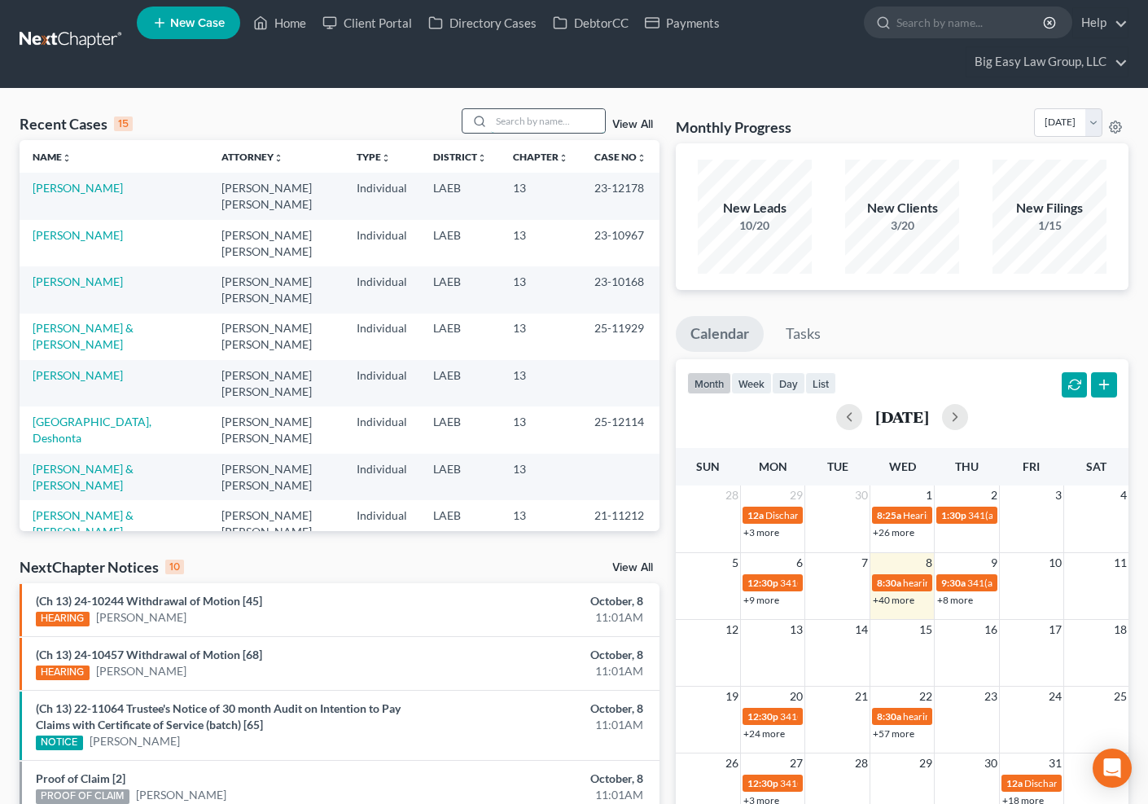
click at [539, 121] on input "search" at bounding box center [548, 121] width 114 height 24
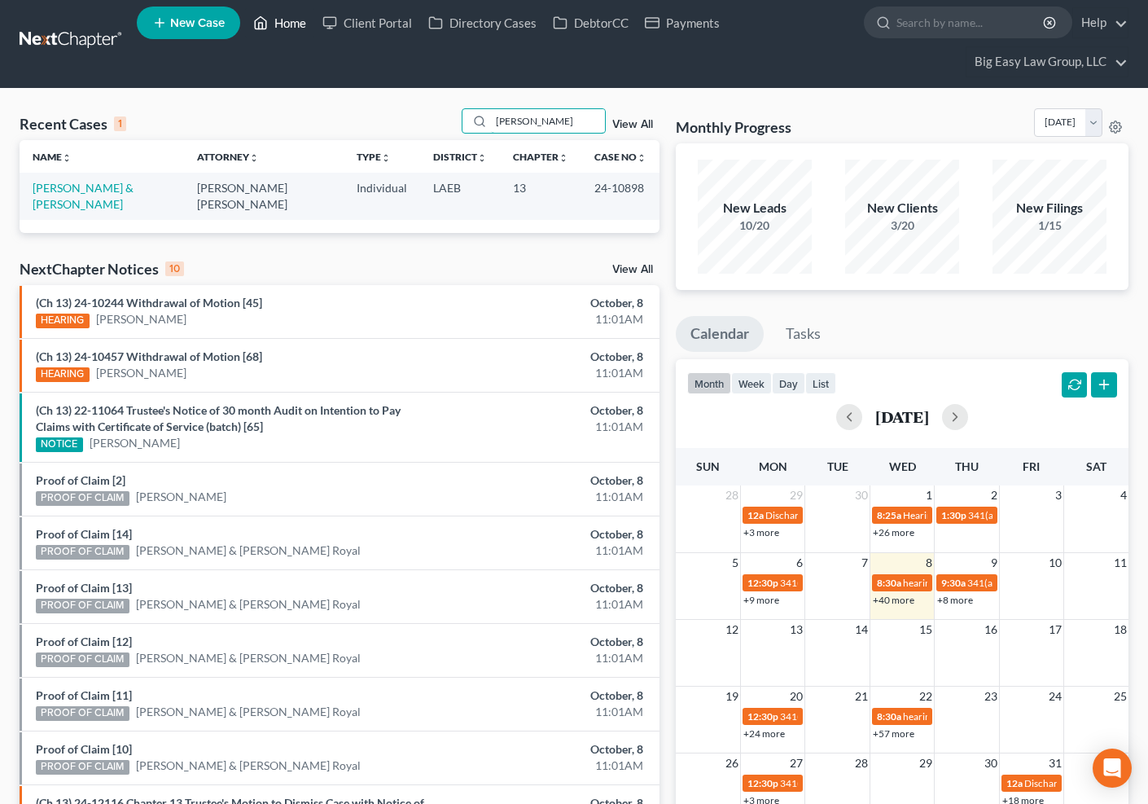
drag, startPoint x: 550, startPoint y: 116, endPoint x: 292, endPoint y: 33, distance: 271.2
click at [292, 34] on div "Home New Case Client Portal Directory Cases DebtorCC Payments Big Easy Law Grou…" at bounding box center [574, 478] width 1148 height 970
type input "[PERSON_NAME]"
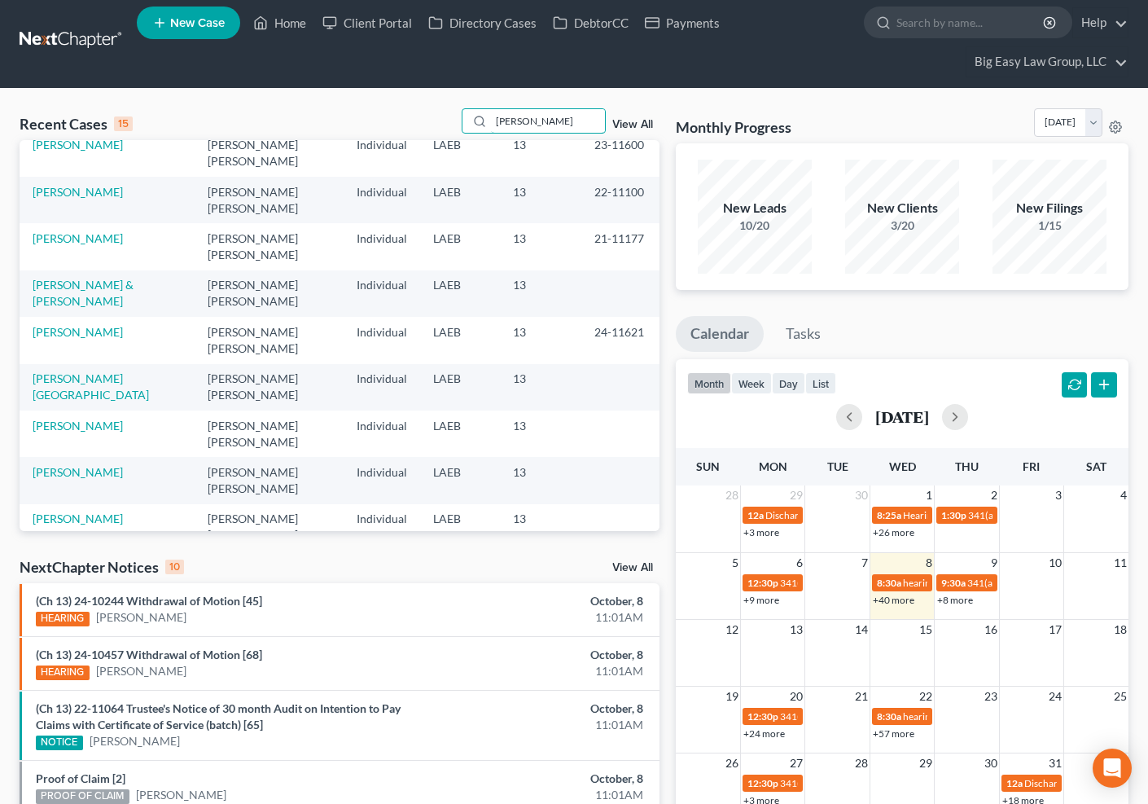
scroll to position [289, 0]
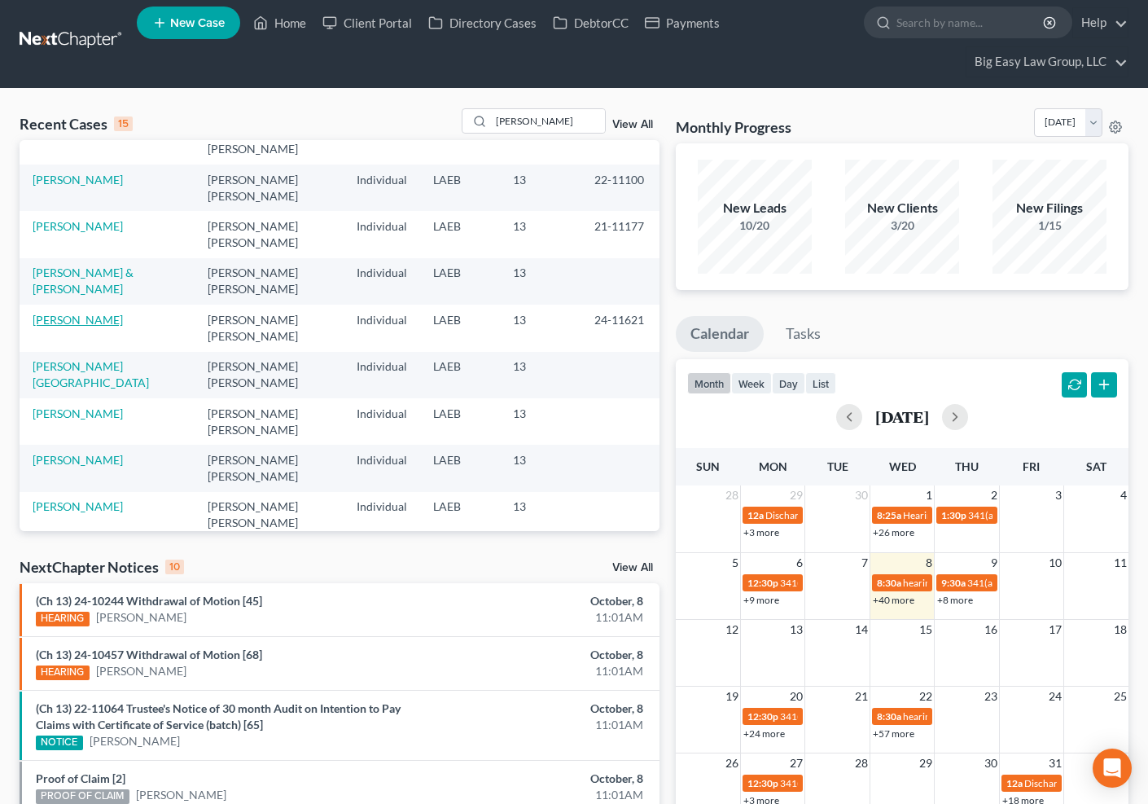
click at [99, 313] on link "[PERSON_NAME]" at bounding box center [78, 320] width 90 height 14
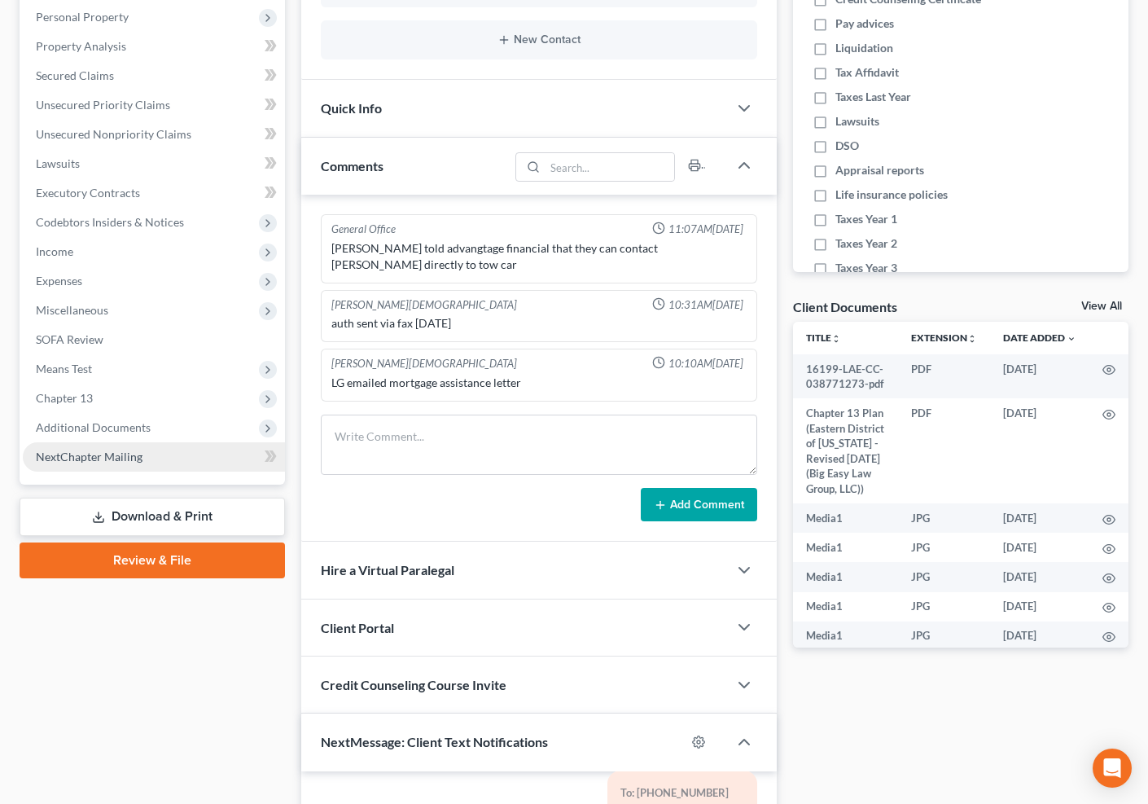
scroll to position [344, 0]
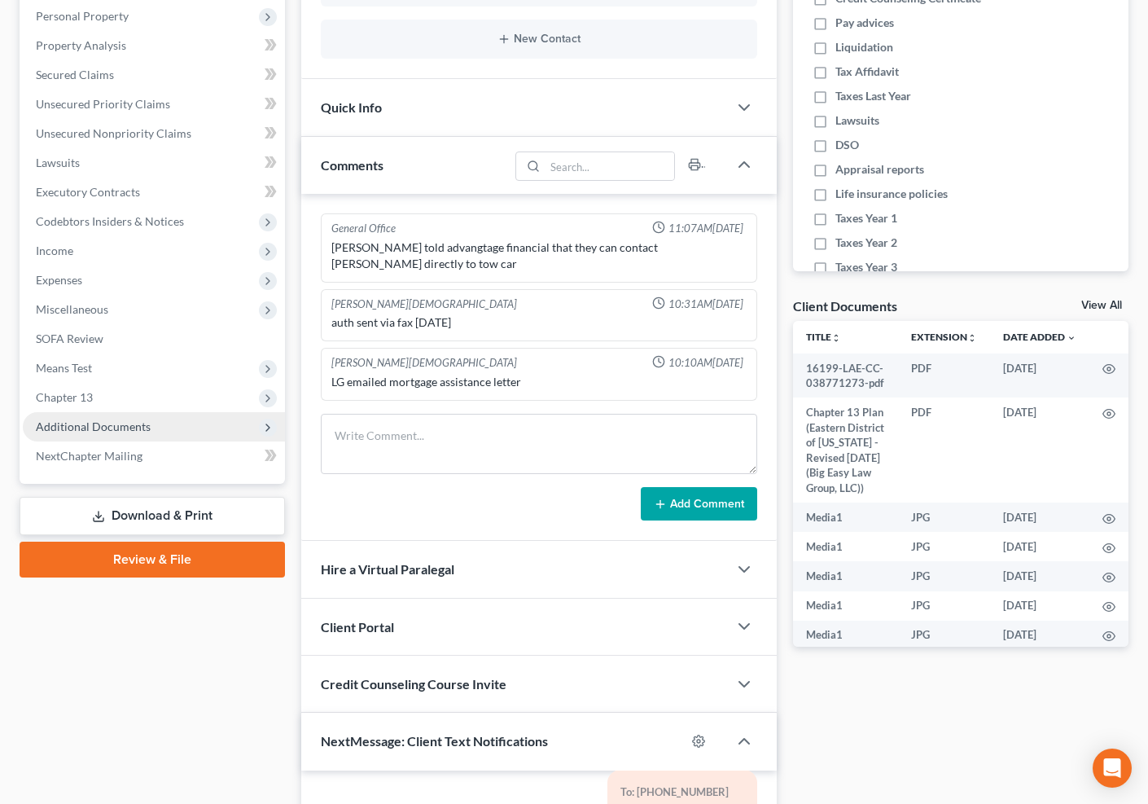
click at [121, 430] on span "Additional Documents" at bounding box center [93, 426] width 115 height 14
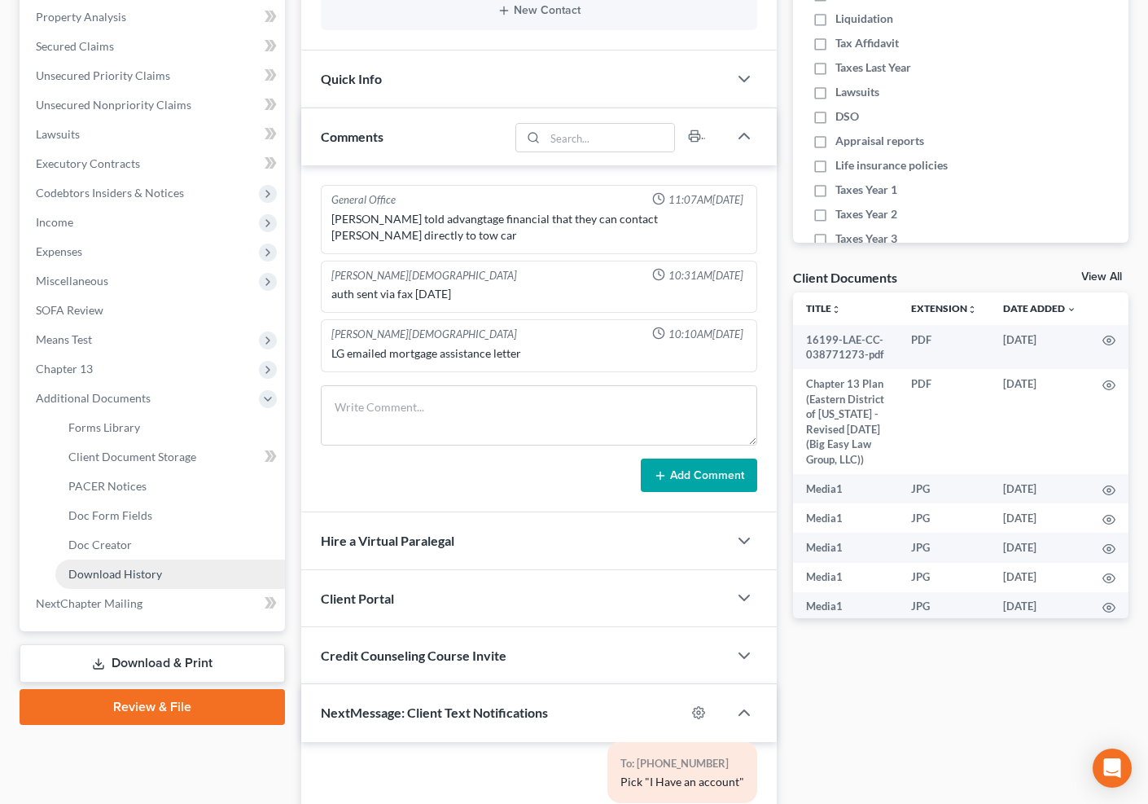
scroll to position [478, 0]
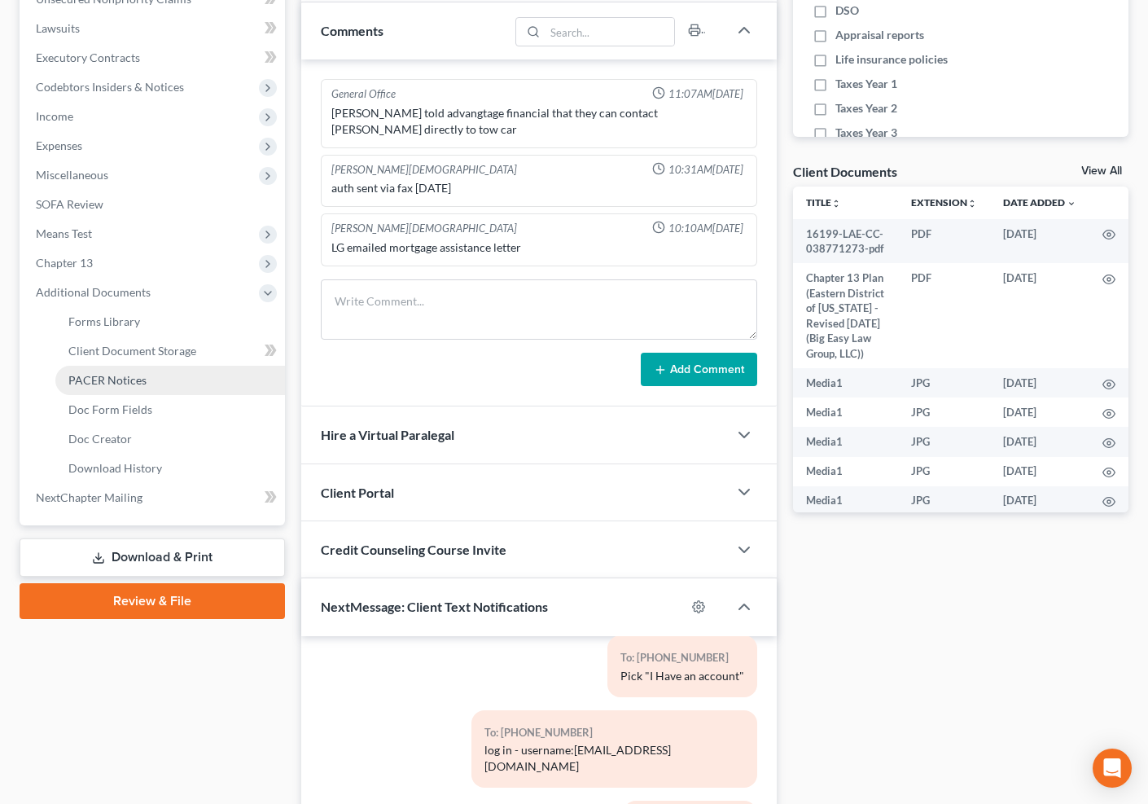
click at [153, 377] on link "PACER Notices" at bounding box center [170, 380] width 230 height 29
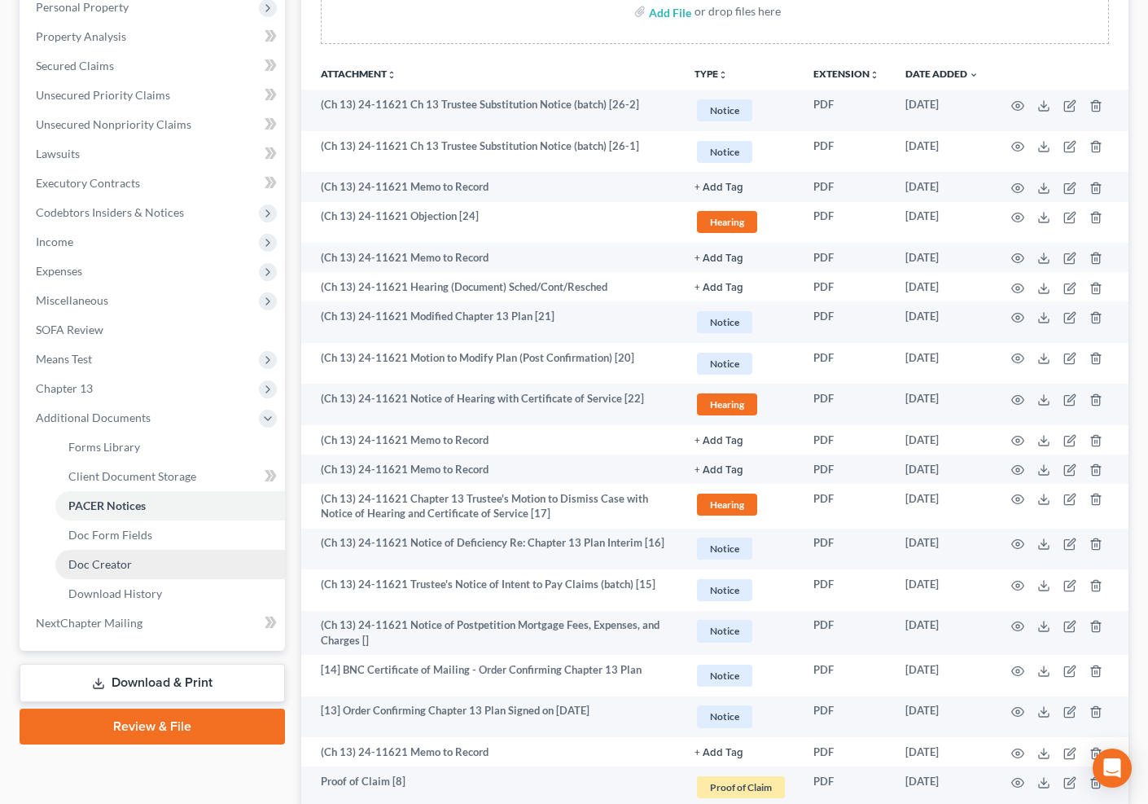
click at [164, 565] on link "Doc Creator" at bounding box center [170, 564] width 230 height 29
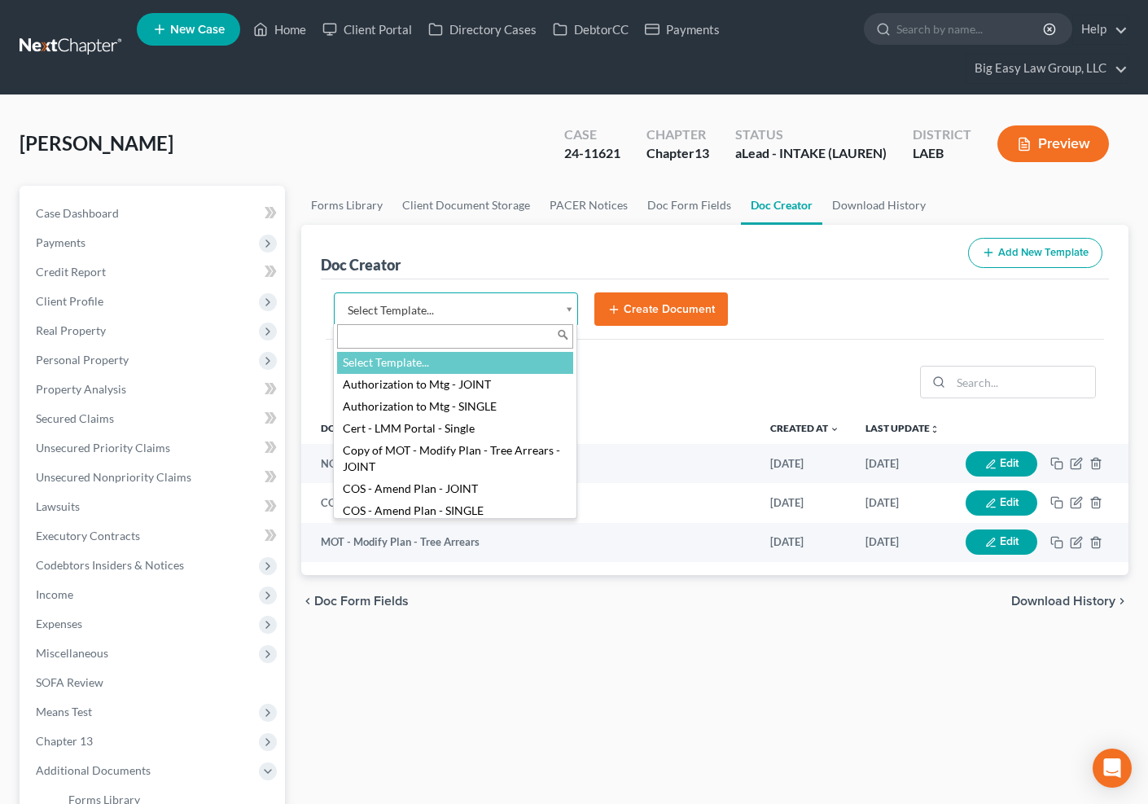
click at [568, 304] on body "Home New Case Client Portal Directory Cases DebtorCC Payments Big Easy Law Grou…" at bounding box center [574, 602] width 1148 height 1204
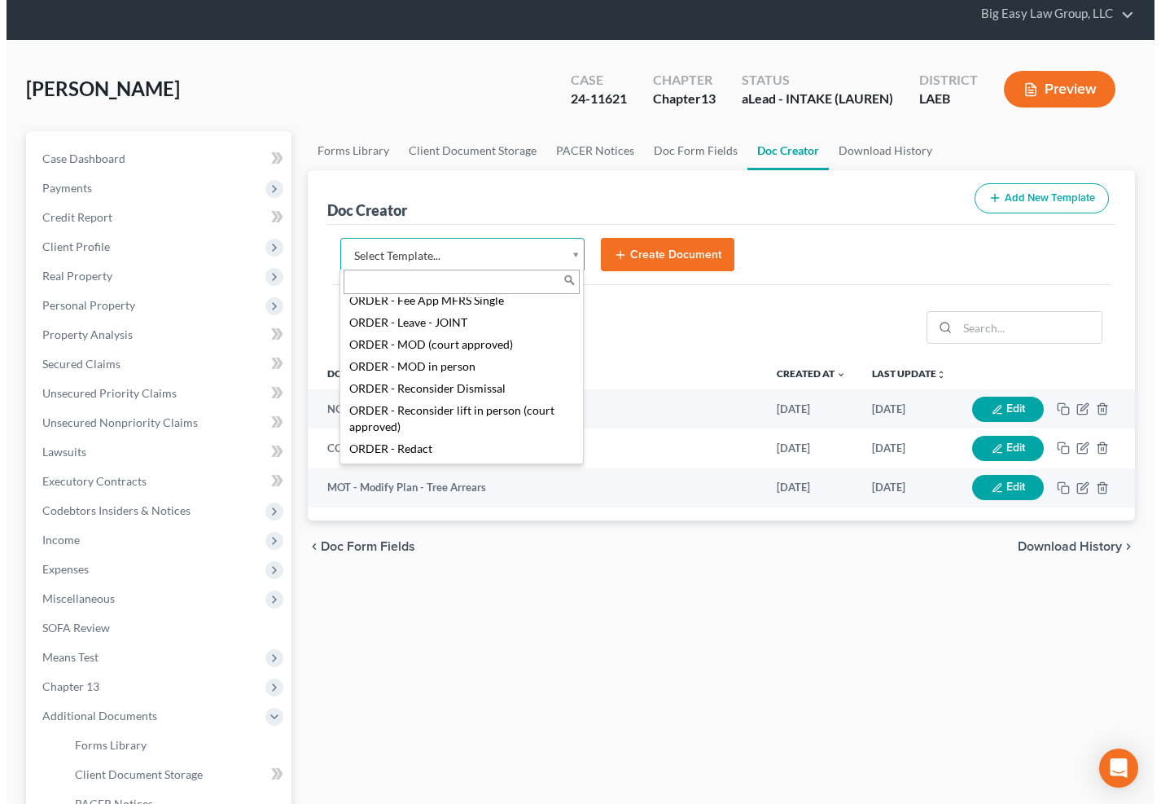
scroll to position [2293, 0]
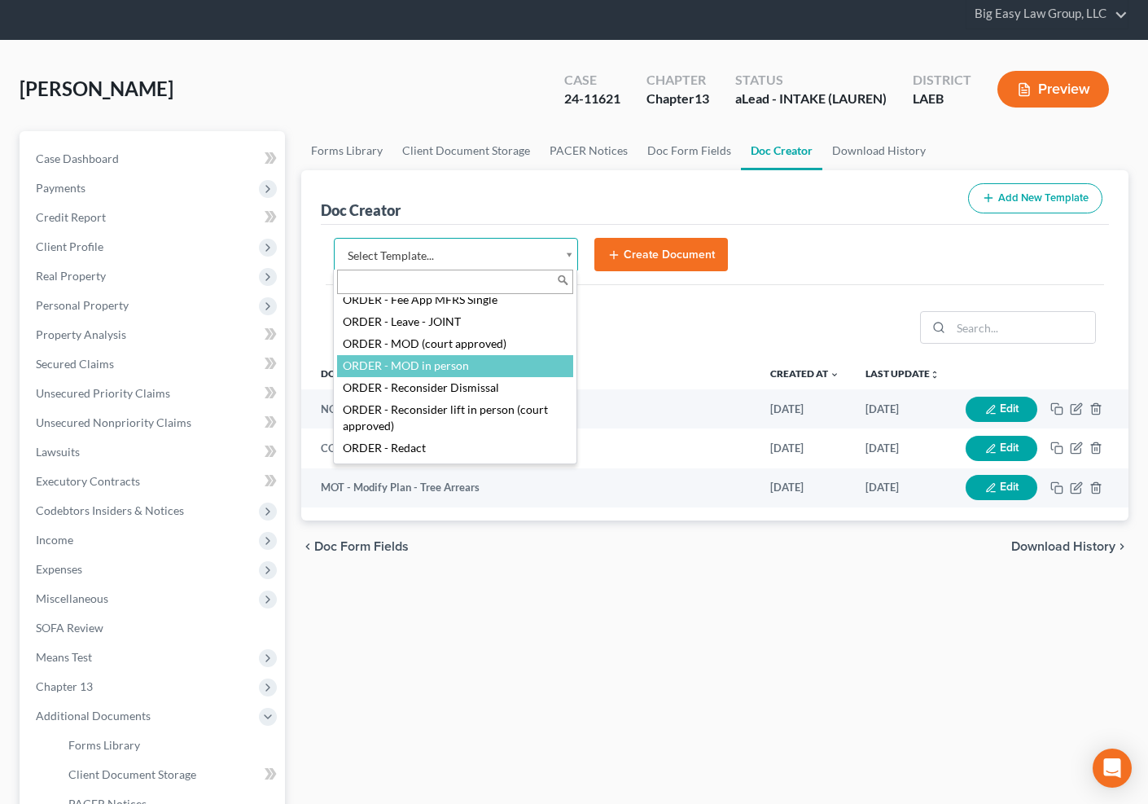
select select "110037"
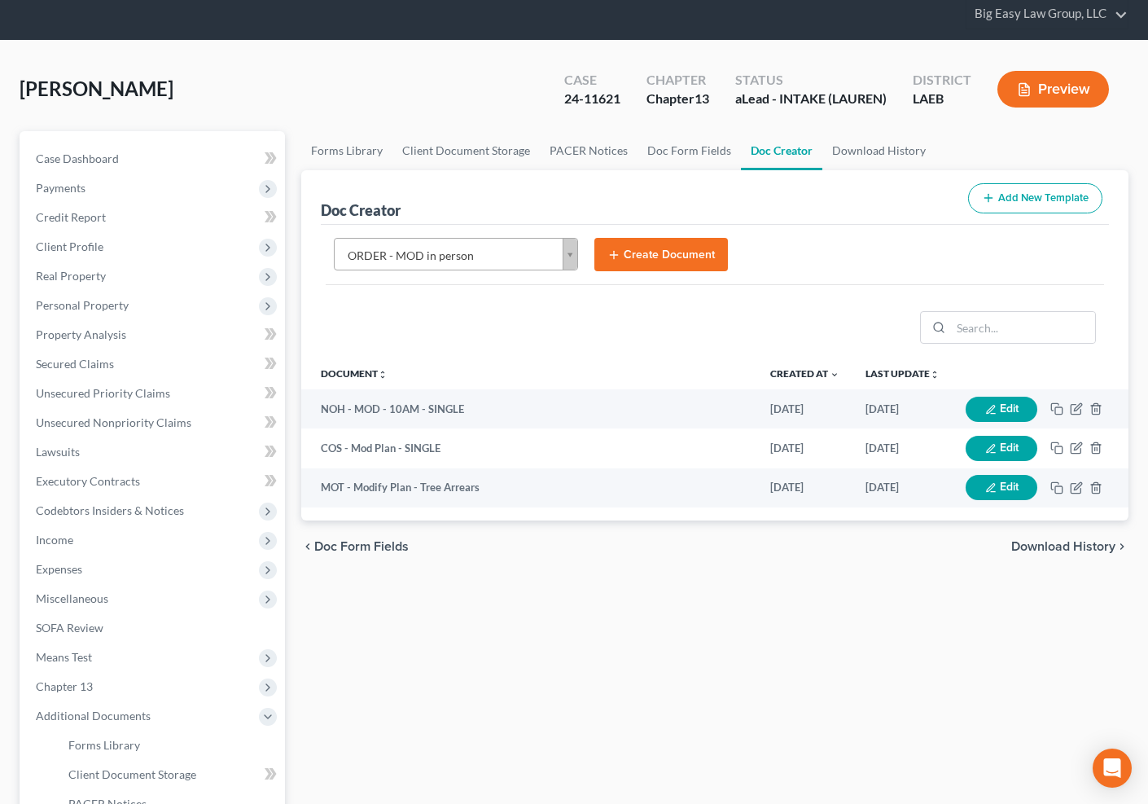
click at [634, 253] on button "Create Document" at bounding box center [661, 255] width 134 height 34
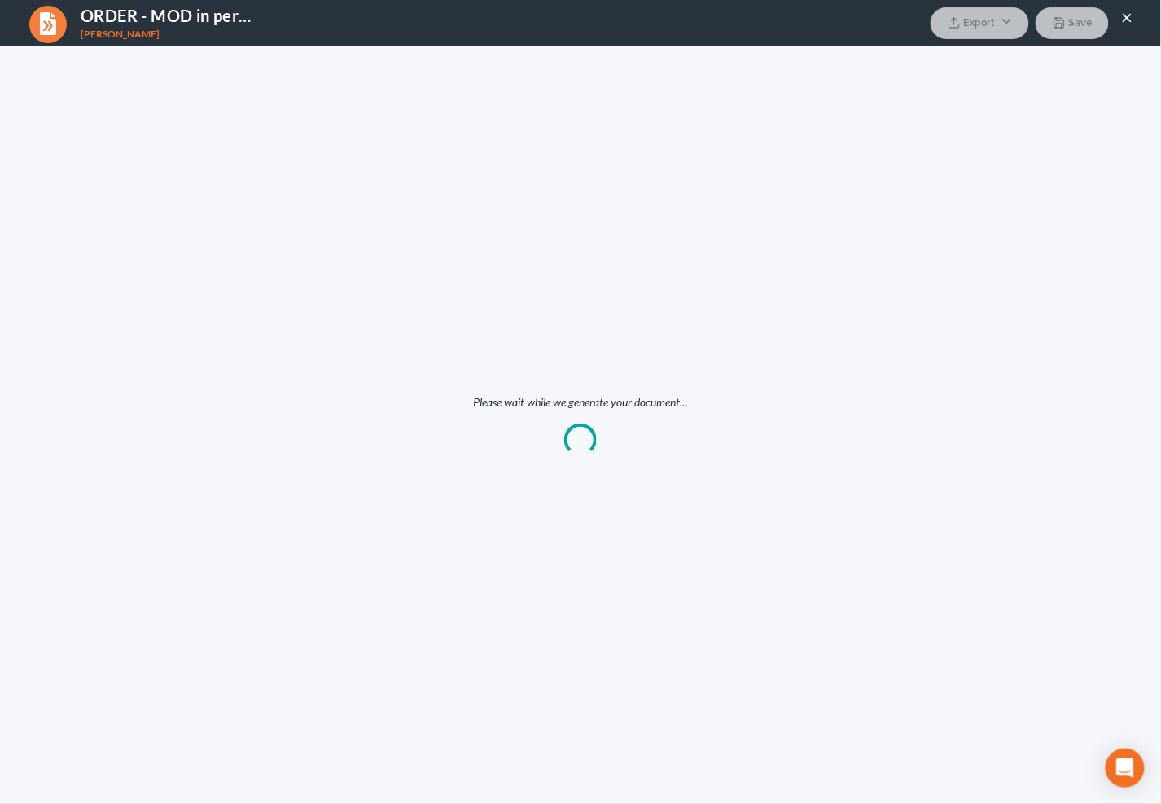
scroll to position [0, 0]
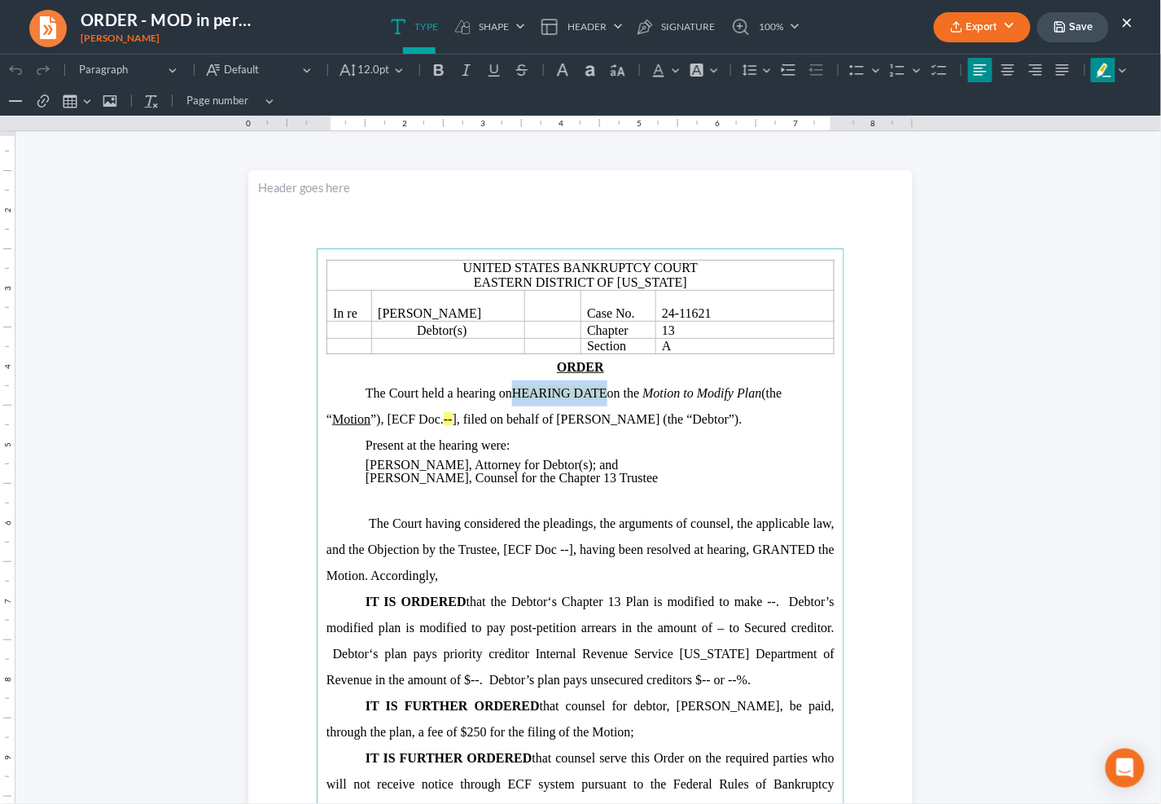
drag, startPoint x: 603, startPoint y: 396, endPoint x: 511, endPoint y: 387, distance: 92.5
click at [511, 387] on p "The Court held a hearing on HEARING DATE on the Motion to Modify Plan (the “ Mo…" at bounding box center [581, 405] width 508 height 52
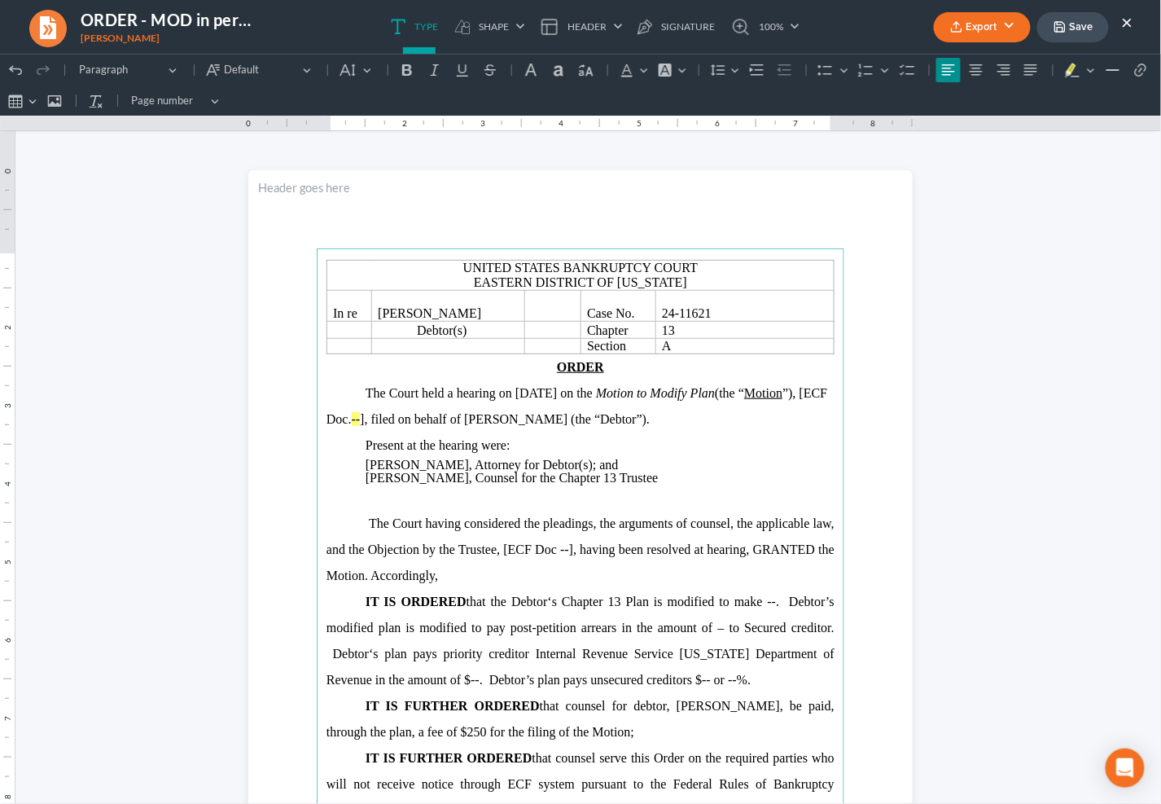
drag, startPoint x: 449, startPoint y: 419, endPoint x: 471, endPoint y: 424, distance: 23.3
click at [449, 420] on span "Motion to Modify Plan (the “ Motion ”), [ECF Doc. -- ]" at bounding box center [577, 405] width 501 height 40
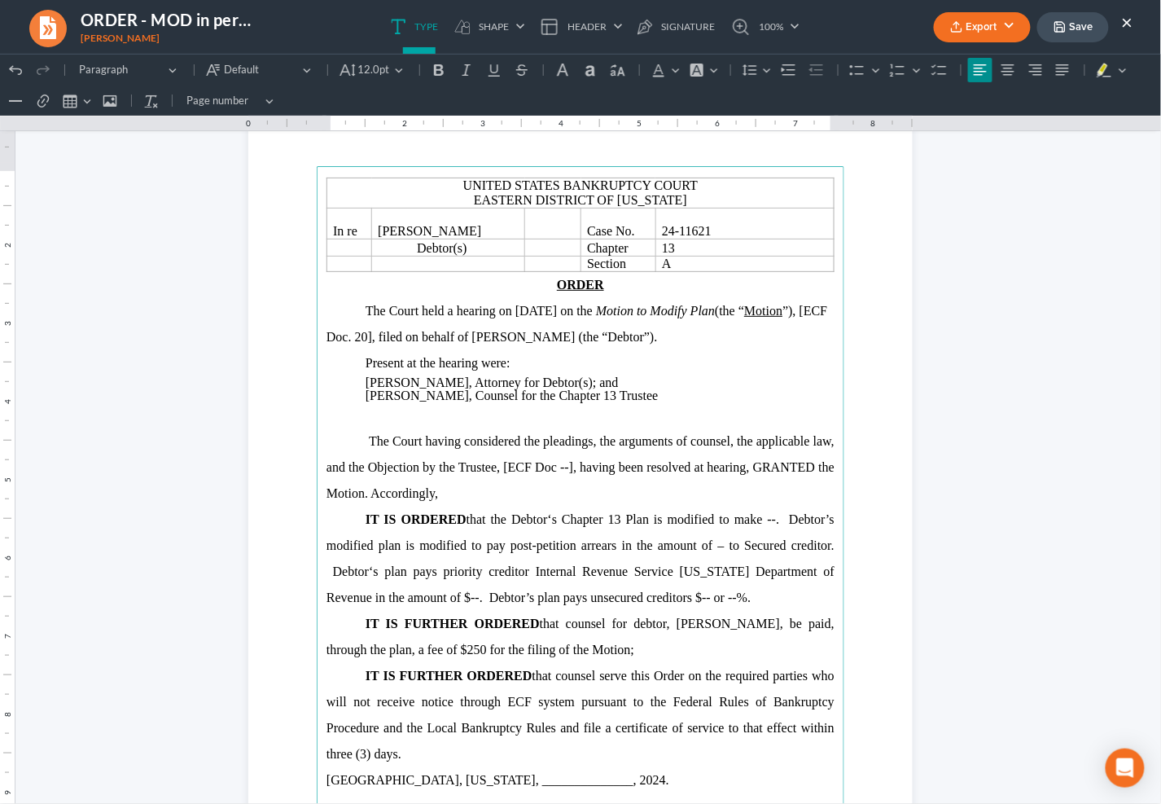
scroll to position [85, 0]
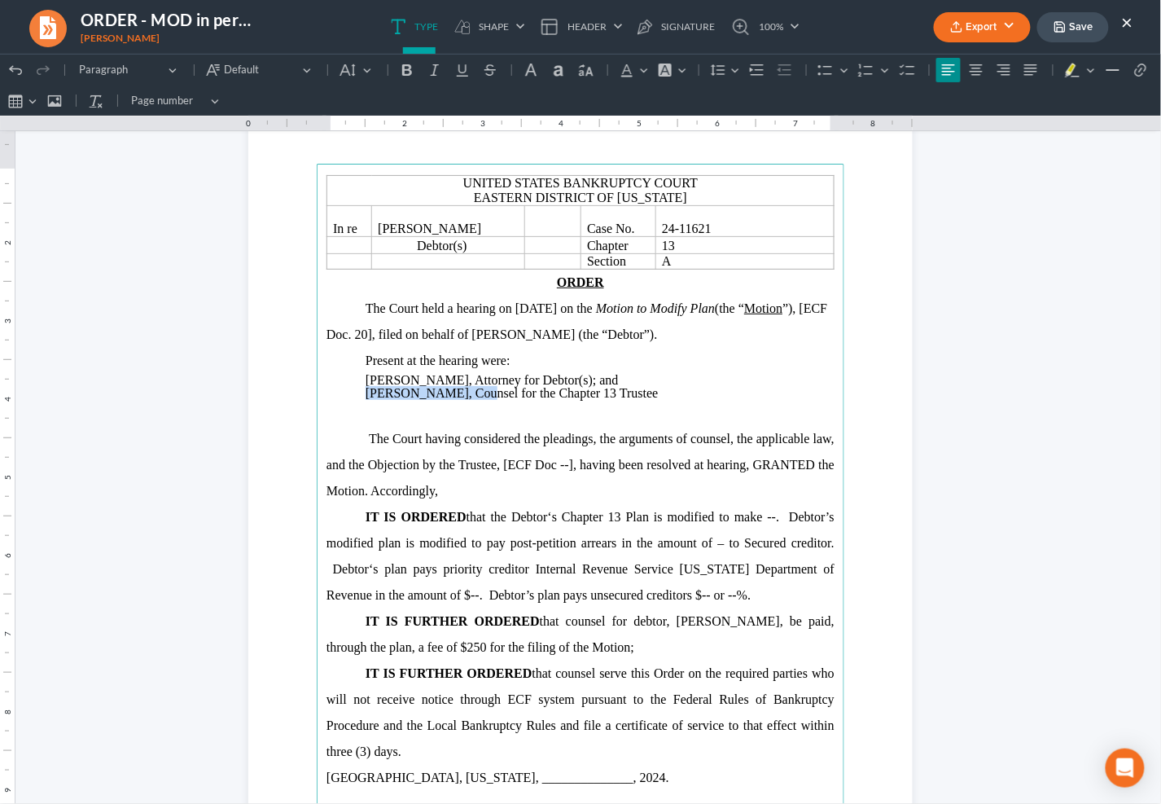
drag, startPoint x: 462, startPoint y: 397, endPoint x: 361, endPoint y: 397, distance: 101.0
click at [361, 397] on p "Andrew Wiebelt, II, Counsel for the Chapter 13 Trustee" at bounding box center [581, 392] width 508 height 13
drag, startPoint x: 367, startPoint y: 391, endPoint x: 485, endPoint y: 395, distance: 117.3
click at [368, 391] on p "⁠⁠⁠⁠⁠⁠⁠ G , Counsel for the Chapter 13 Trustee" at bounding box center [581, 392] width 508 height 13
click at [368, 392] on p "⁠⁠⁠⁠⁠⁠⁠ G , Counsel for the Chapter 13 Trustee" at bounding box center [581, 392] width 508 height 13
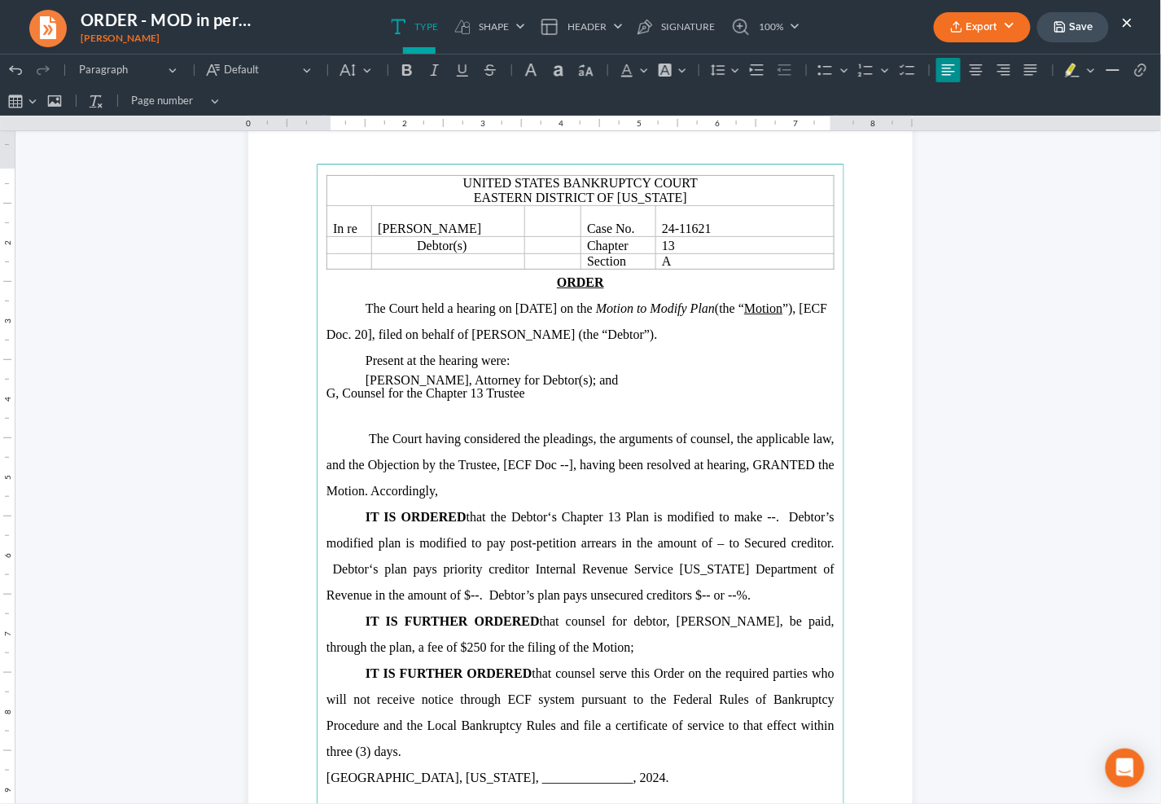
drag, startPoint x: 375, startPoint y: 394, endPoint x: 424, endPoint y: 404, distance: 49.8
click at [377, 393] on p "⁠⁠⁠⁠⁠⁠⁠ G , Counsel for the Chapter 13 Trustee" at bounding box center [581, 392] width 508 height 13
drag, startPoint x: 375, startPoint y: 391, endPoint x: 382, endPoint y: 397, distance: 8.7
click at [376, 392] on p "G , Gregory Walsh, Counsel for the Chapter 13 Trustee" at bounding box center [581, 392] width 508 height 13
click at [382, 397] on p "G Gregory Walsh, Counsel for the Chapter 13 Trustee" at bounding box center [581, 392] width 508 height 13
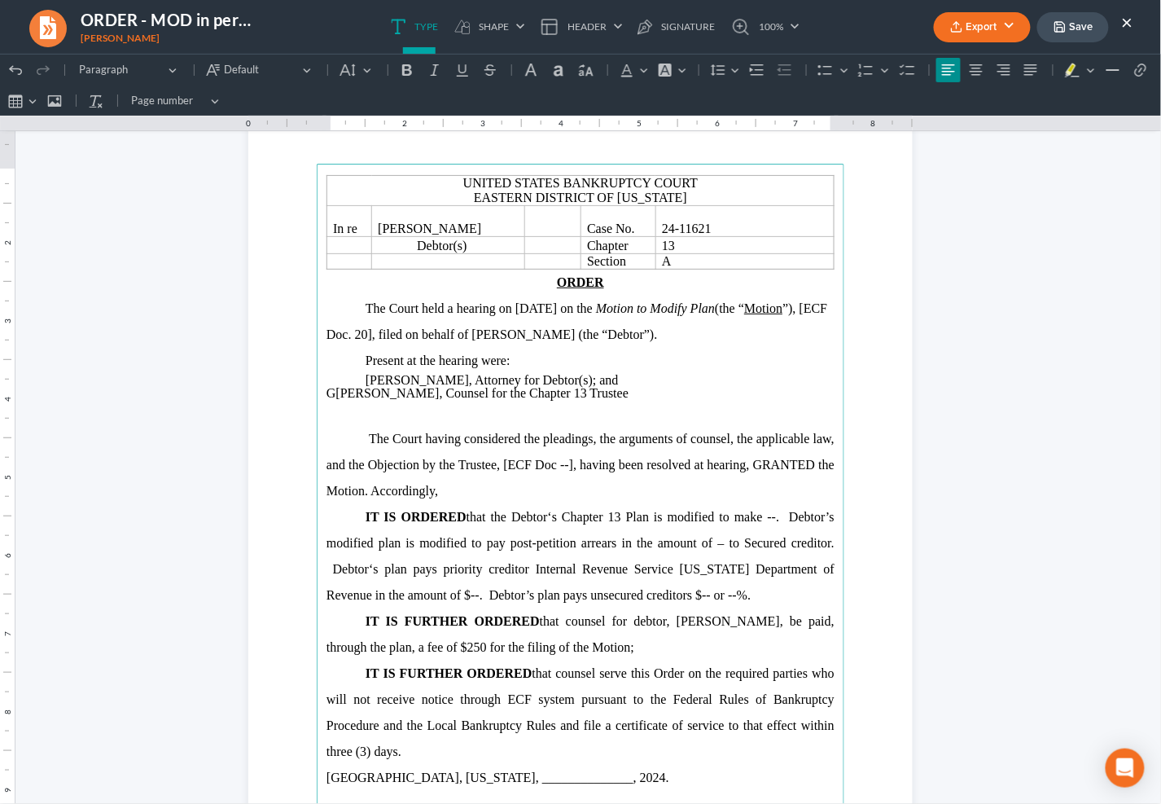
click at [375, 392] on p "G Gregory Walsh, Counsel for the Chapter 13 Trustee" at bounding box center [581, 392] width 508 height 13
click at [439, 419] on p "Rich Text Editor, page-0-main" at bounding box center [581, 412] width 508 height 26
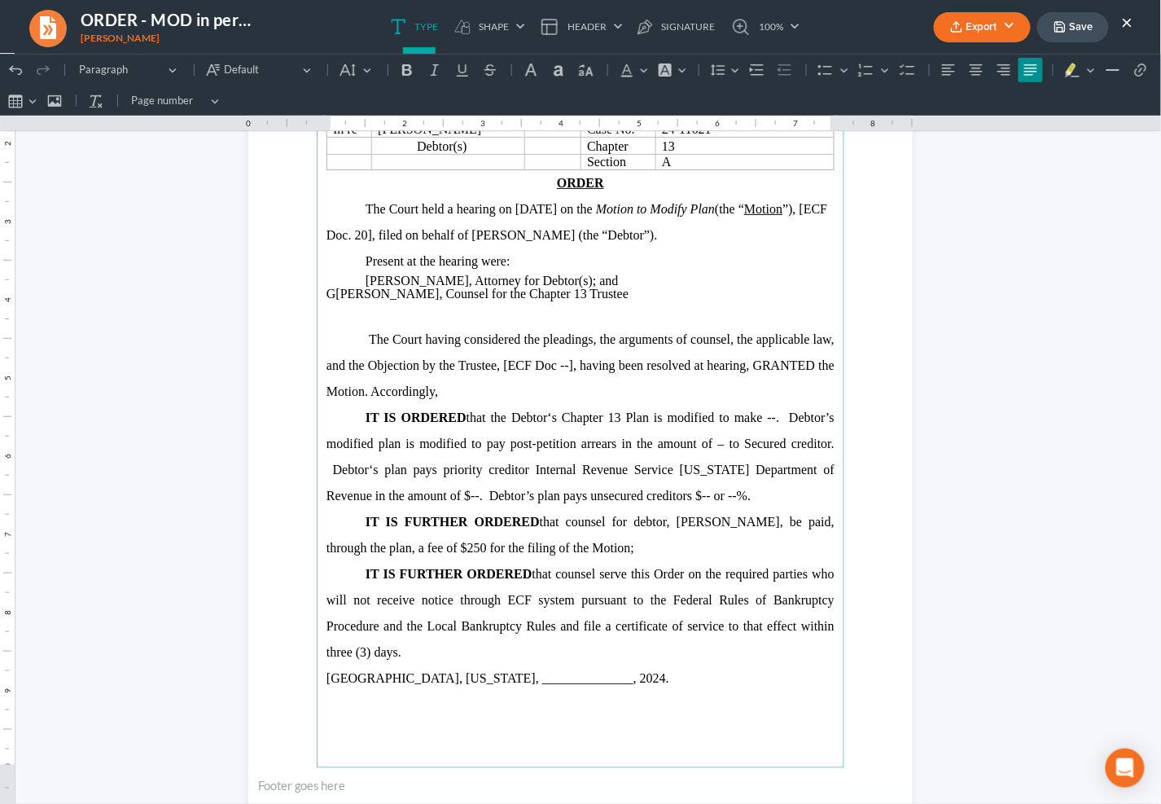
scroll to position [206, 0]
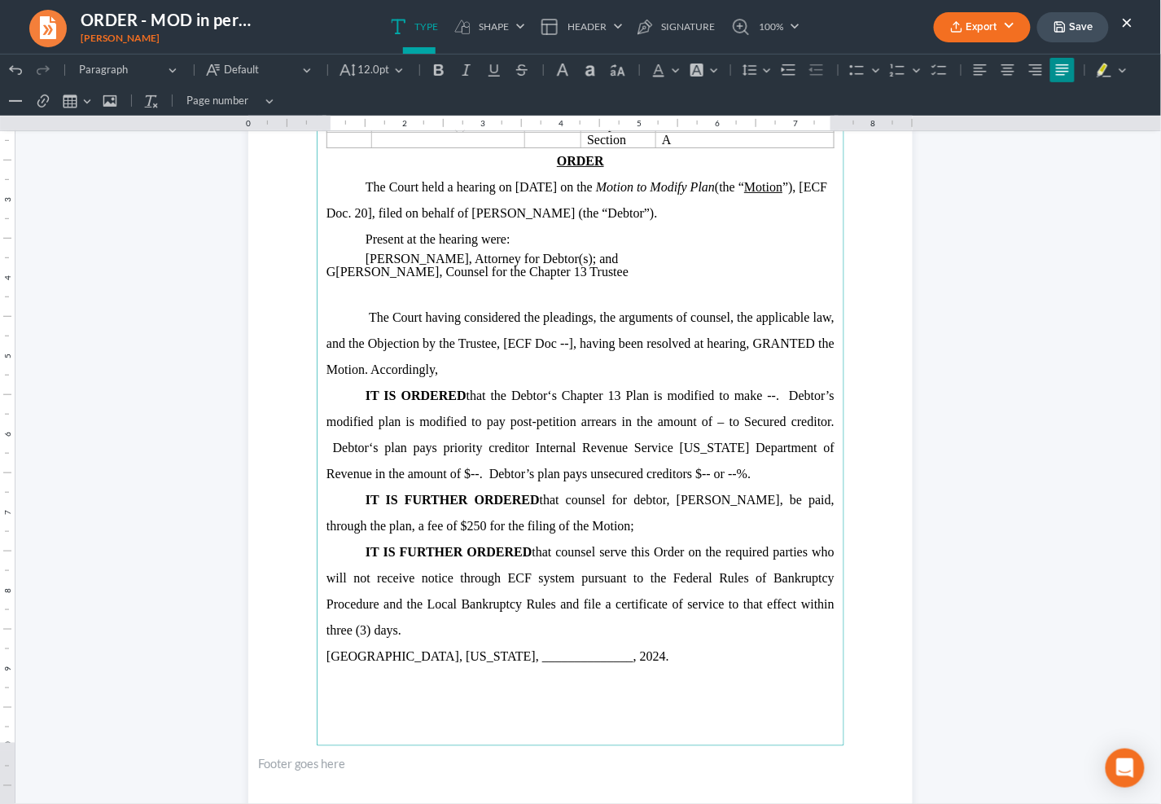
click at [562, 343] on span "The Court having considered the pleadings, the arguments of counsel, the applic…" at bounding box center [581, 342] width 508 height 66
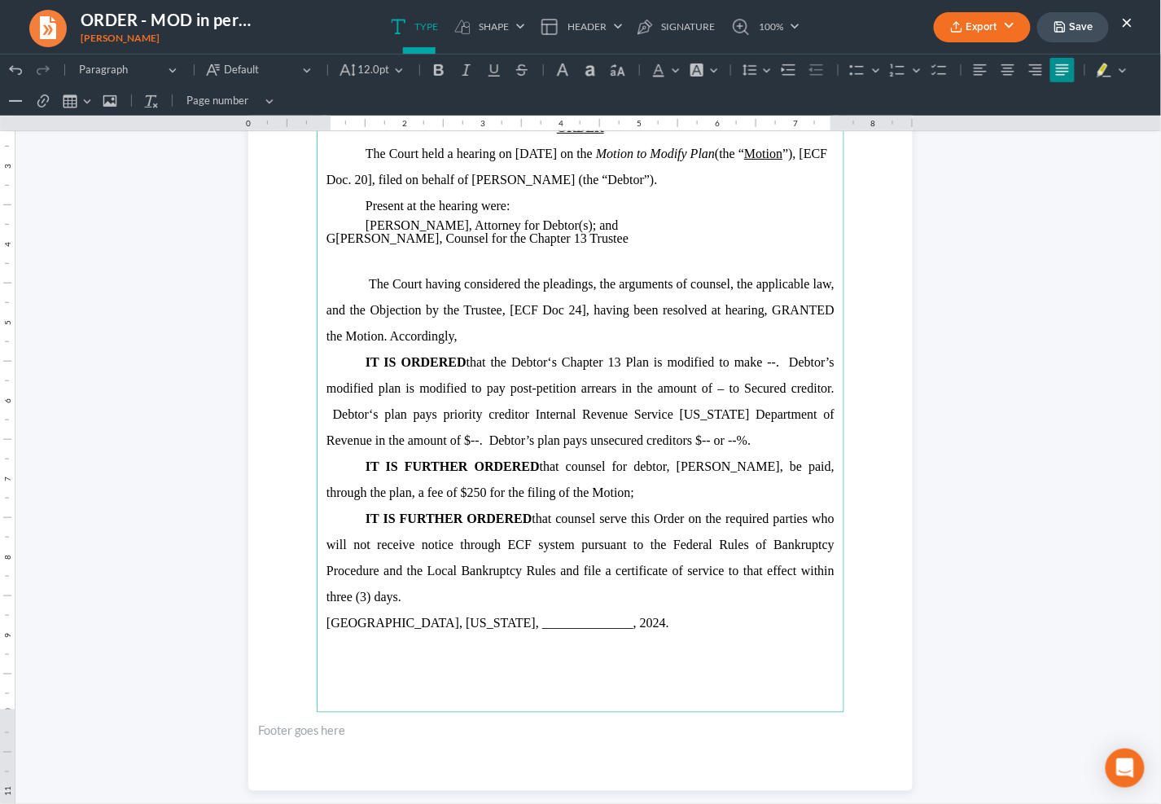
scroll to position [245, 0]
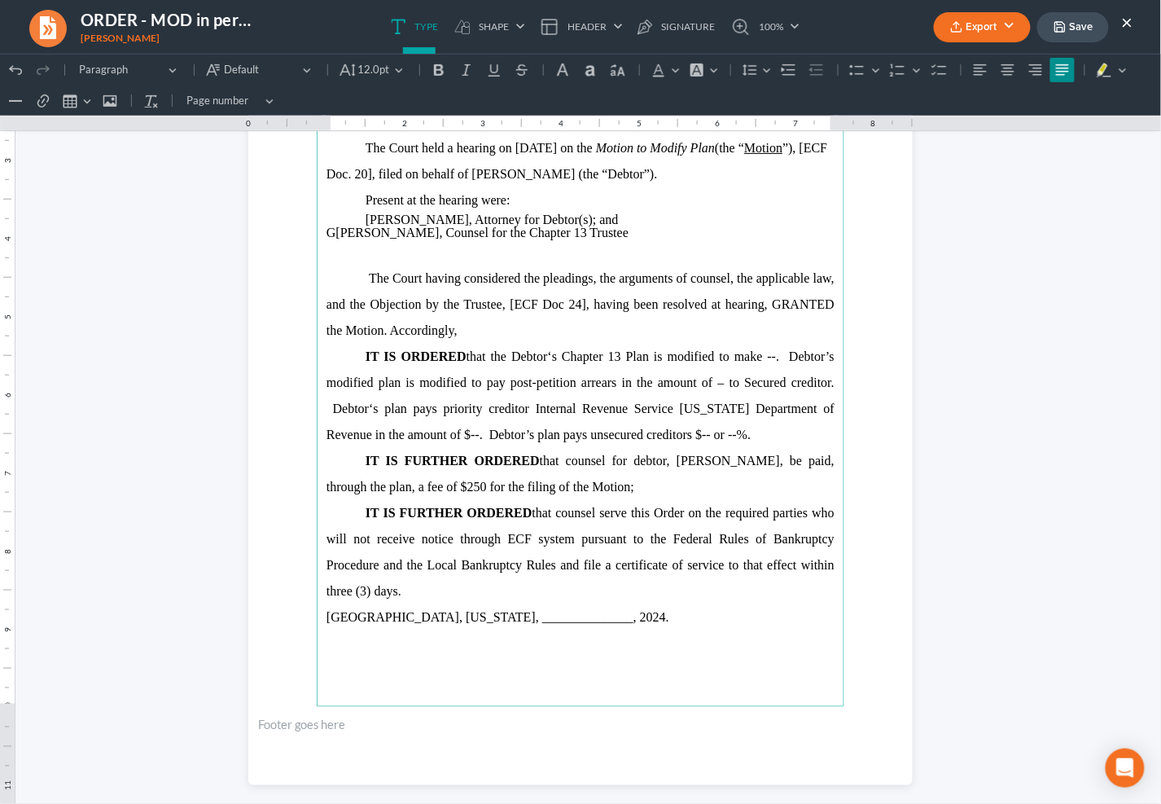
click at [769, 356] on span "IT IS ORDERED that the Debtor‘s Chapter 13 Plan is modified to make --. Debtor’…" at bounding box center [581, 395] width 508 height 92
drag, startPoint x: 699, startPoint y: 306, endPoint x: 658, endPoint y: 305, distance: 41.6
click at [658, 305] on span "The Court having considered the pleadings, the arguments of counsel, the applic…" at bounding box center [581, 303] width 508 height 66
drag, startPoint x: 718, startPoint y: 433, endPoint x: 730, endPoint y: 366, distance: 67.9
click at [714, 362] on p "IT IS ORDERED that the Debtor‘s Chapter 13 Plan is modified to make --. Debtor’…" at bounding box center [581, 395] width 508 height 104
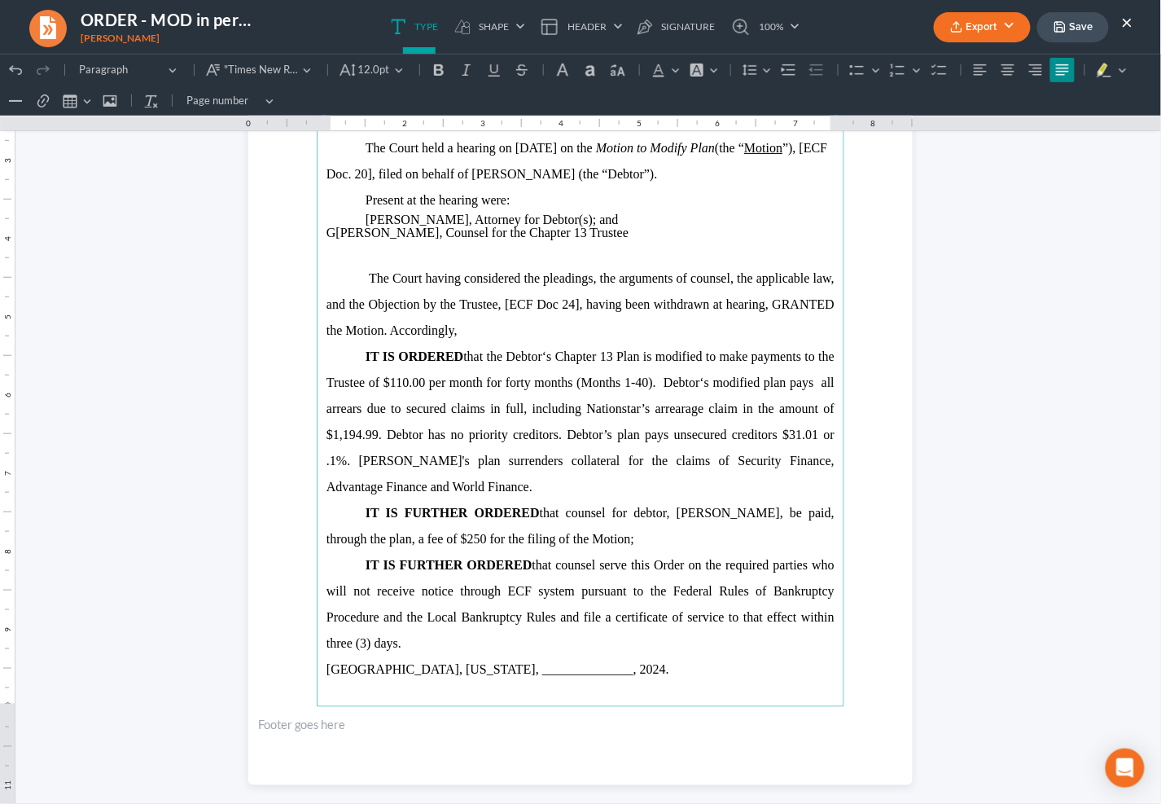
drag, startPoint x: 699, startPoint y: 384, endPoint x: 739, endPoint y: 398, distance: 42.5
click at [699, 384] on span "IT IS ORDERED that the Debtor‘s Chapter 13 Plan is modified to make payments to…" at bounding box center [581, 421] width 508 height 144
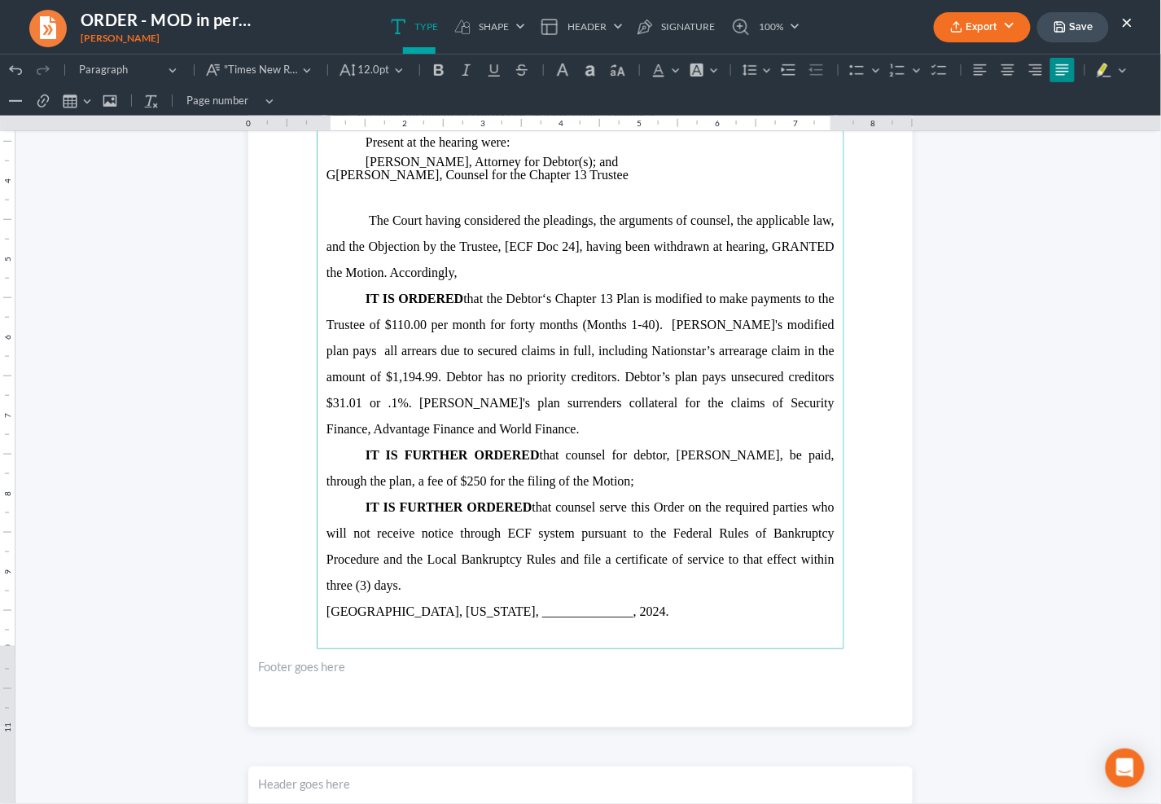
scroll to position [304, 0]
drag, startPoint x: 644, startPoint y: 481, endPoint x: 313, endPoint y: 456, distance: 332.4
click at [317, 456] on main "United States Bankruptcy Court Eastern District of Louisiana In re Maria Willia…" at bounding box center [581, 296] width 528 height 704
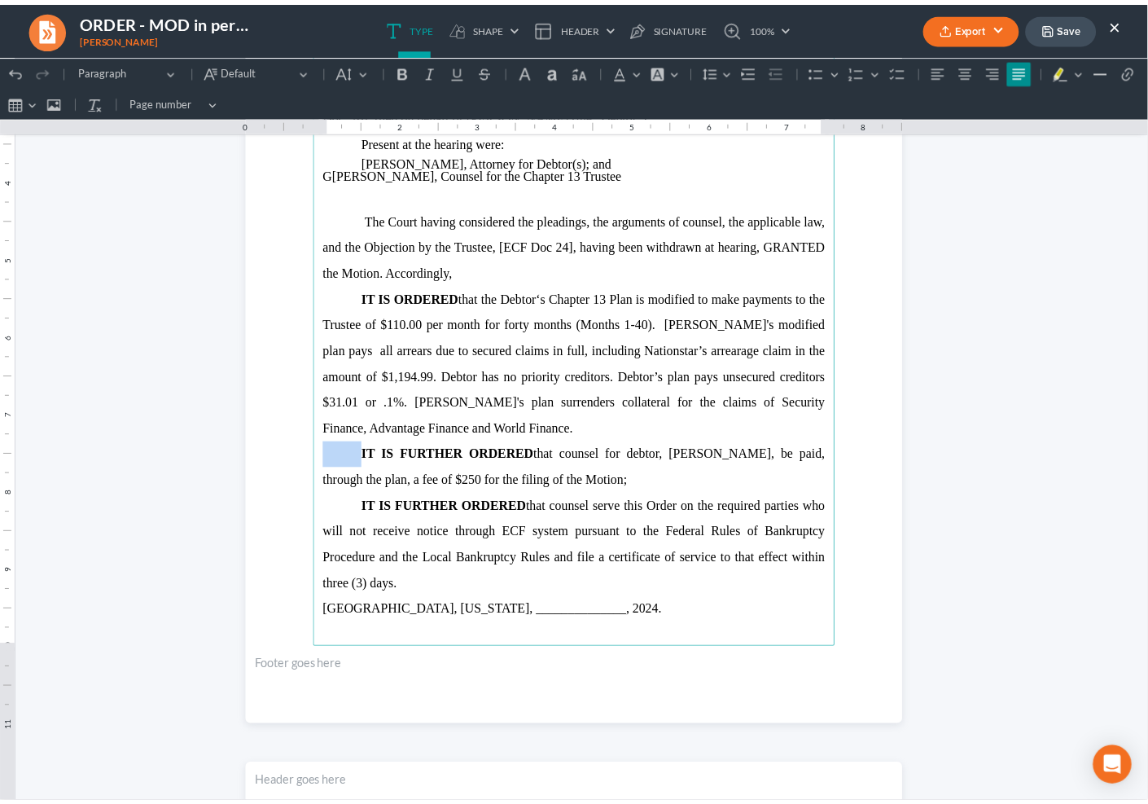
scroll to position [265, 0]
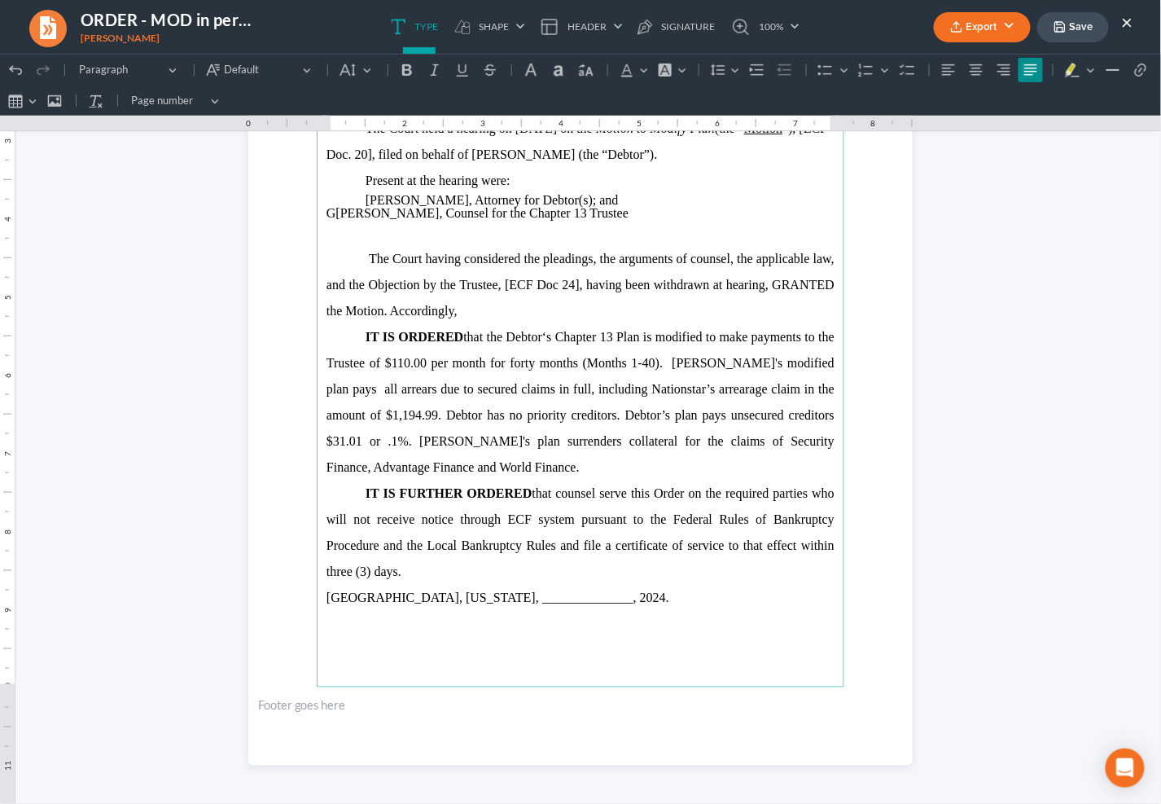
drag, startPoint x: 576, startPoint y: 596, endPoint x: 651, endPoint y: 599, distance: 75.8
click at [576, 598] on span "New Orleans, Louisiana, ______________, 2024." at bounding box center [498, 597] width 343 height 14
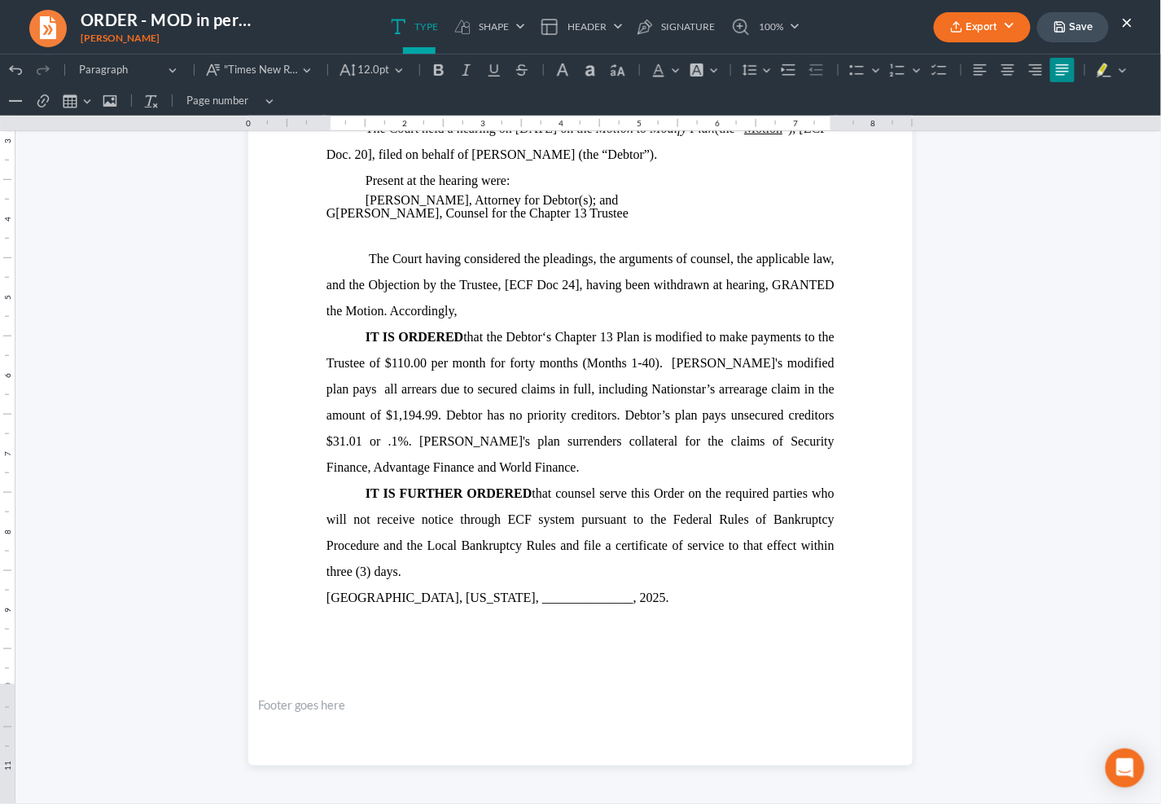
click at [1021, 19] on button "Export" at bounding box center [982, 27] width 97 height 30
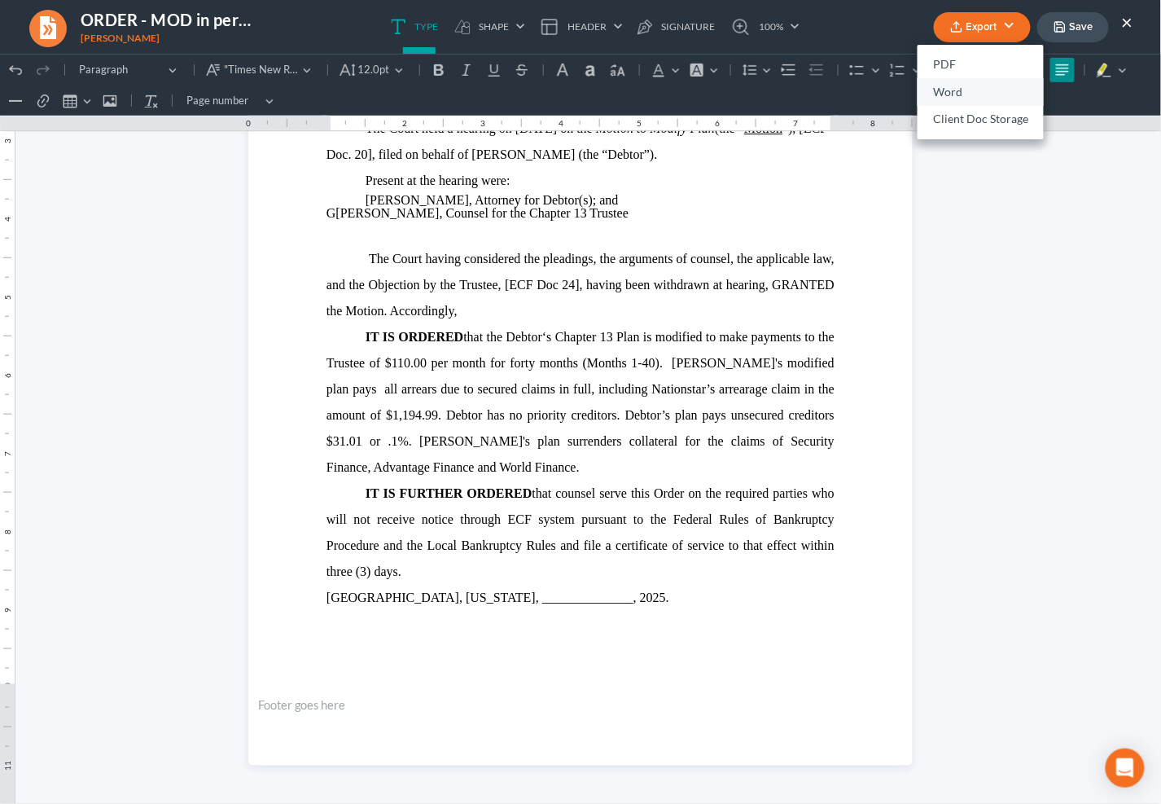
click at [1006, 84] on link "Word" at bounding box center [981, 92] width 126 height 28
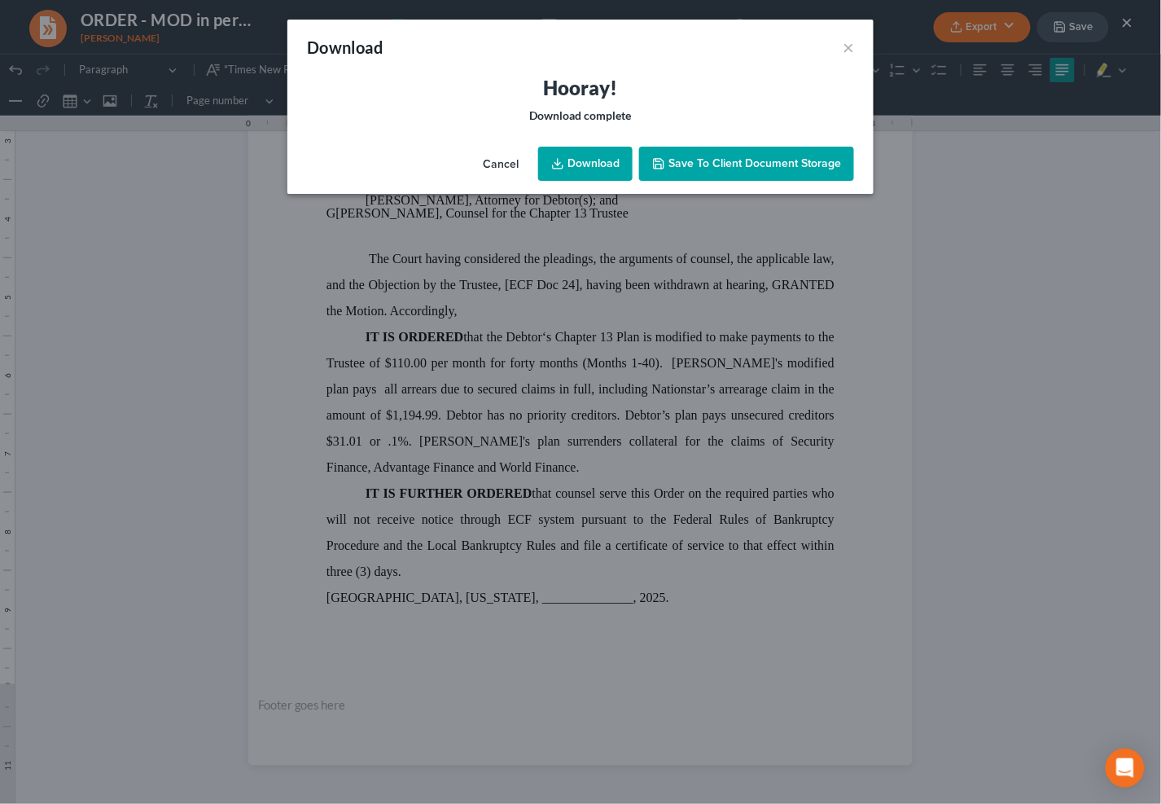
click at [605, 167] on link "Download" at bounding box center [585, 164] width 94 height 34
click at [582, 47] on div "Download ×" at bounding box center [580, 47] width 586 height 55
click at [853, 44] on button "×" at bounding box center [848, 47] width 11 height 20
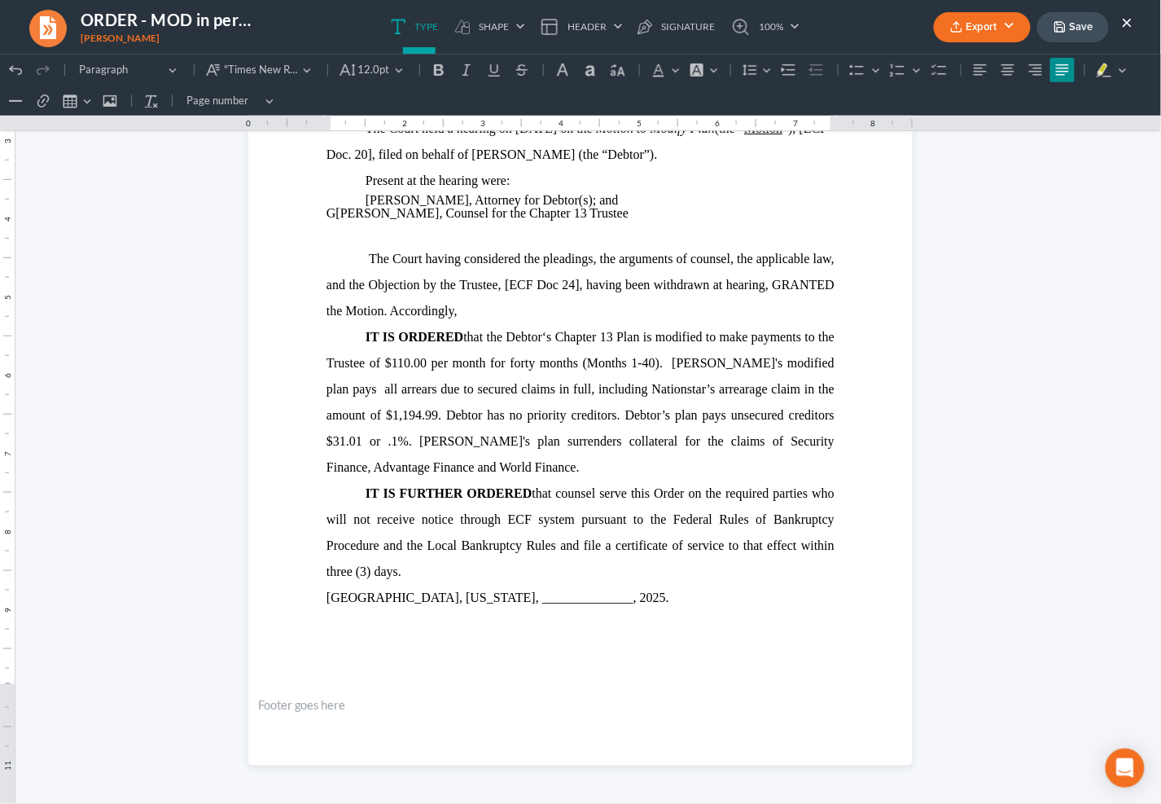
click at [1077, 15] on button "Save" at bounding box center [1073, 27] width 72 height 30
click at [796, 43] on link "100%" at bounding box center [761, 27] width 77 height 54
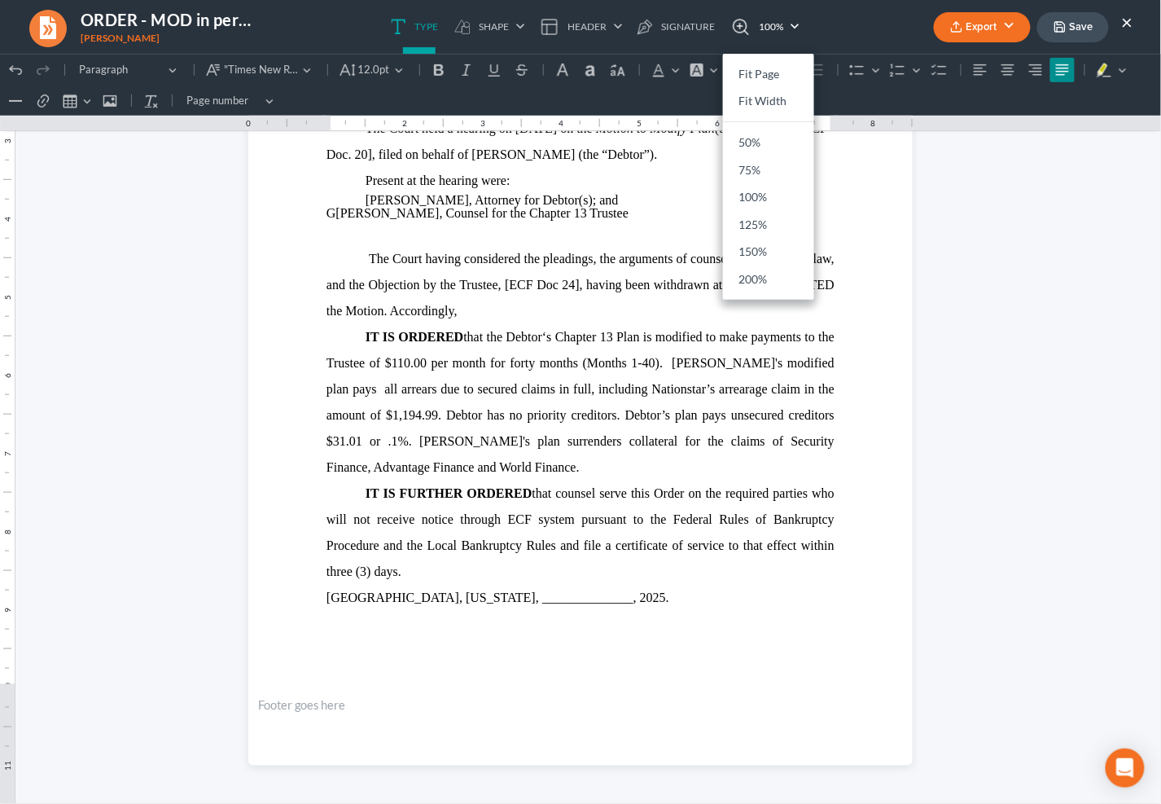
click at [1131, 21] on button "×" at bounding box center [1127, 22] width 11 height 20
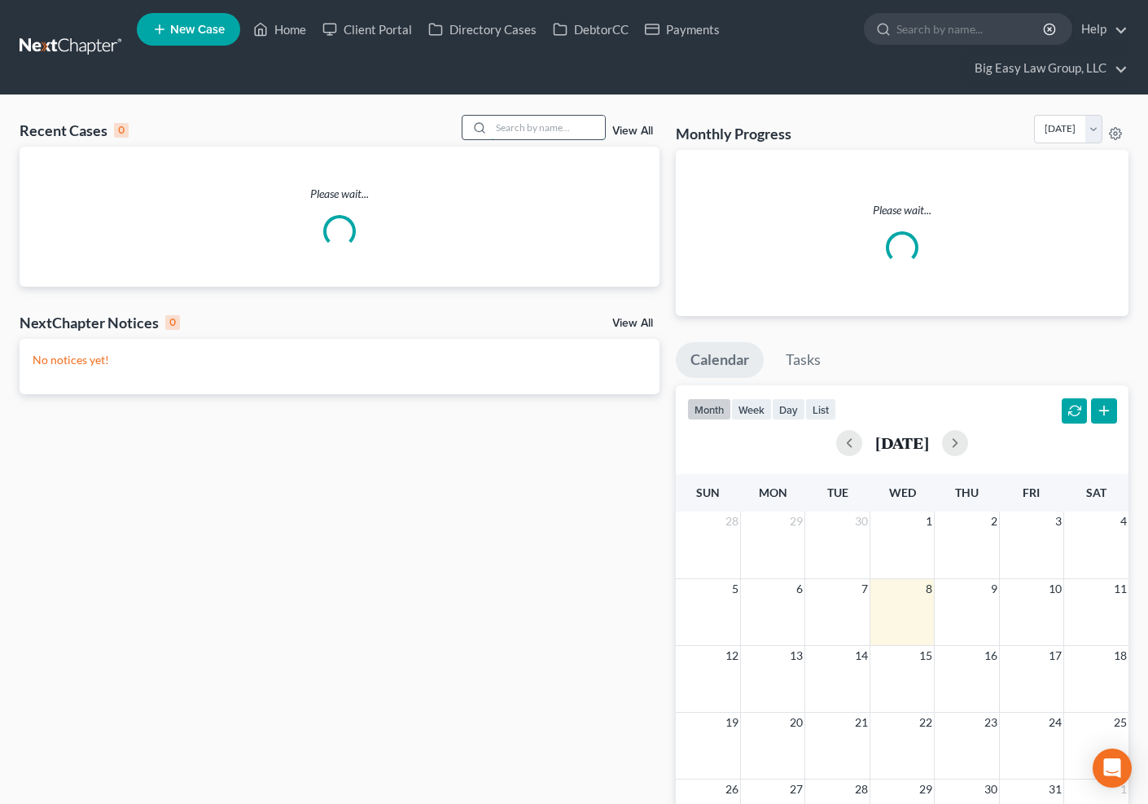
click at [511, 128] on input "search" at bounding box center [548, 128] width 114 height 24
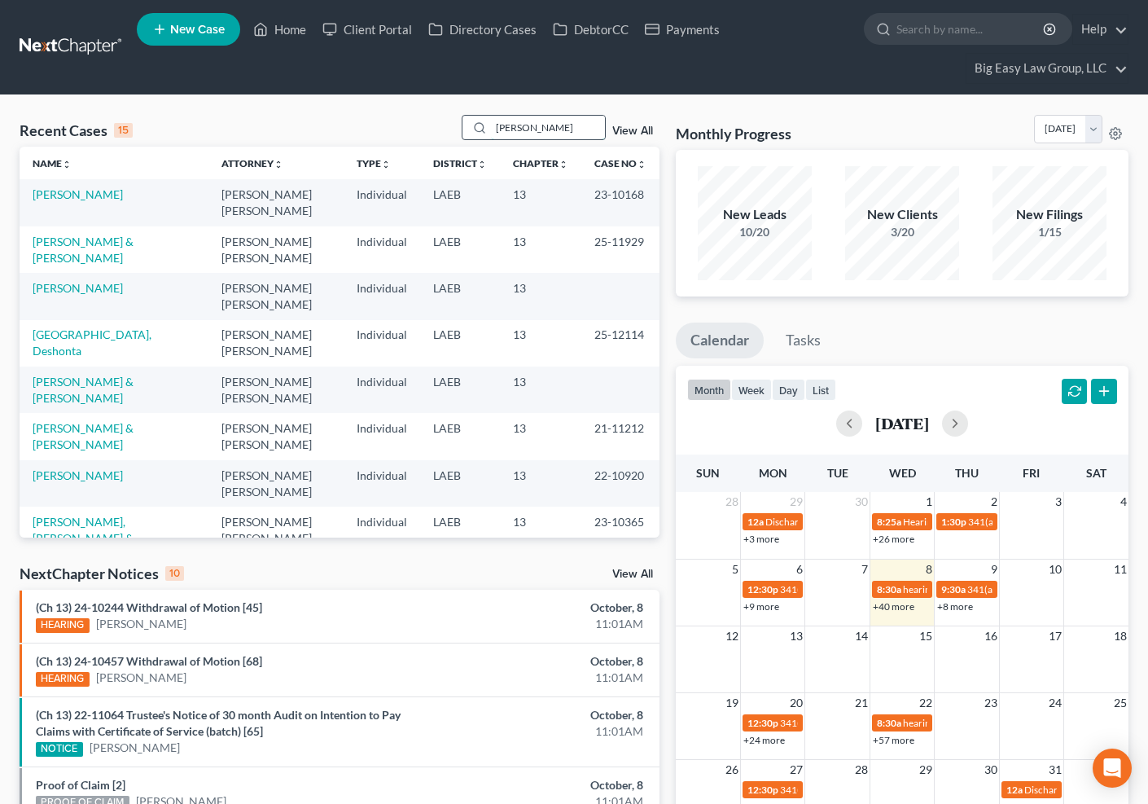
type input "[PERSON_NAME]"
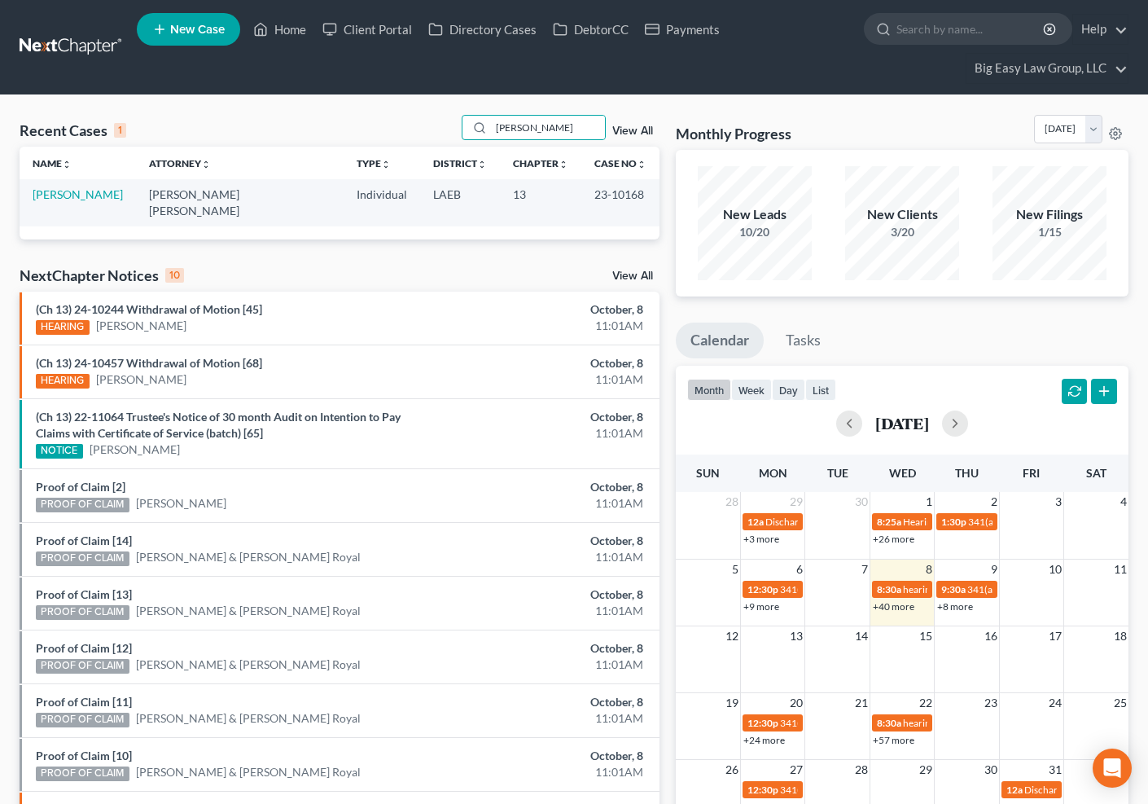
click at [72, 205] on td "[PERSON_NAME]" at bounding box center [78, 202] width 116 height 46
click at [70, 194] on link "[PERSON_NAME]" at bounding box center [78, 194] width 90 height 14
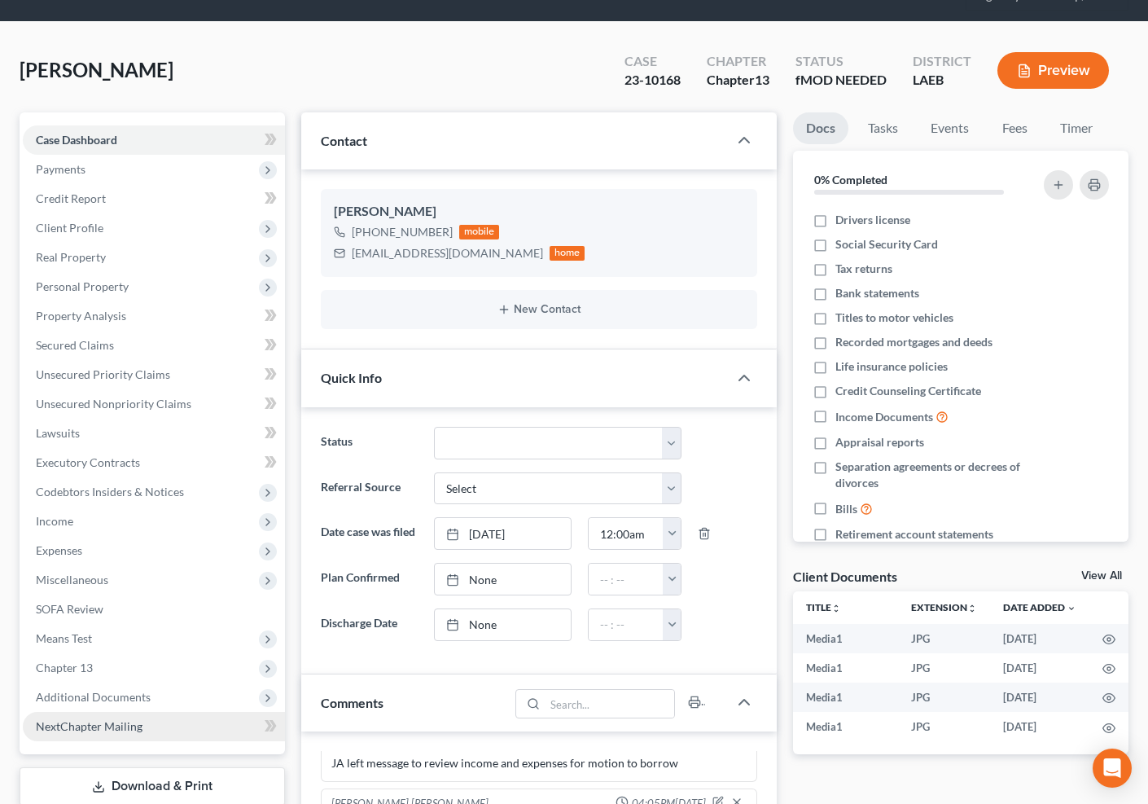
scroll to position [137, 0]
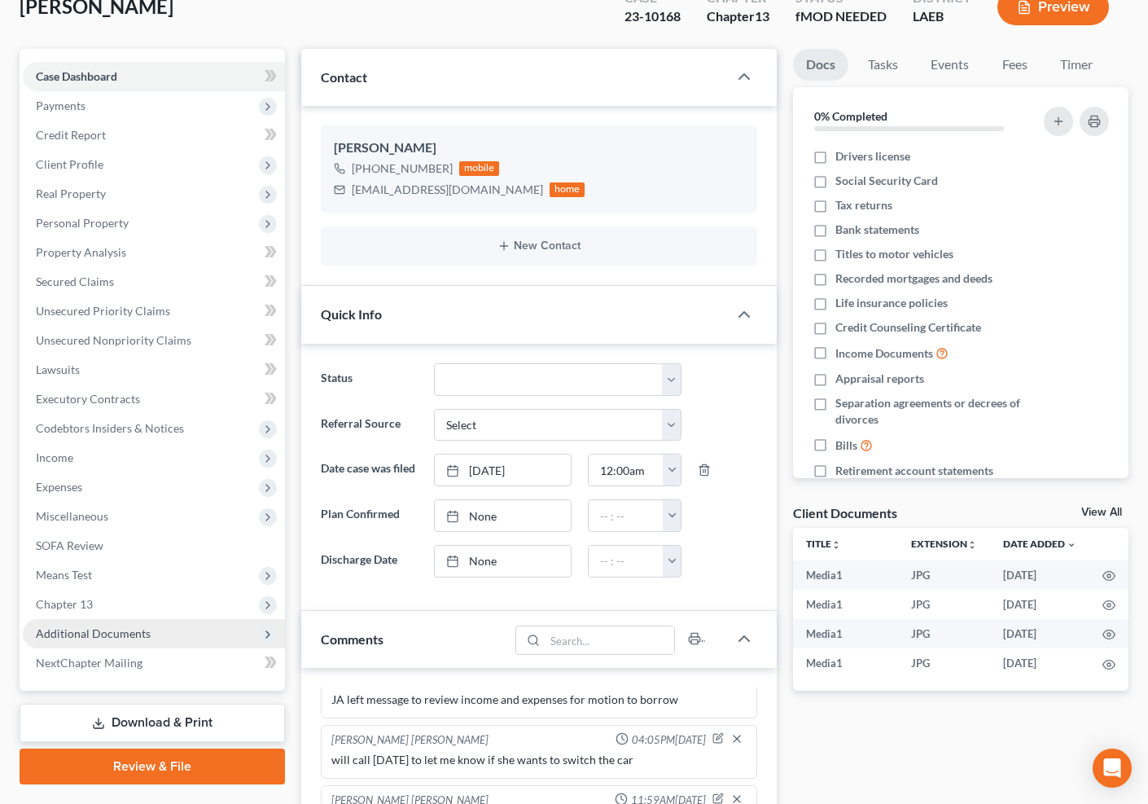
click at [173, 639] on span "Additional Documents" at bounding box center [154, 633] width 262 height 29
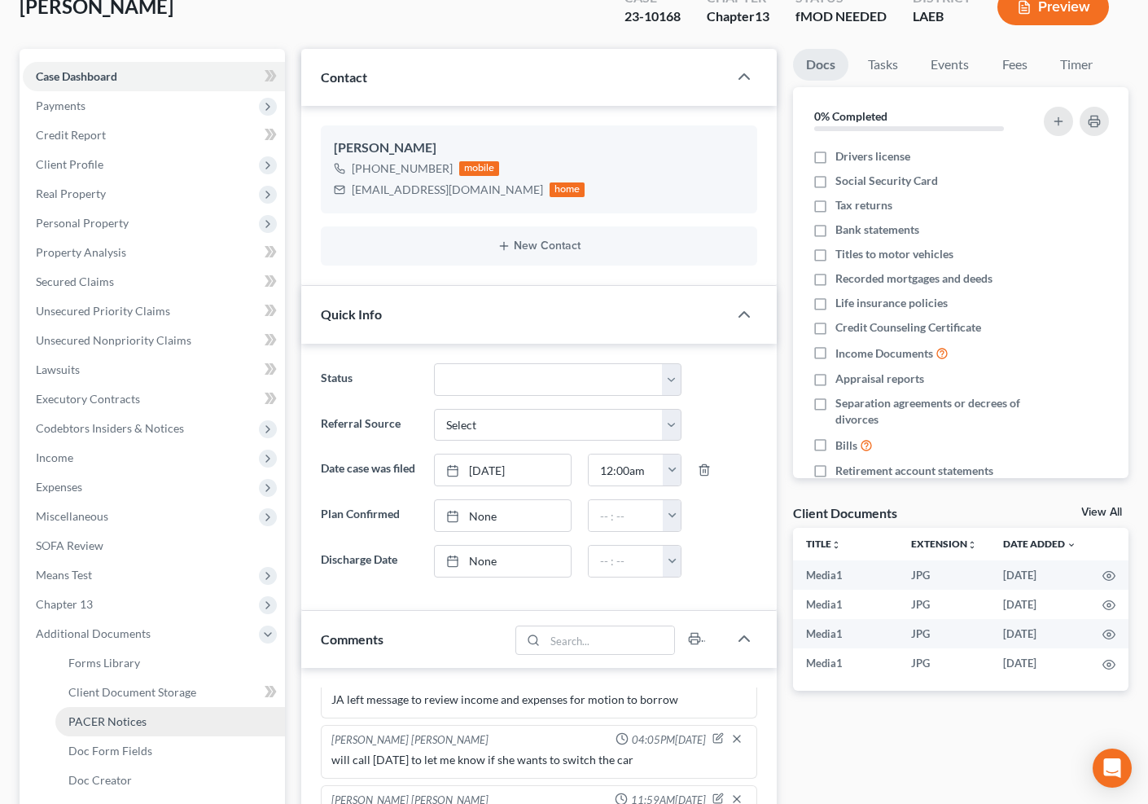
click at [181, 717] on link "PACER Notices" at bounding box center [170, 721] width 230 height 29
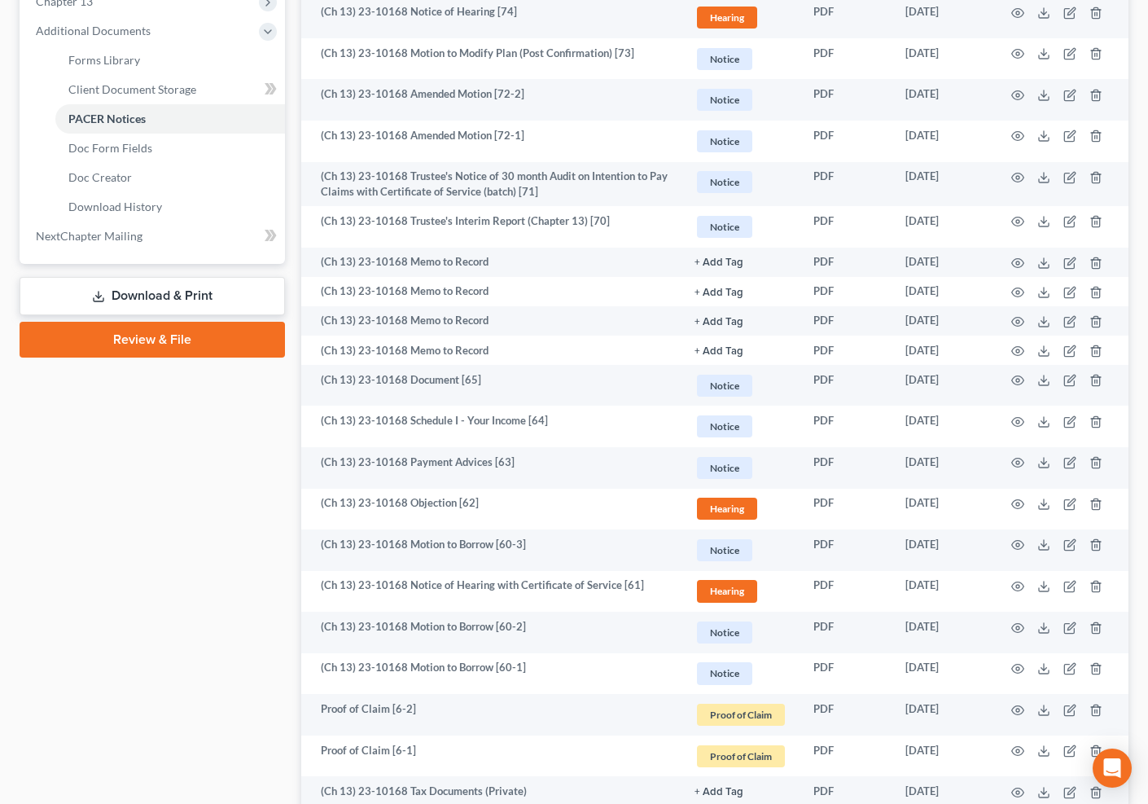
scroll to position [638, 0]
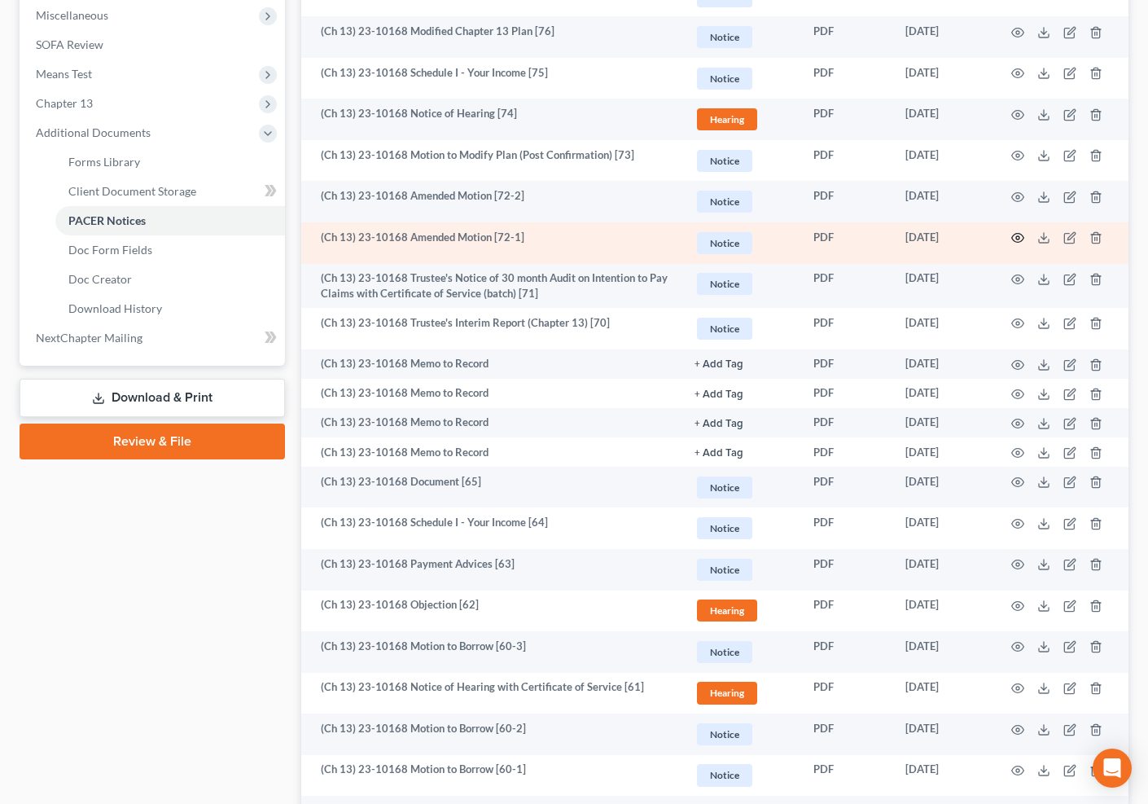
click at [1020, 238] on icon "button" at bounding box center [1017, 237] width 13 height 13
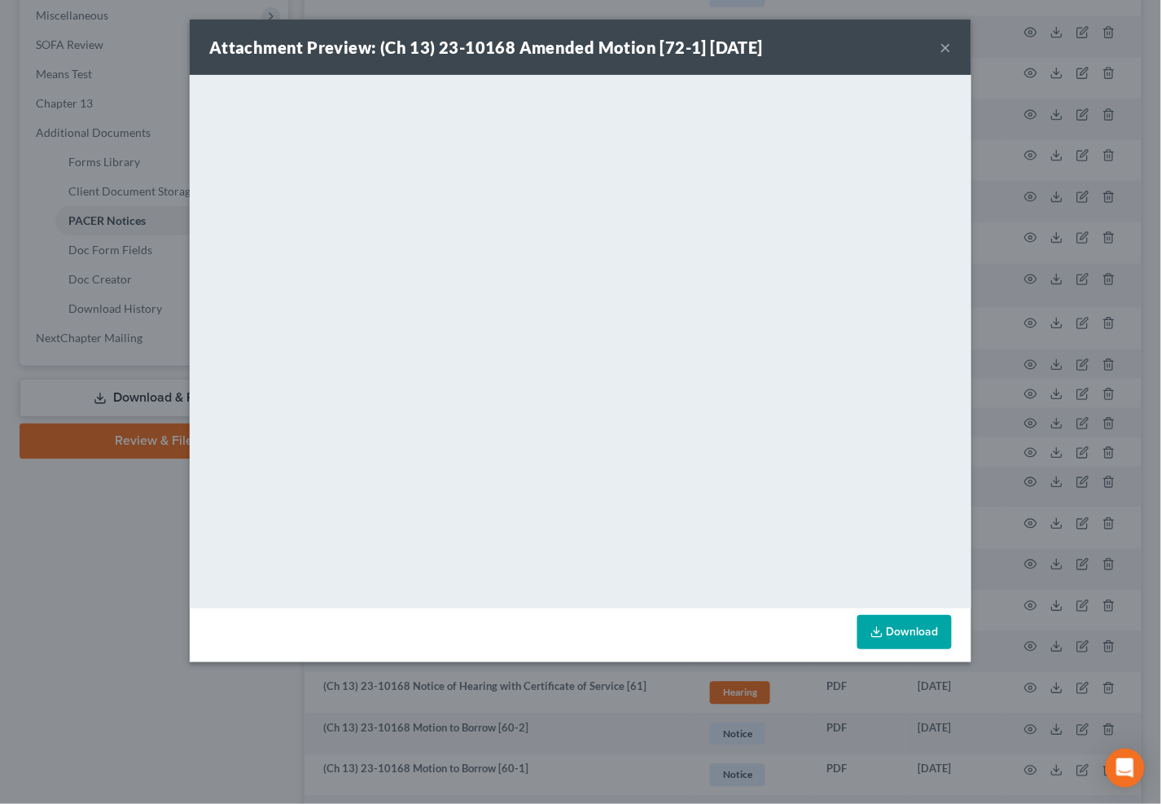
click at [944, 42] on button "×" at bounding box center [946, 47] width 11 height 20
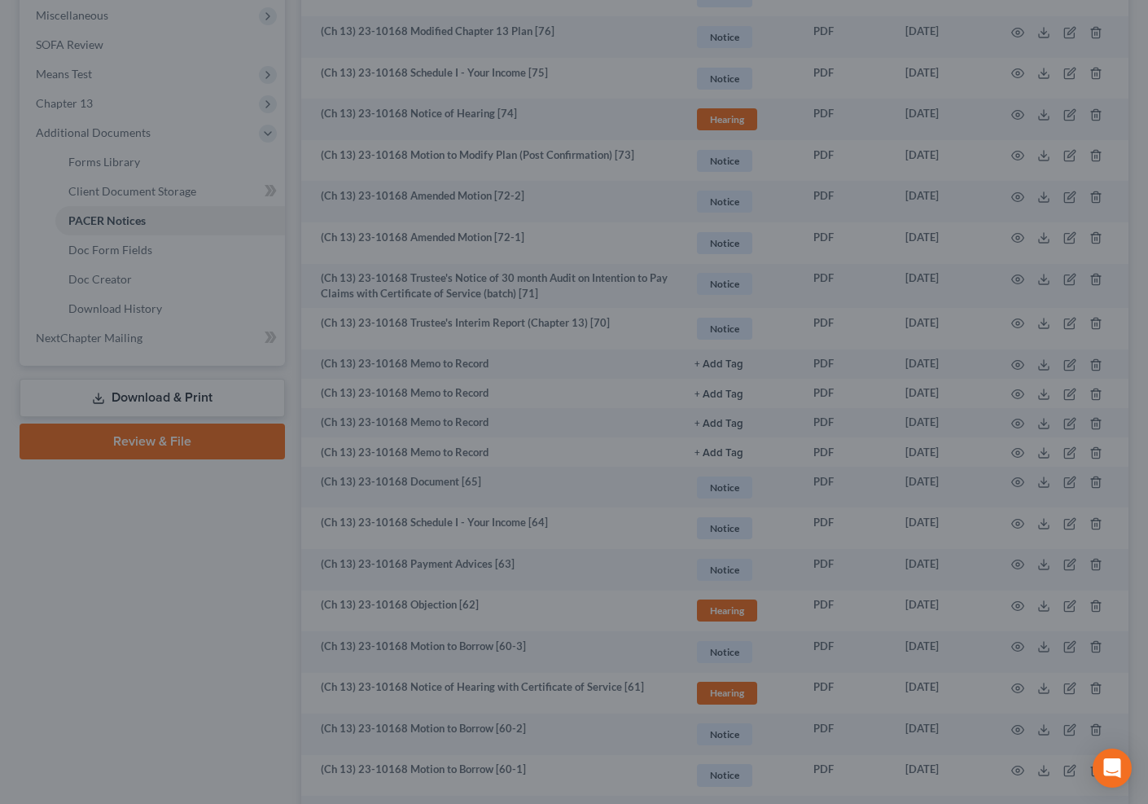
scroll to position [0, 0]
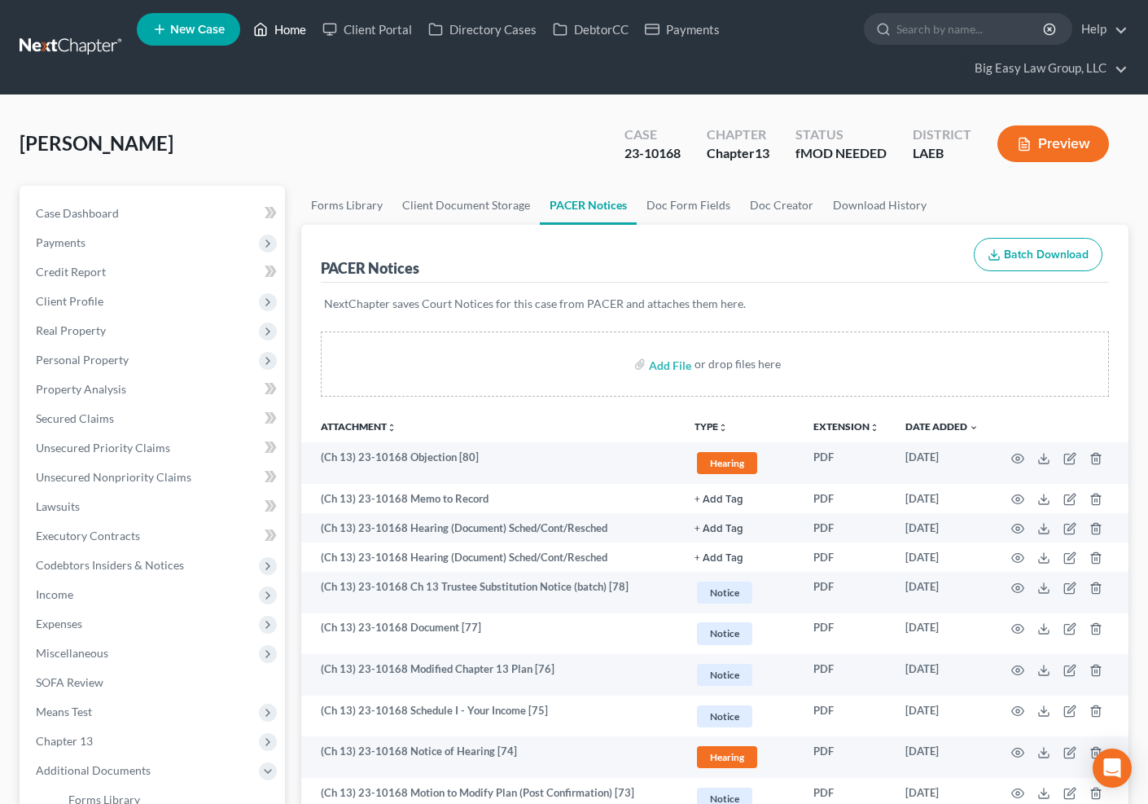
click at [261, 24] on icon at bounding box center [260, 30] width 15 height 20
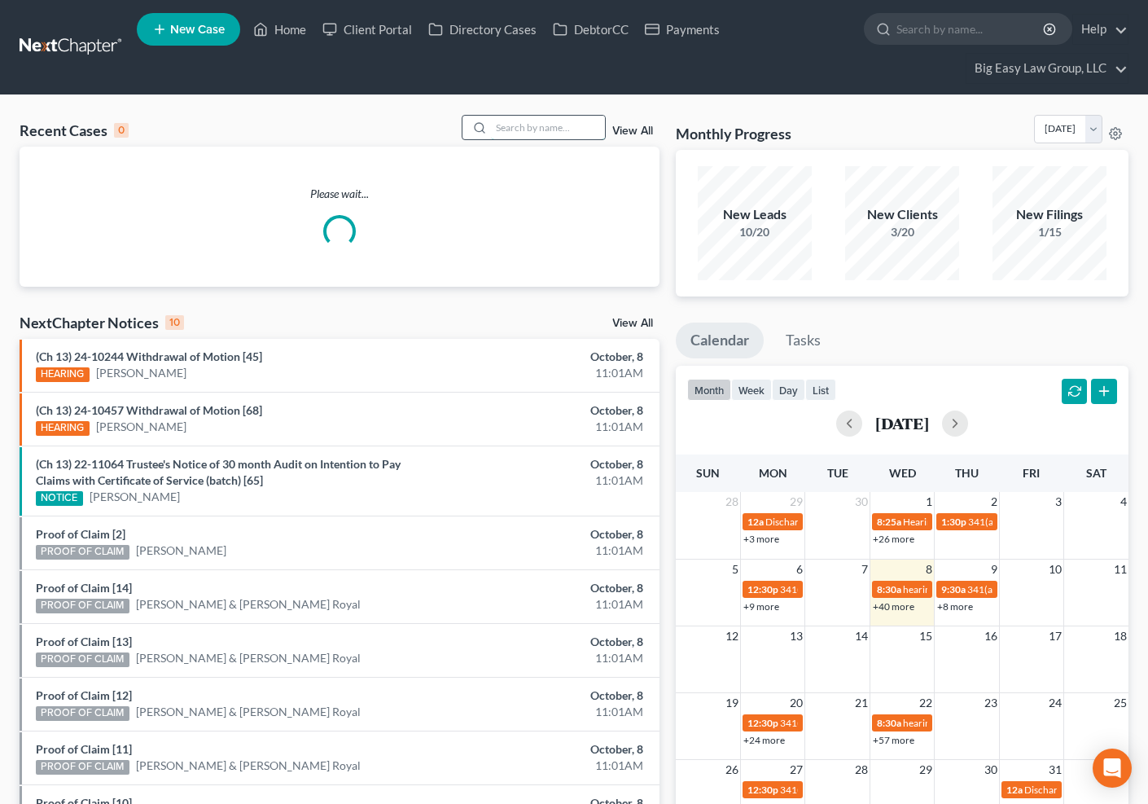
click at [505, 128] on input "search" at bounding box center [548, 128] width 114 height 24
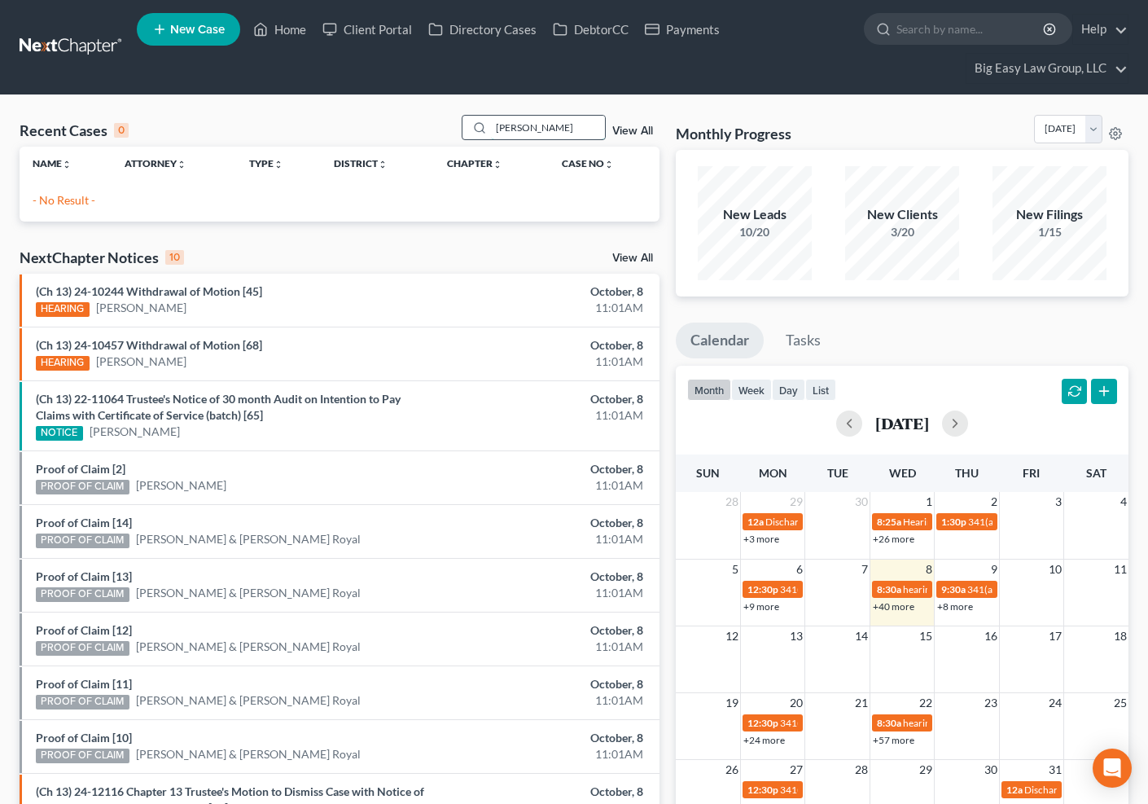
type input "[PERSON_NAME]"
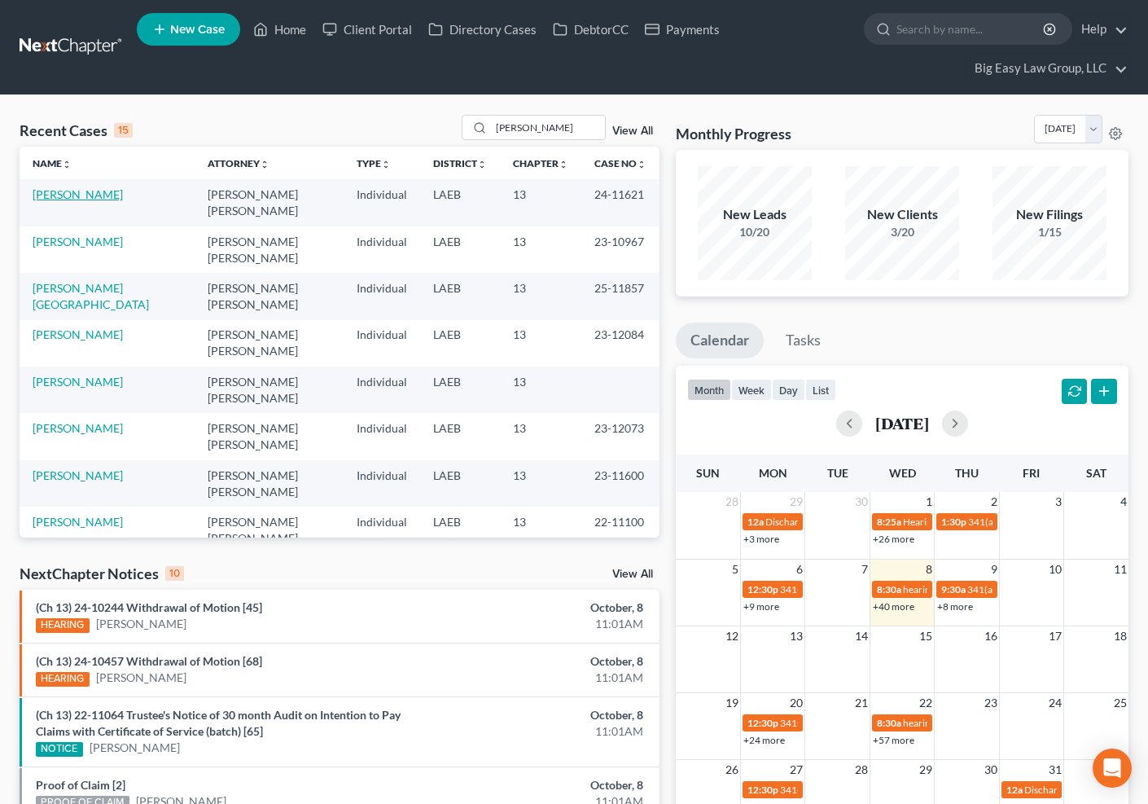
click at [69, 195] on link "[PERSON_NAME]" at bounding box center [78, 194] width 90 height 14
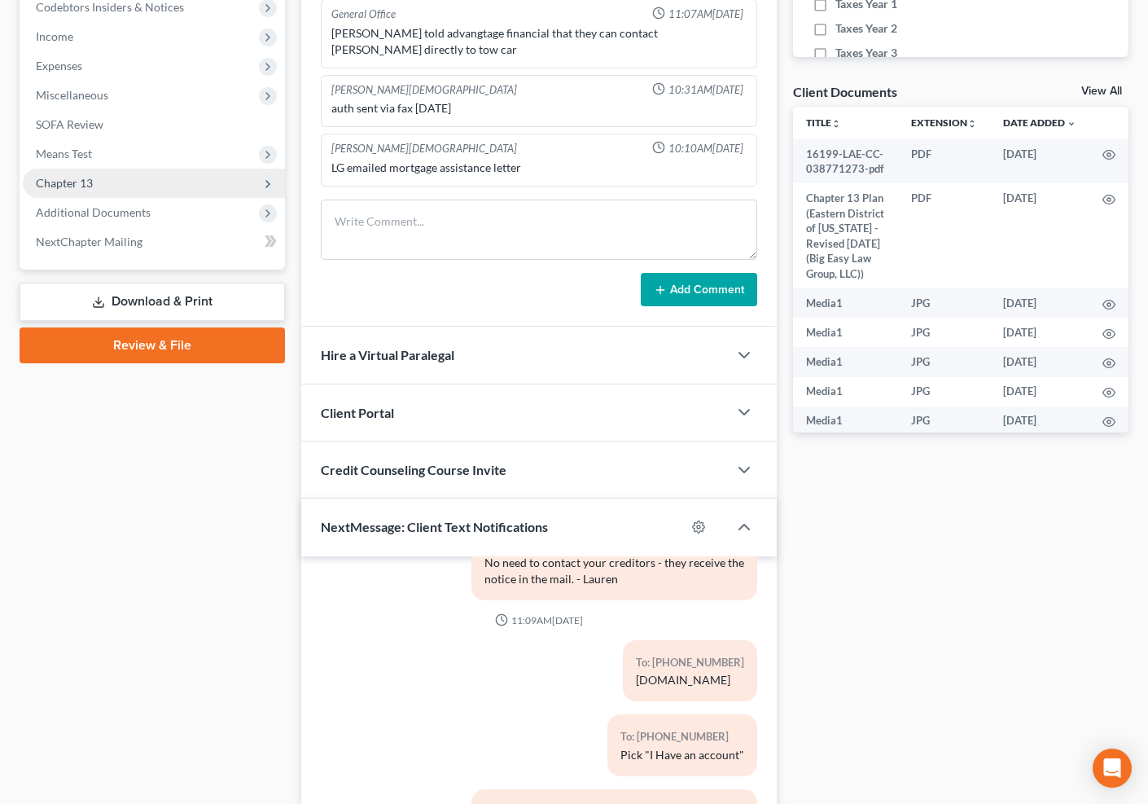
scroll to position [557, 0]
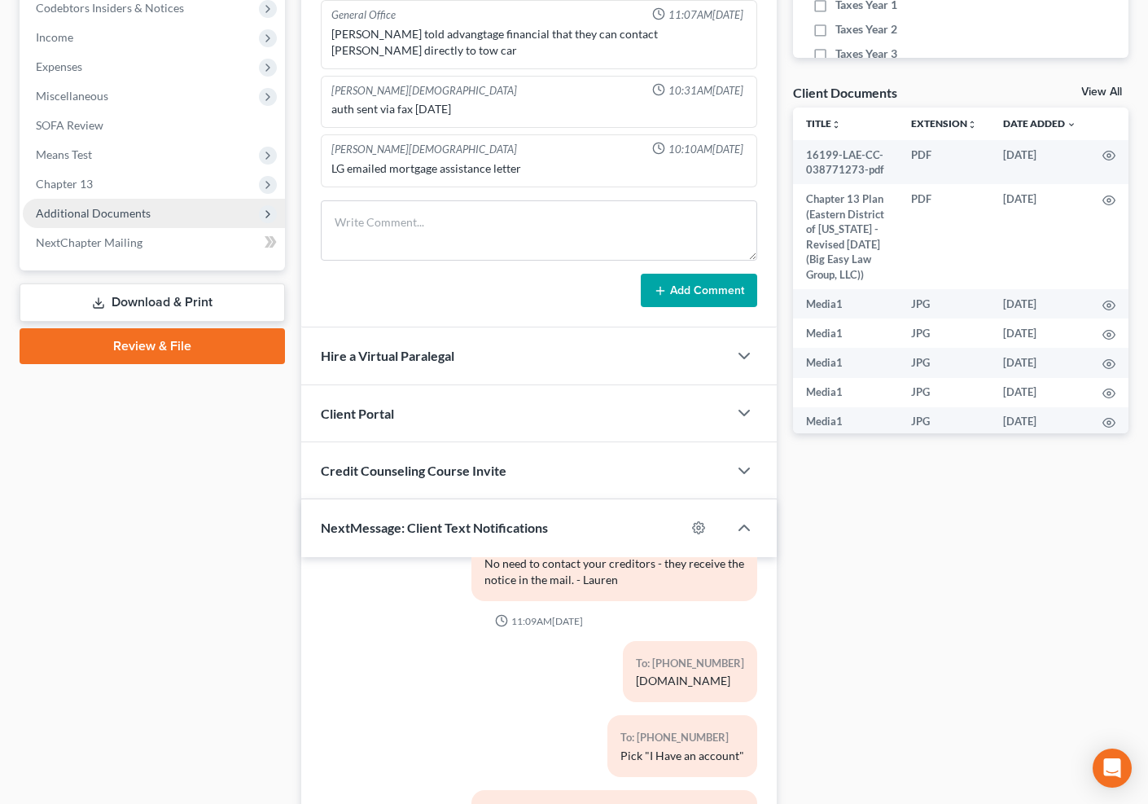
click at [167, 203] on span "Additional Documents" at bounding box center [154, 213] width 262 height 29
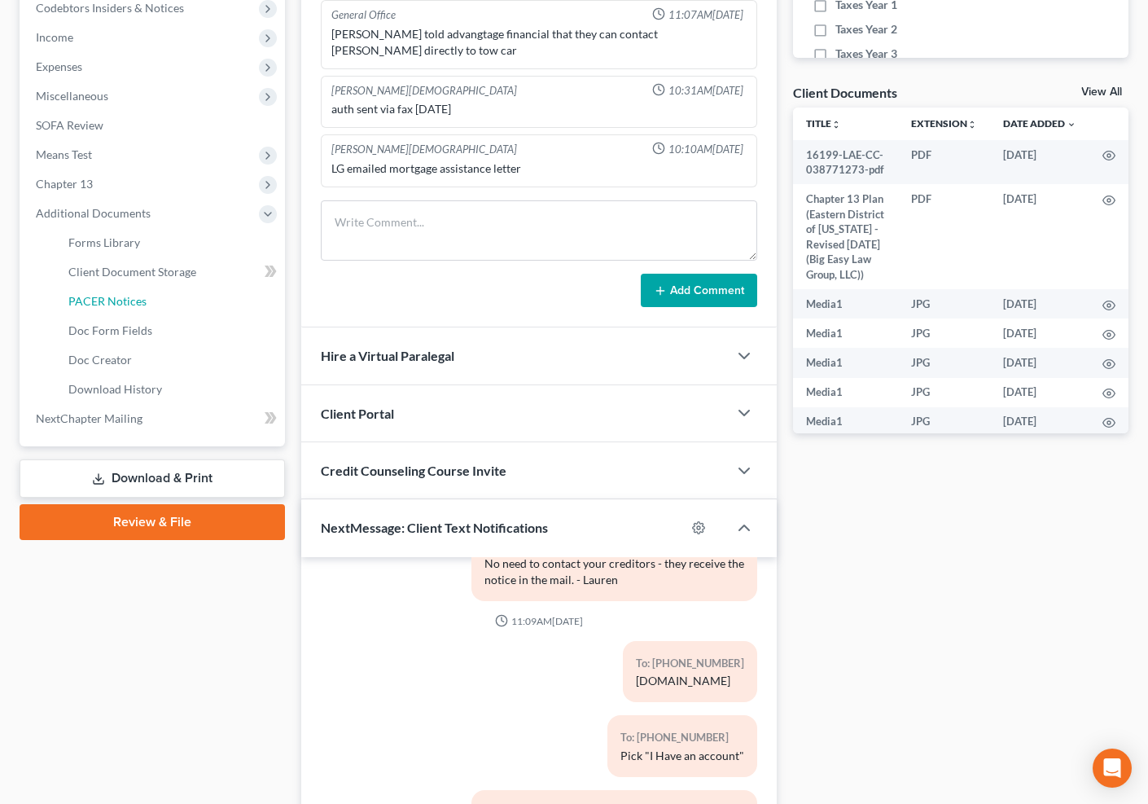
drag, startPoint x: 191, startPoint y: 298, endPoint x: 329, endPoint y: 297, distance: 137.6
click at [191, 298] on link "PACER Notices" at bounding box center [170, 301] width 230 height 29
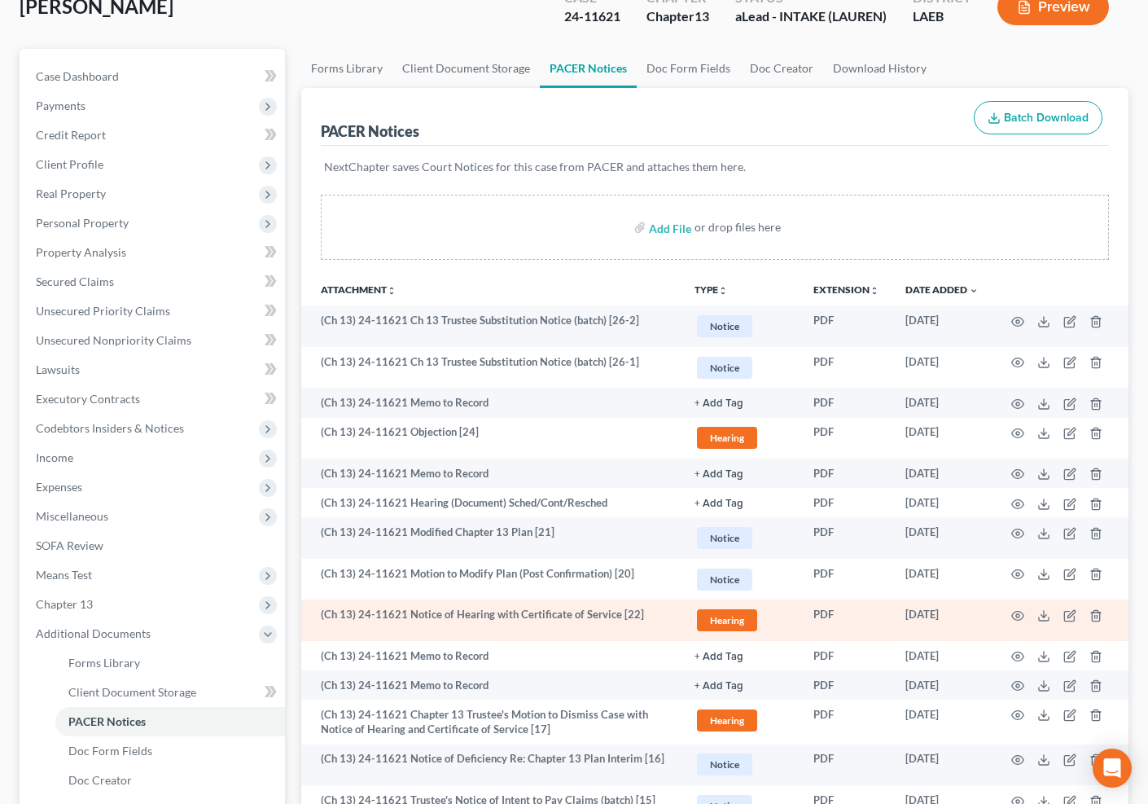
scroll to position [138, 0]
